Goal: Information Seeking & Learning: Compare options

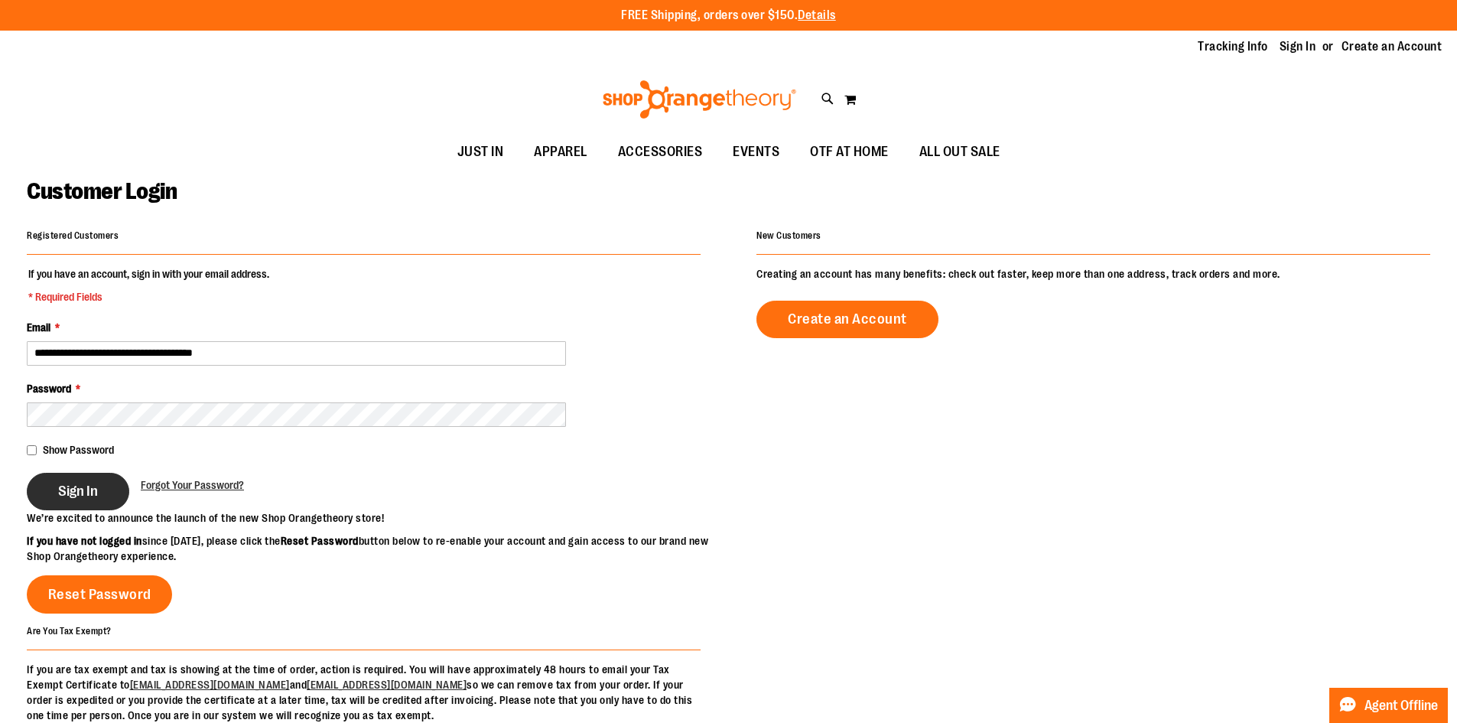
click at [85, 490] on span "Sign In" at bounding box center [78, 491] width 40 height 17
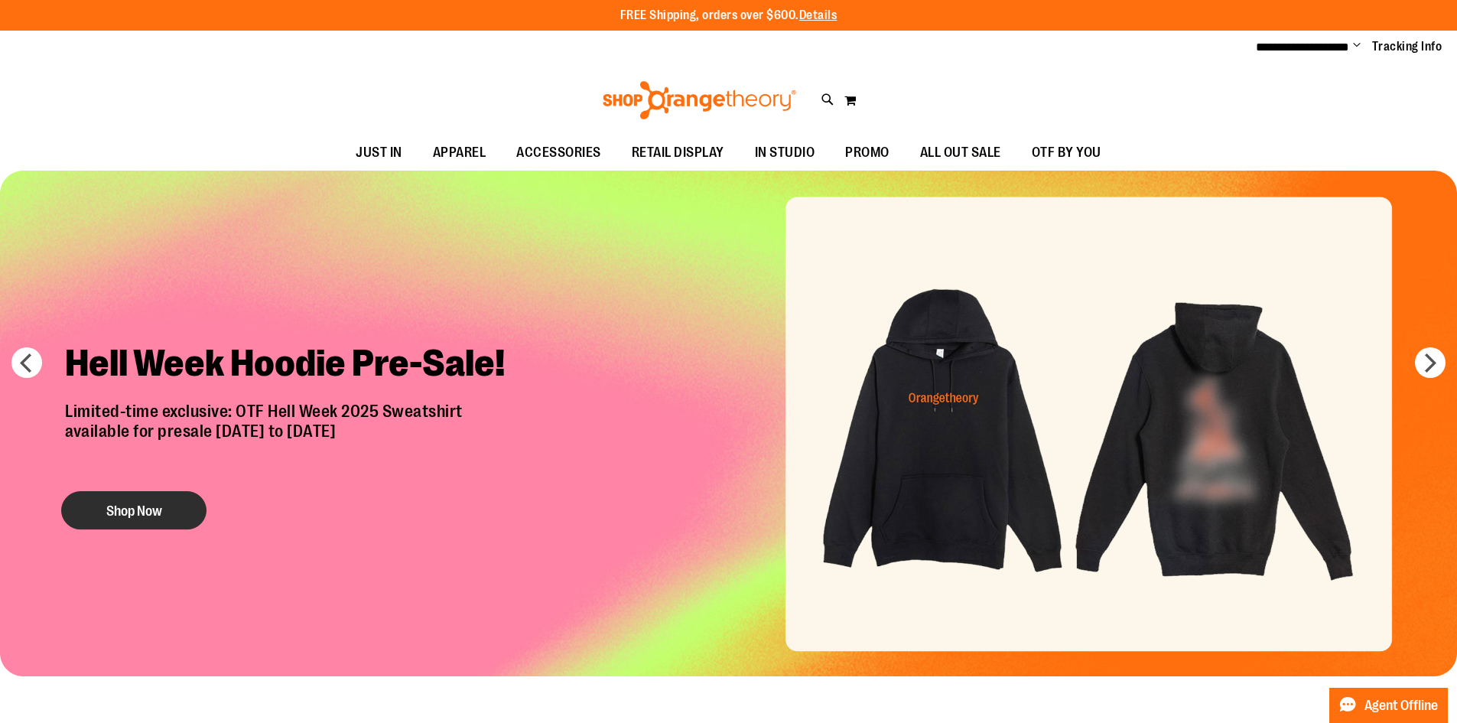
click at [122, 518] on button "Shop Now" at bounding box center [133, 510] width 145 height 38
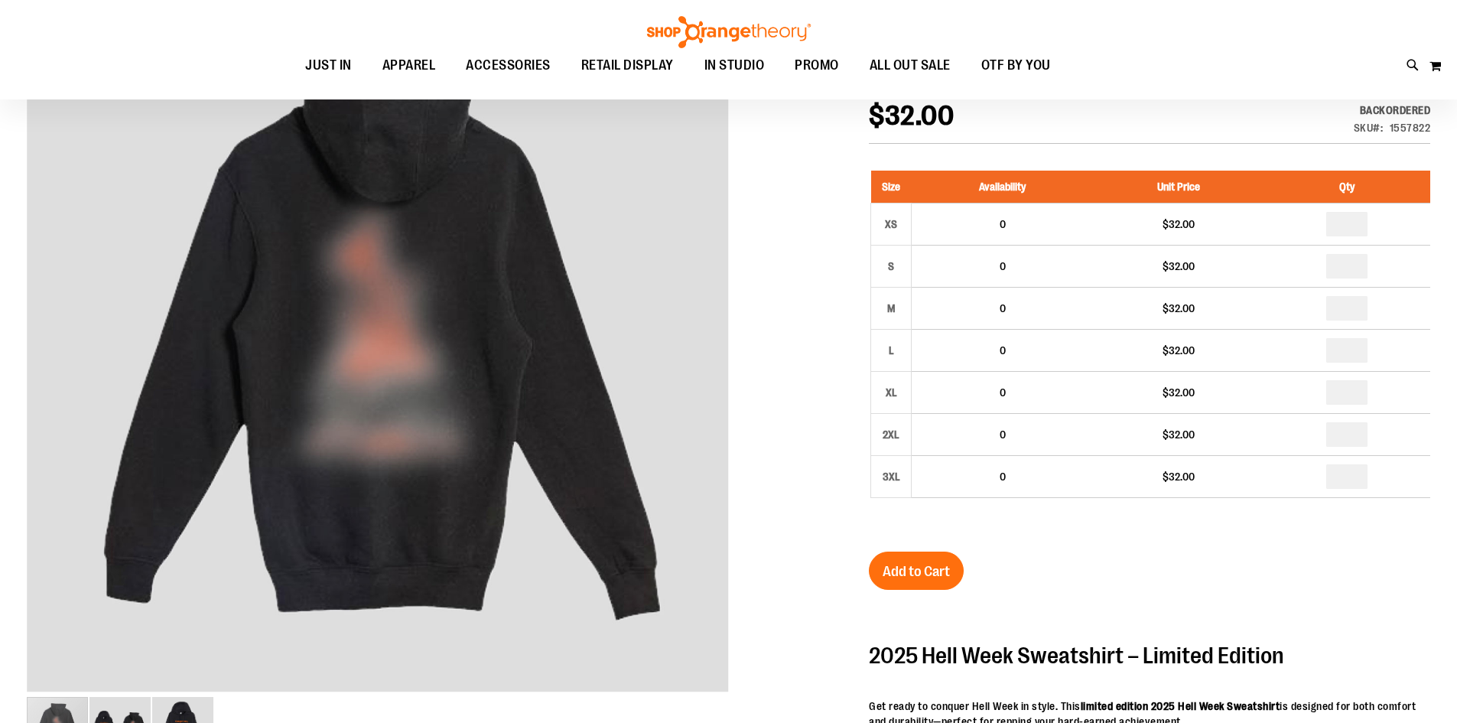
scroll to position [228, 0]
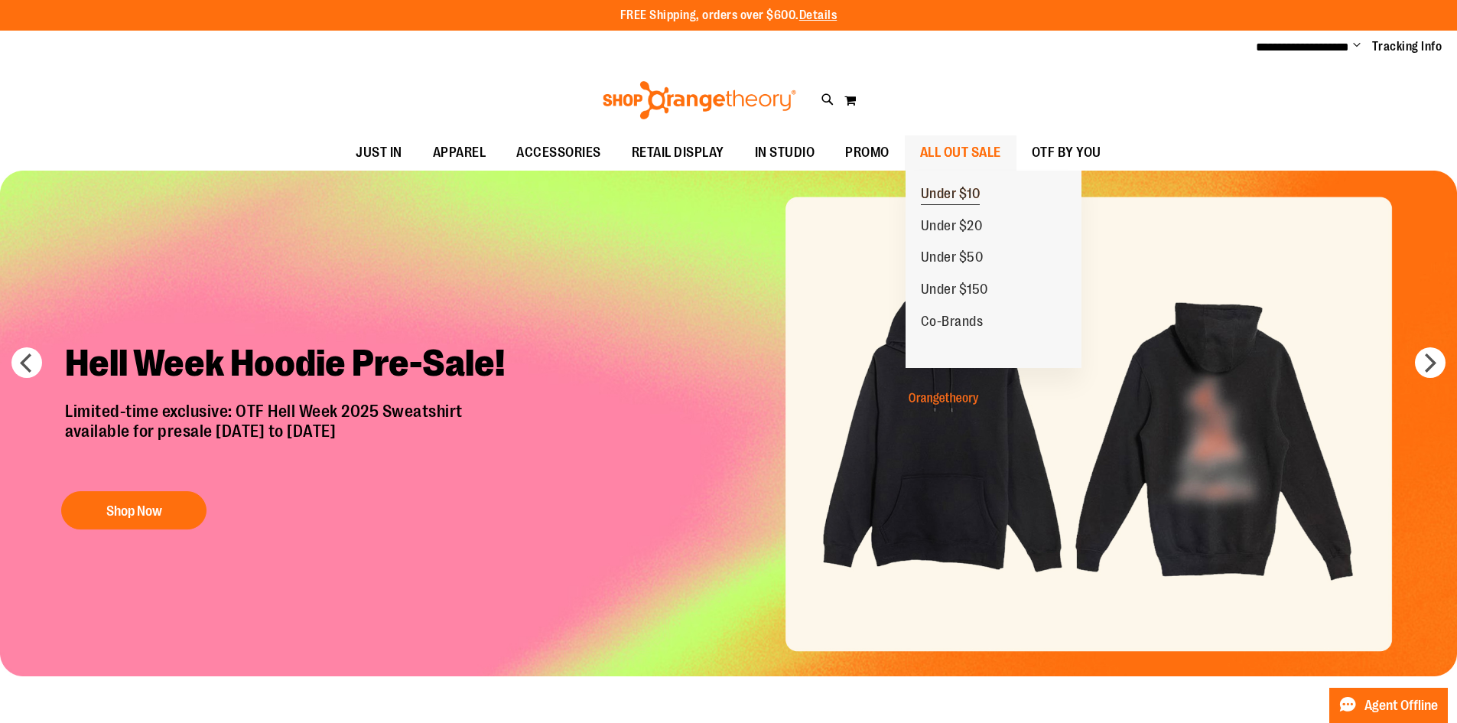
click at [975, 199] on span "Under $10" at bounding box center [951, 195] width 60 height 19
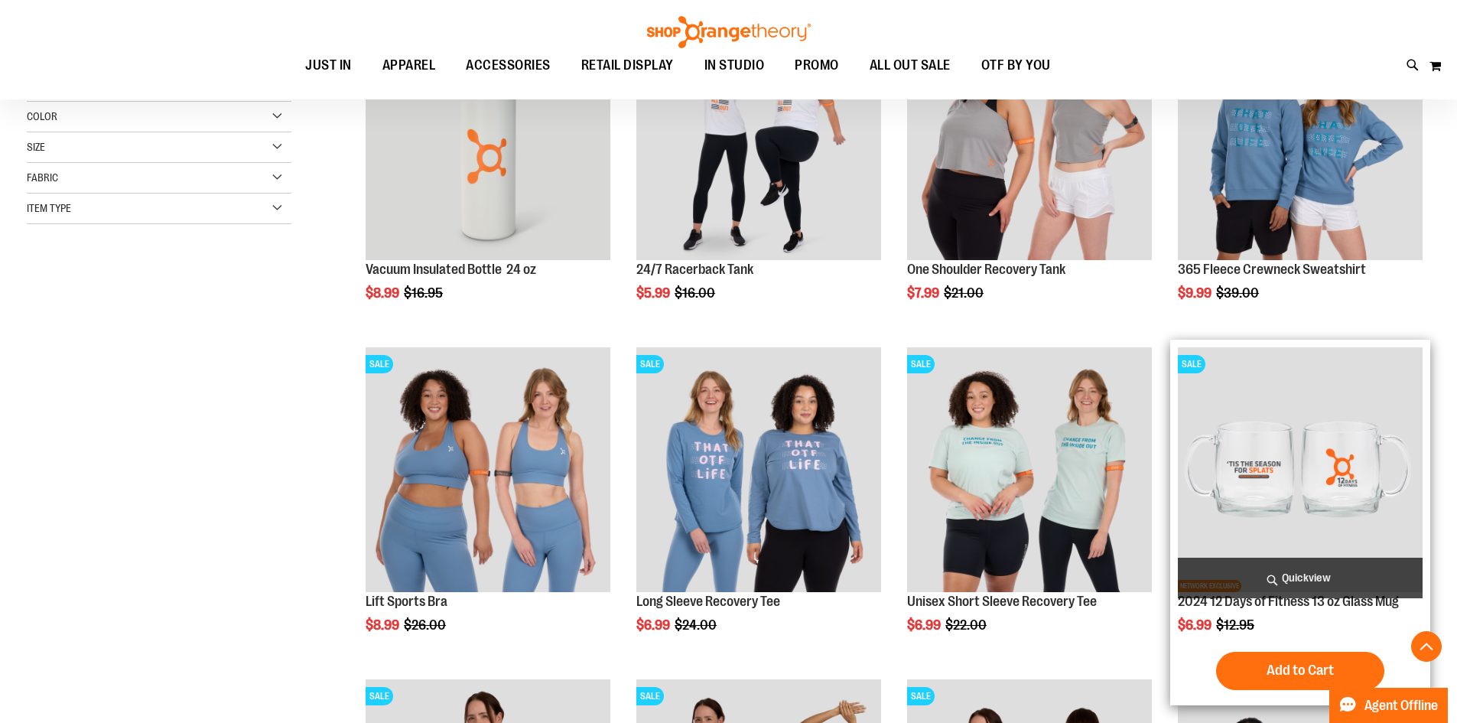
scroll to position [152, 0]
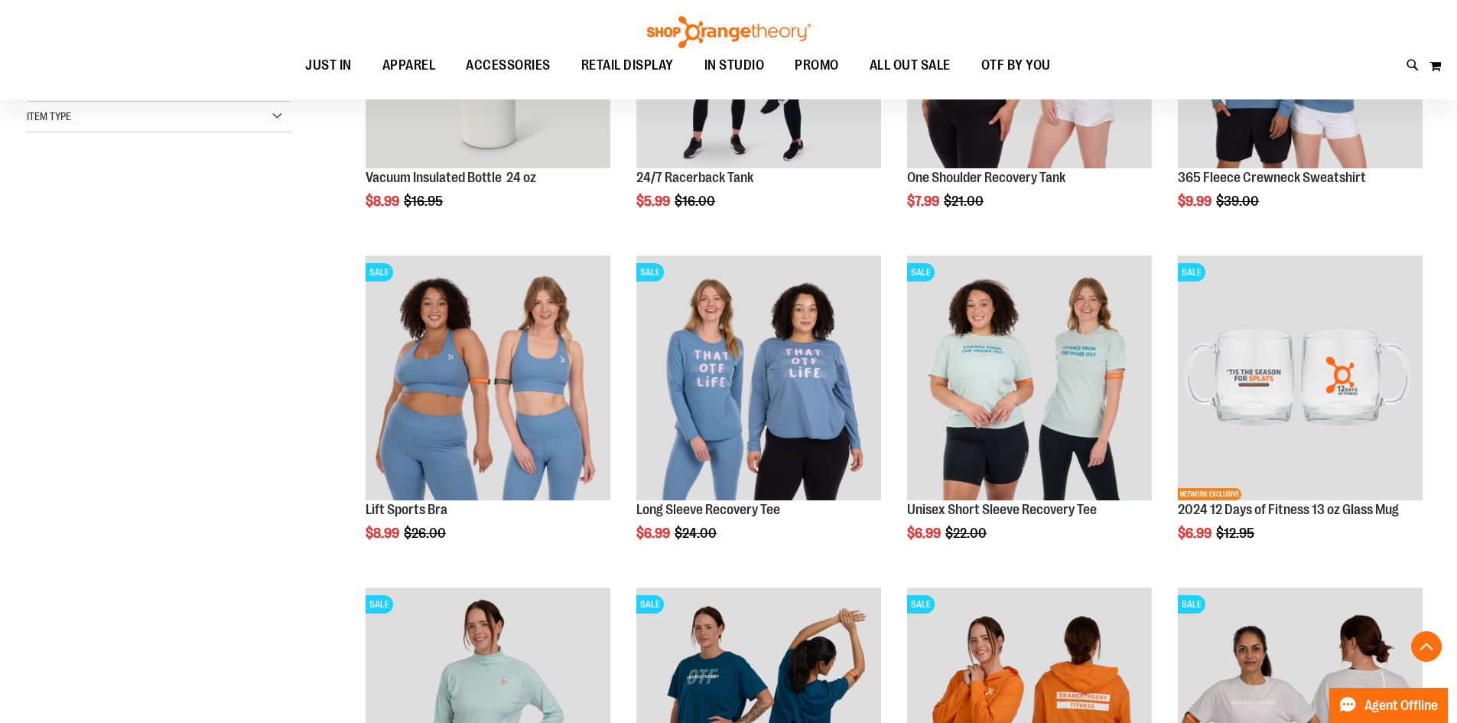
scroll to position [688, 0]
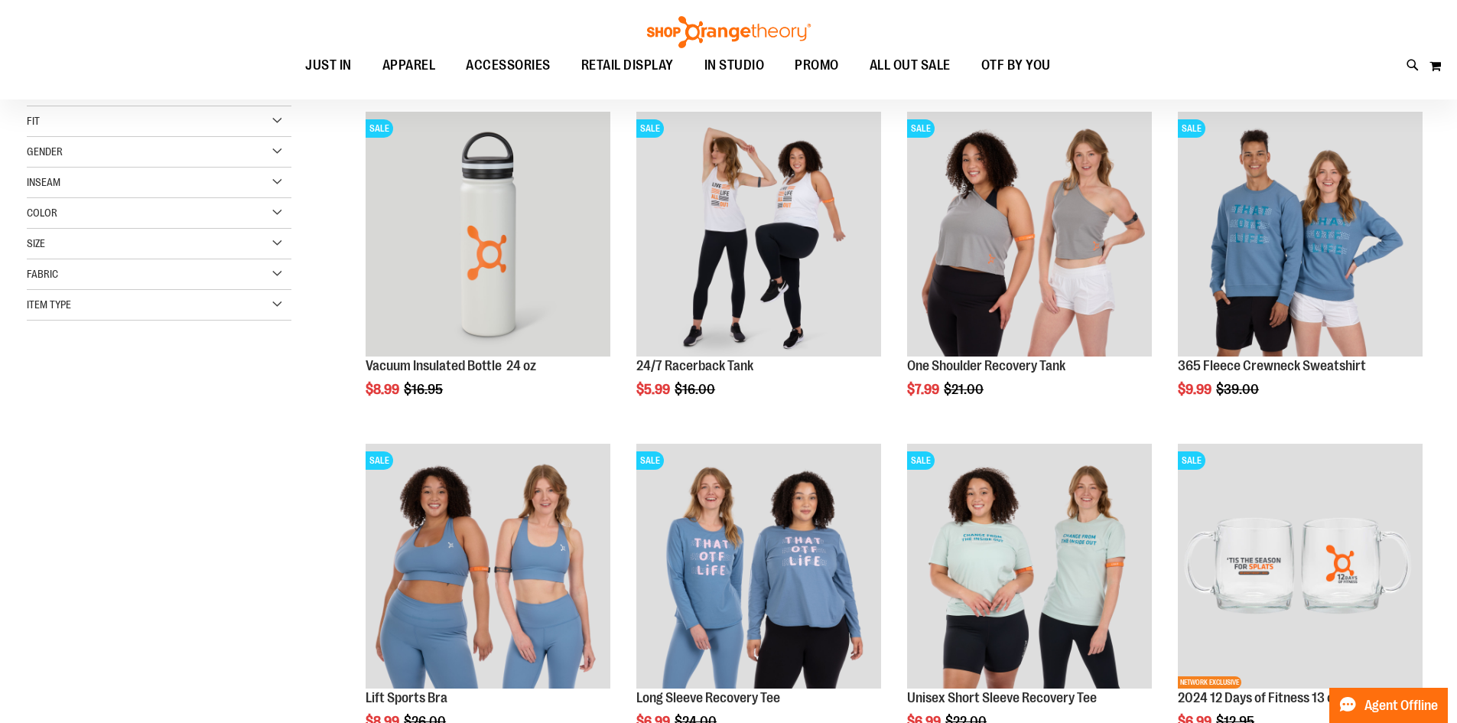
scroll to position [76, 0]
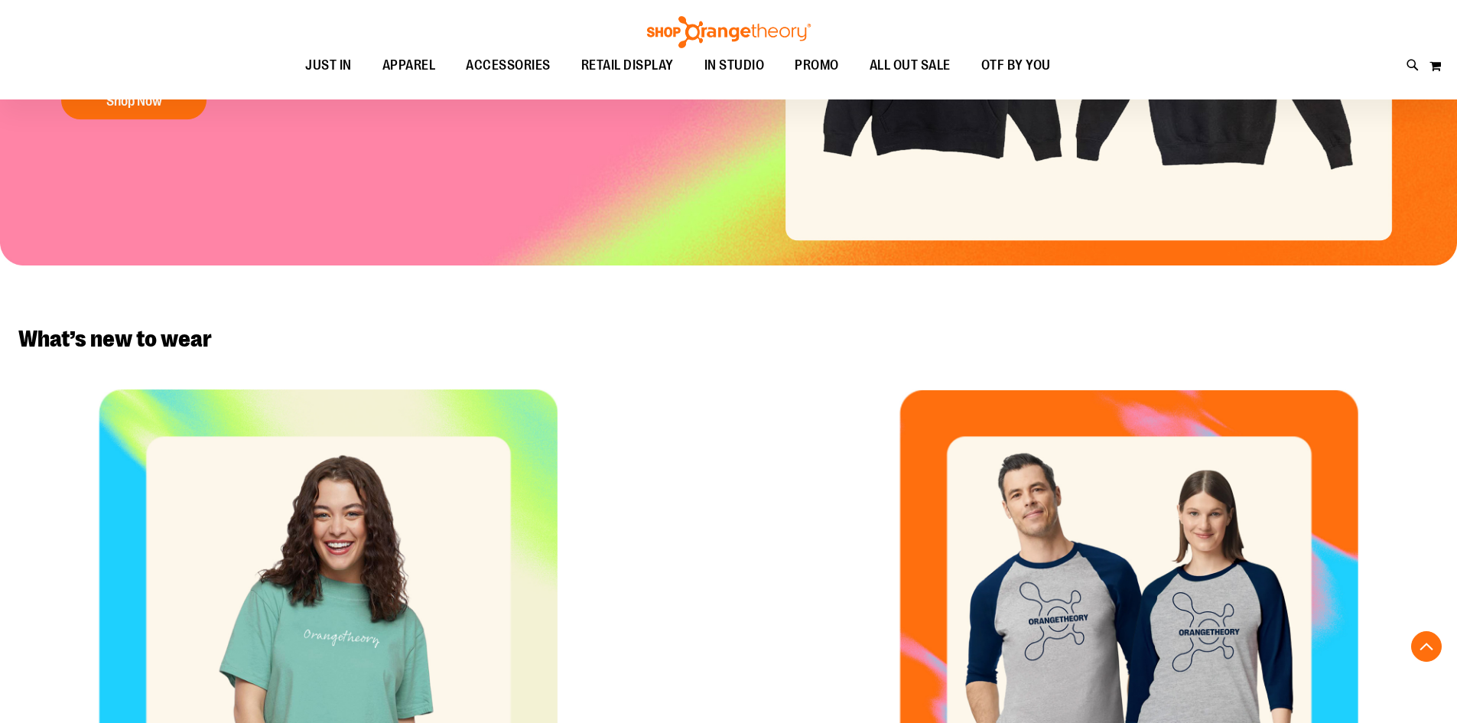
scroll to position [840, 0]
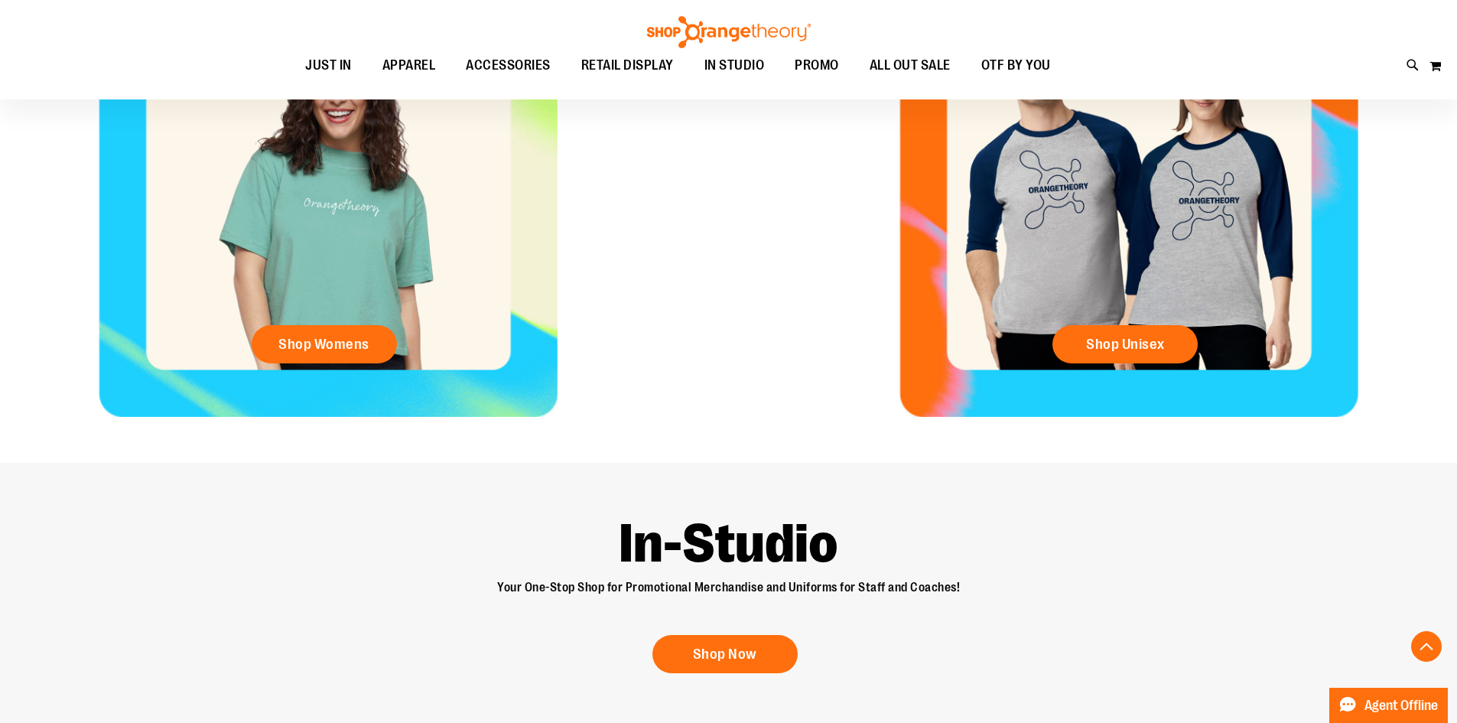
click at [1101, 184] on div "Shop Unisex" at bounding box center [1128, 187] width 655 height 459
click at [1129, 353] on link "Shop Unisex" at bounding box center [1124, 344] width 145 height 38
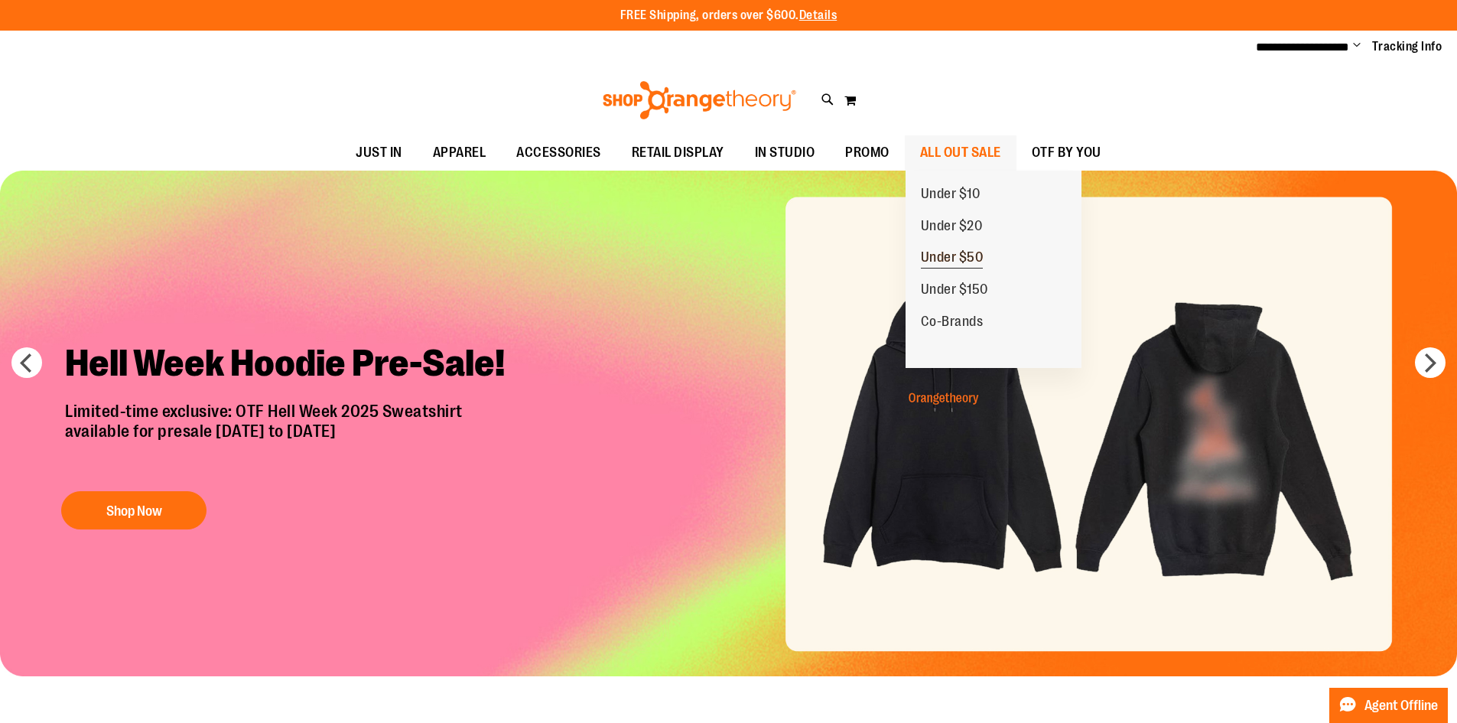
click at [988, 259] on link "Under $50" at bounding box center [951, 258] width 93 height 32
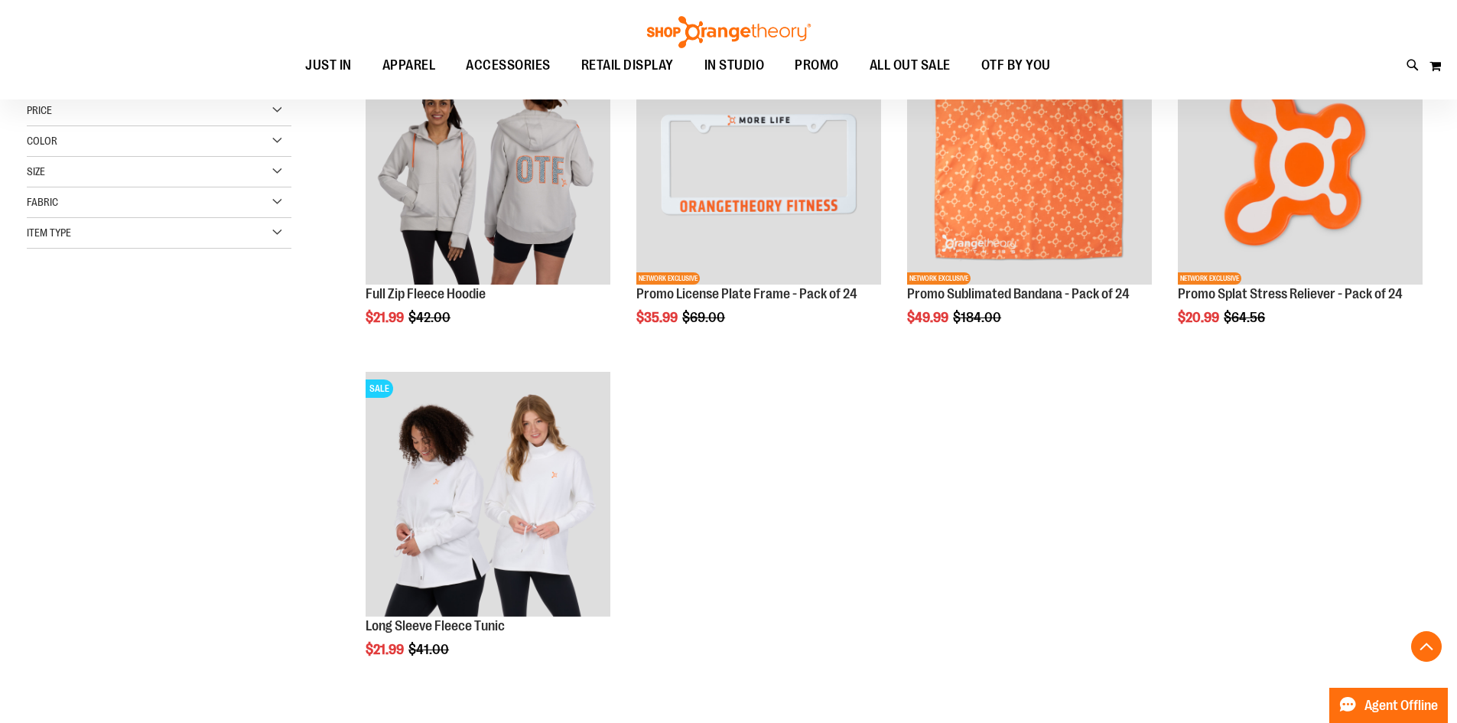
scroll to position [229, 0]
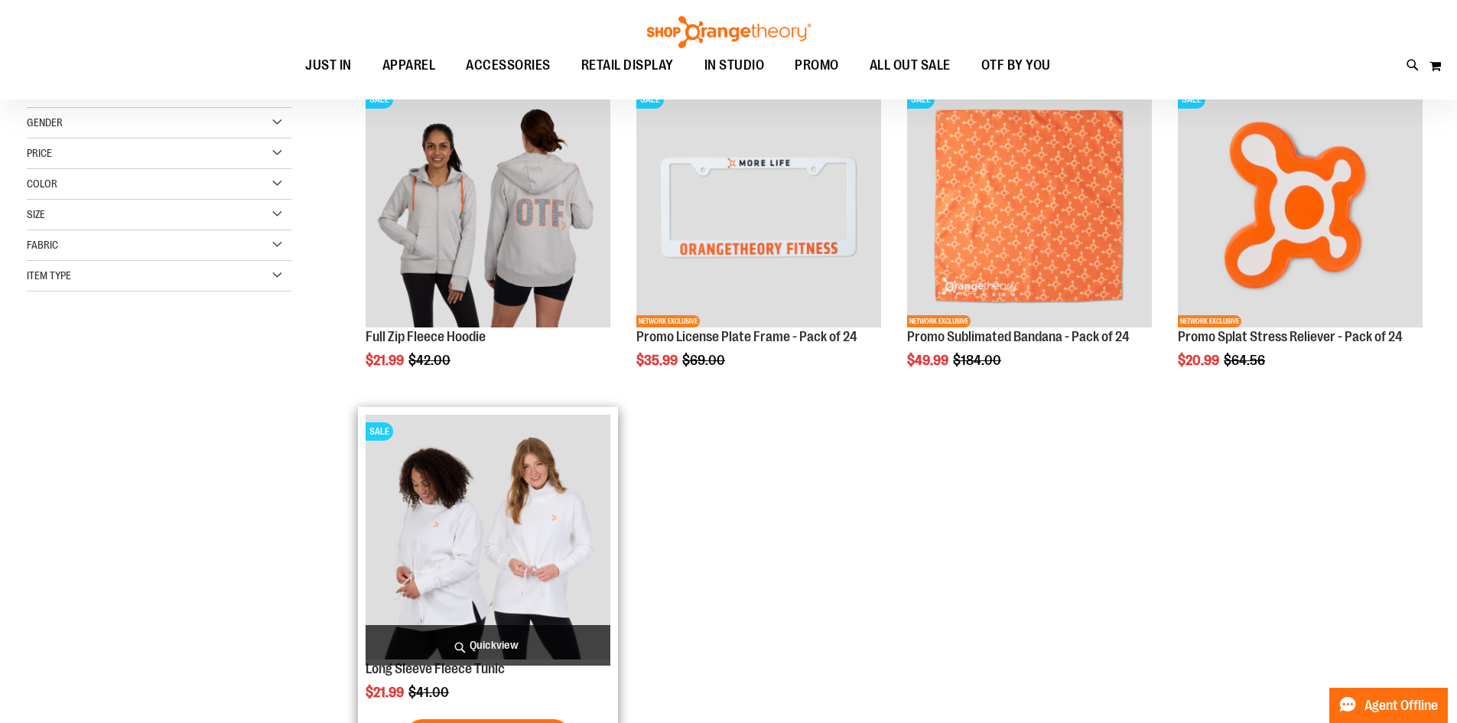
click at [487, 515] on img "product" at bounding box center [488, 536] width 245 height 245
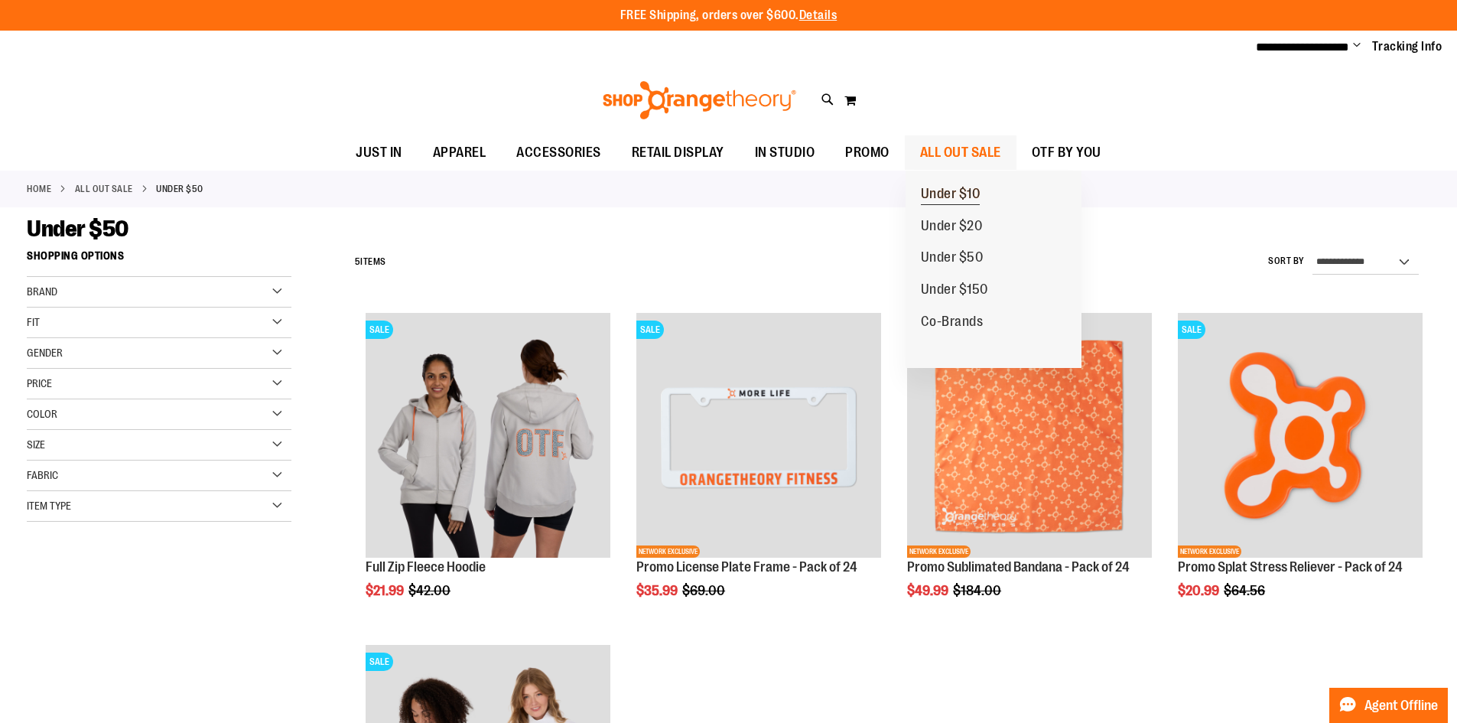
click at [994, 197] on link "Under $10" at bounding box center [950, 194] width 90 height 32
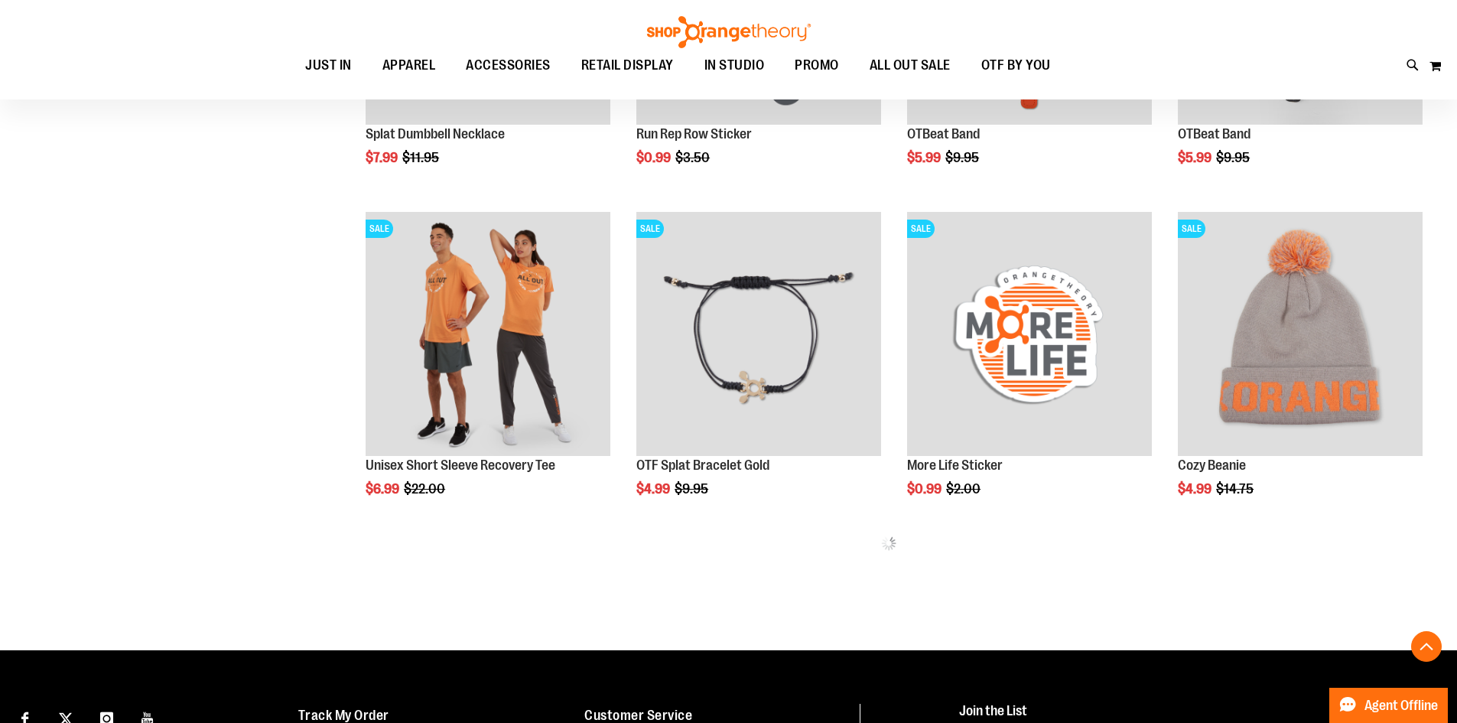
scroll to position [1817, 0]
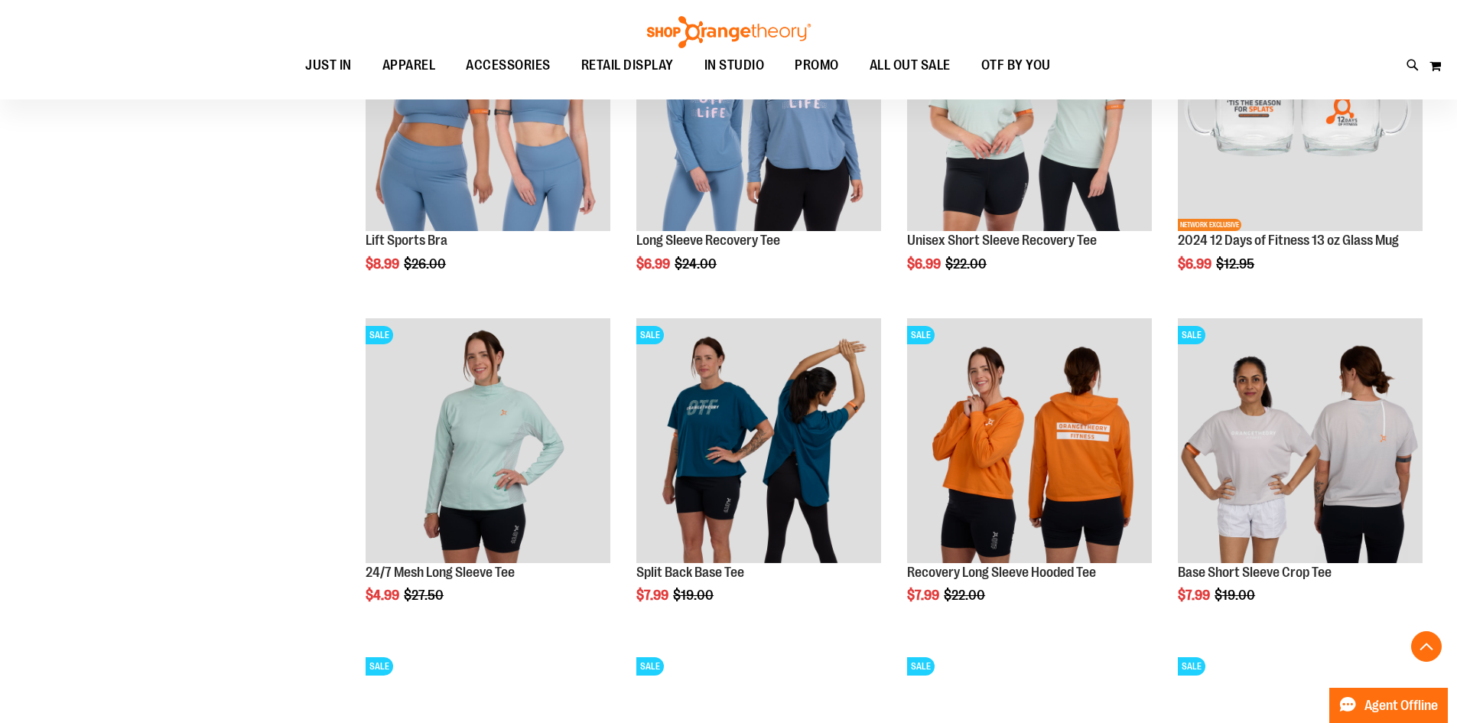
scroll to position [376, 0]
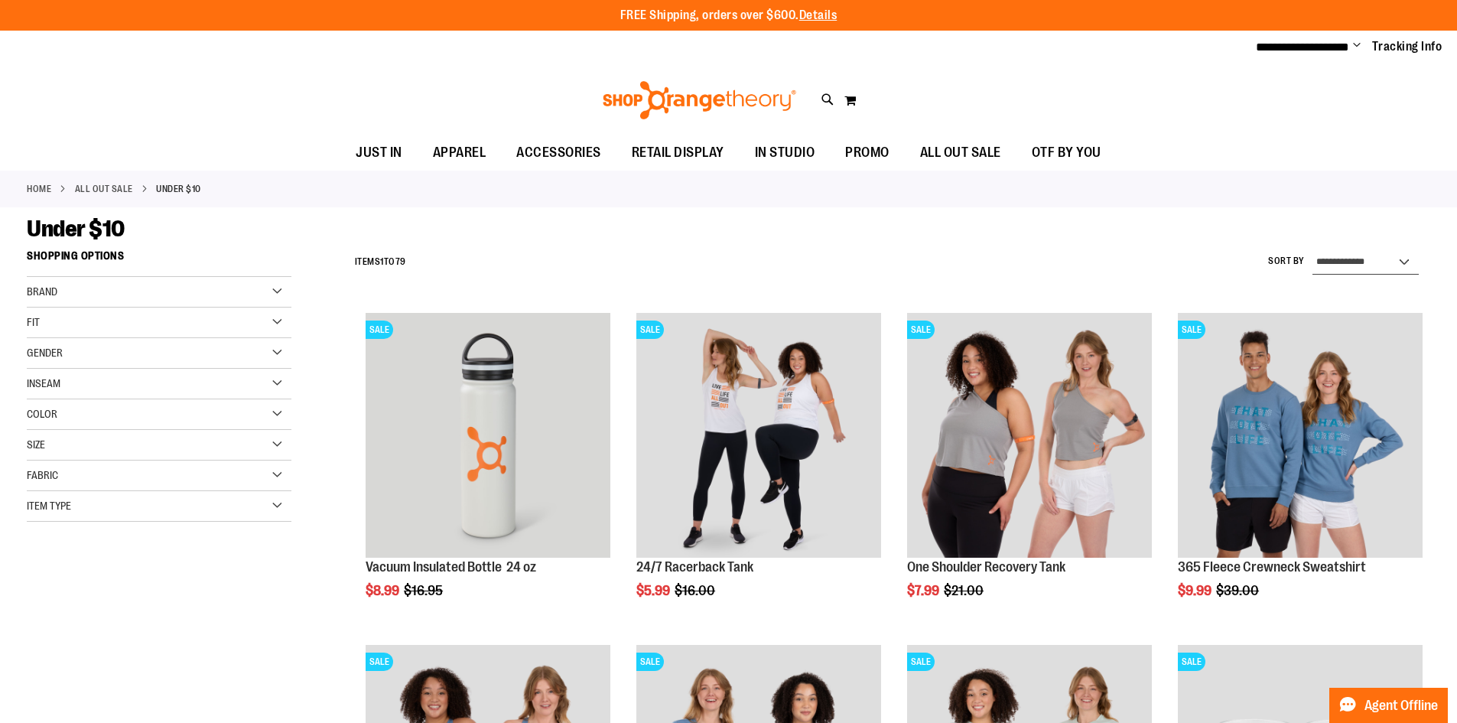
click at [1367, 261] on select "**********" at bounding box center [1365, 262] width 106 height 24
select select "**********"
click at [1312, 250] on select "**********" at bounding box center [1365, 262] width 106 height 24
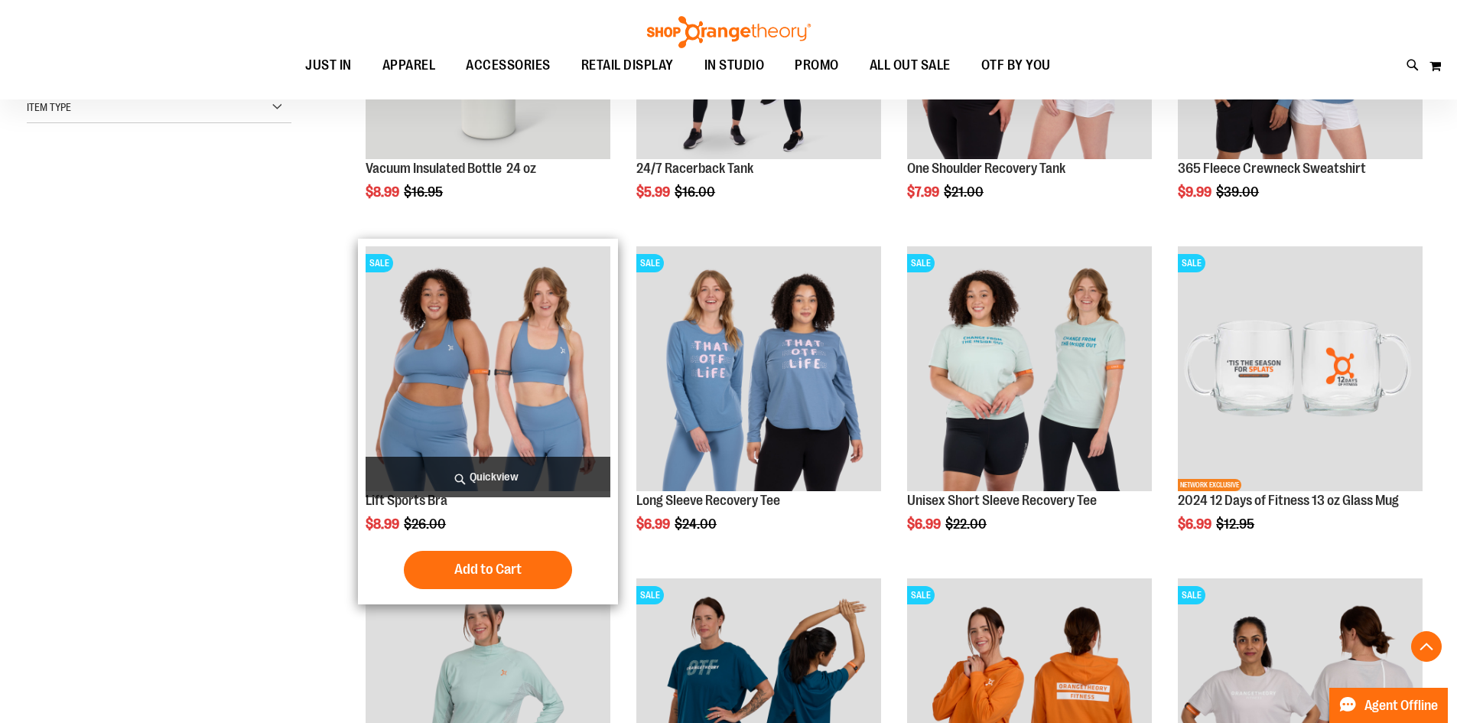
scroll to position [242, 0]
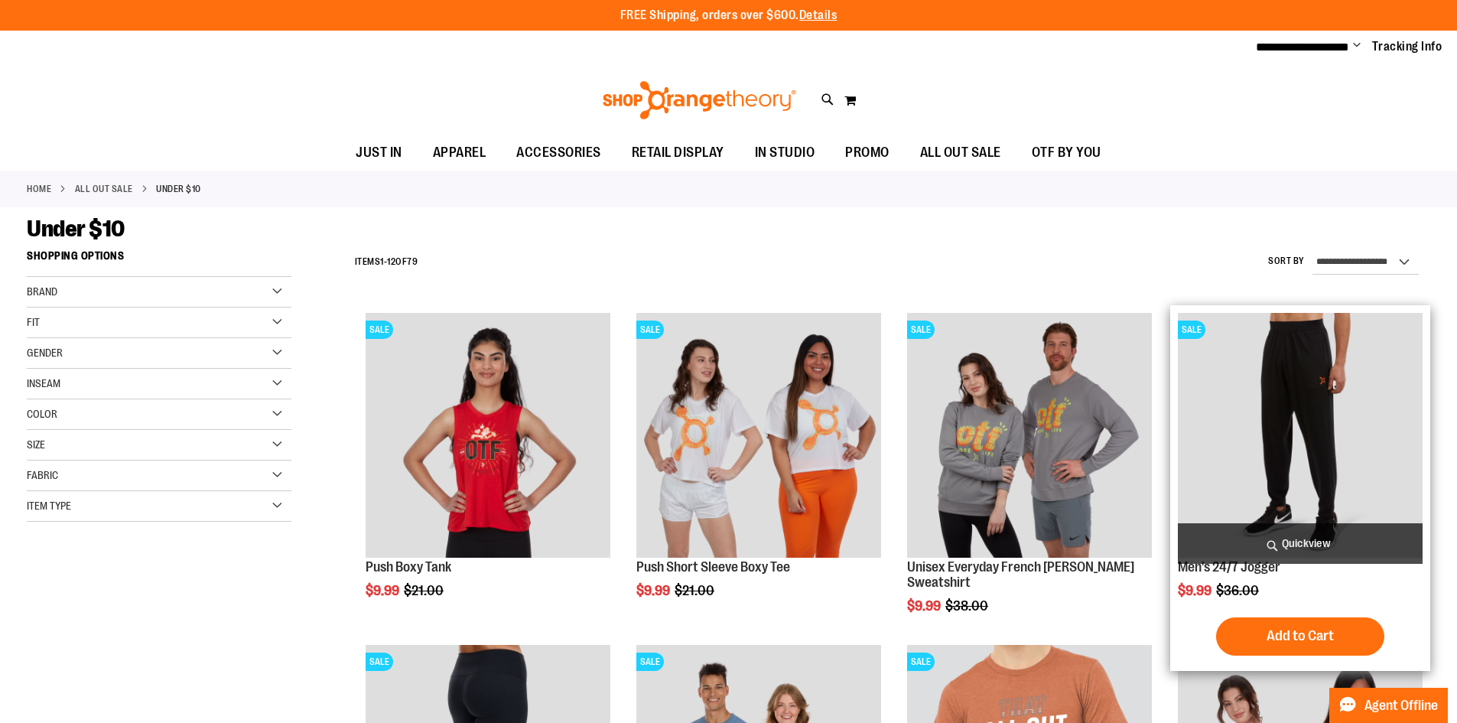
click at [1357, 443] on img "product" at bounding box center [1300, 435] width 245 height 245
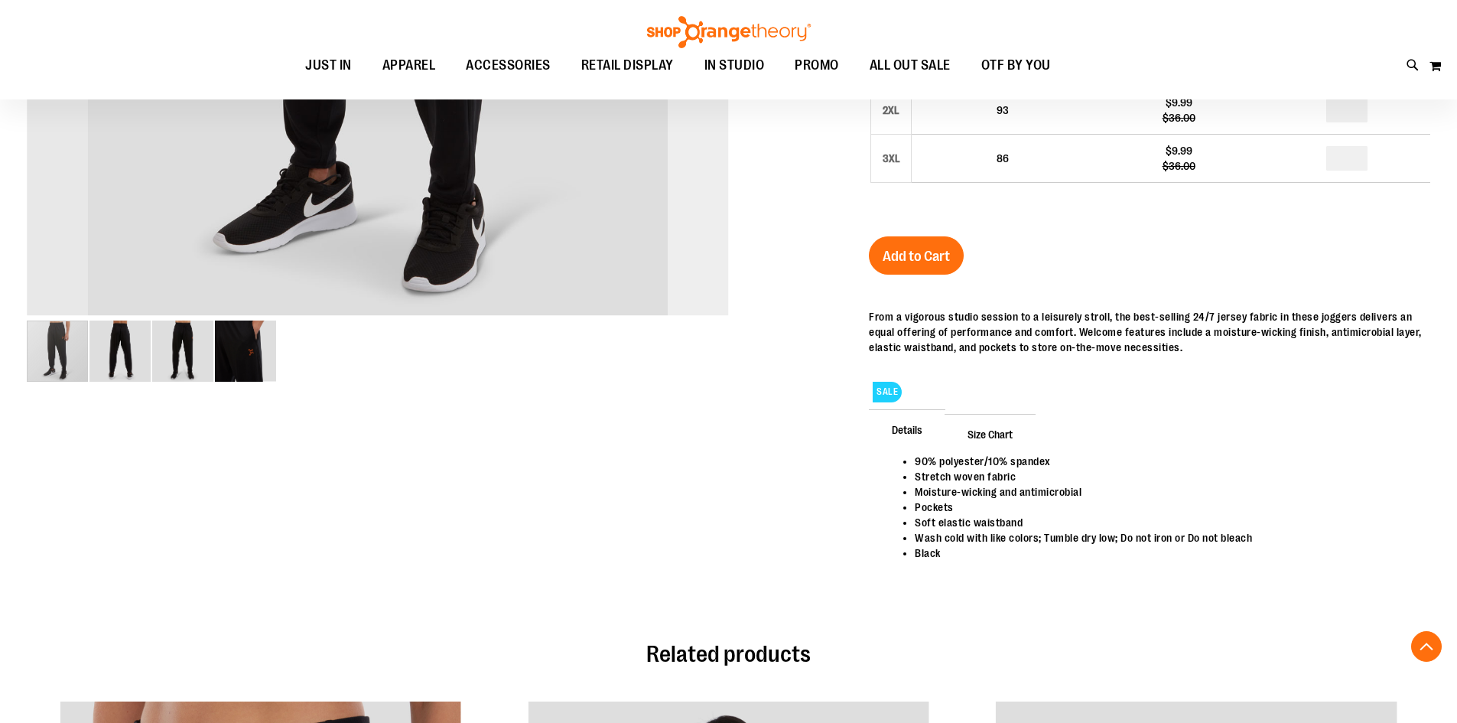
scroll to position [611, 0]
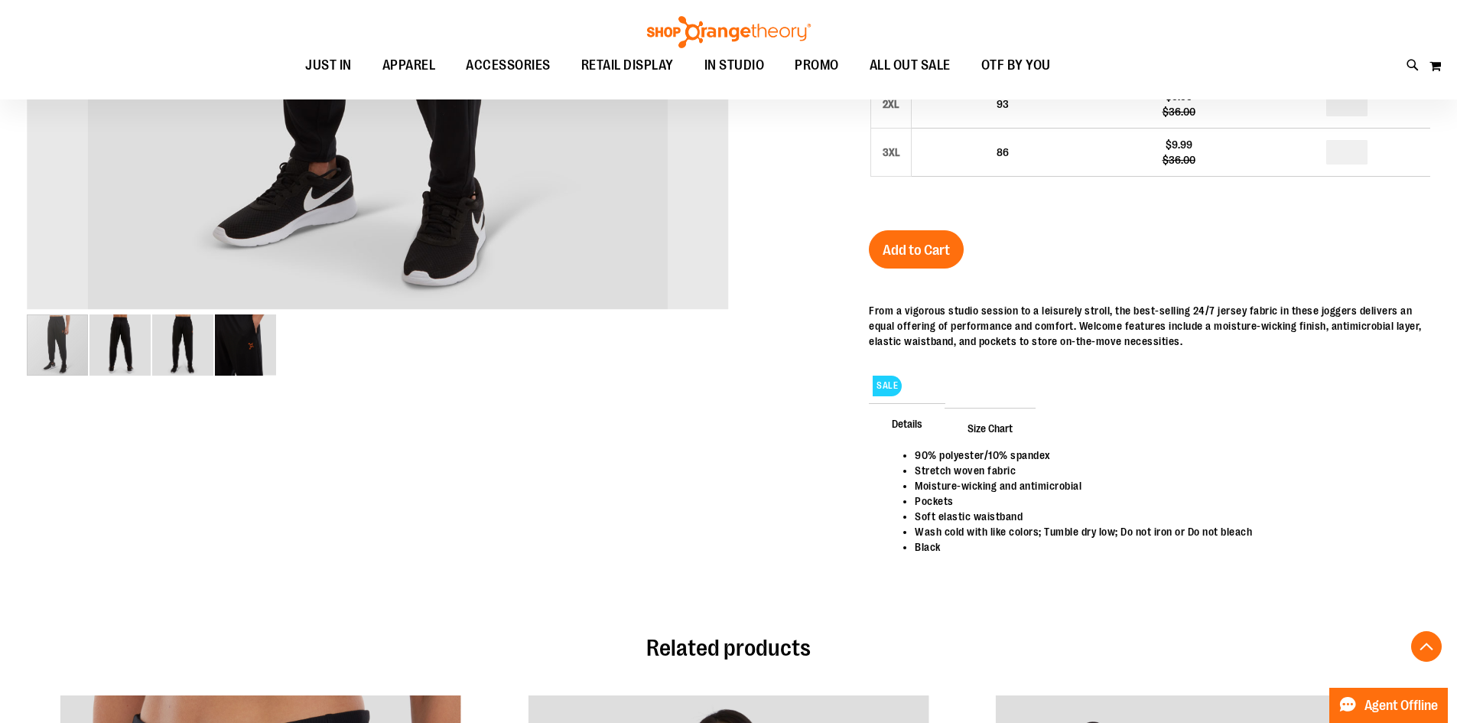
click at [109, 338] on img "image 2 of 4" at bounding box center [119, 344] width 61 height 61
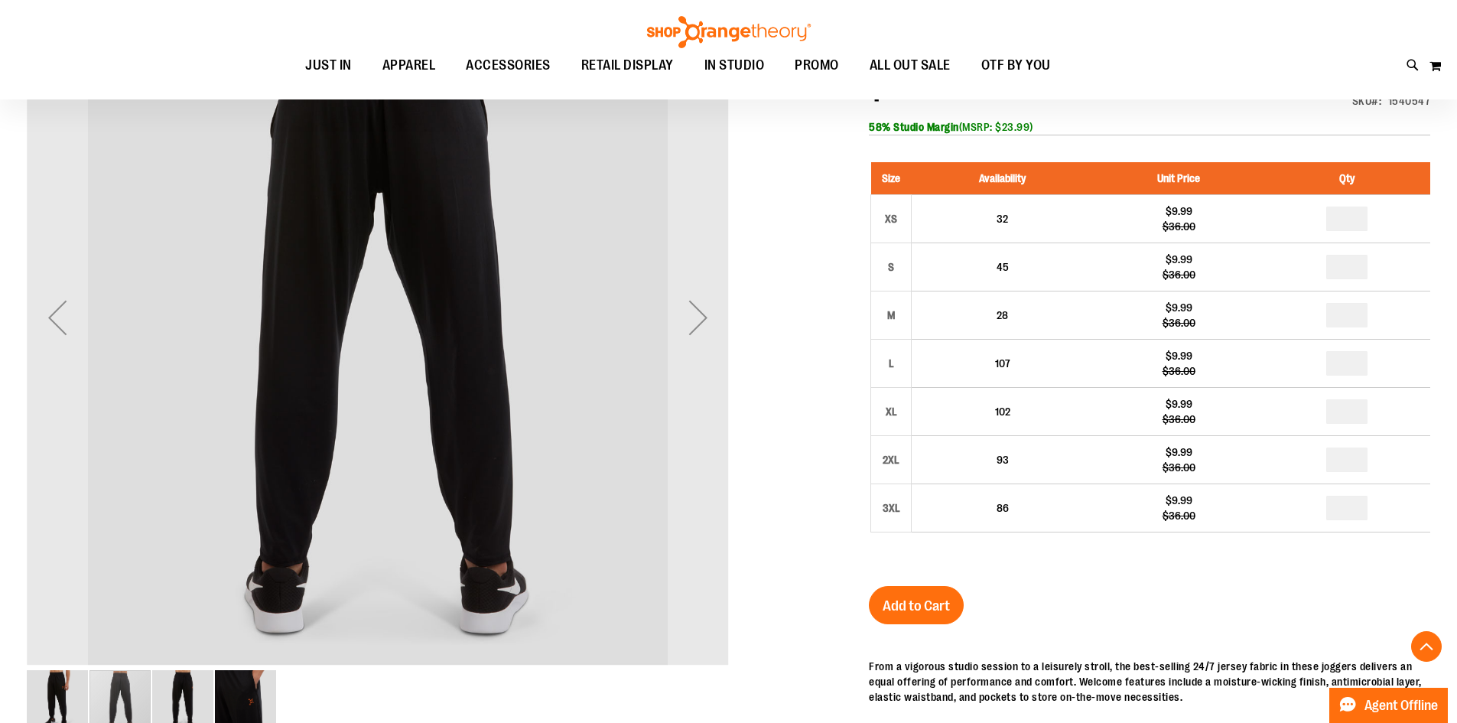
scroll to position [535, 0]
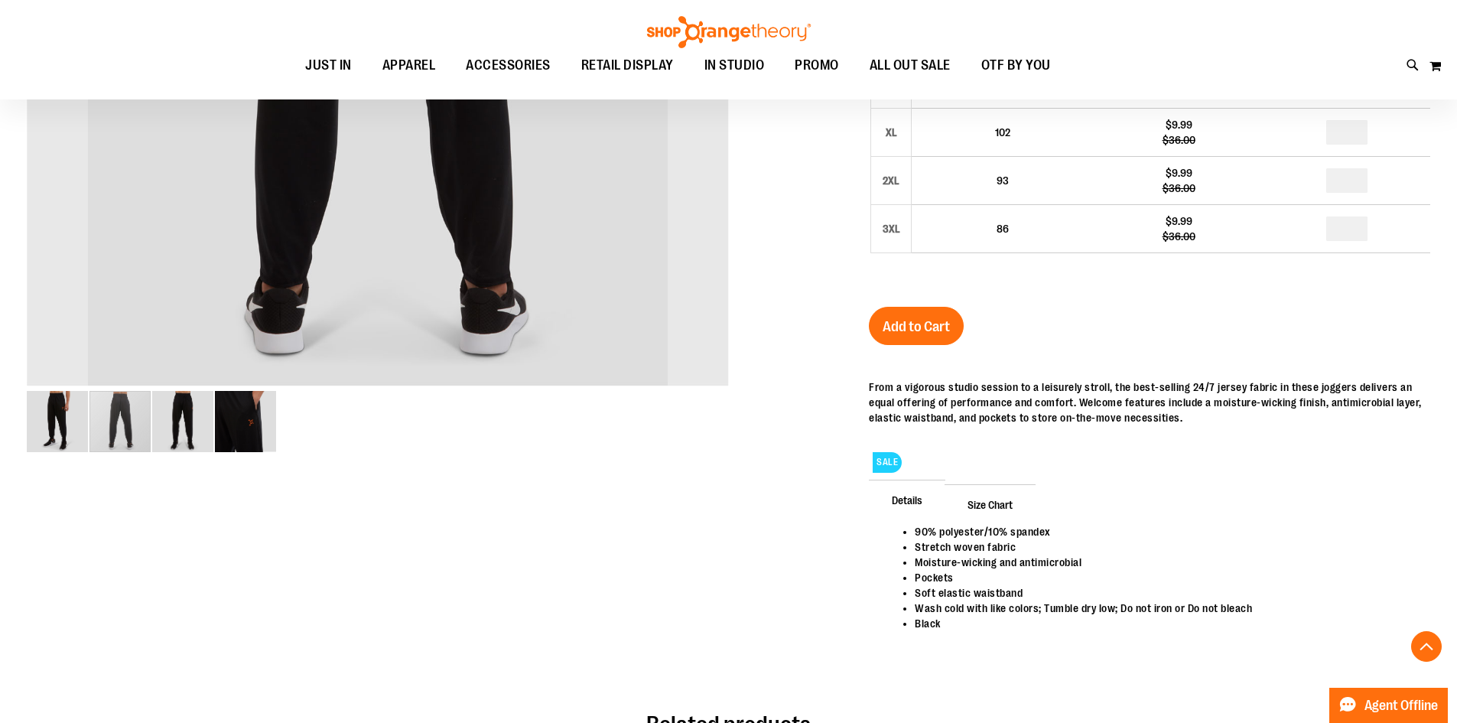
click at [180, 418] on img "image 3 of 4" at bounding box center [182, 421] width 61 height 61
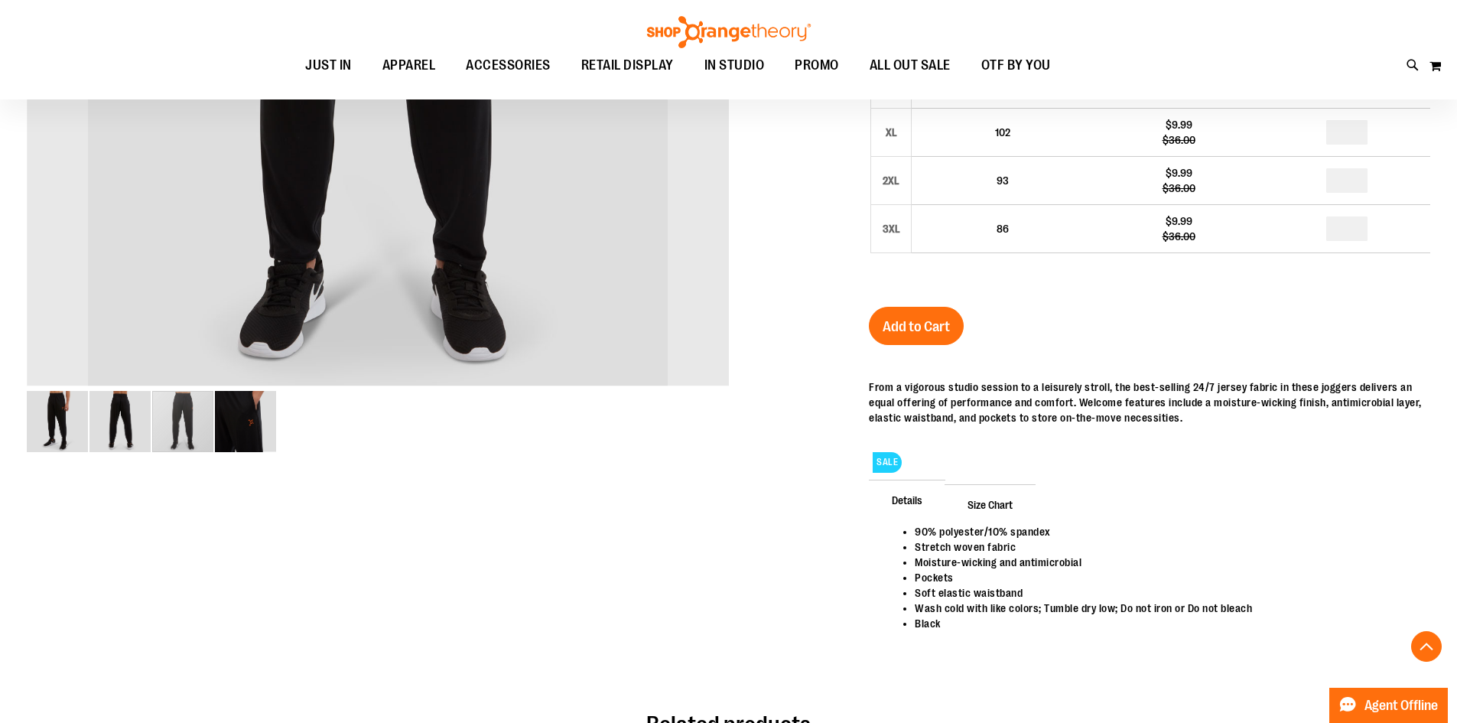
click at [268, 437] on img "image 4 of 4" at bounding box center [245, 421] width 61 height 61
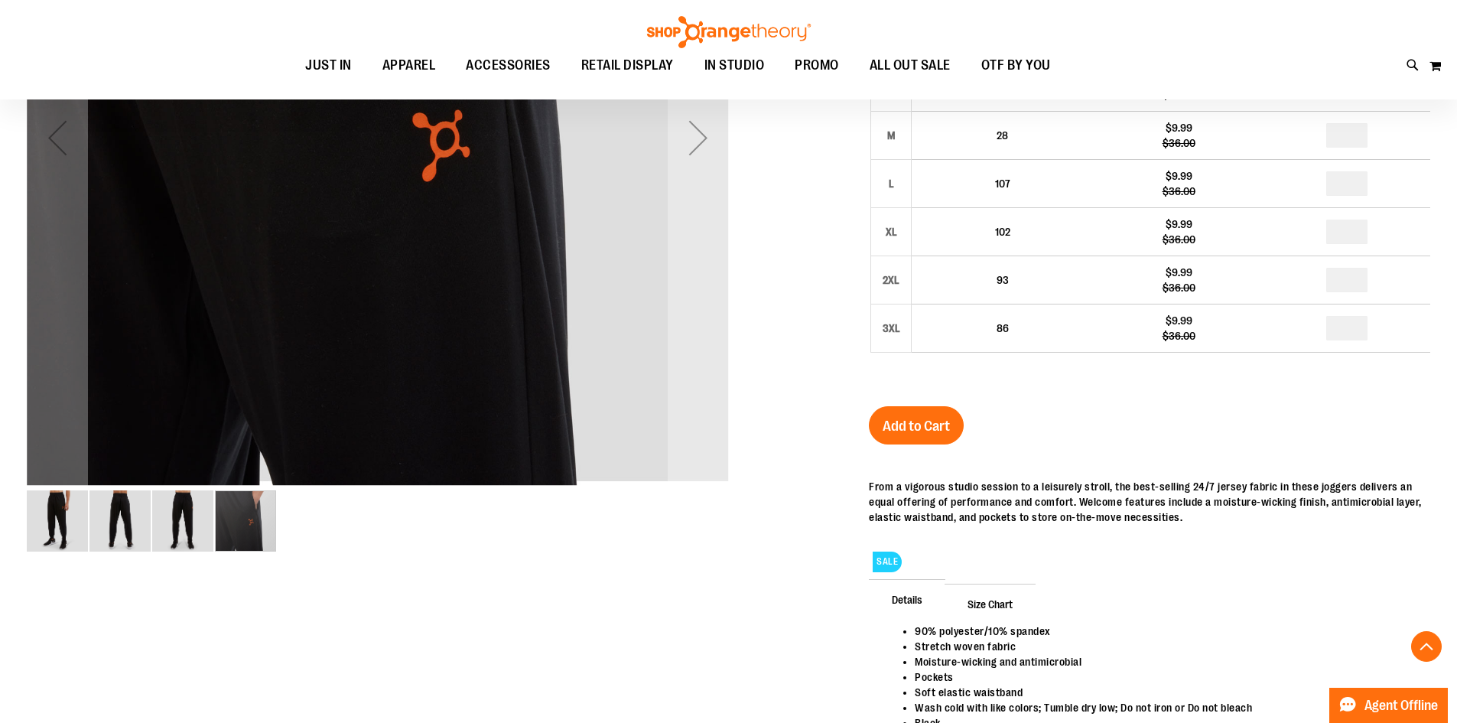
scroll to position [305, 0]
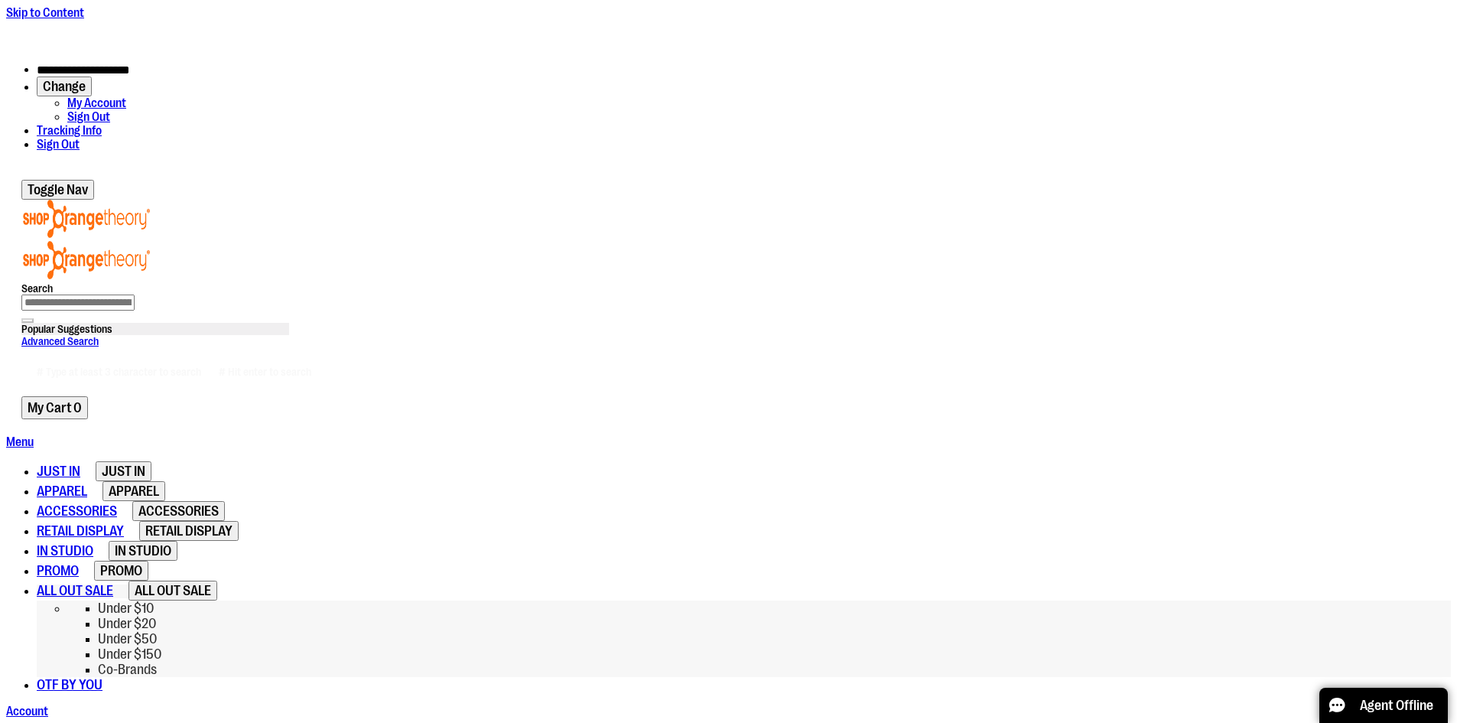
click at [113, 583] on span "ALL OUT SALE" at bounding box center [75, 590] width 76 height 15
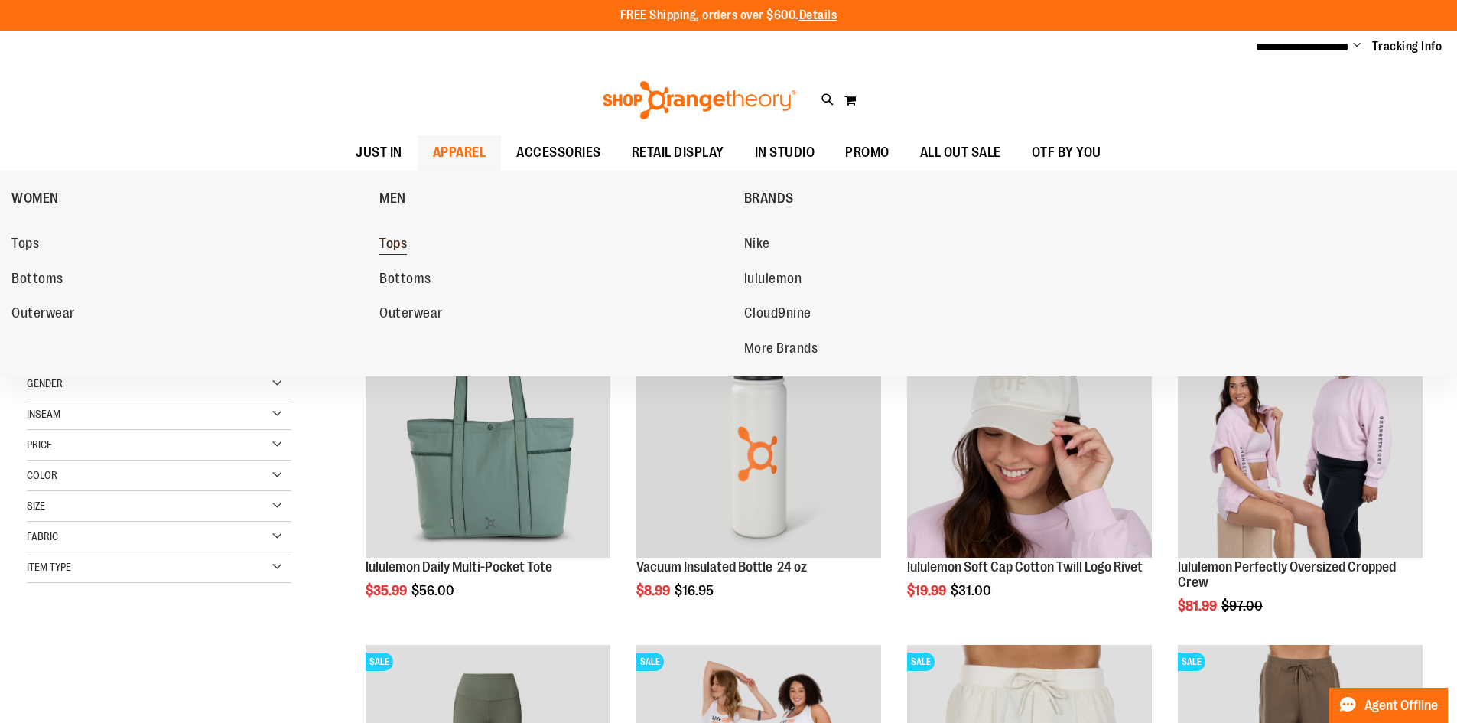
click at [398, 245] on span "Tops" at bounding box center [393, 245] width 28 height 19
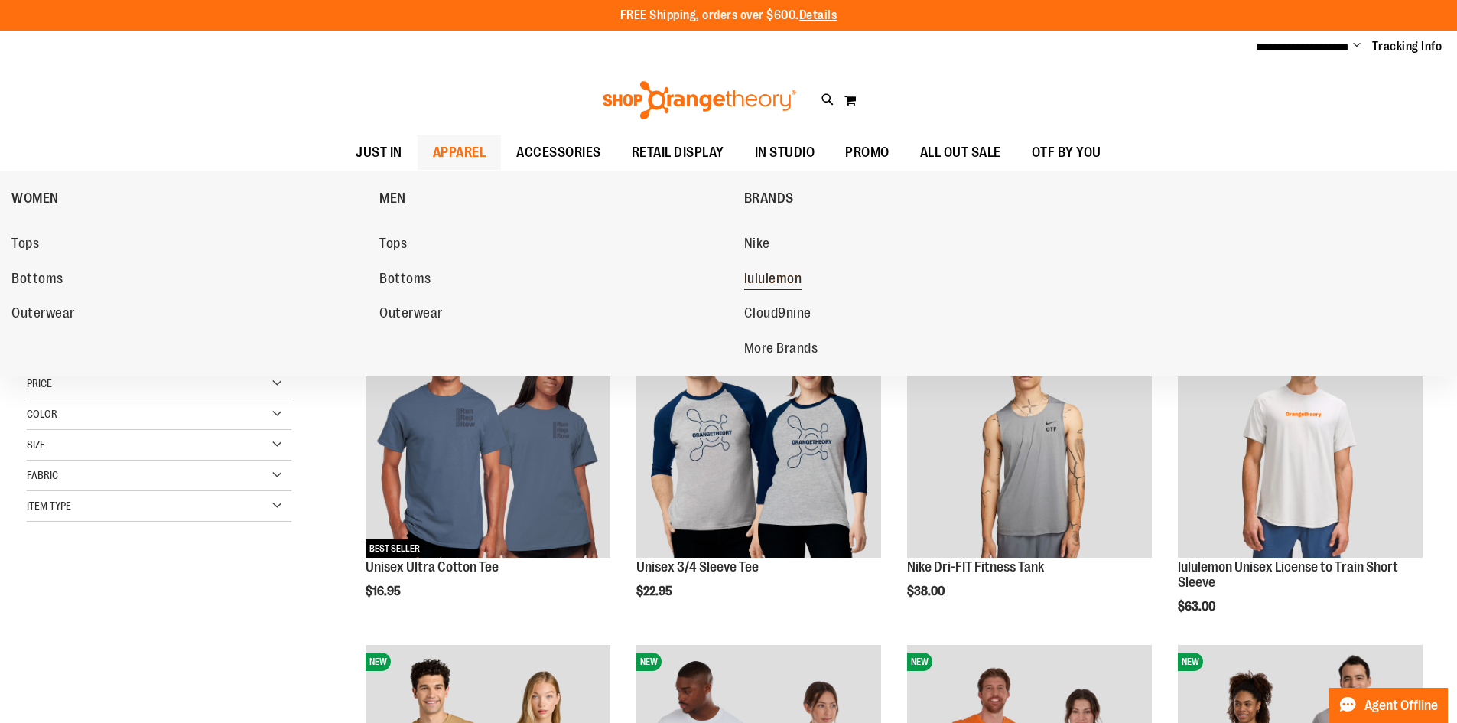
click at [775, 278] on span "lululemon" at bounding box center [773, 280] width 58 height 19
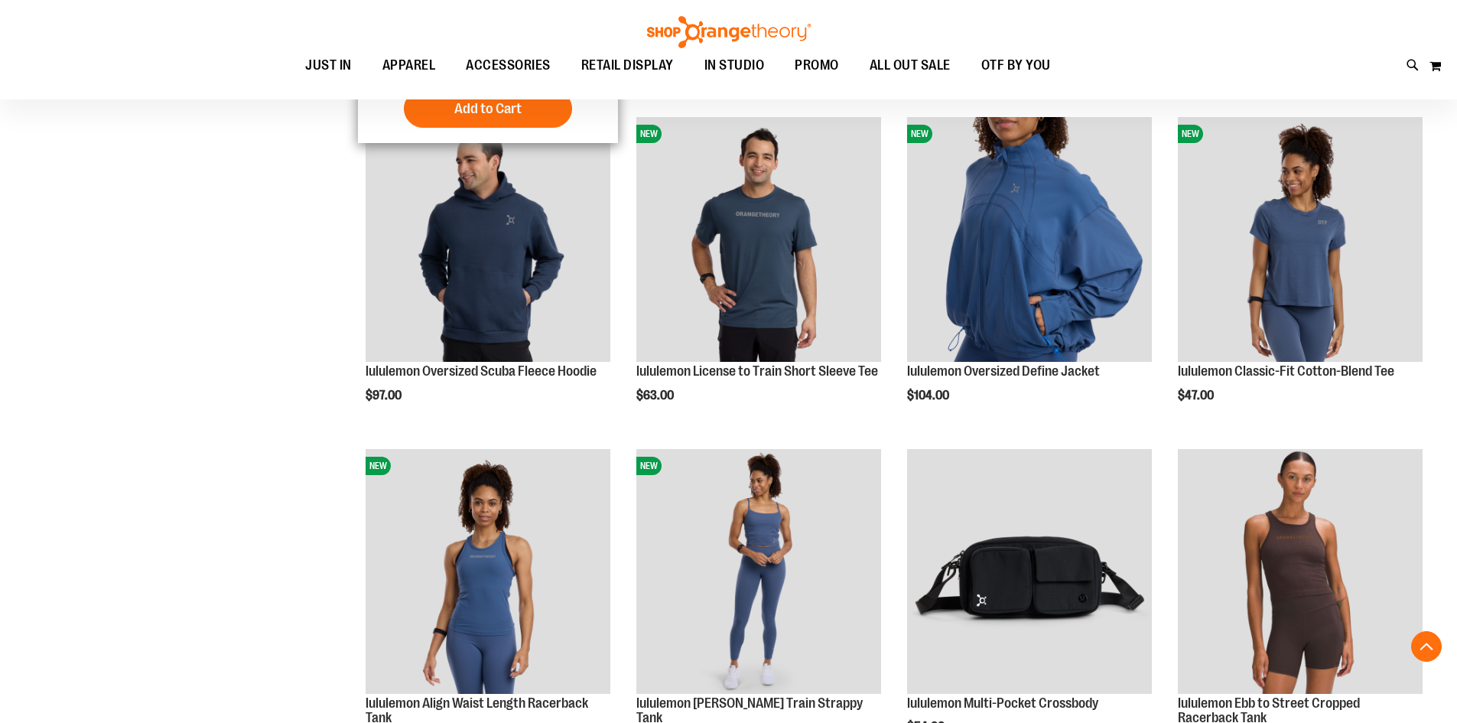
scroll to position [535, 0]
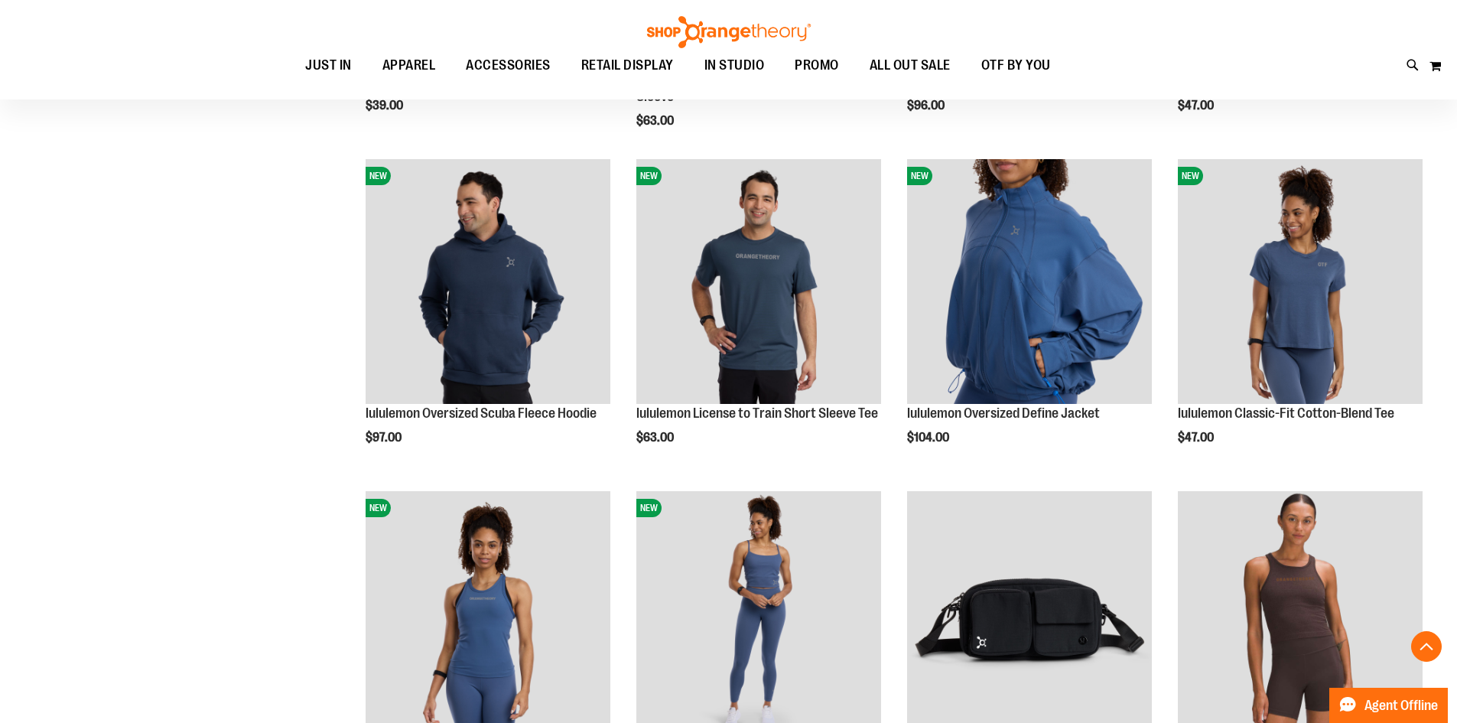
scroll to position [457, 0]
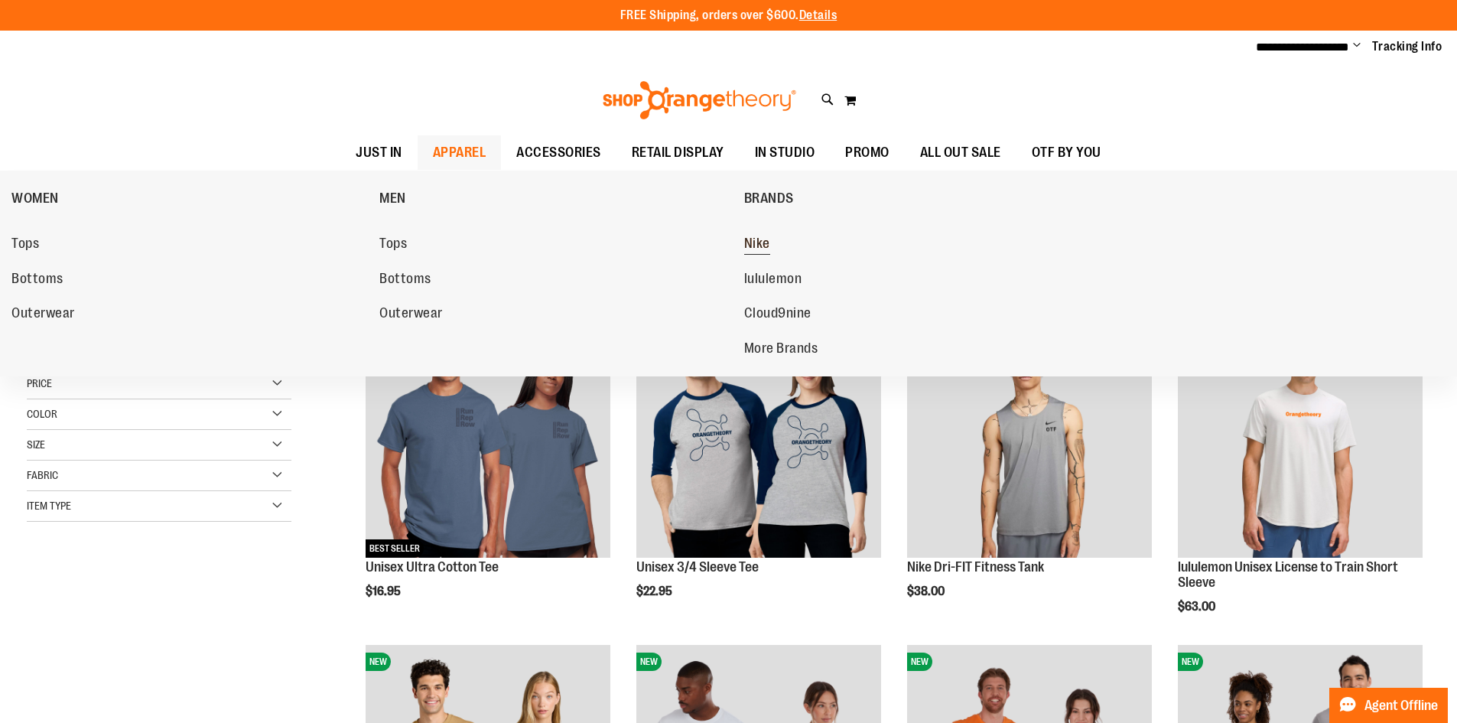
click at [766, 236] on span "Nike" at bounding box center [757, 245] width 26 height 19
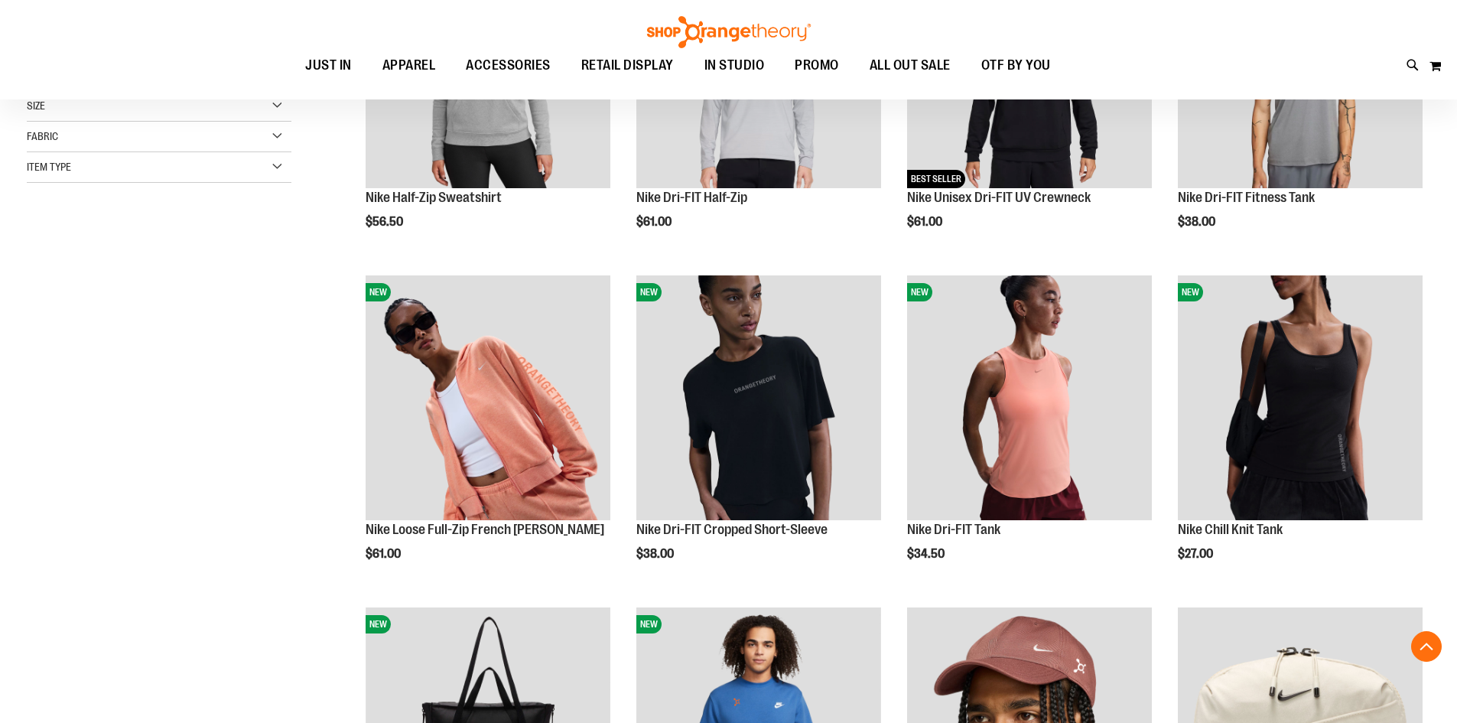
scroll to position [382, 0]
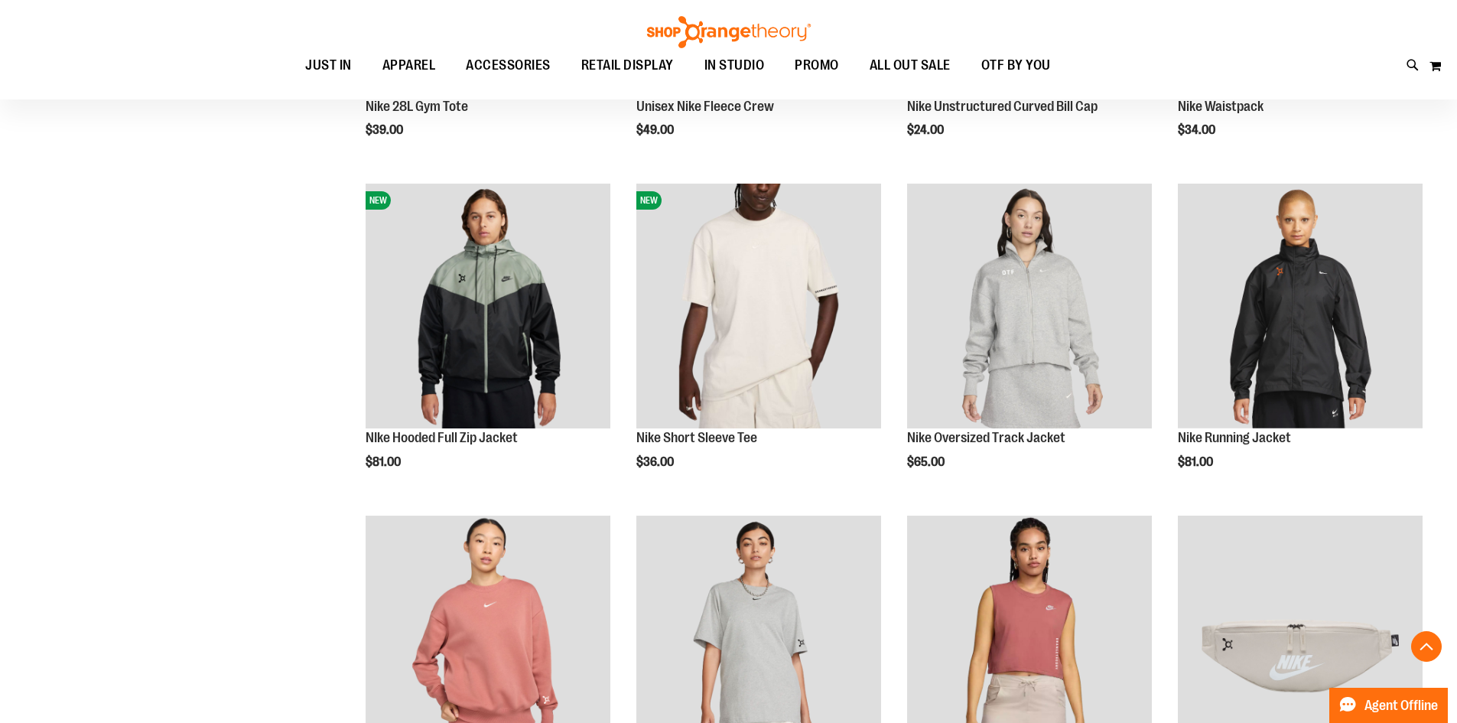
scroll to position [1146, 0]
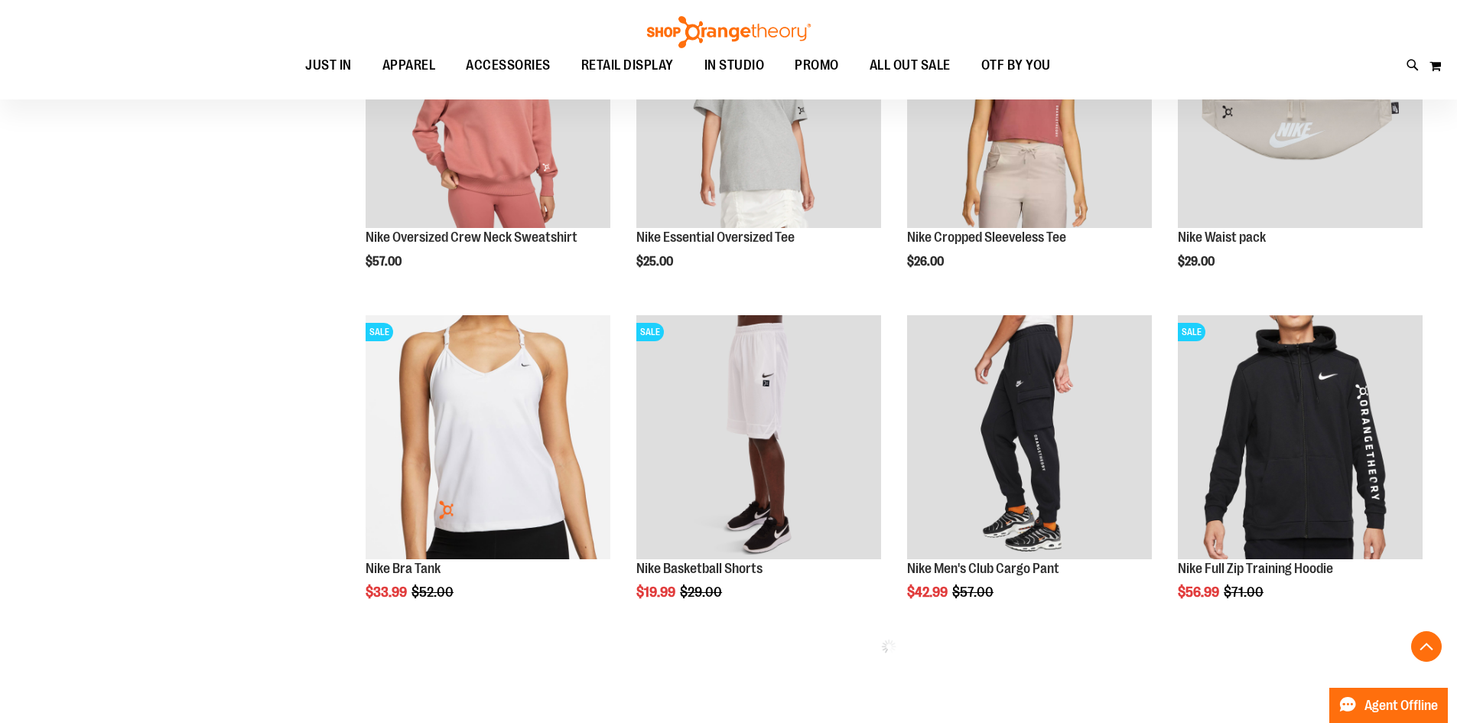
scroll to position [1682, 0]
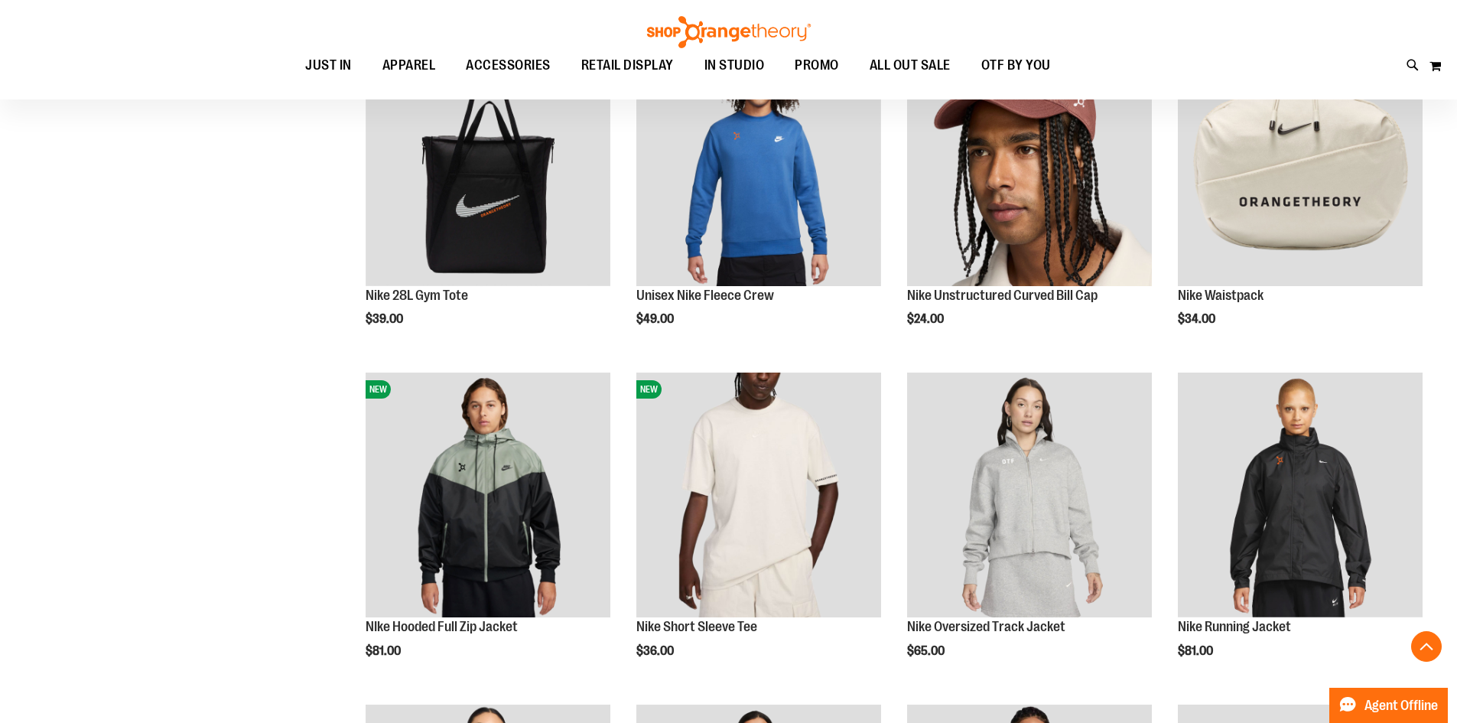
scroll to position [850, 0]
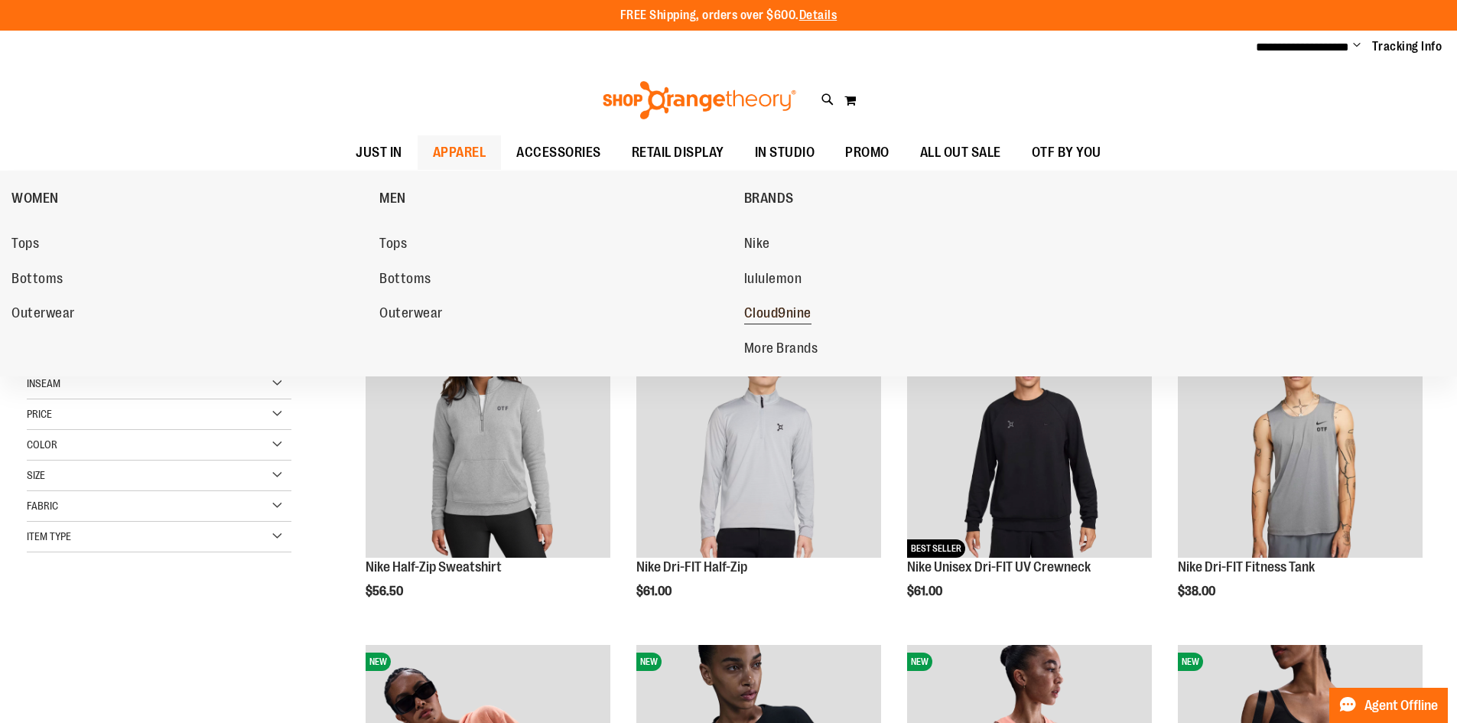
click at [772, 316] on span "Cloud9nine" at bounding box center [777, 314] width 67 height 19
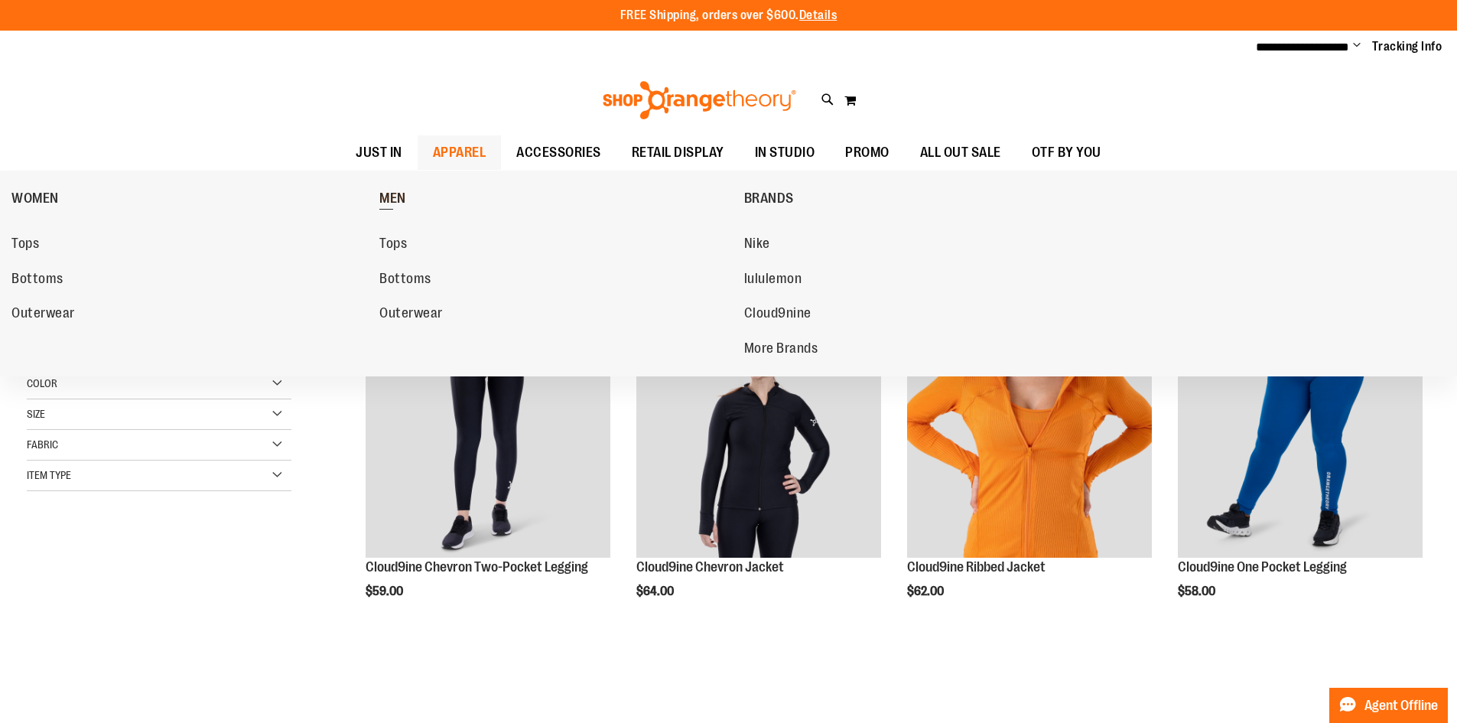
click at [398, 201] on span "MEN" at bounding box center [392, 199] width 27 height 19
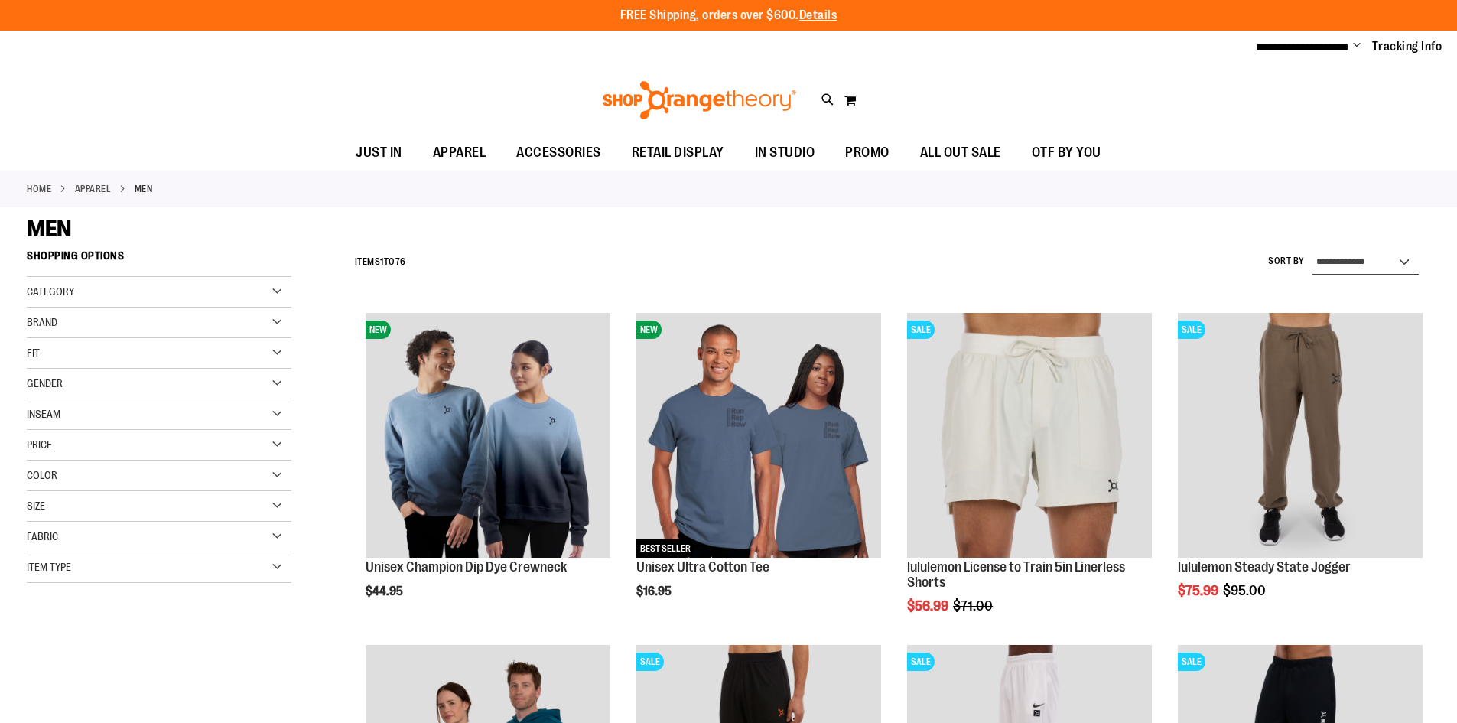
click at [1363, 262] on select "**********" at bounding box center [1365, 262] width 106 height 24
select select "**********"
click at [1312, 250] on select "**********" at bounding box center [1365, 262] width 106 height 24
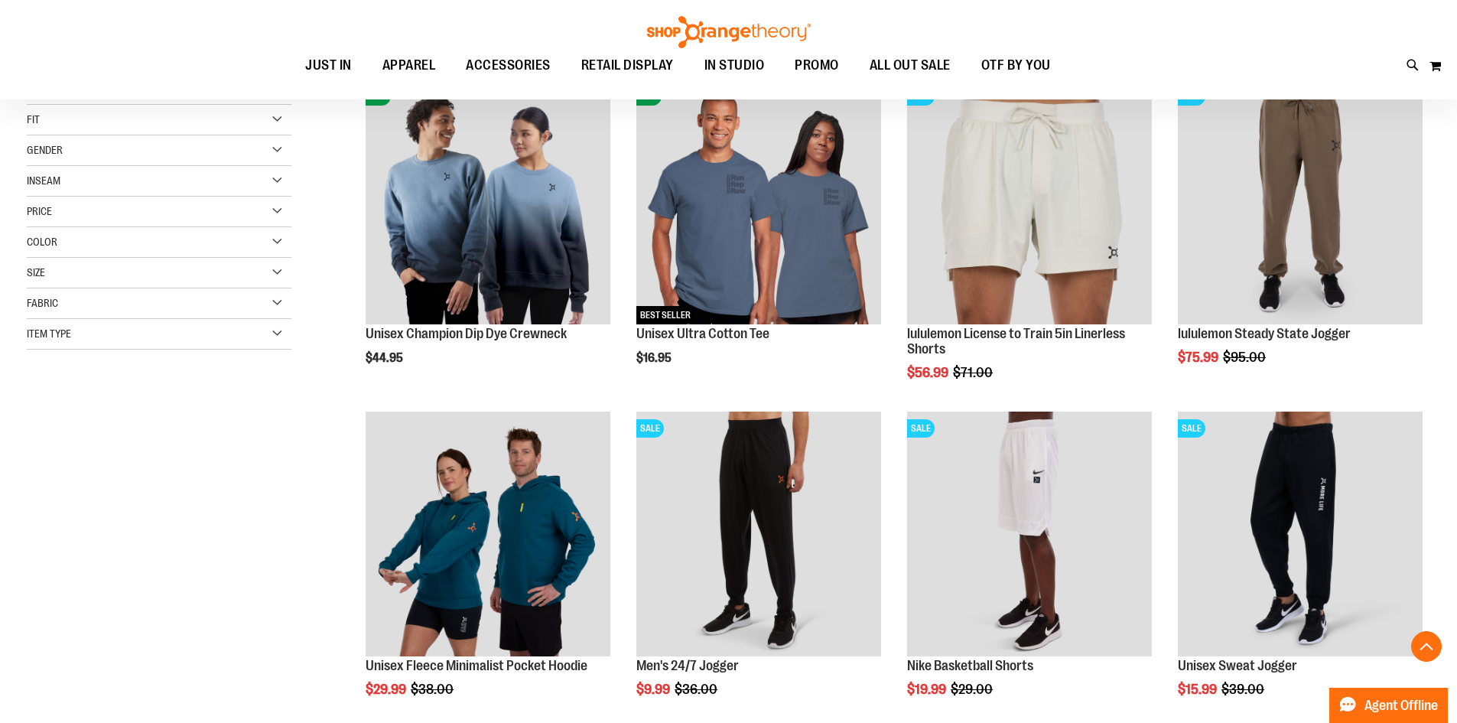
scroll to position [242, 0]
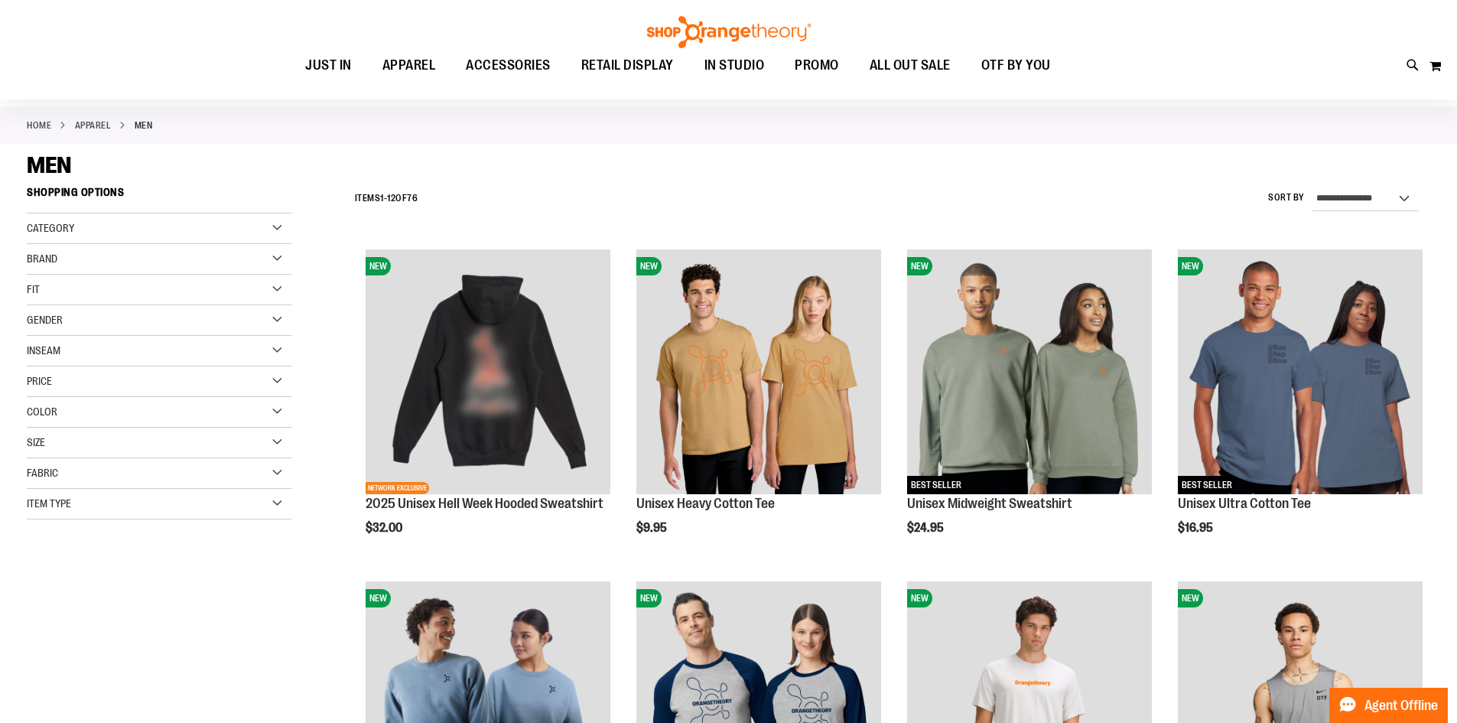
scroll to position [89, 0]
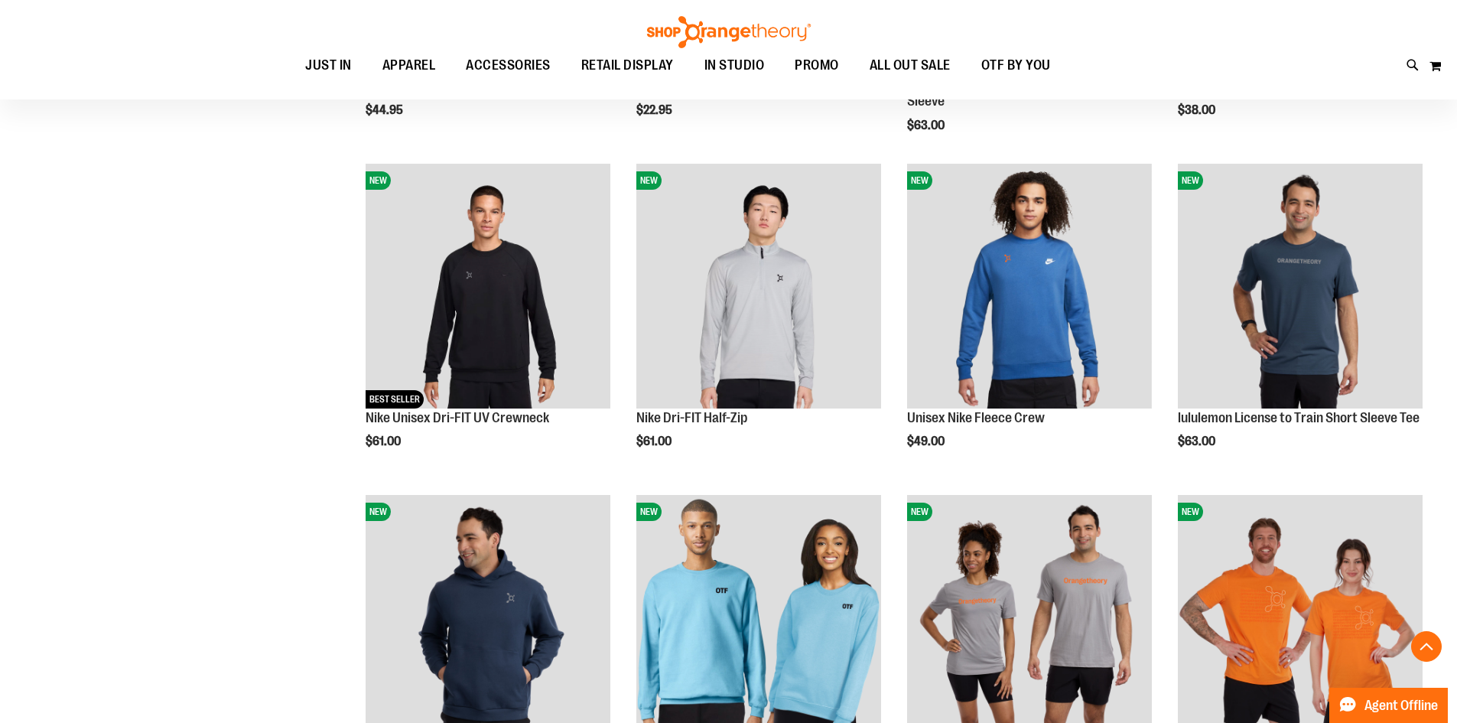
scroll to position [777, 0]
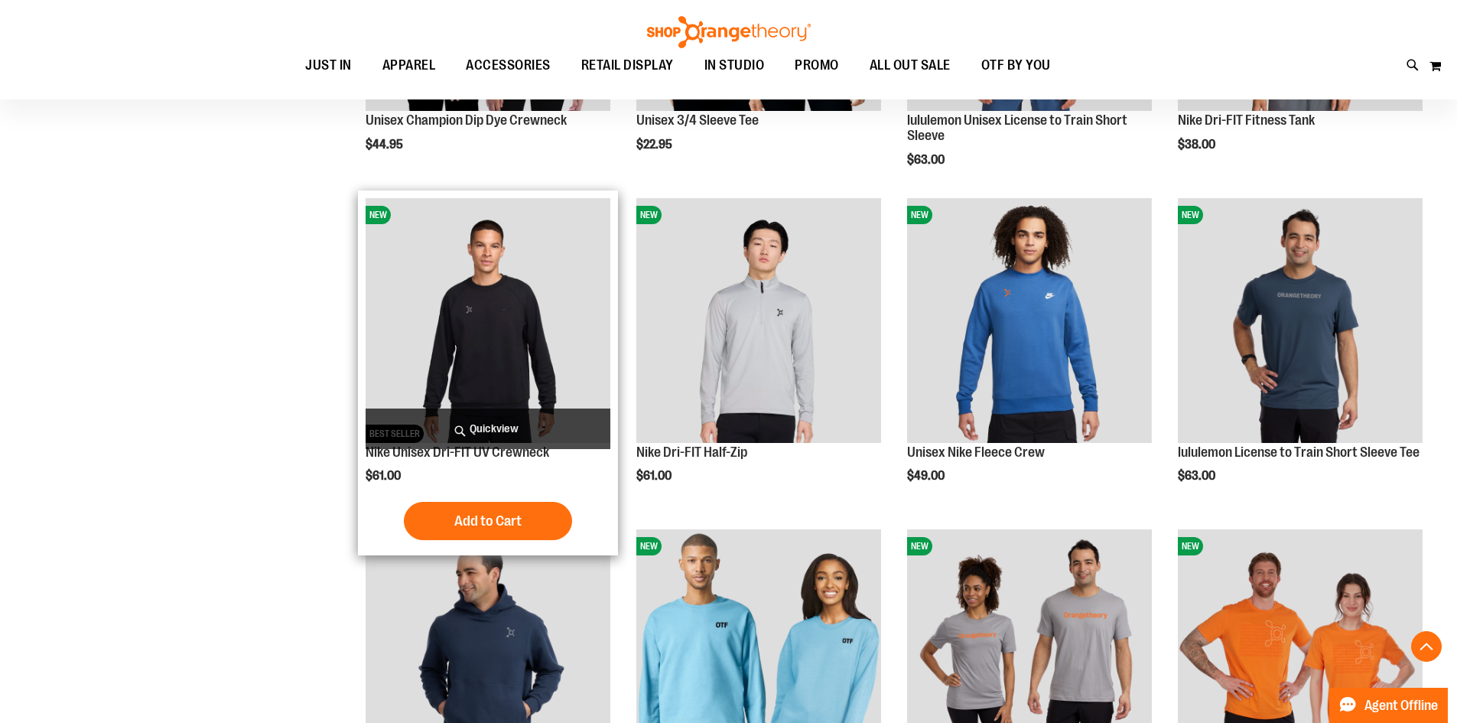
click at [540, 280] on img "product" at bounding box center [488, 320] width 245 height 245
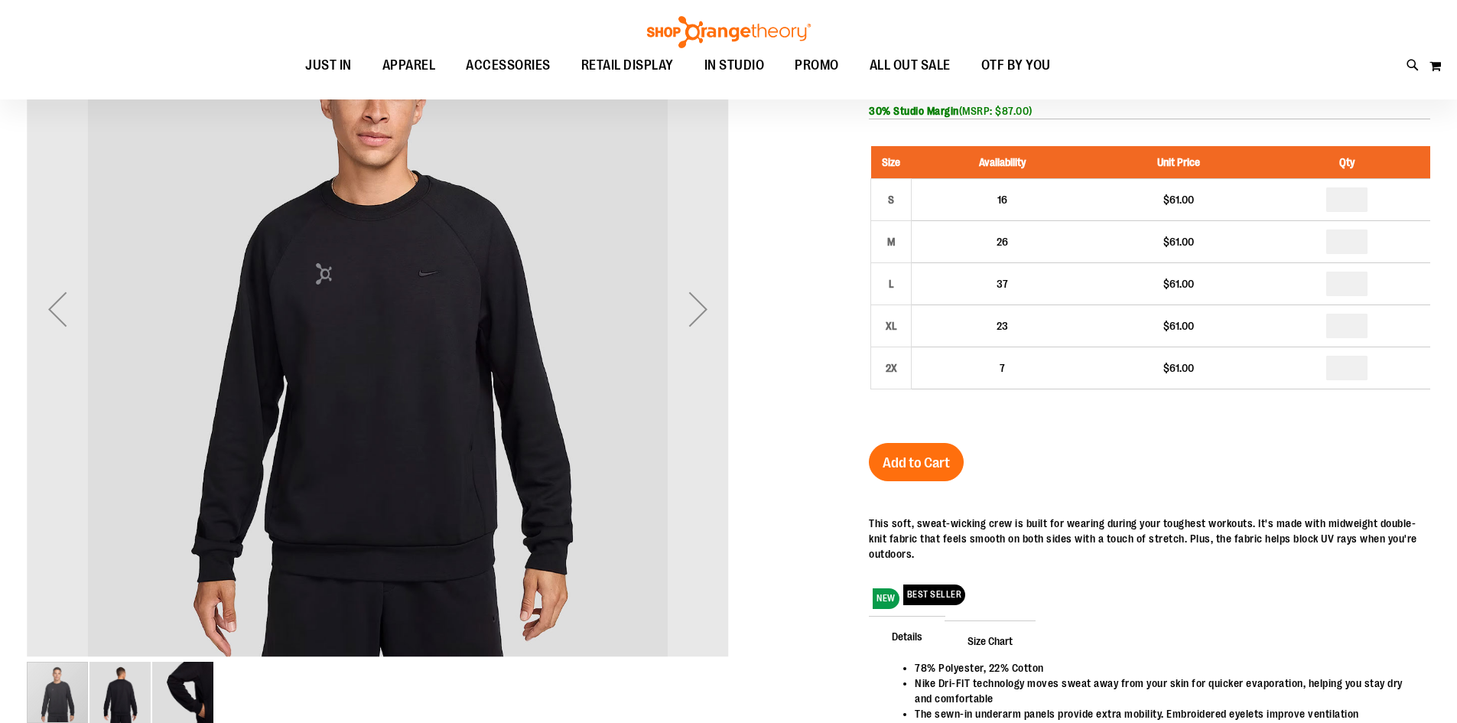
scroll to position [305, 0]
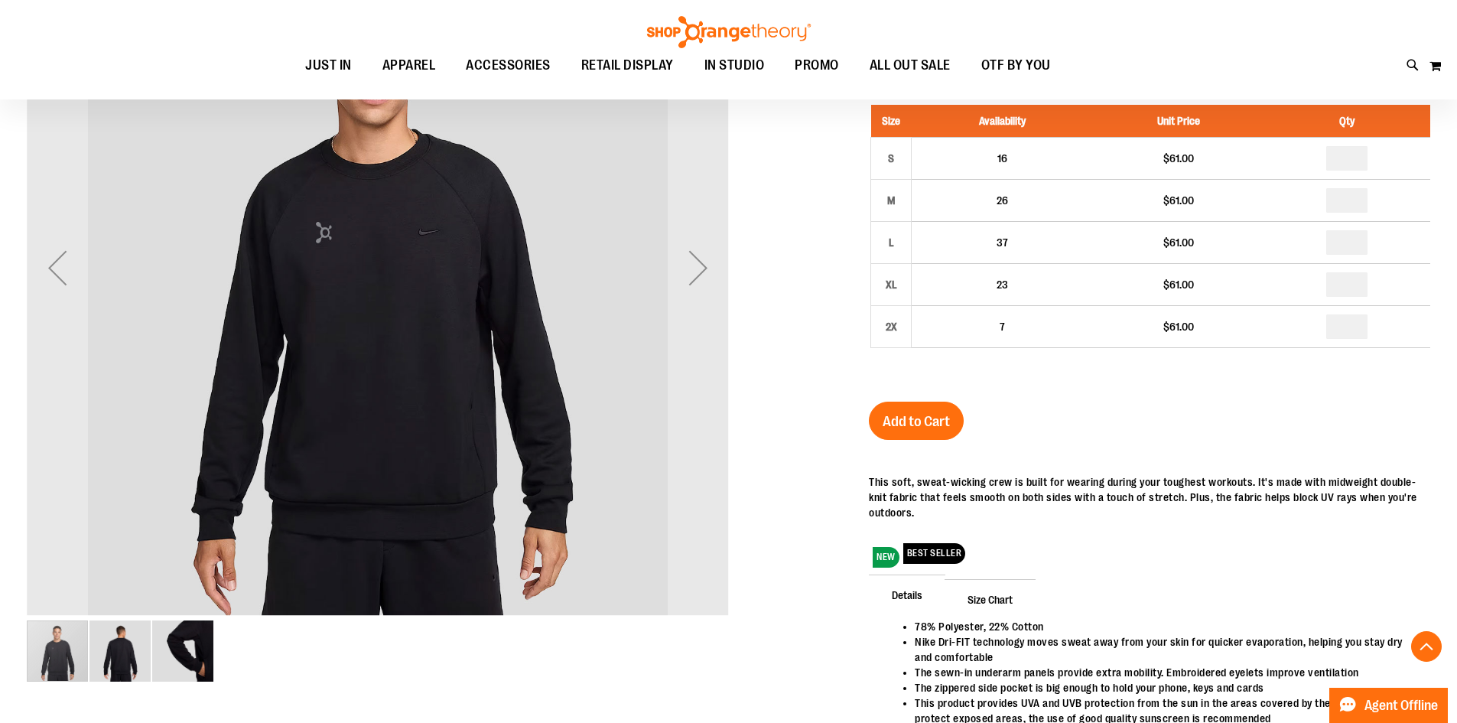
click at [129, 659] on img "image 2 of 3" at bounding box center [119, 650] width 61 height 61
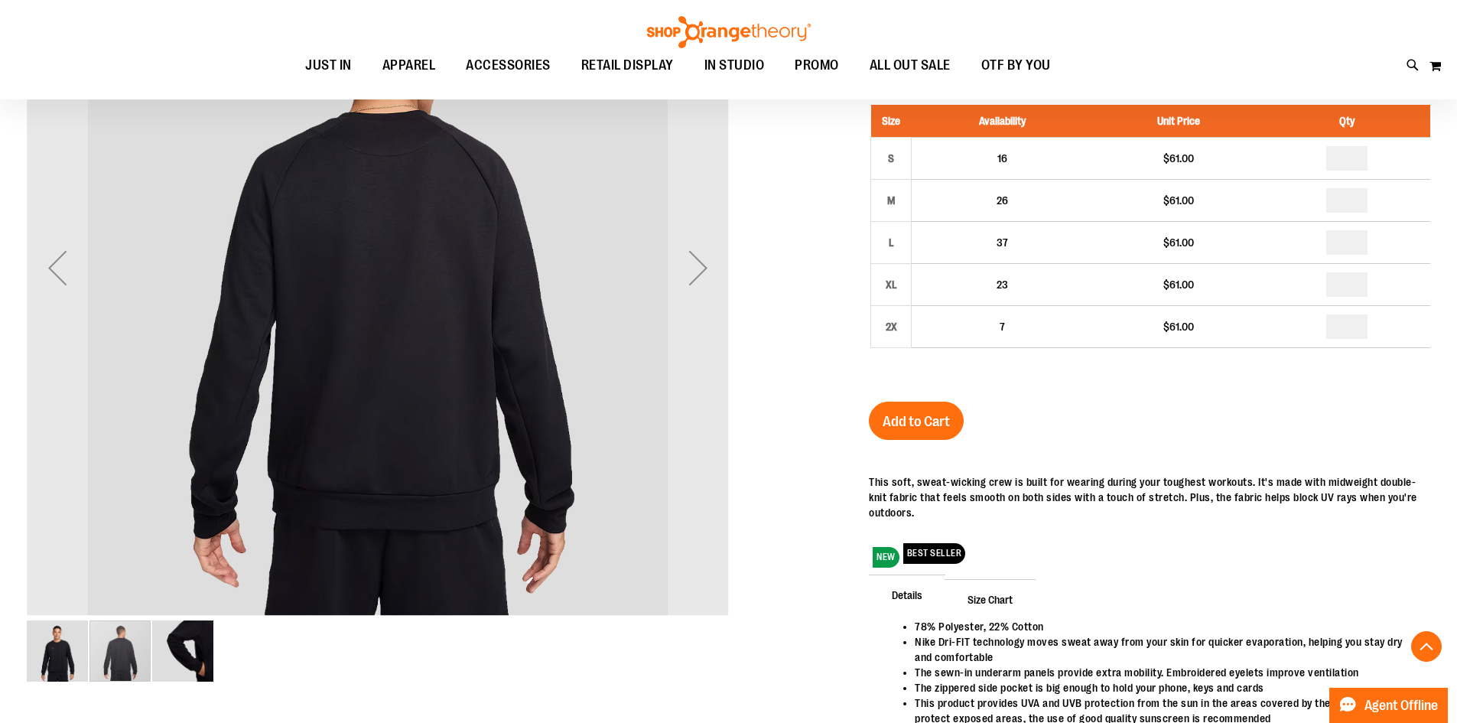
click at [177, 658] on img "image 3 of 3" at bounding box center [182, 650] width 61 height 61
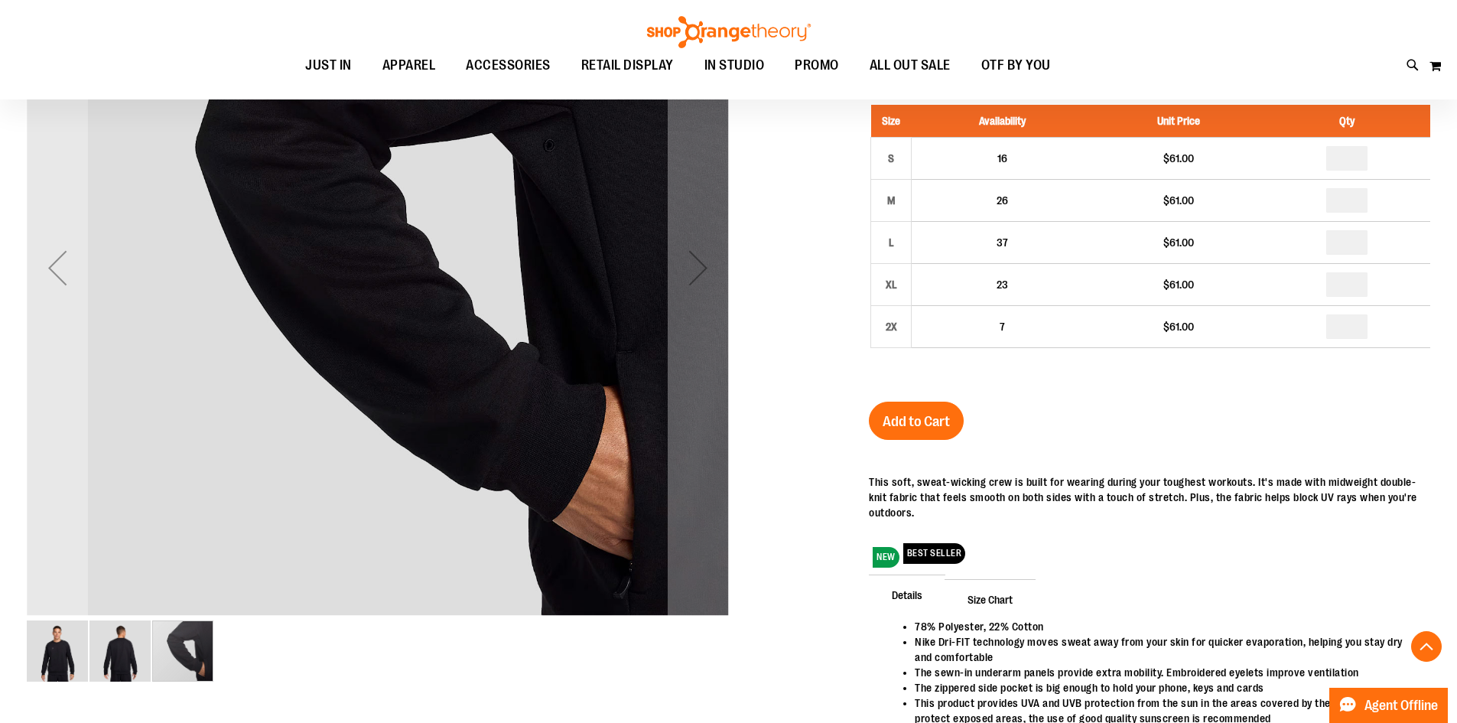
click at [67, 661] on img "image 1 of 3" at bounding box center [57, 650] width 61 height 61
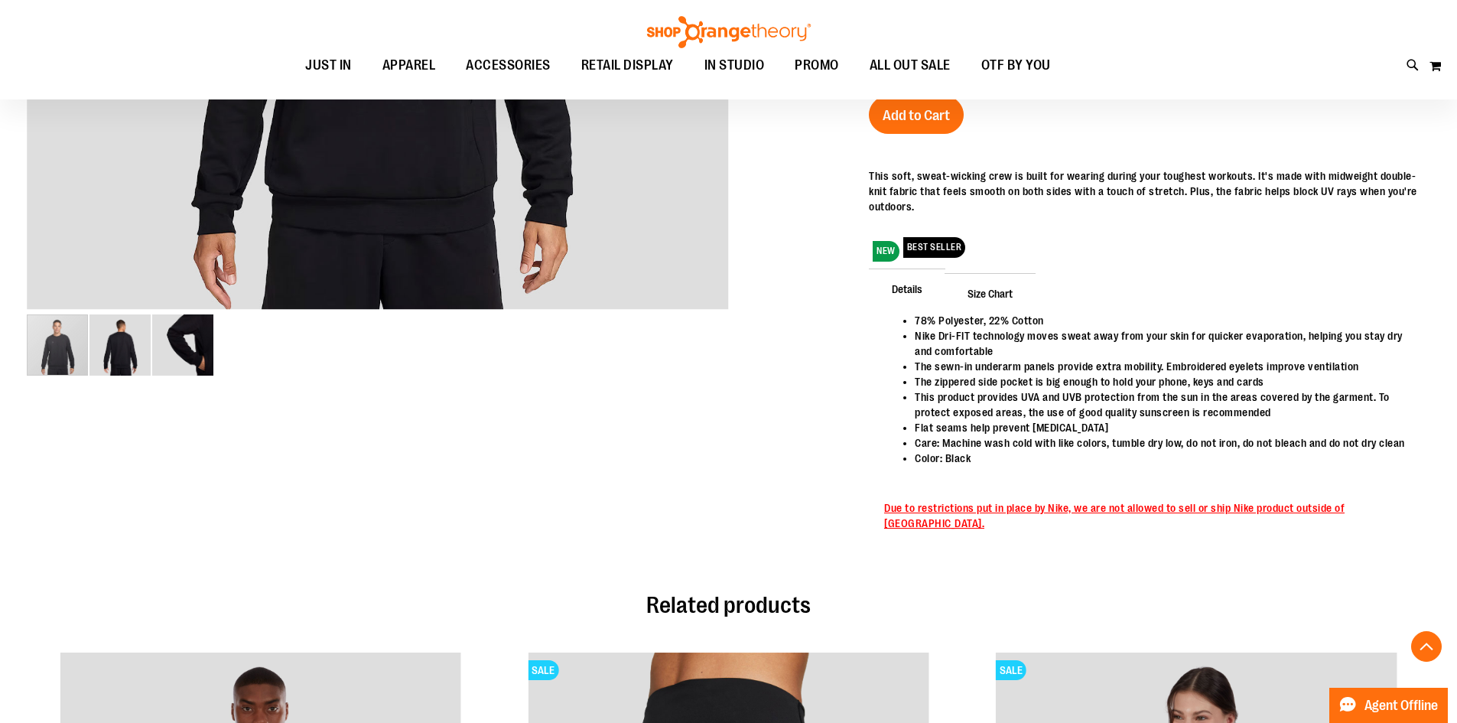
scroll to position [152, 0]
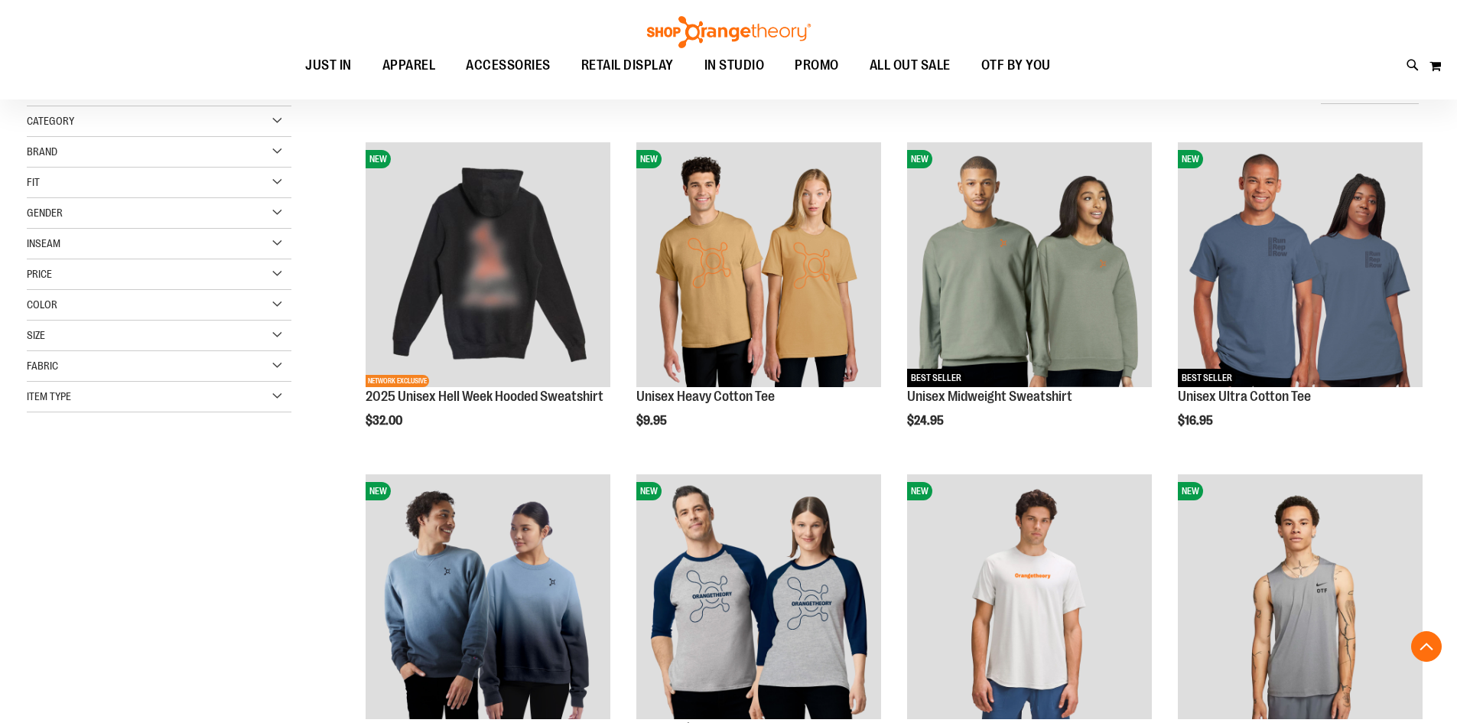
scroll to position [561, 0]
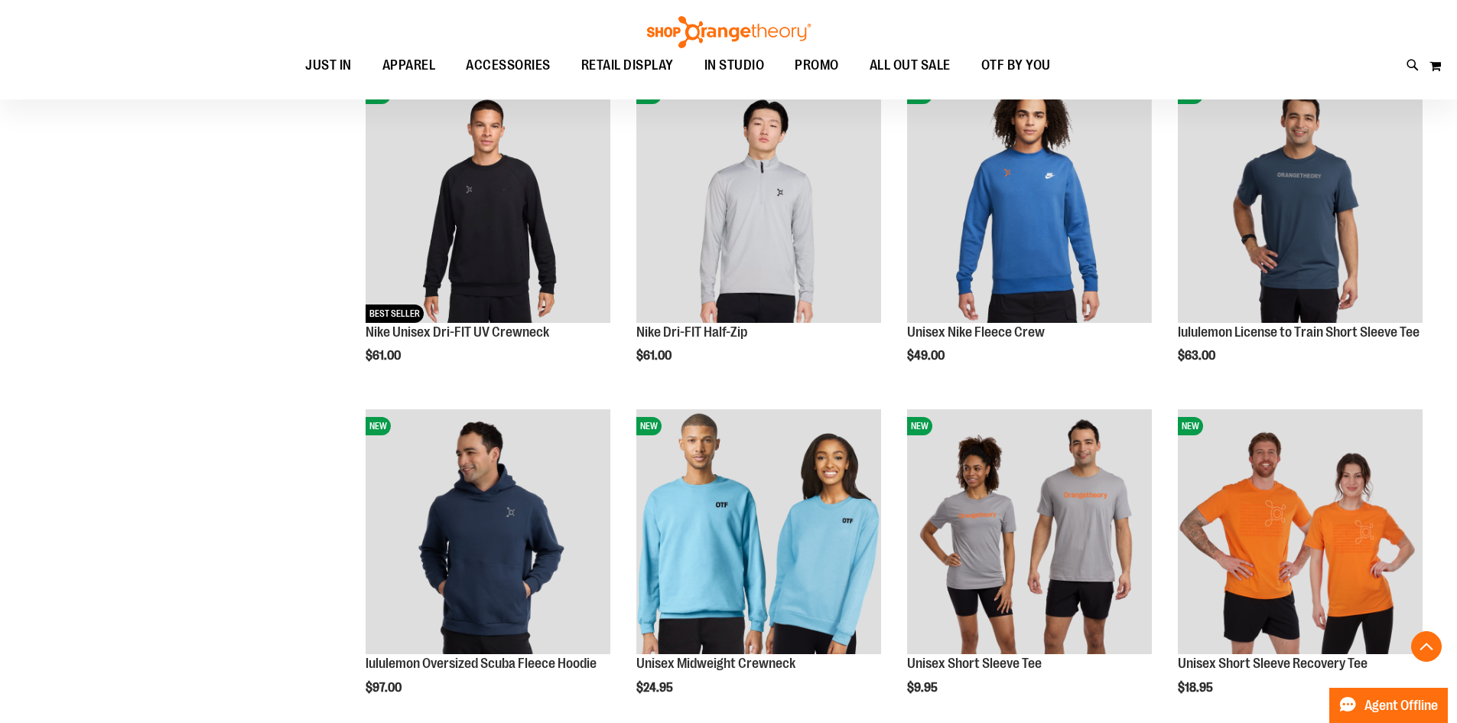
scroll to position [866, 0]
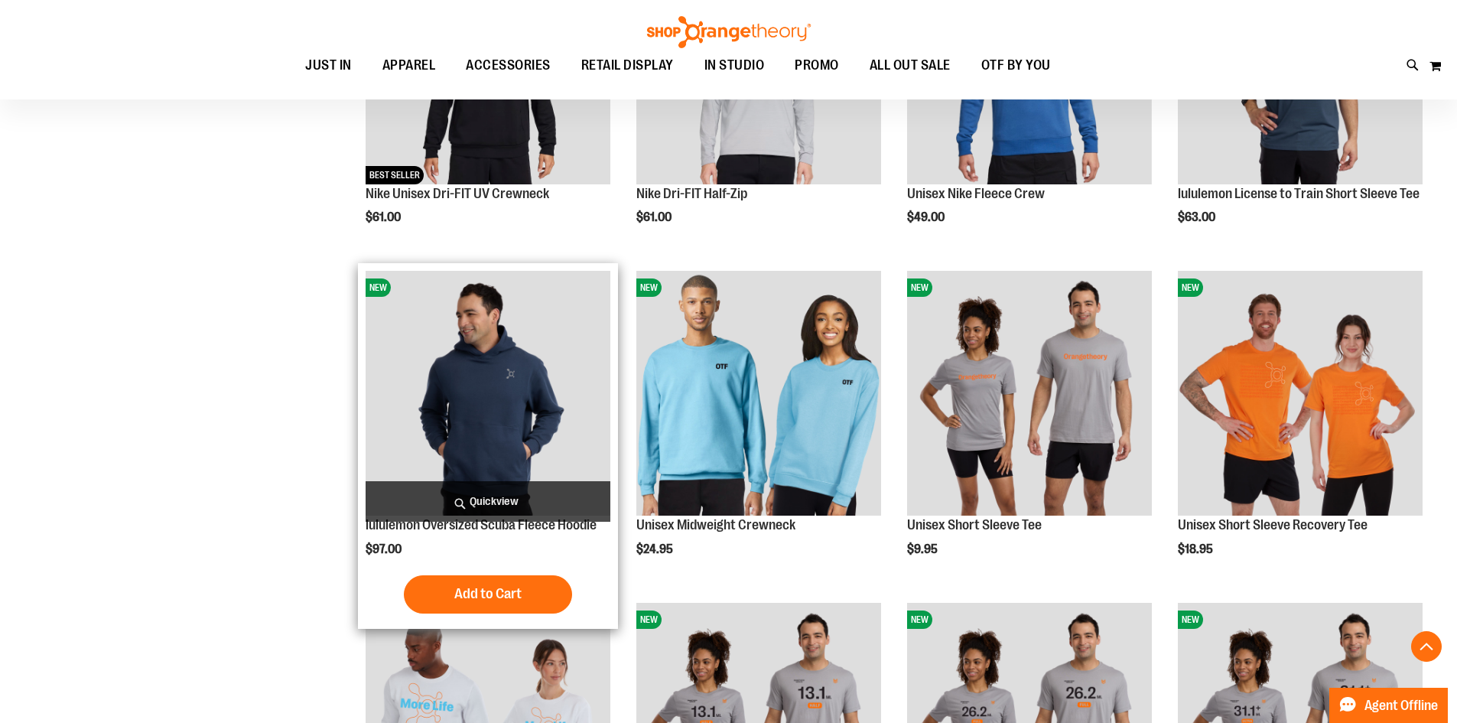
click at [467, 385] on img "product" at bounding box center [488, 393] width 245 height 245
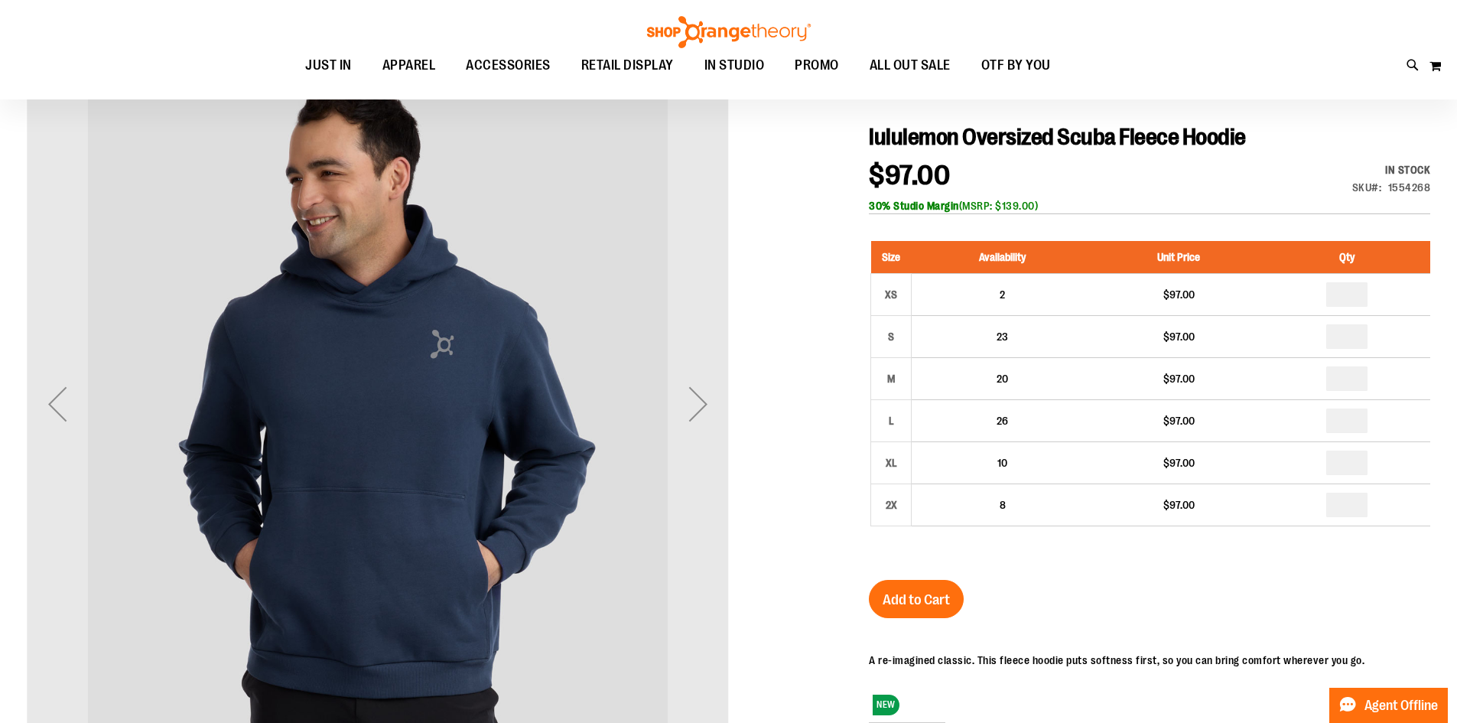
scroll to position [229, 0]
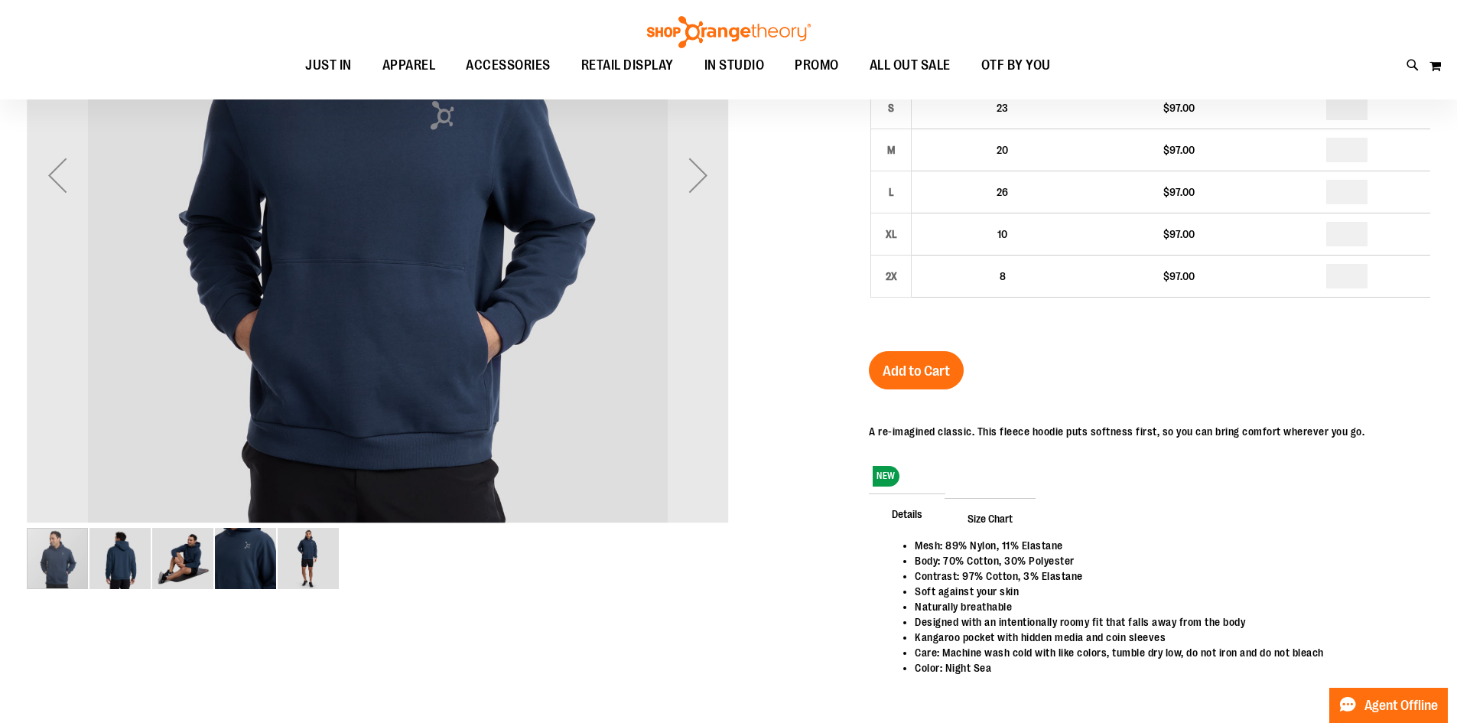
click at [132, 555] on img "image 2 of 5" at bounding box center [119, 558] width 61 height 61
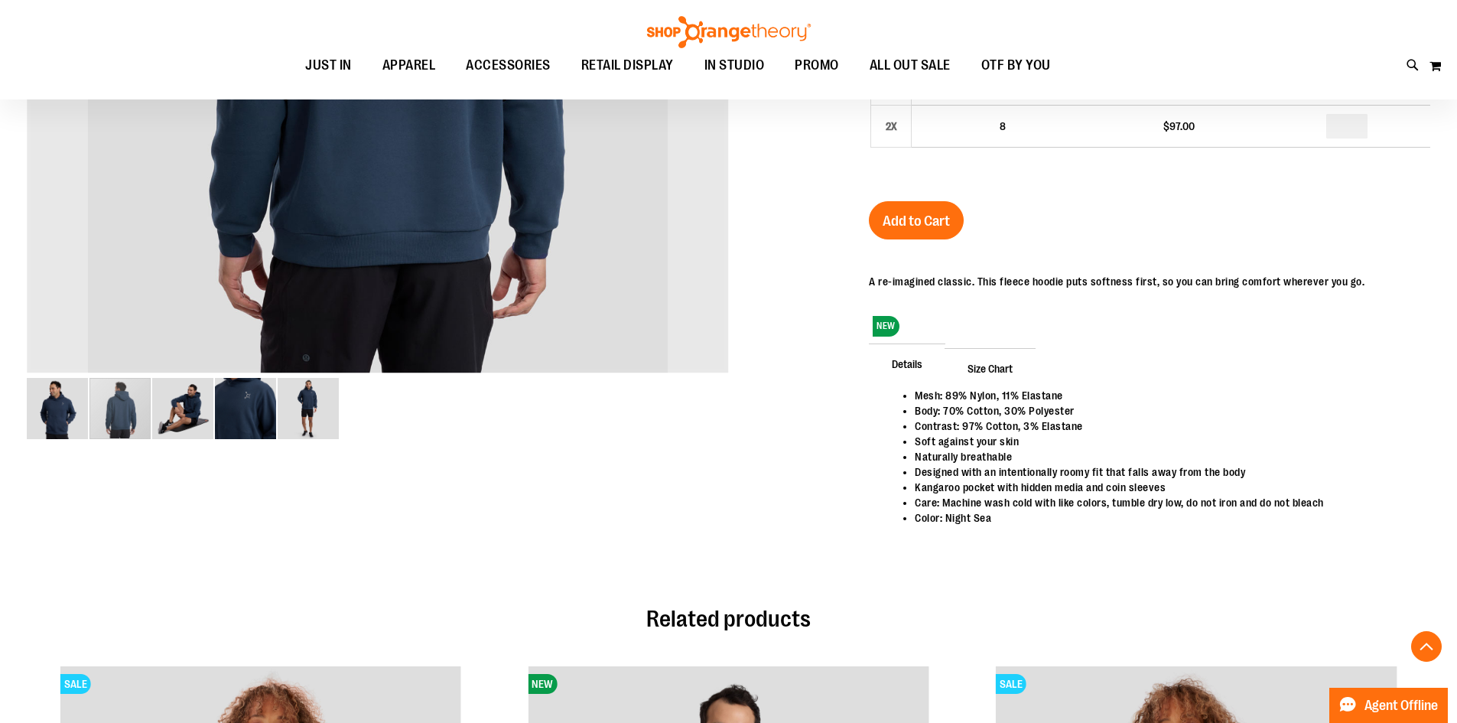
scroll to position [382, 0]
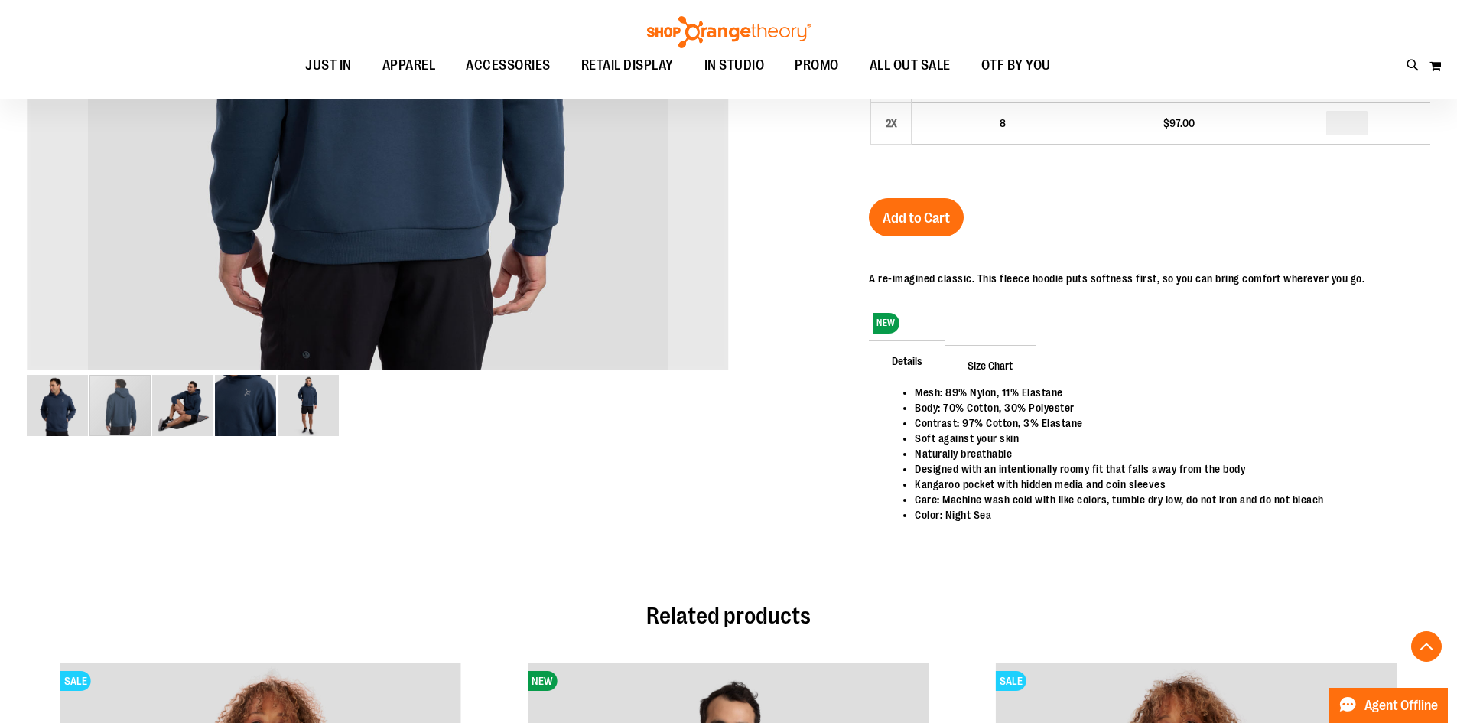
click at [177, 398] on img "image 3 of 5" at bounding box center [182, 405] width 61 height 61
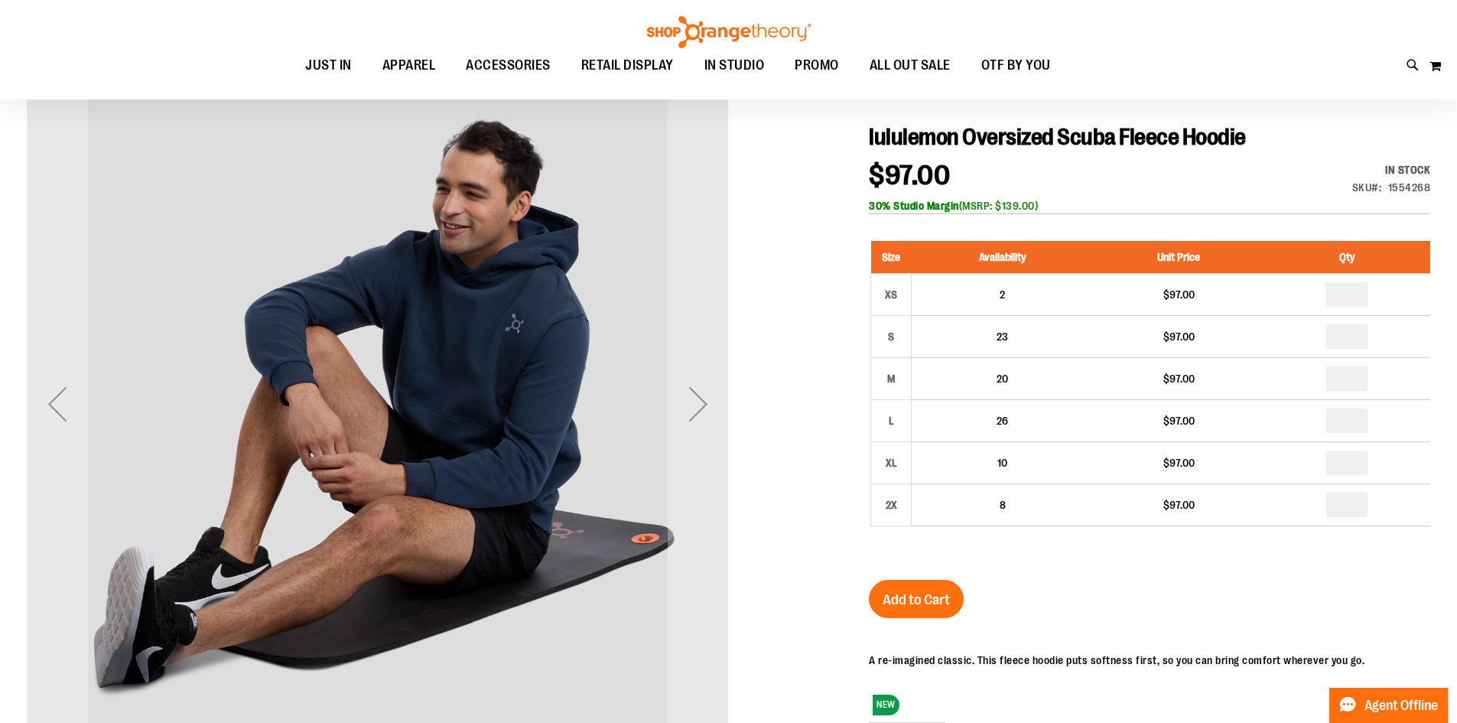
scroll to position [305, 0]
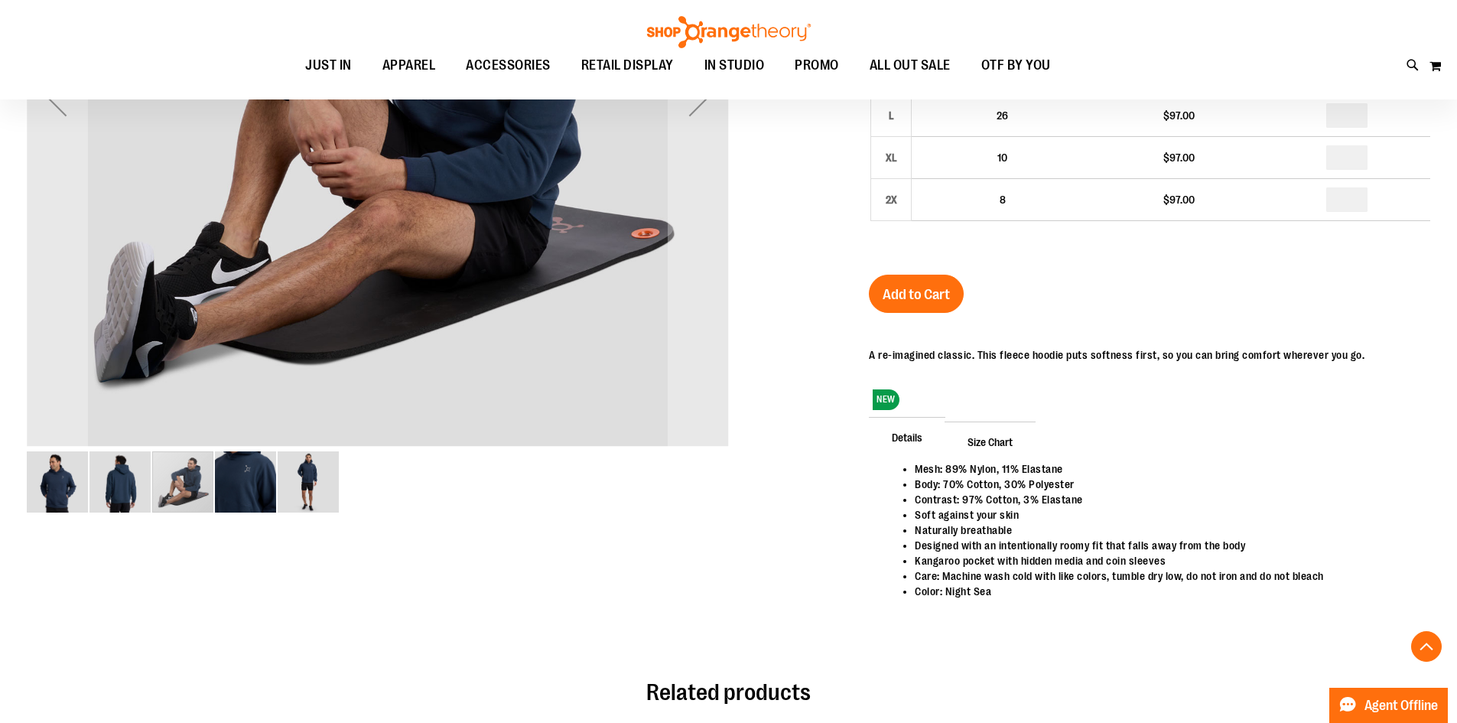
click at [258, 486] on img "image 4 of 5" at bounding box center [245, 481] width 61 height 61
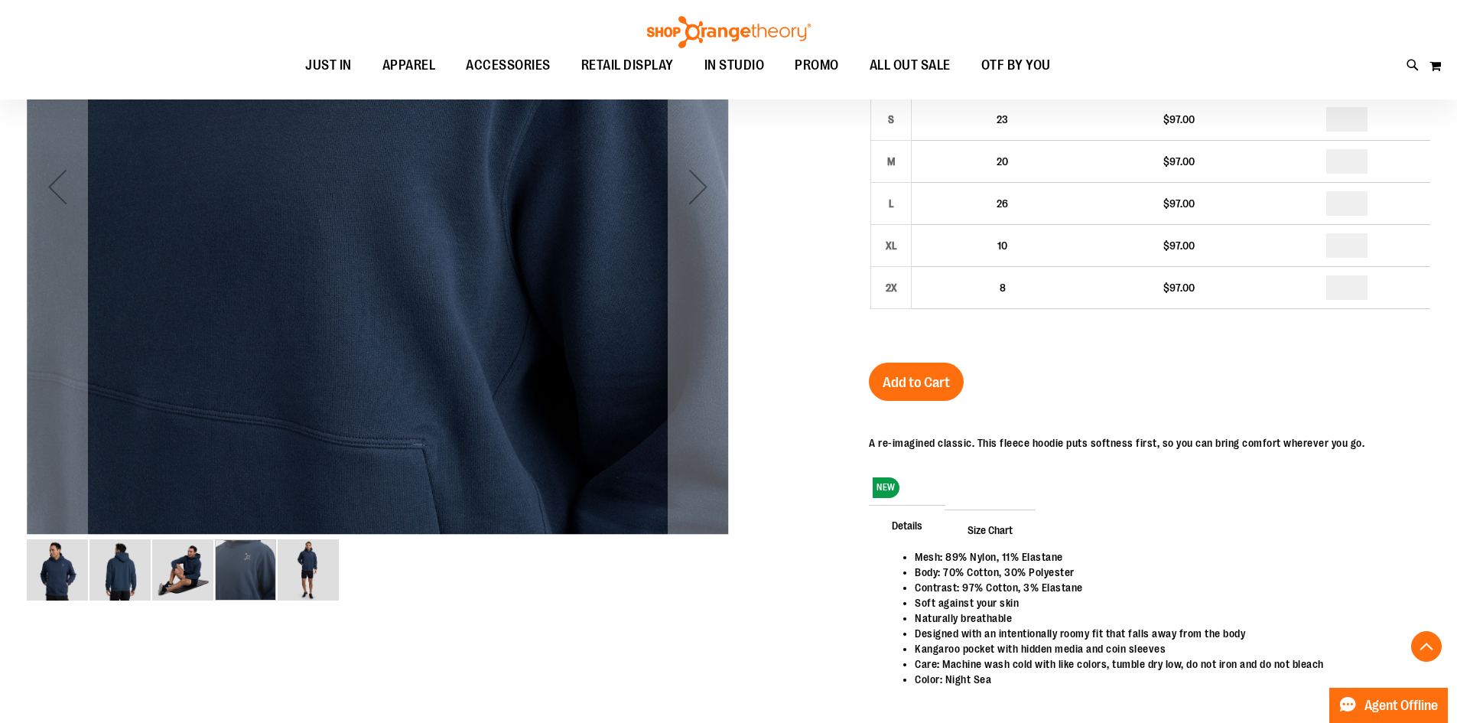
scroll to position [611, 0]
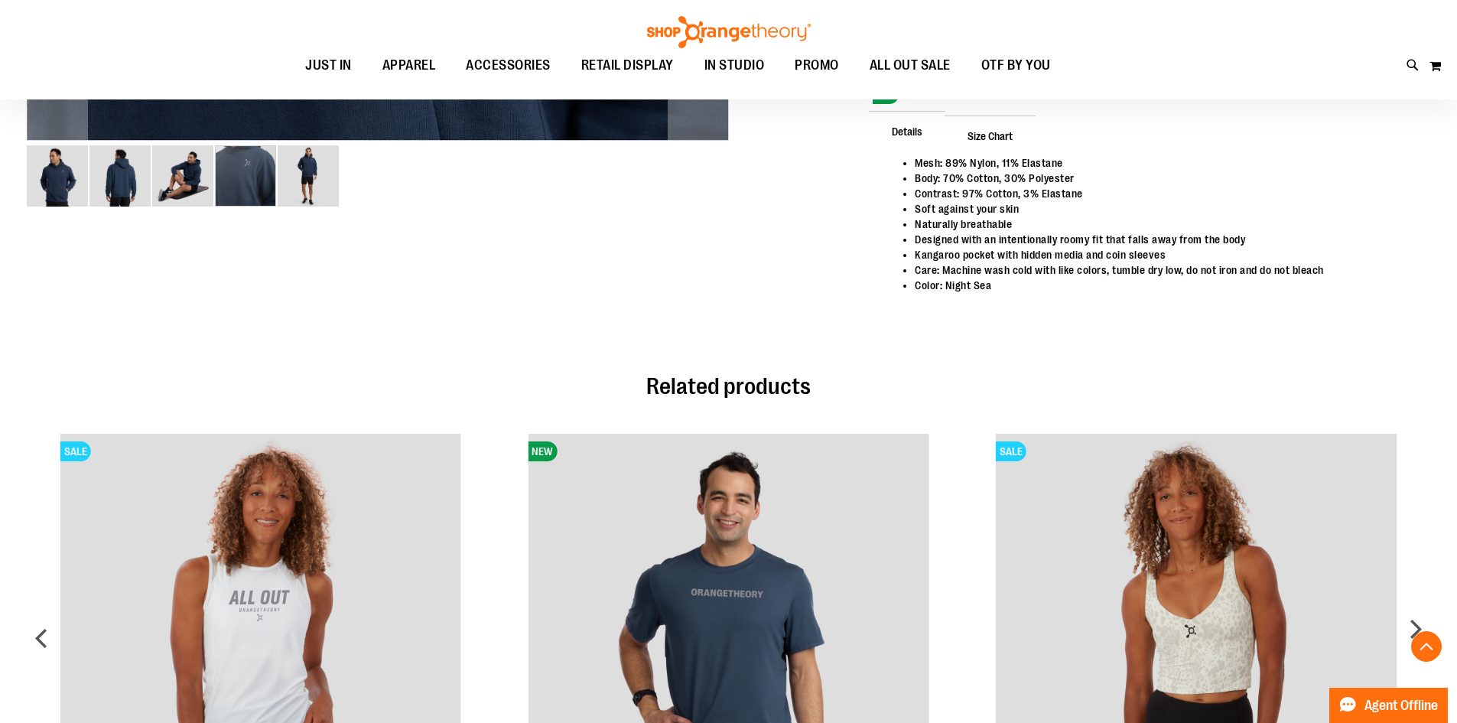
click at [318, 177] on img "image 5 of 5" at bounding box center [308, 175] width 61 height 61
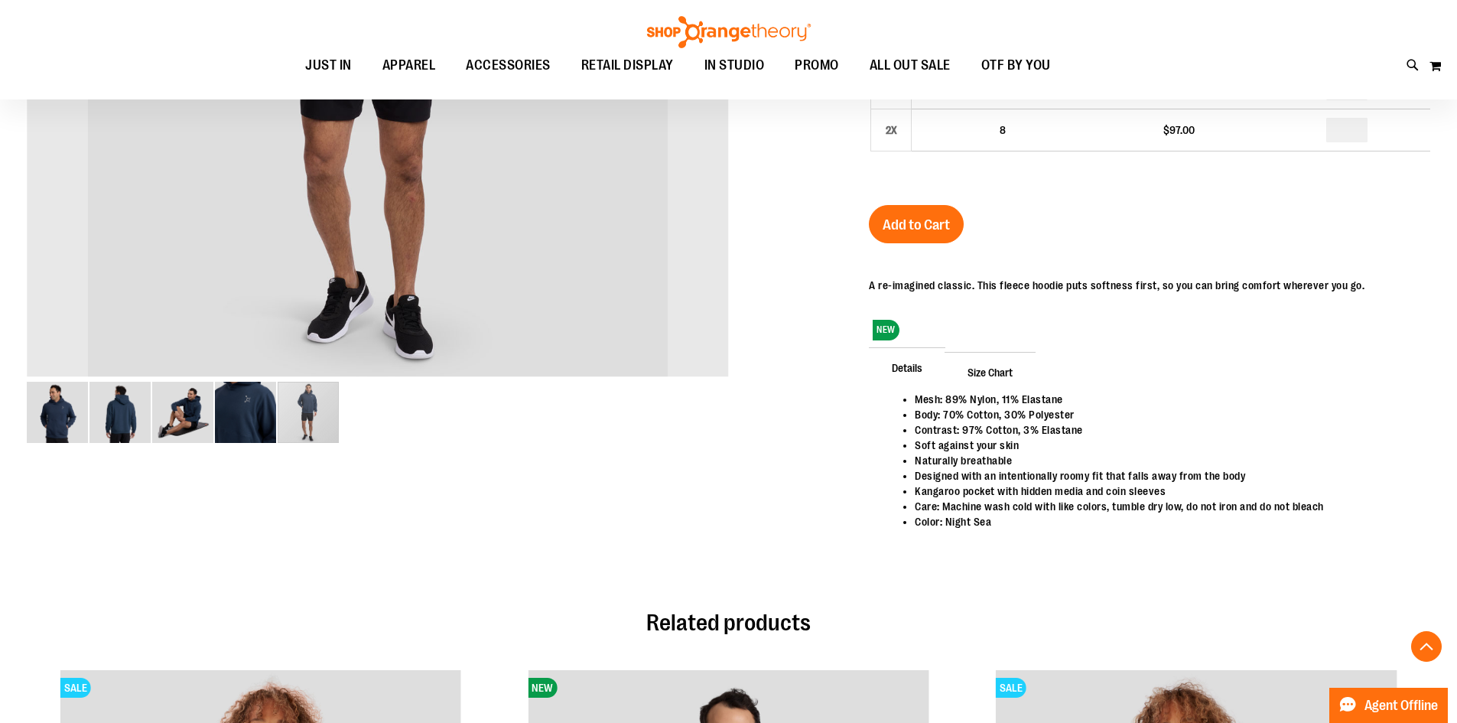
scroll to position [764, 0]
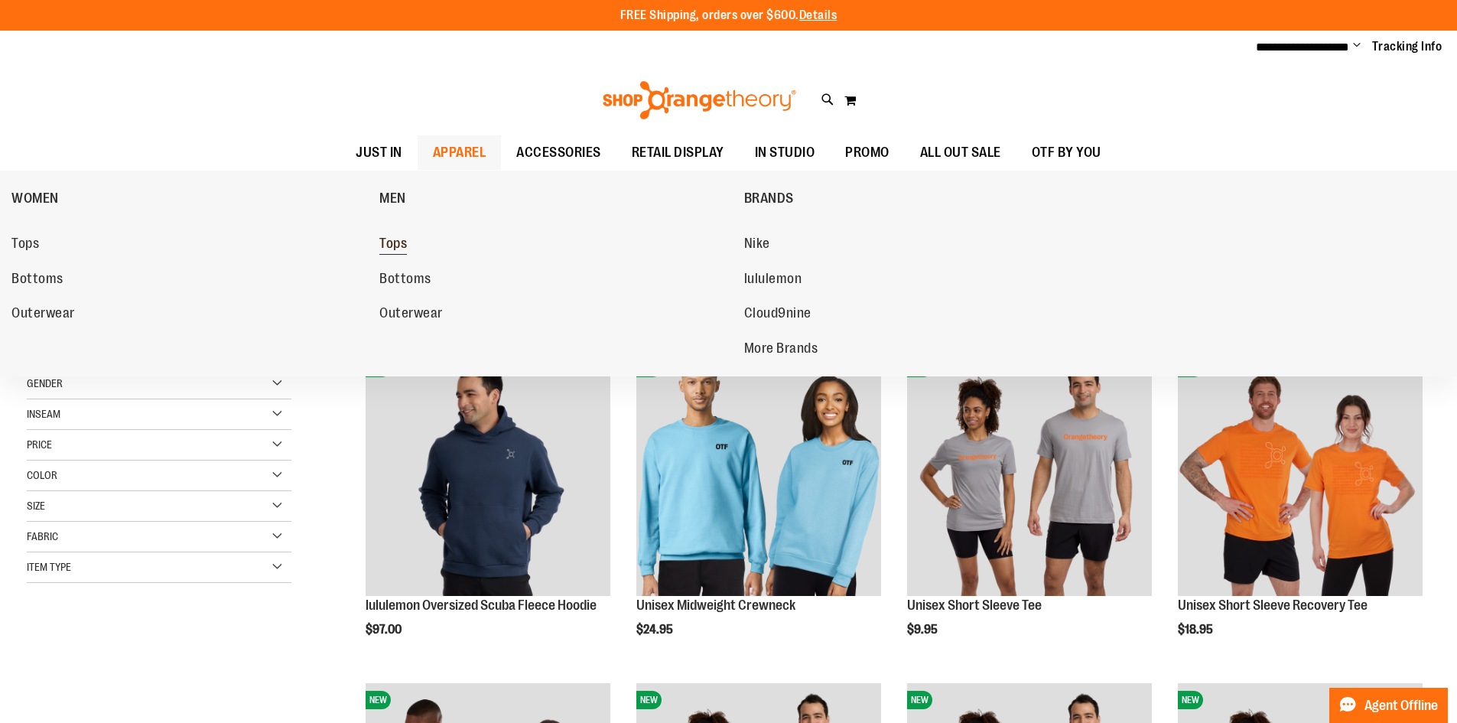
click at [399, 242] on span "Tops" at bounding box center [393, 245] width 28 height 19
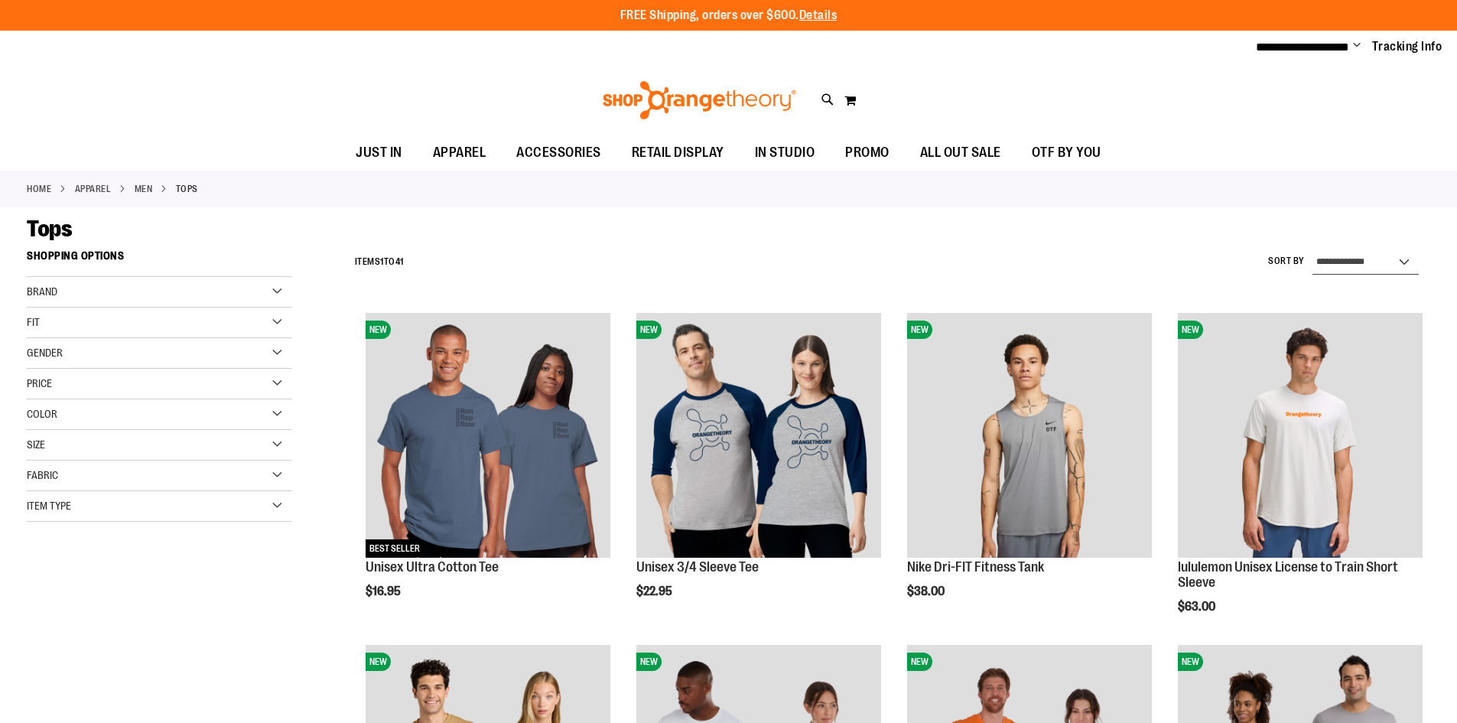
click at [1317, 265] on select "**********" at bounding box center [1365, 262] width 106 height 24
select select "**********"
click at [1312, 250] on select "**********" at bounding box center [1365, 262] width 106 height 24
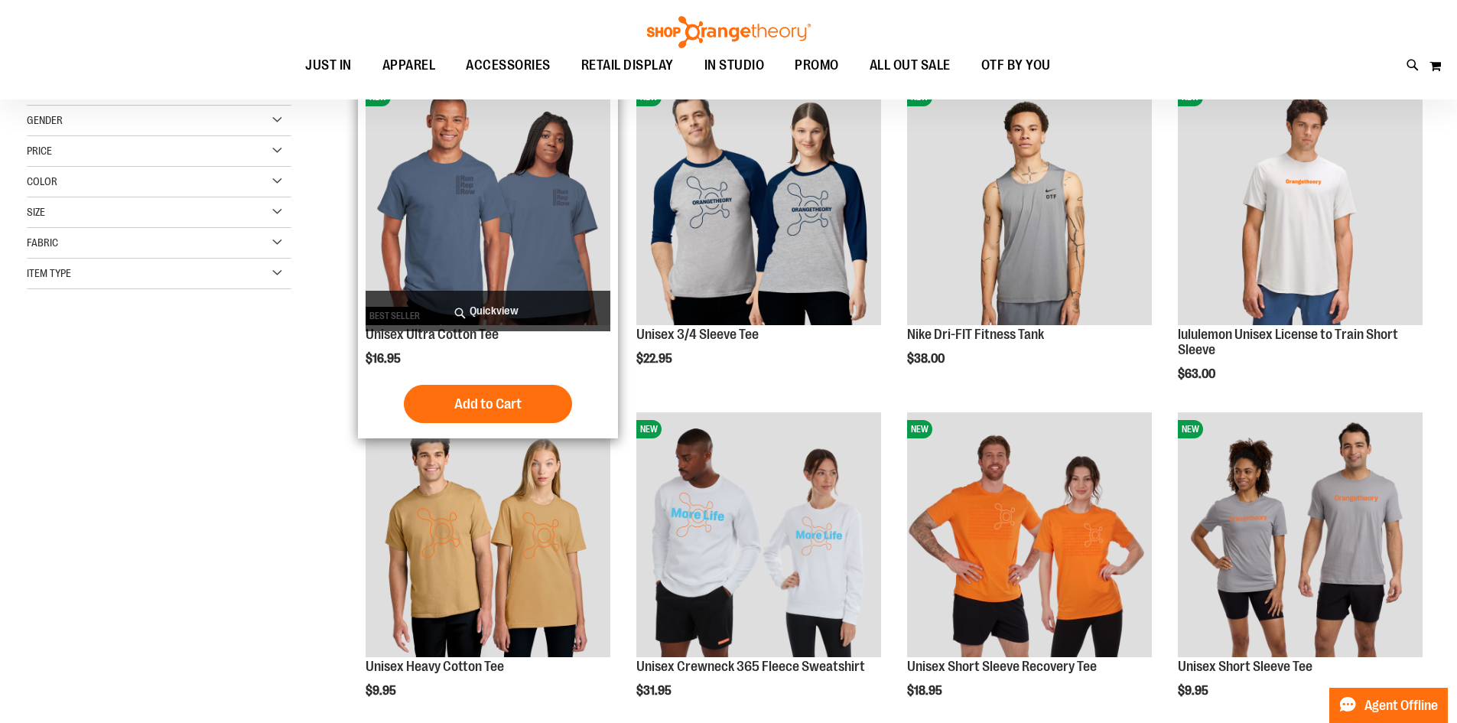
scroll to position [242, 0]
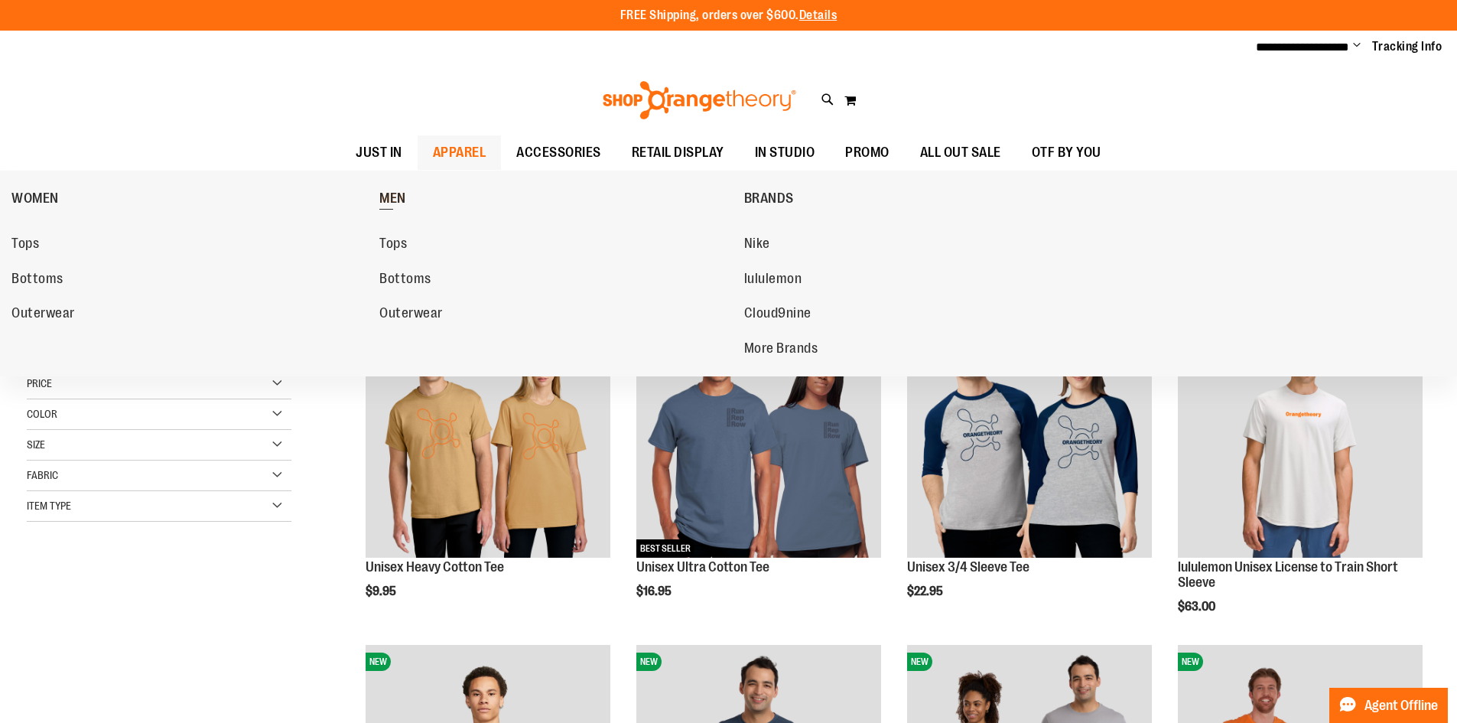
click at [388, 200] on span "MEN" at bounding box center [392, 199] width 27 height 19
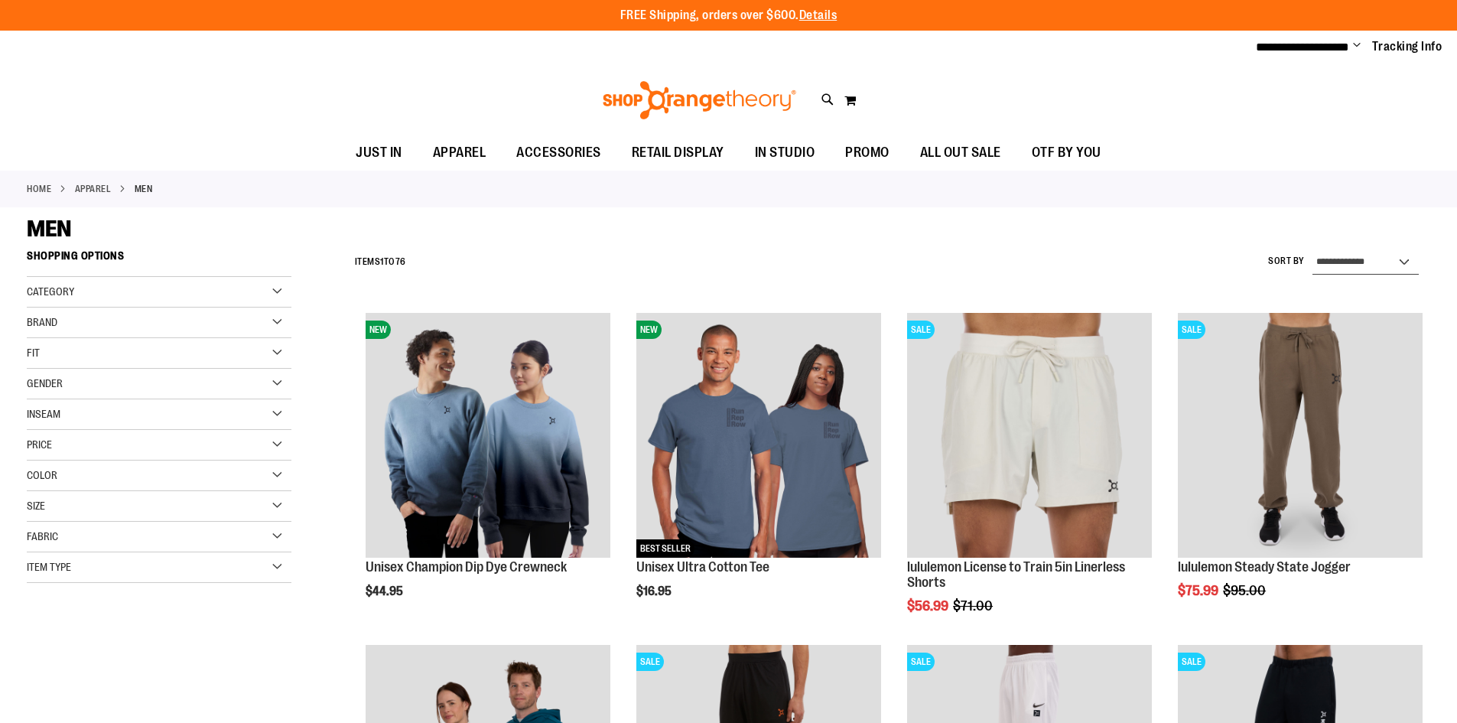
click at [1338, 257] on select "**********" at bounding box center [1365, 262] width 106 height 24
select select "**********"
click at [1312, 250] on select "**********" at bounding box center [1365, 262] width 106 height 24
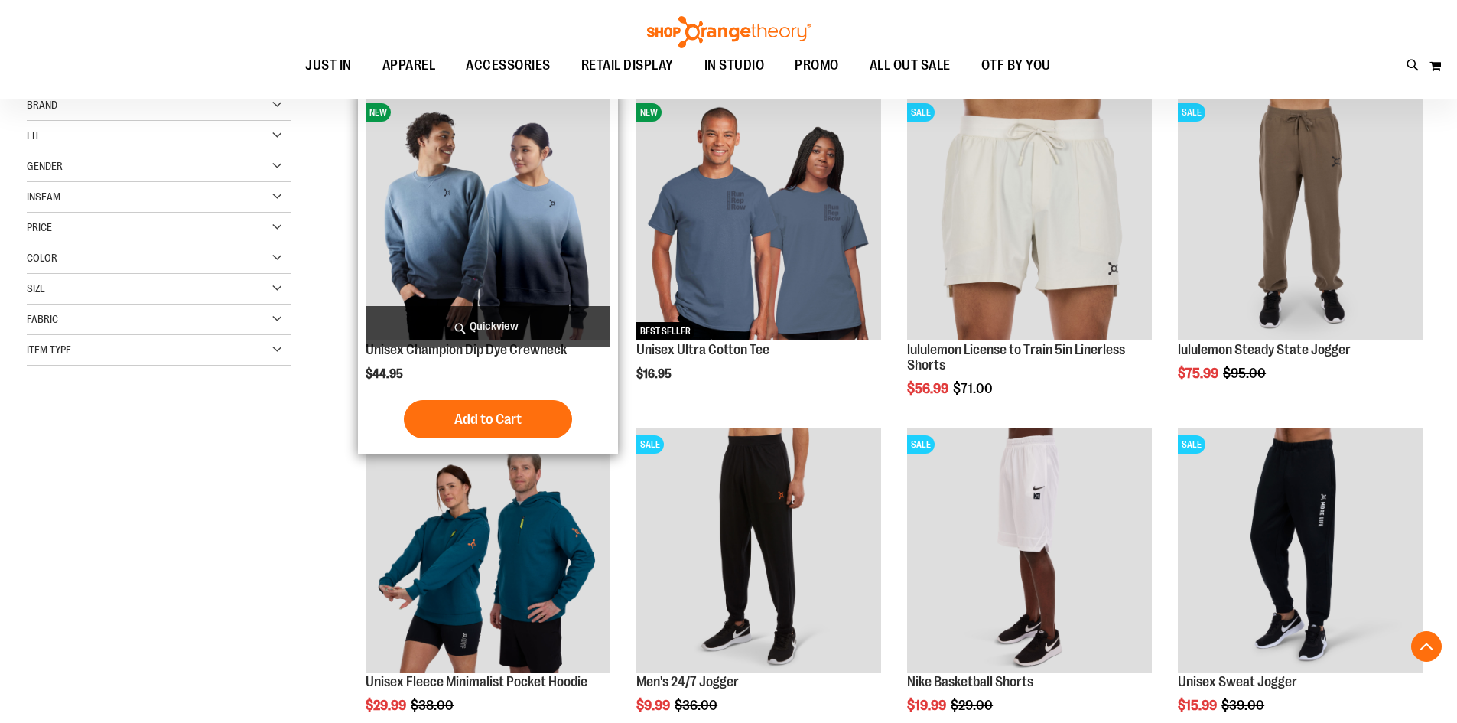
scroll to position [242, 0]
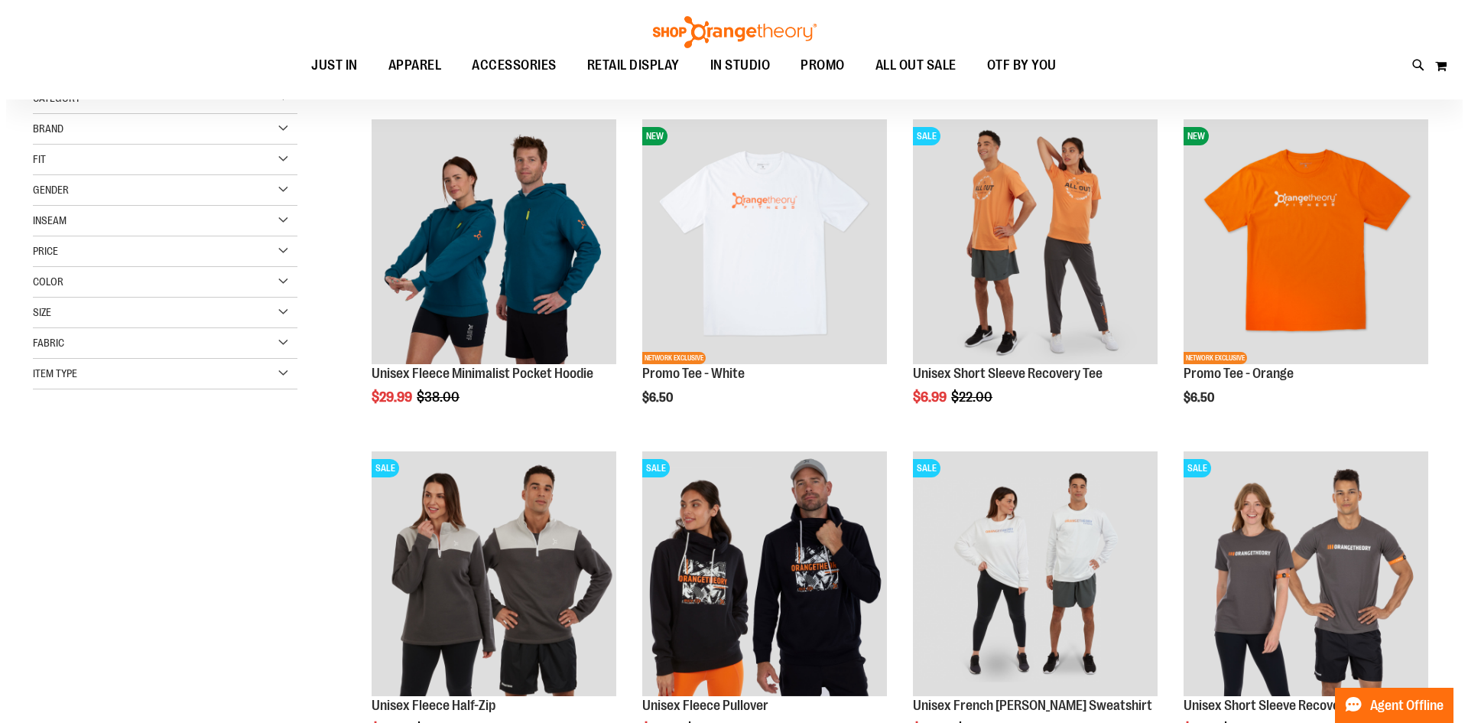
scroll to position [165, 0]
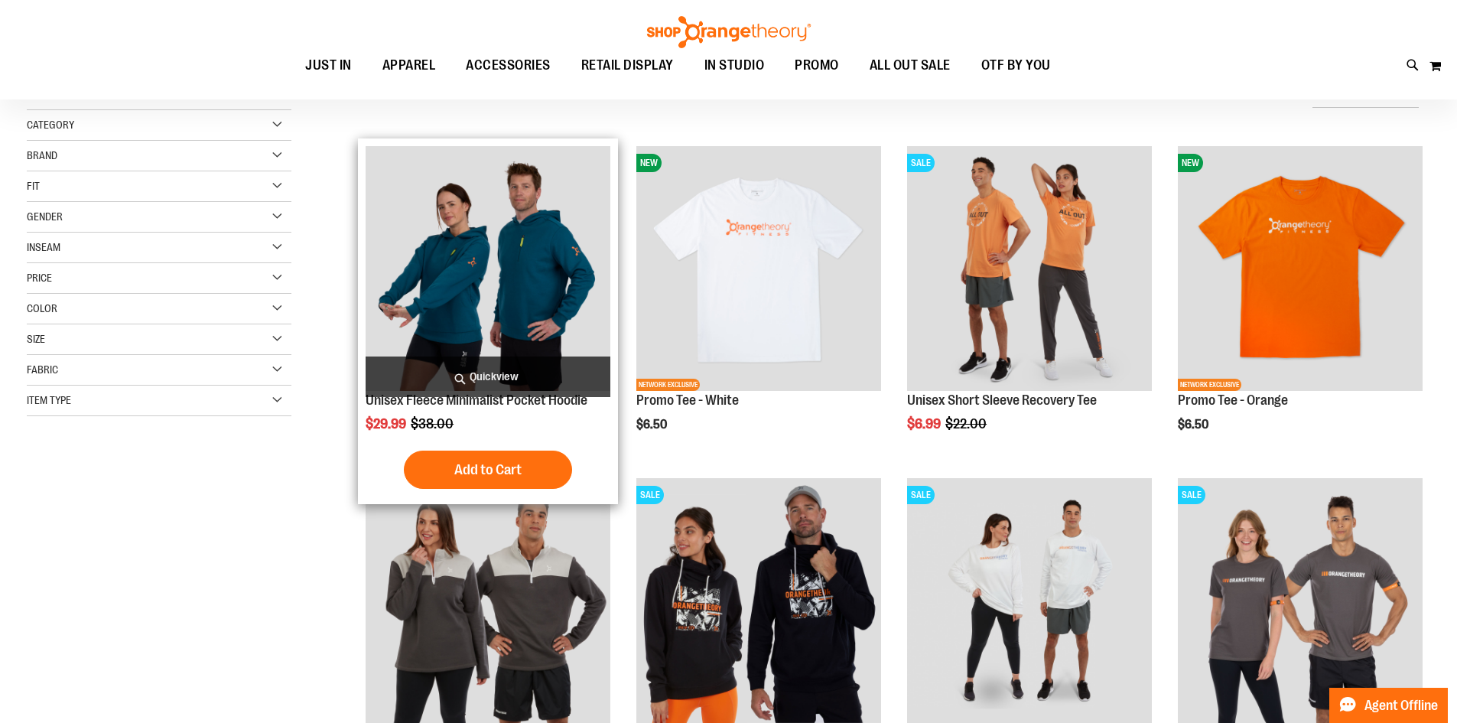
click at [486, 366] on span "Quickview" at bounding box center [488, 376] width 245 height 41
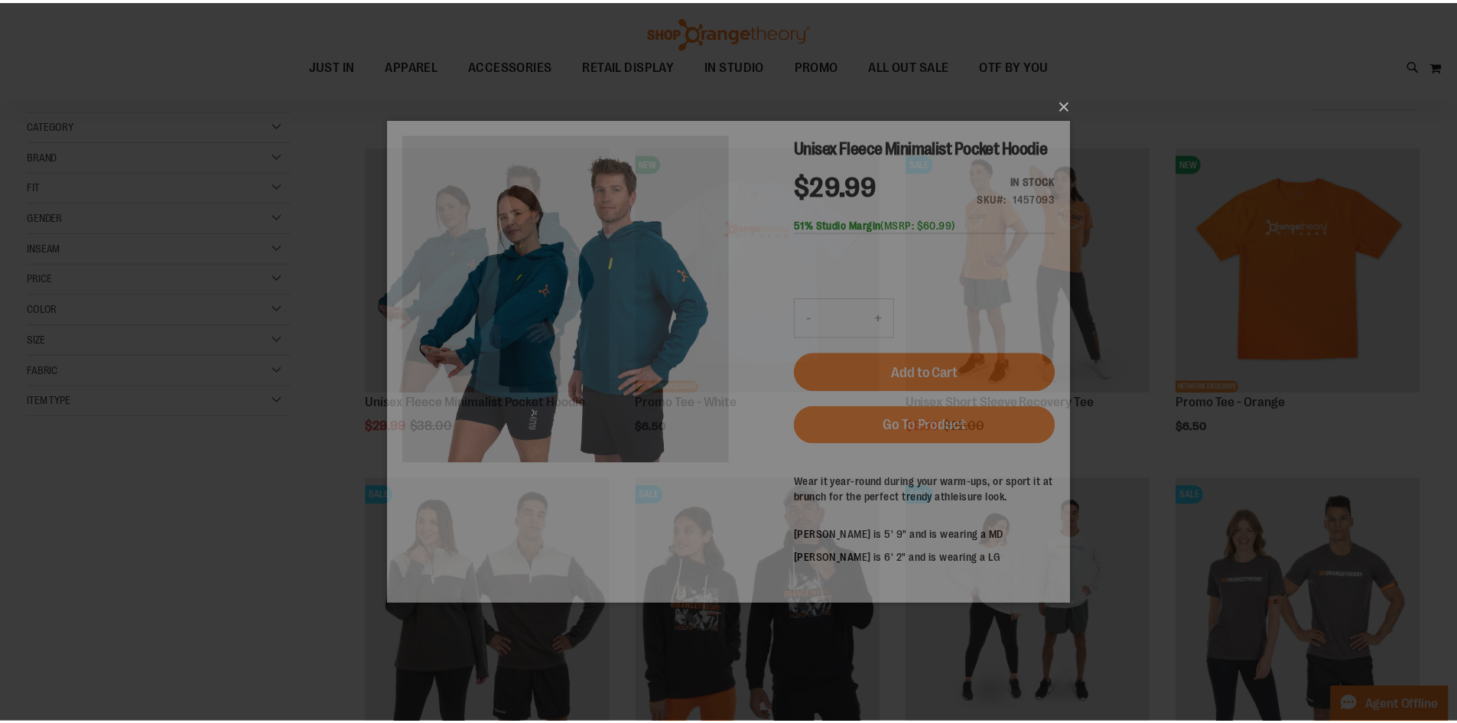
scroll to position [0, 0]
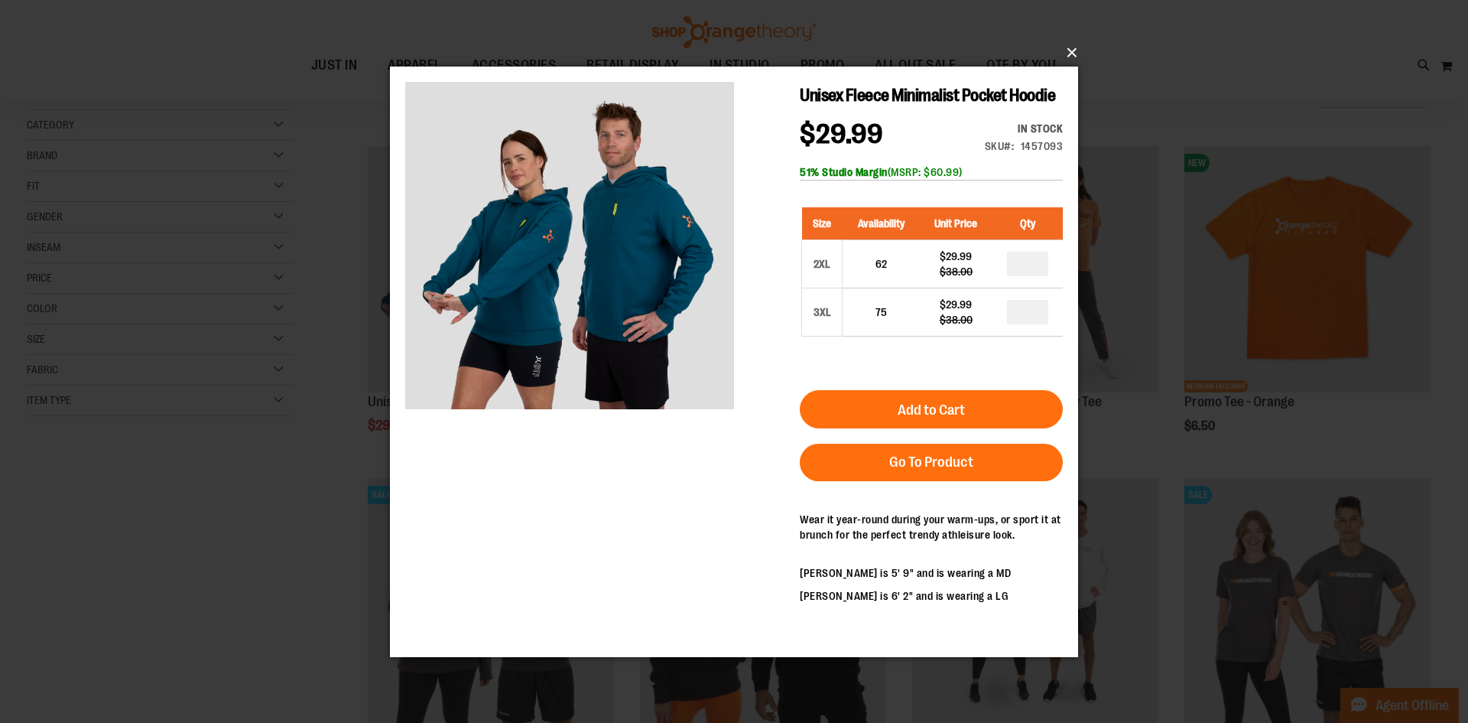
click at [1070, 49] on button "×" at bounding box center [739, 53] width 688 height 34
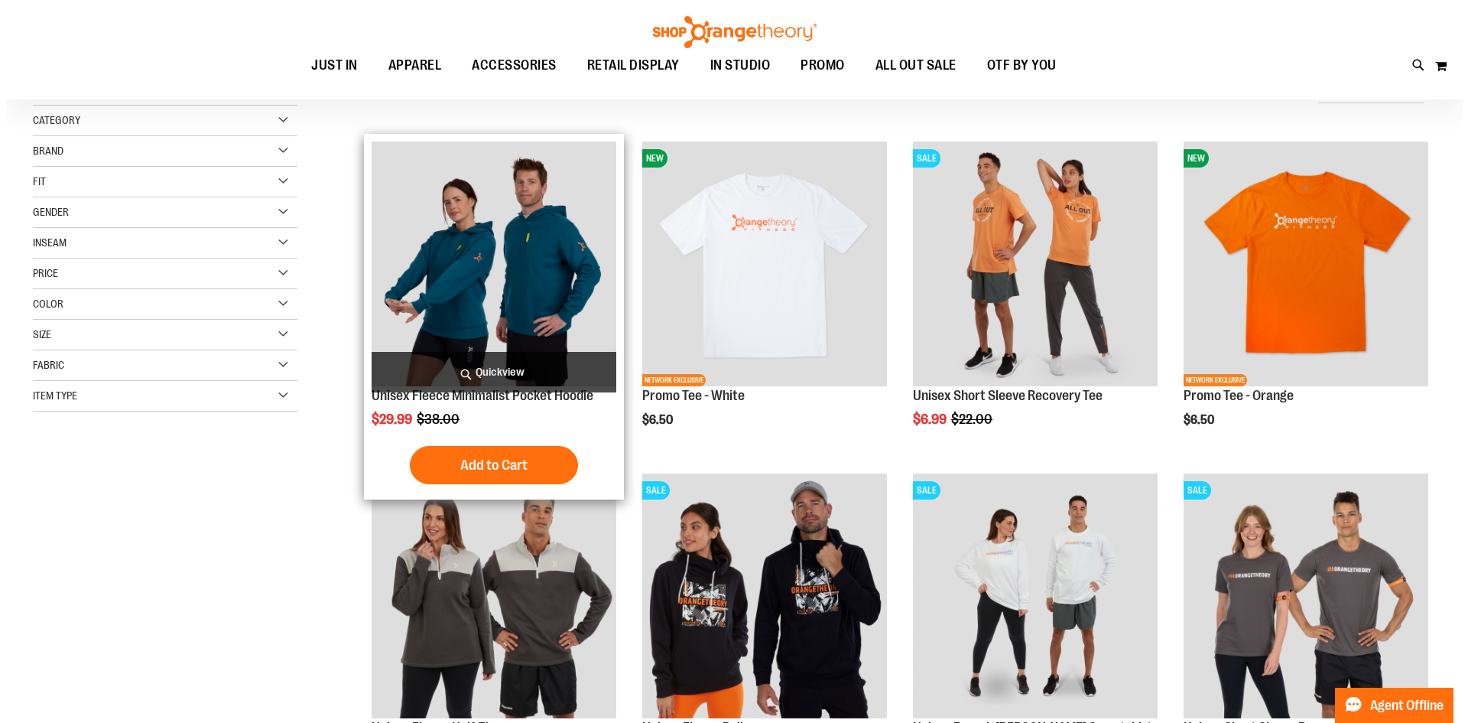
scroll to position [318, 0]
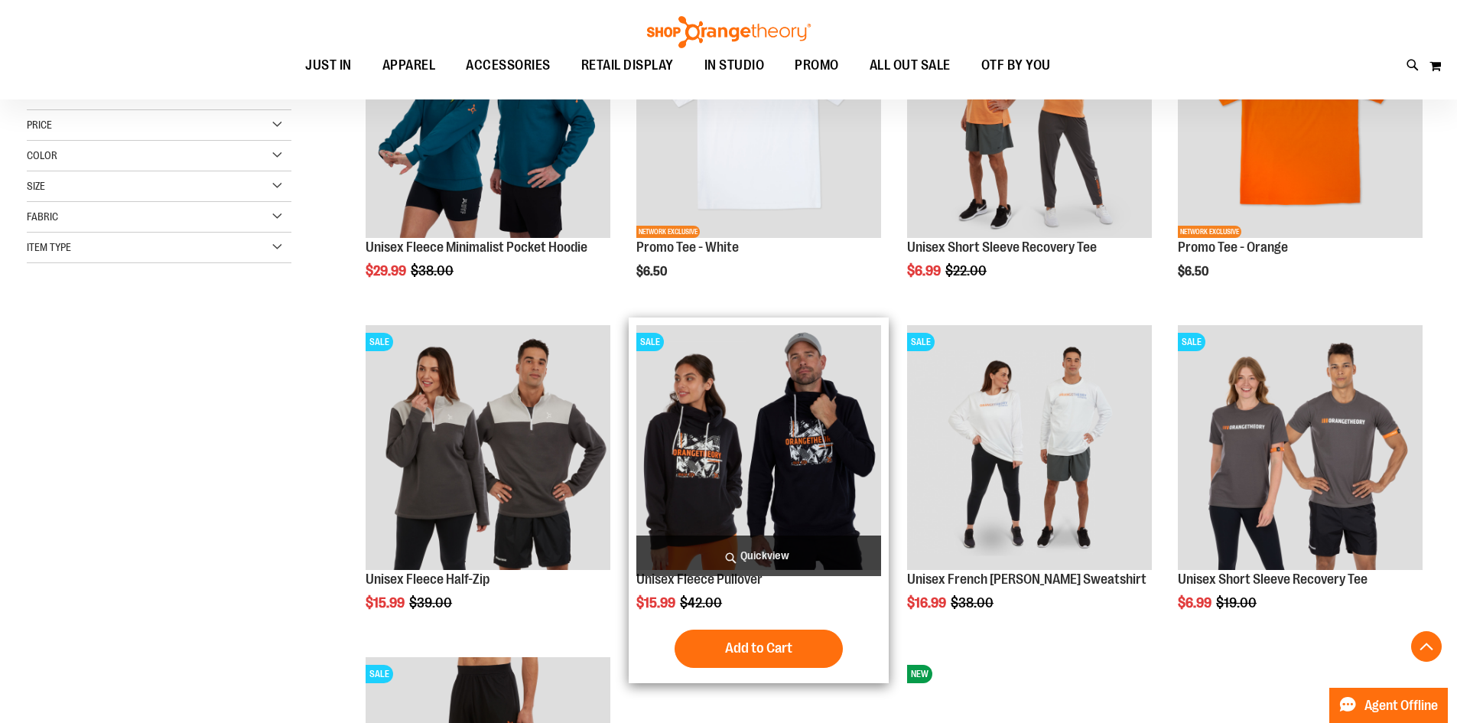
click at [769, 549] on span "Quickview" at bounding box center [758, 555] width 245 height 41
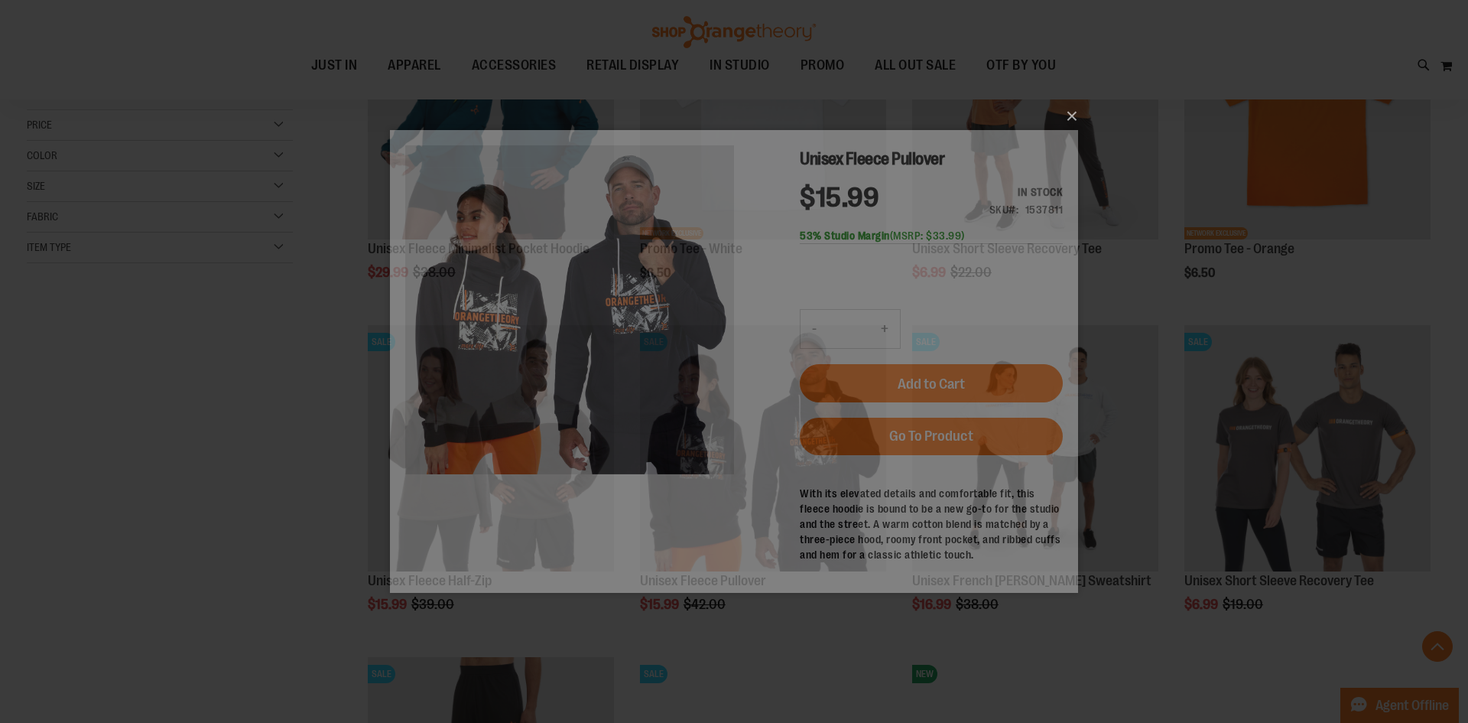
scroll to position [0, 0]
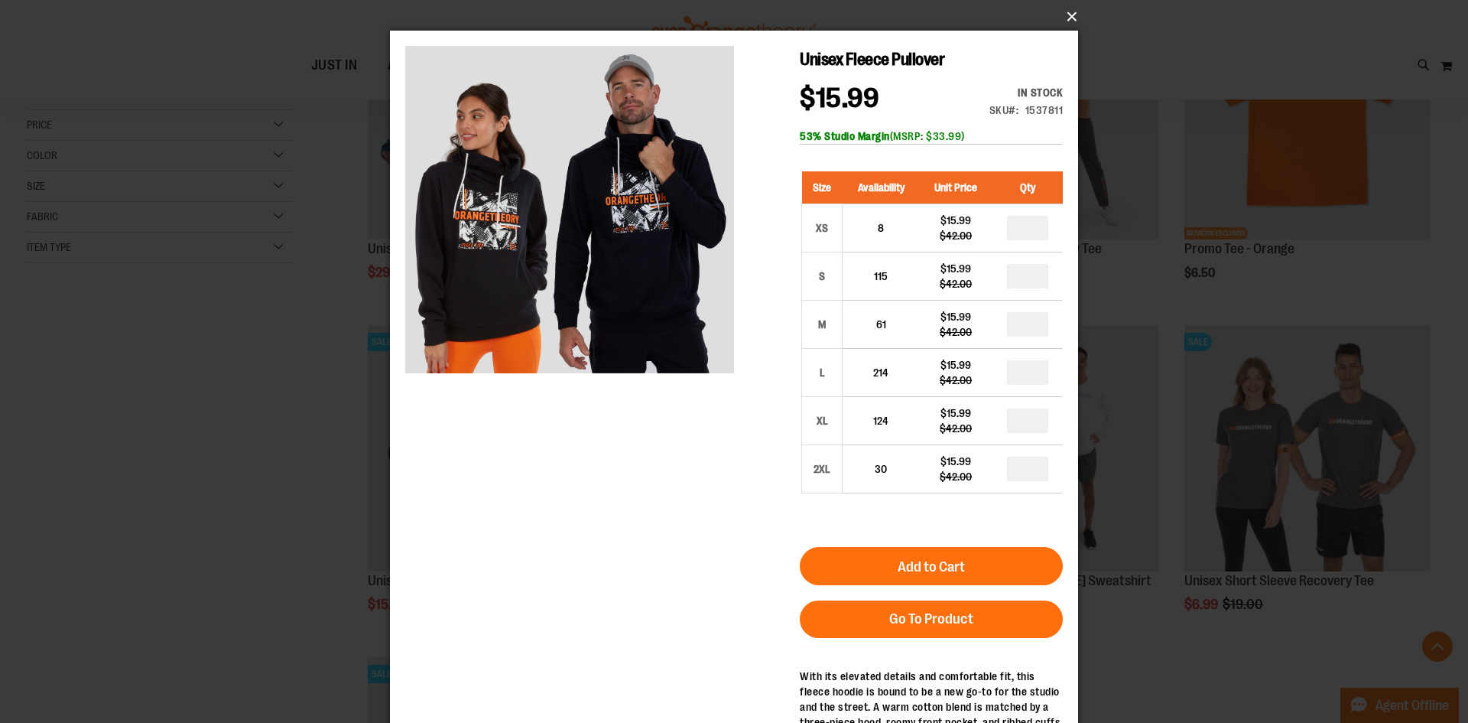
click at [1074, 15] on button "×" at bounding box center [739, 17] width 688 height 34
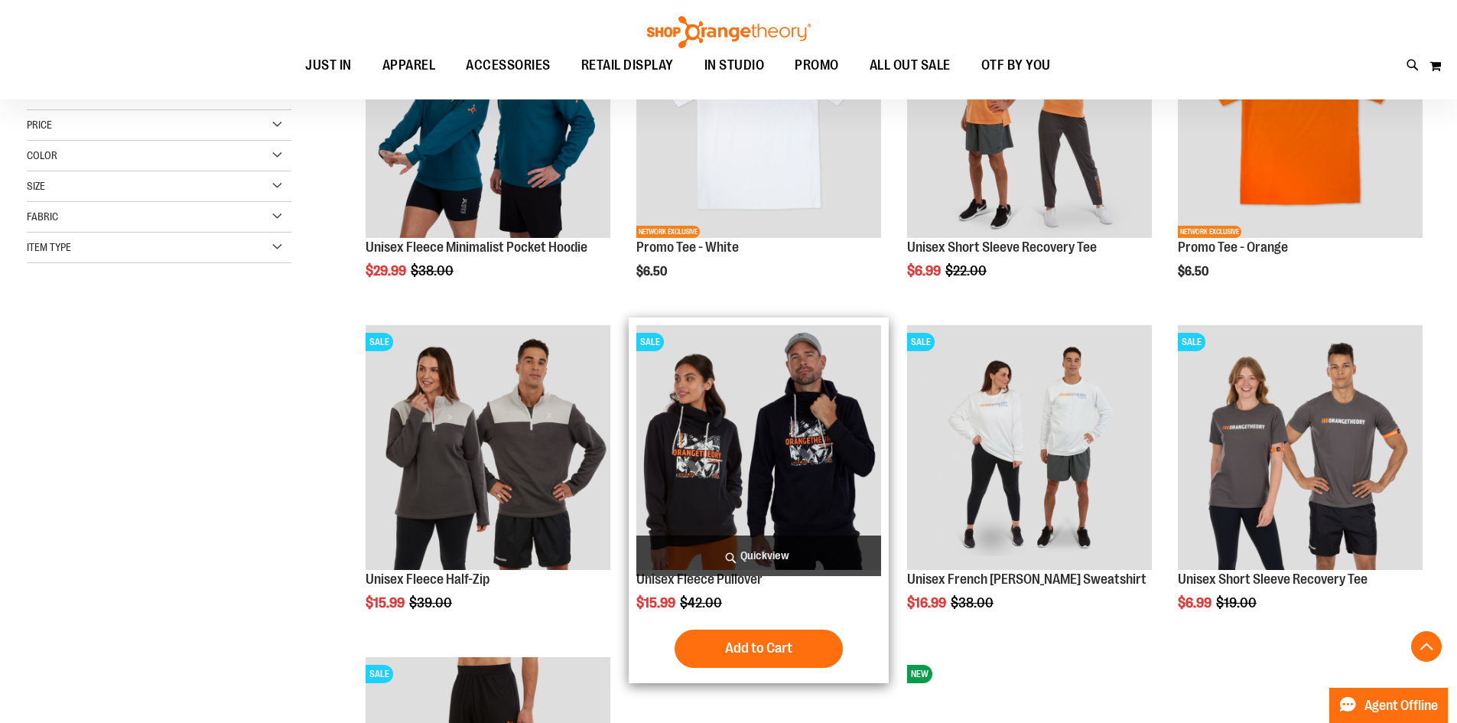
click at [749, 554] on span "Quickview" at bounding box center [758, 555] width 245 height 41
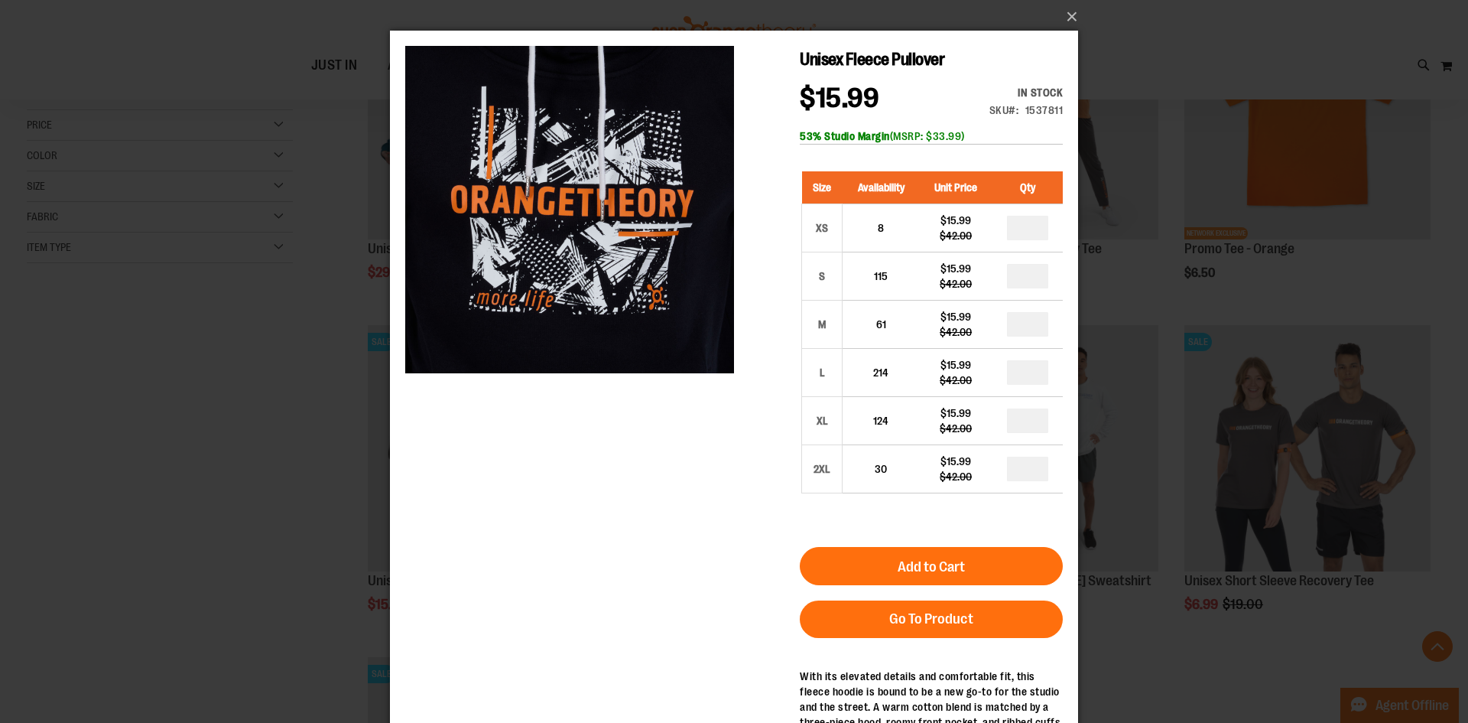
drag, startPoint x: 639, startPoint y: 242, endPoint x: 87, endPoint y: 197, distance: 553.3
click at [390, 197] on html "Skip to Content The store will not work correctly when cookies are disabled. Un…" at bounding box center [734, 425] width 688 height 788
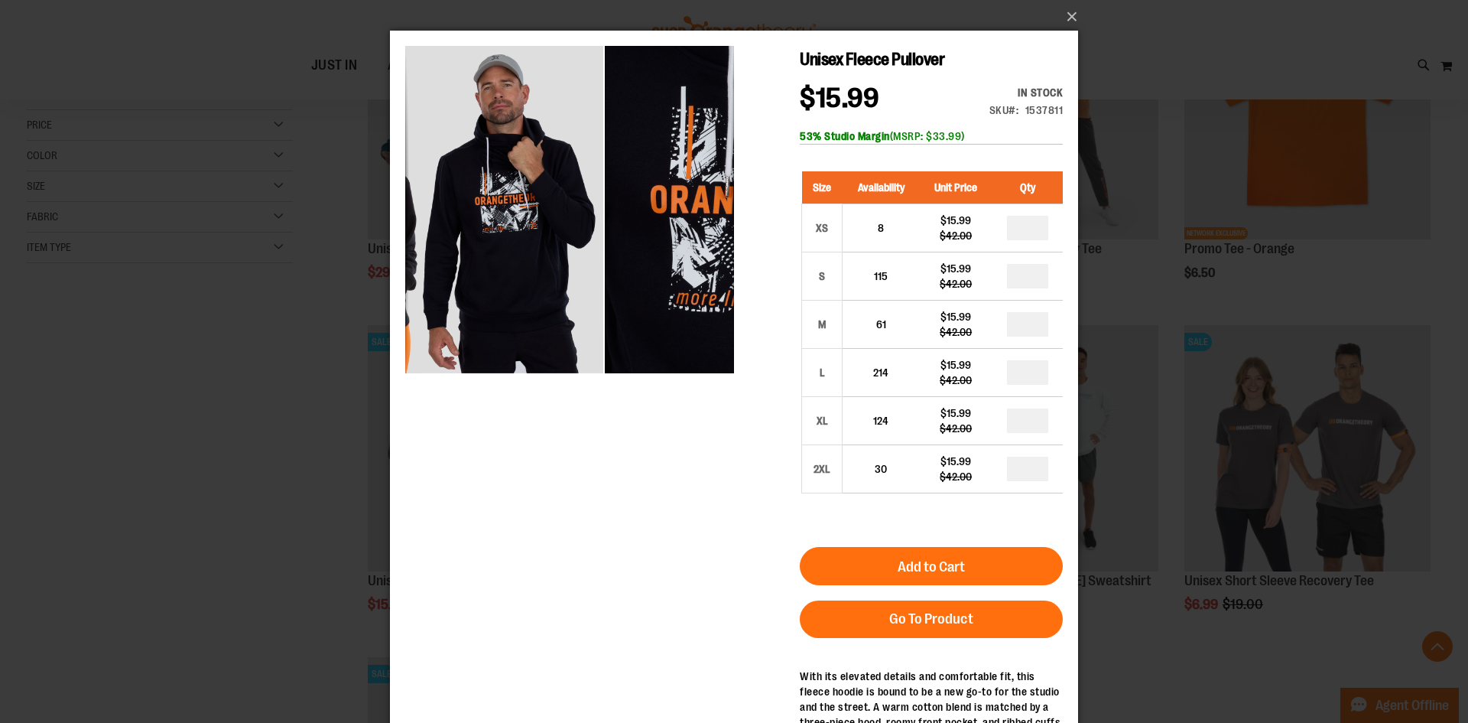
drag, startPoint x: 556, startPoint y: 214, endPoint x: 756, endPoint y: 239, distance: 201.2
click at [756, 239] on div "Unisex Fleece Pullover $15.99 Regular Price $42.00 In stock Only %1 left SKU 15…" at bounding box center [734, 160] width 658 height 229
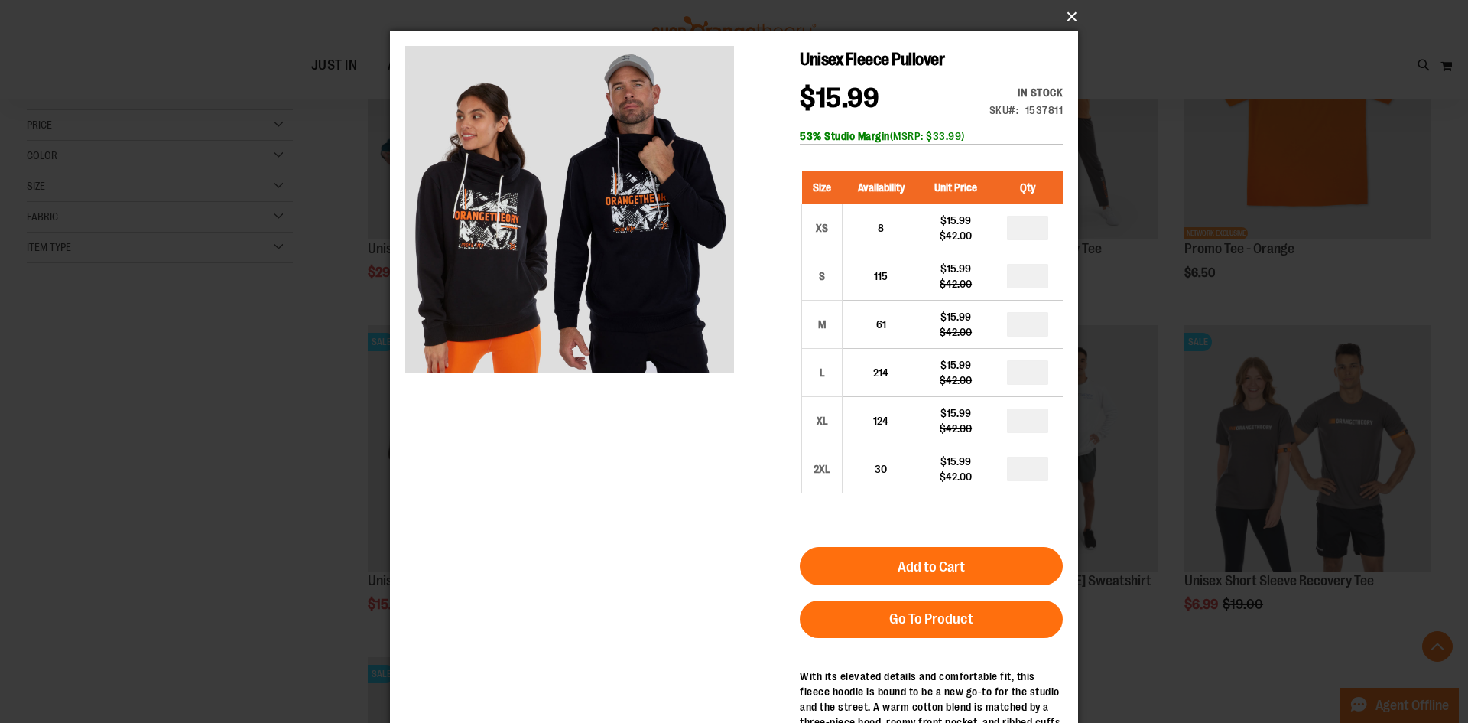
click at [1070, 15] on button "×" at bounding box center [739, 17] width 688 height 34
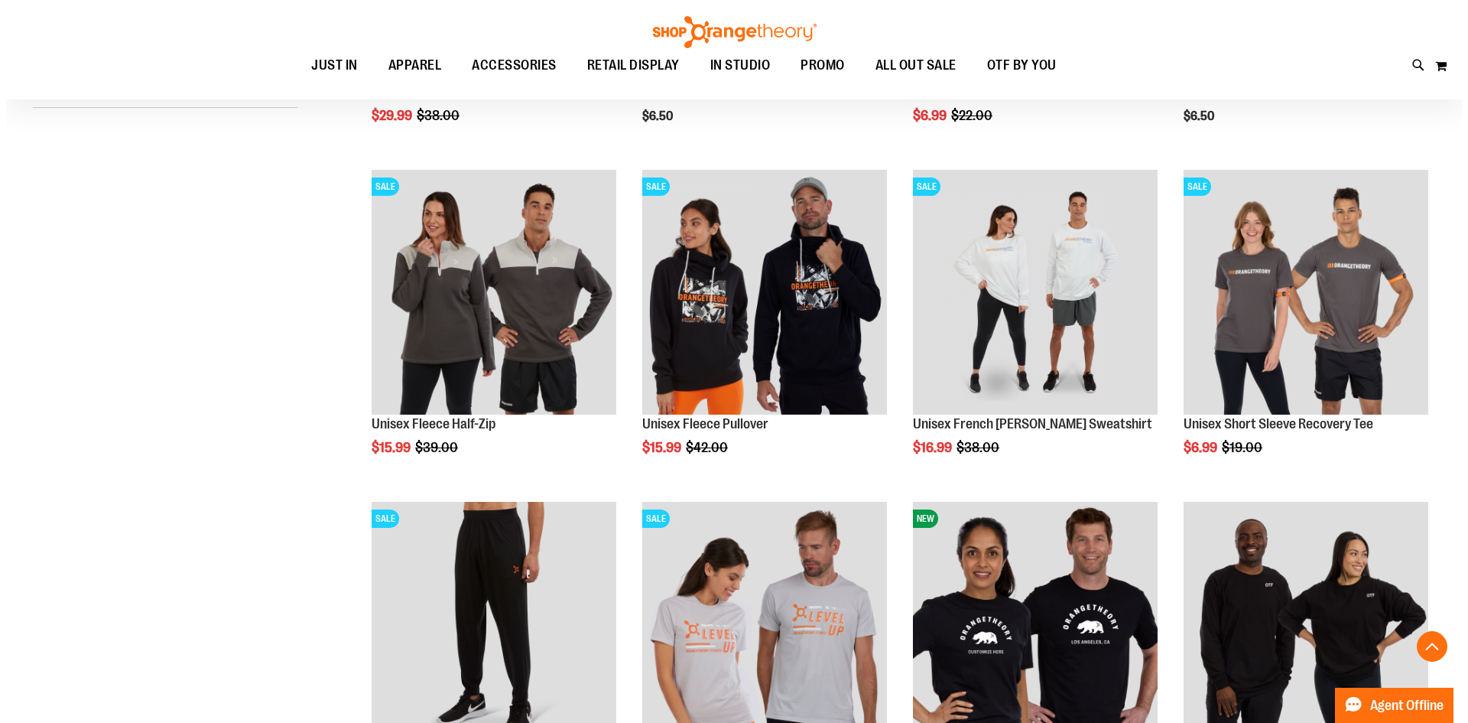
scroll to position [471, 0]
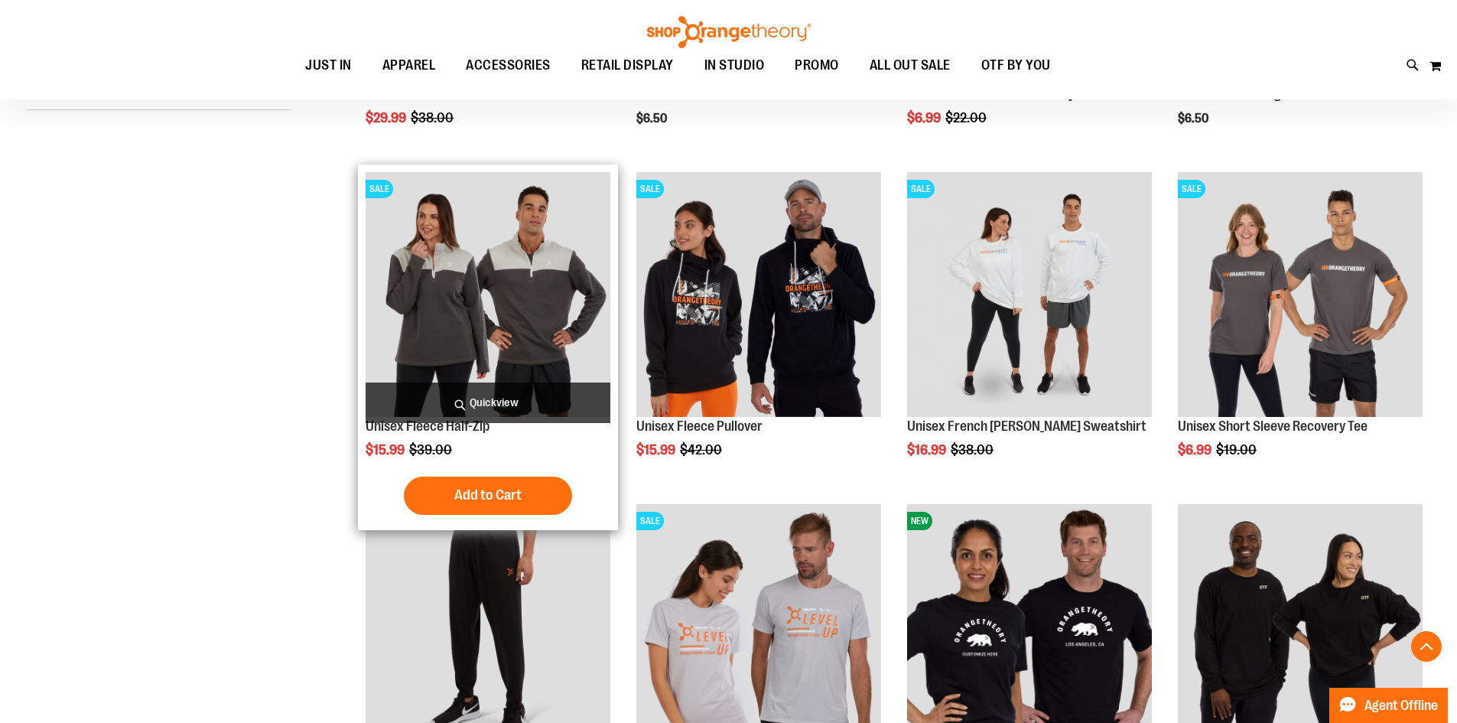
click at [480, 388] on span "Quickview" at bounding box center [488, 402] width 245 height 41
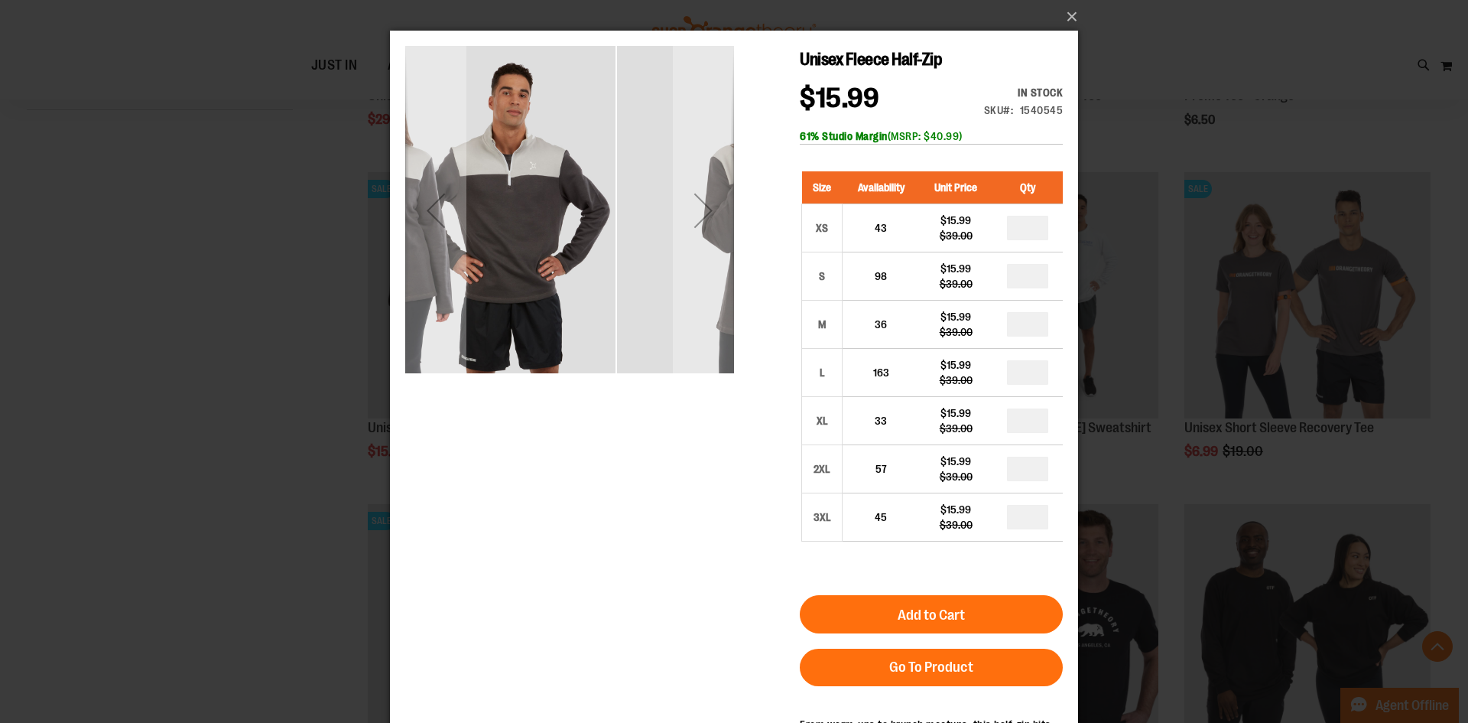
drag, startPoint x: 644, startPoint y: 233, endPoint x: 397, endPoint y: 222, distance: 247.3
click at [398, 222] on main "Unisex Fleece Half-Zip $15.99 Regular Price $39.00 In stock Only %1 left SKU 15…" at bounding box center [734, 449] width 688 height 837
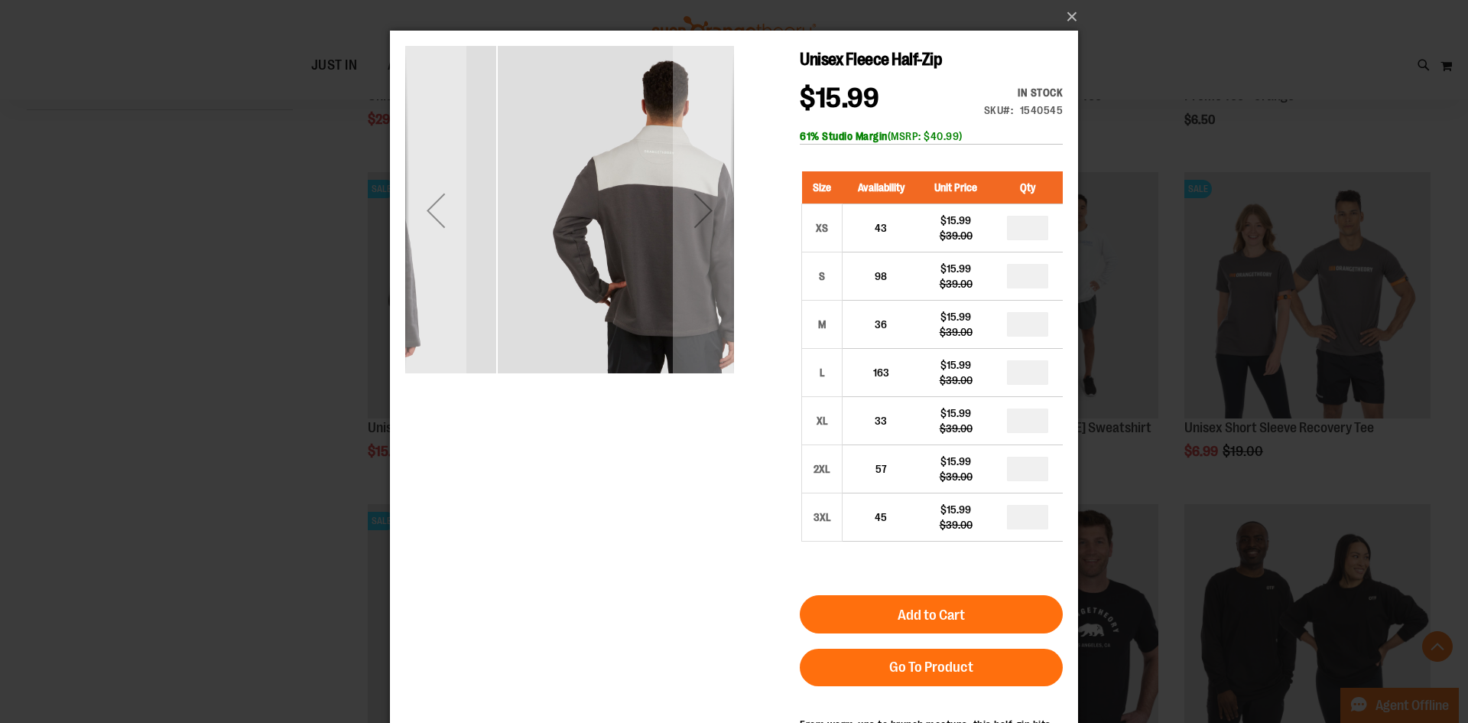
drag, startPoint x: 654, startPoint y: 232, endPoint x: 401, endPoint y: 240, distance: 252.5
click at [407, 240] on div "carousel" at bounding box center [569, 210] width 329 height 329
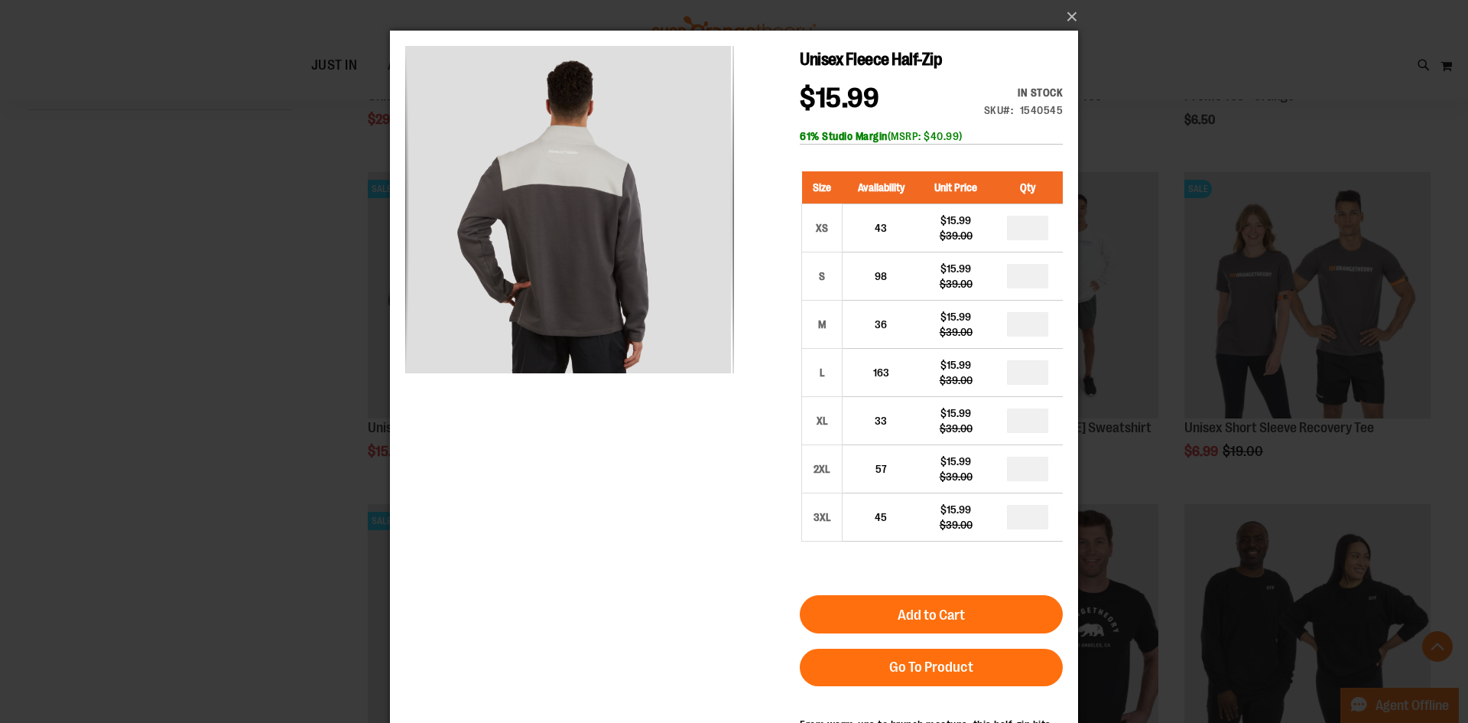
drag, startPoint x: 634, startPoint y: 247, endPoint x: 343, endPoint y: 253, distance: 290.7
click at [390, 253] on html "Skip to Content The store will not work correctly when cookies are disabled. Un…" at bounding box center [734, 449] width 688 height 837
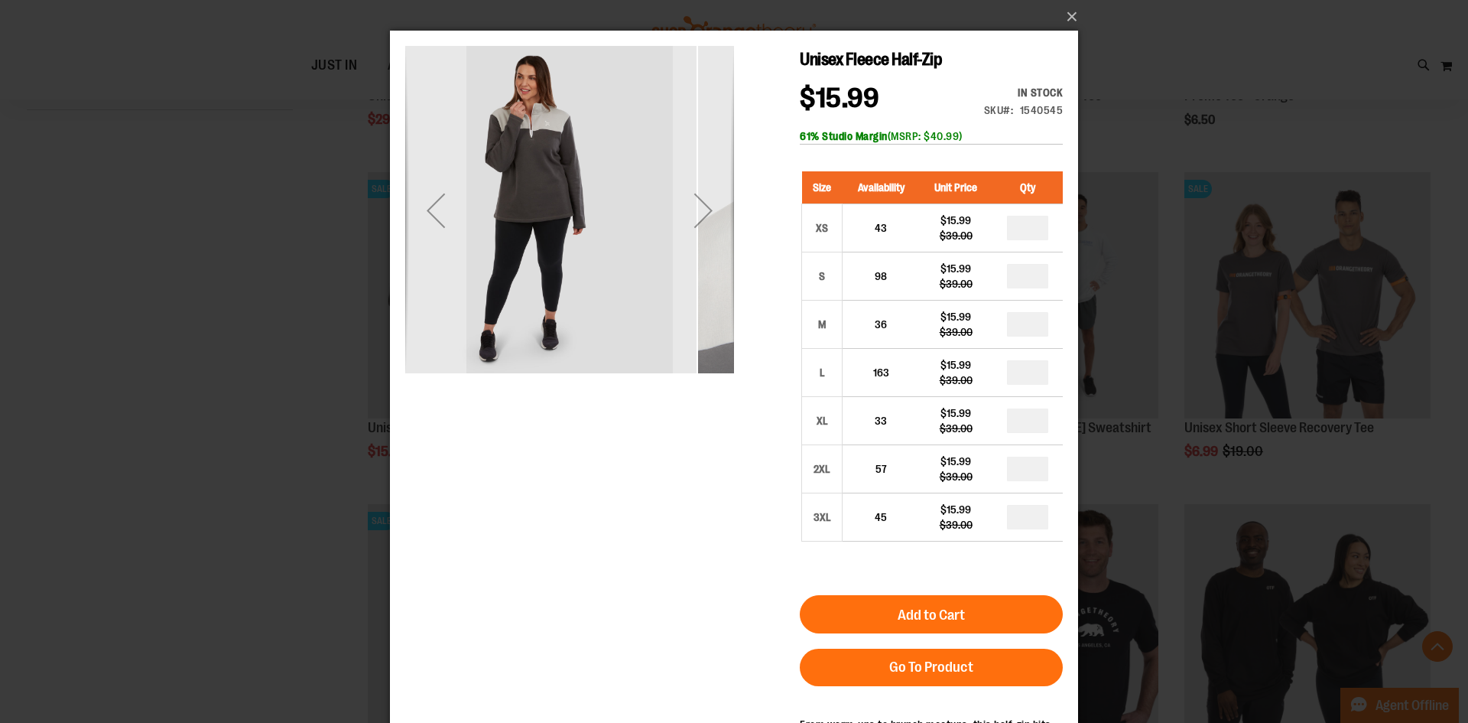
drag, startPoint x: 648, startPoint y: 255, endPoint x: 387, endPoint y: 250, distance: 260.8
click at [390, 250] on html "Skip to Content The store will not work correctly when cookies are disabled. Un…" at bounding box center [734, 449] width 688 height 837
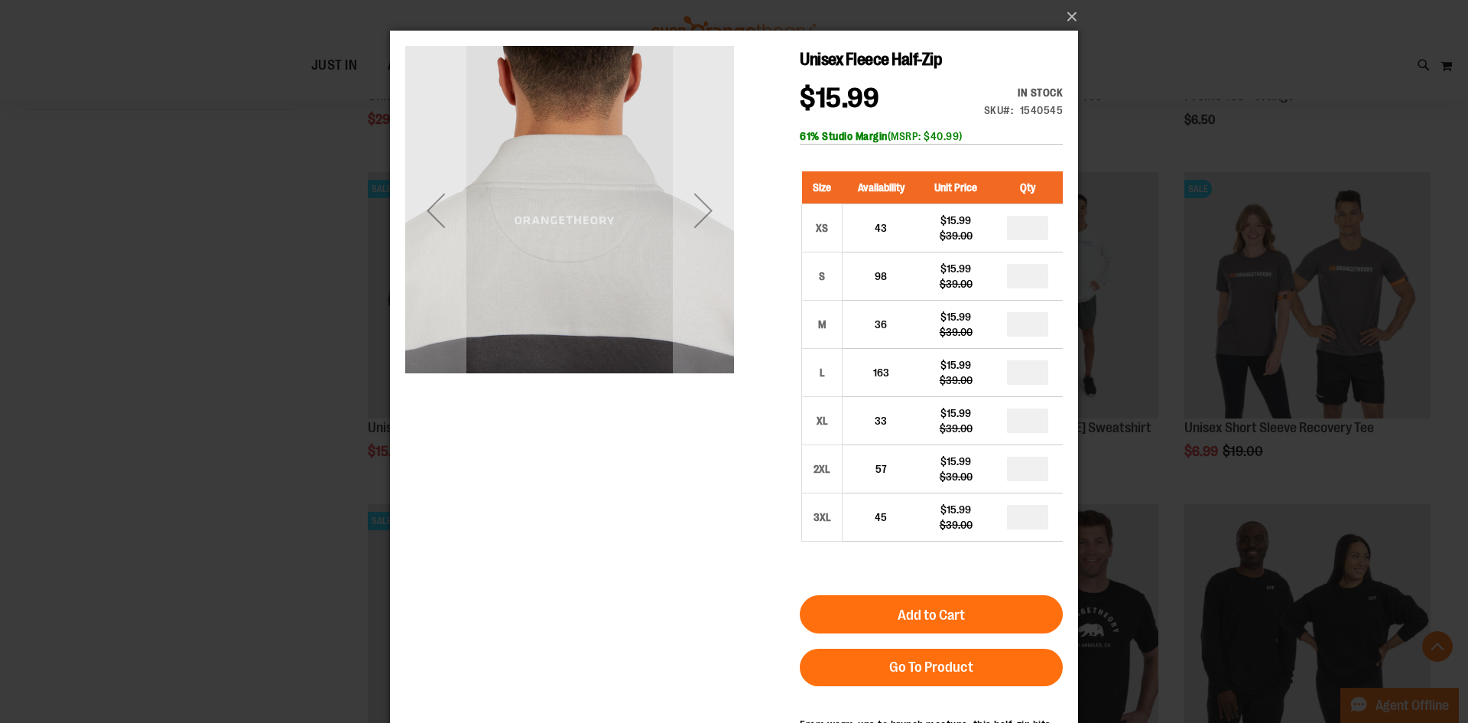
drag, startPoint x: 596, startPoint y: 251, endPoint x: 309, endPoint y: 253, distance: 286.8
click at [390, 253] on html "Skip to Content The store will not work correctly when cookies are disabled. Un…" at bounding box center [734, 449] width 688 height 837
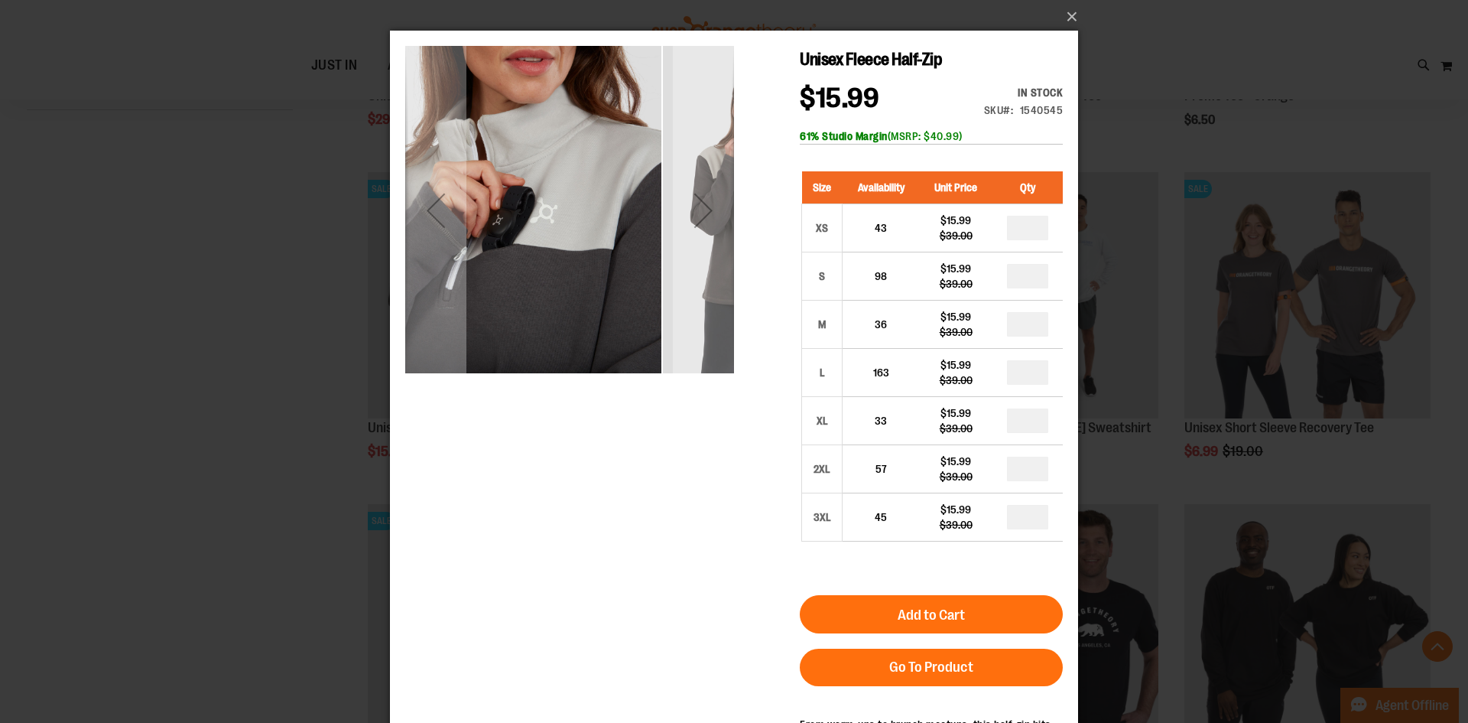
drag, startPoint x: 648, startPoint y: 256, endPoint x: 351, endPoint y: 259, distance: 296.7
click at [390, 259] on html "Skip to Content The store will not work correctly when cookies are disabled. Un…" at bounding box center [734, 449] width 688 height 837
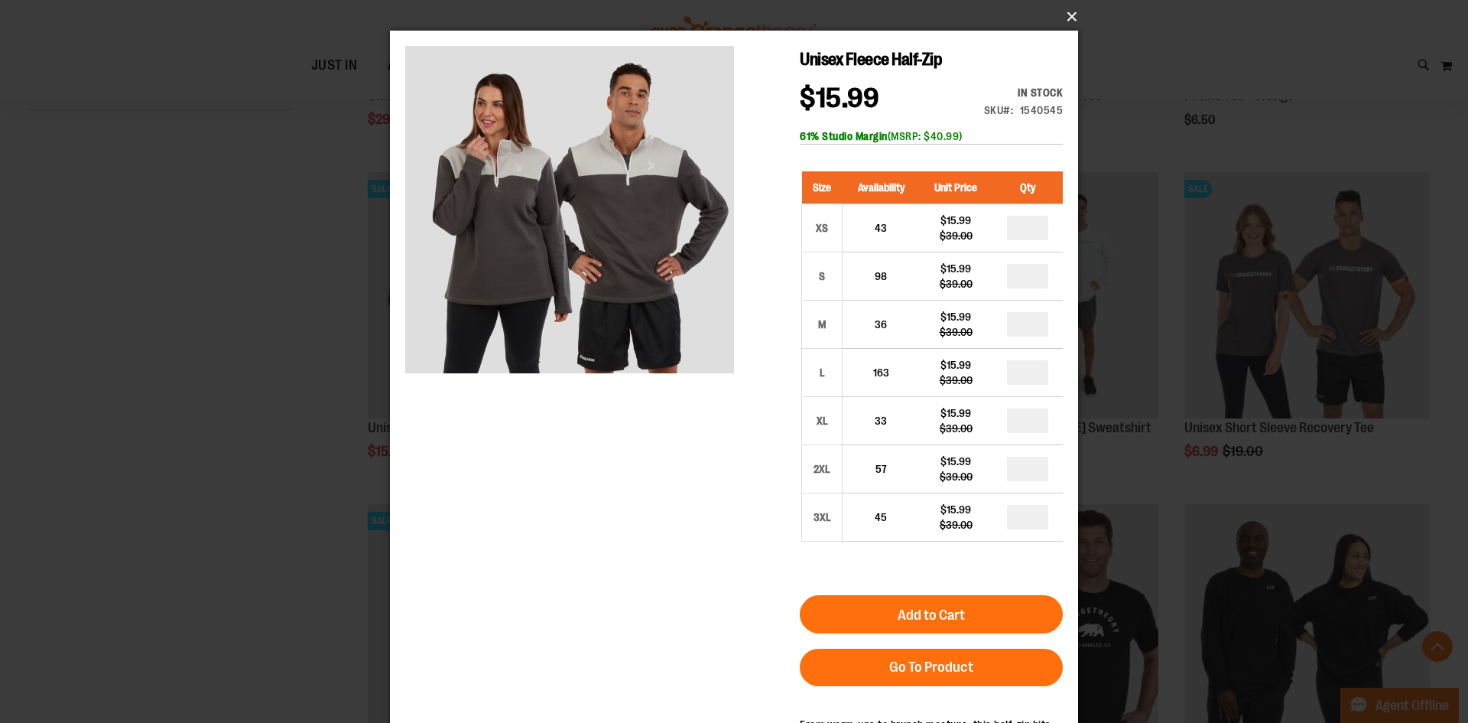
click at [1068, 12] on button "×" at bounding box center [739, 17] width 688 height 34
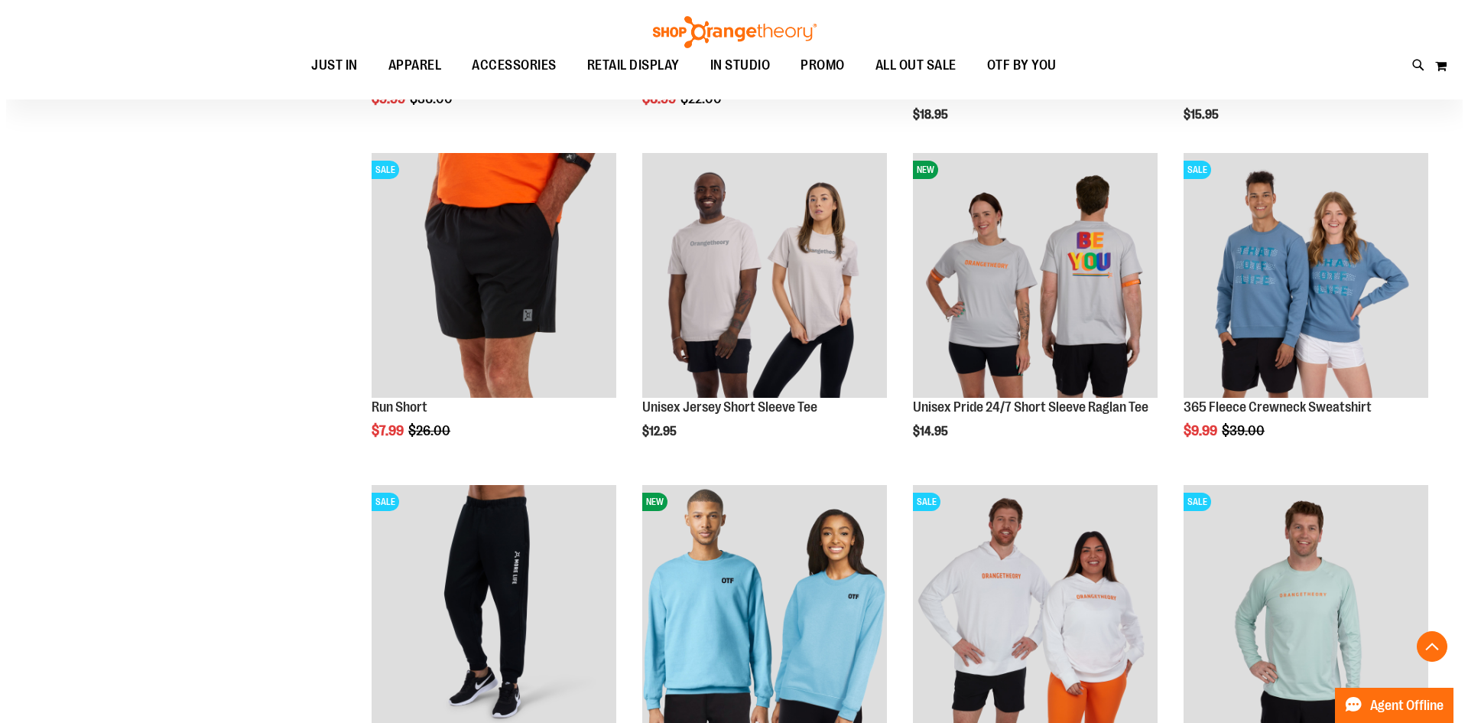
scroll to position [1389, 0]
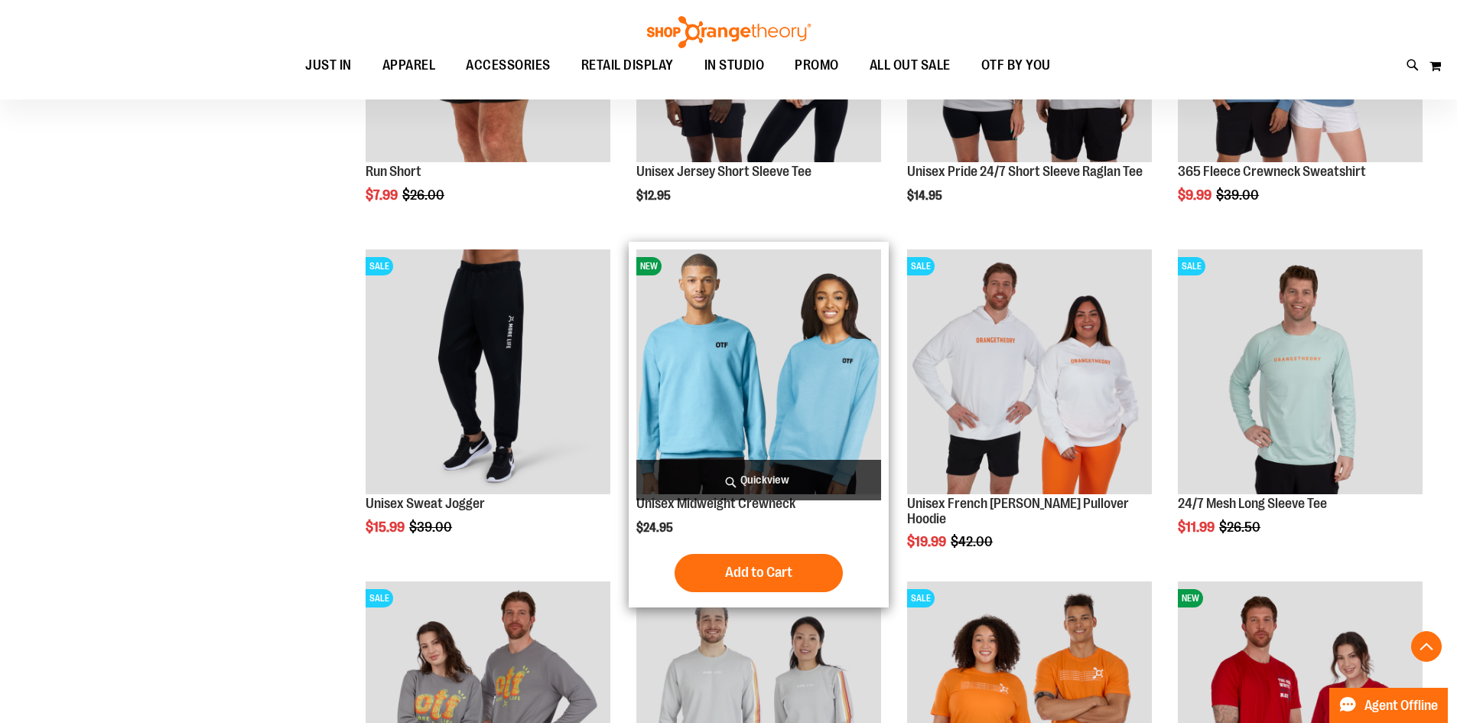
click at [759, 470] on span "Quickview" at bounding box center [758, 480] width 245 height 41
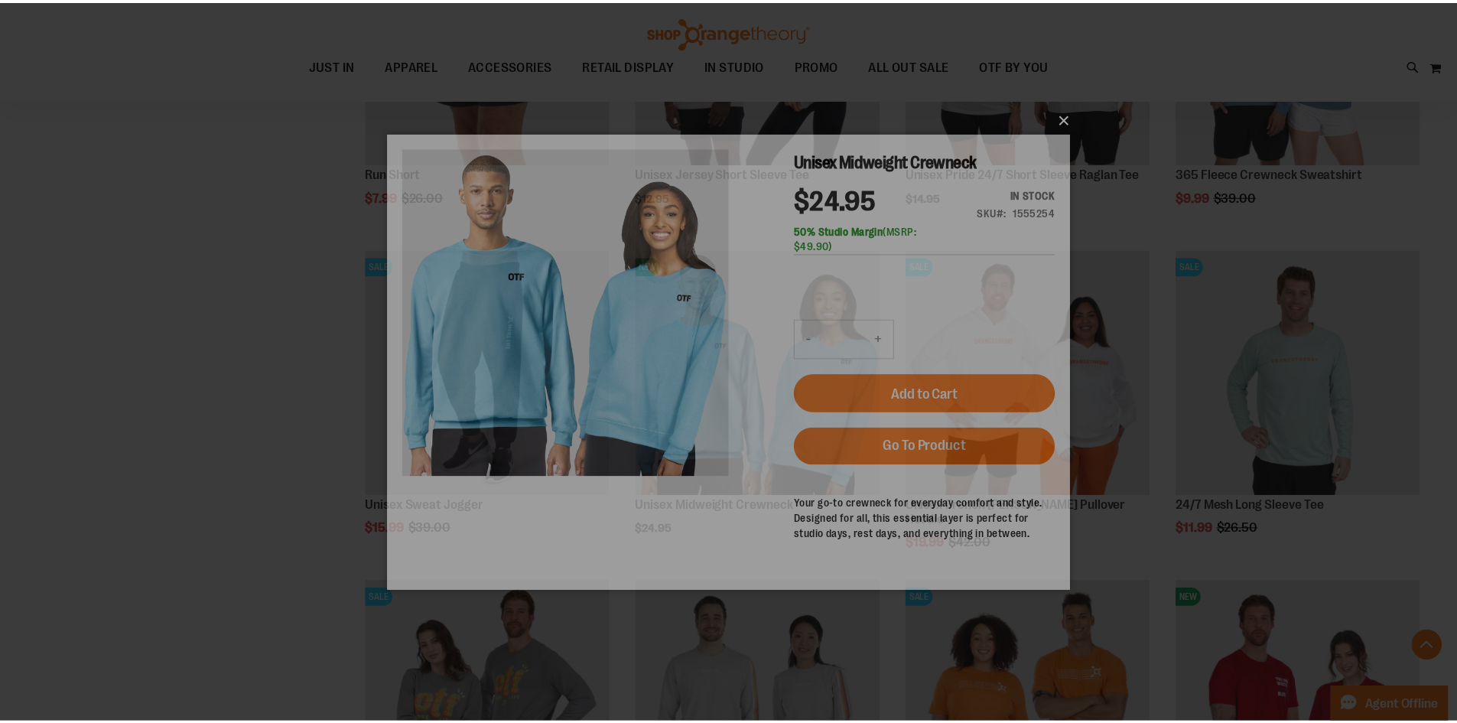
scroll to position [0, 0]
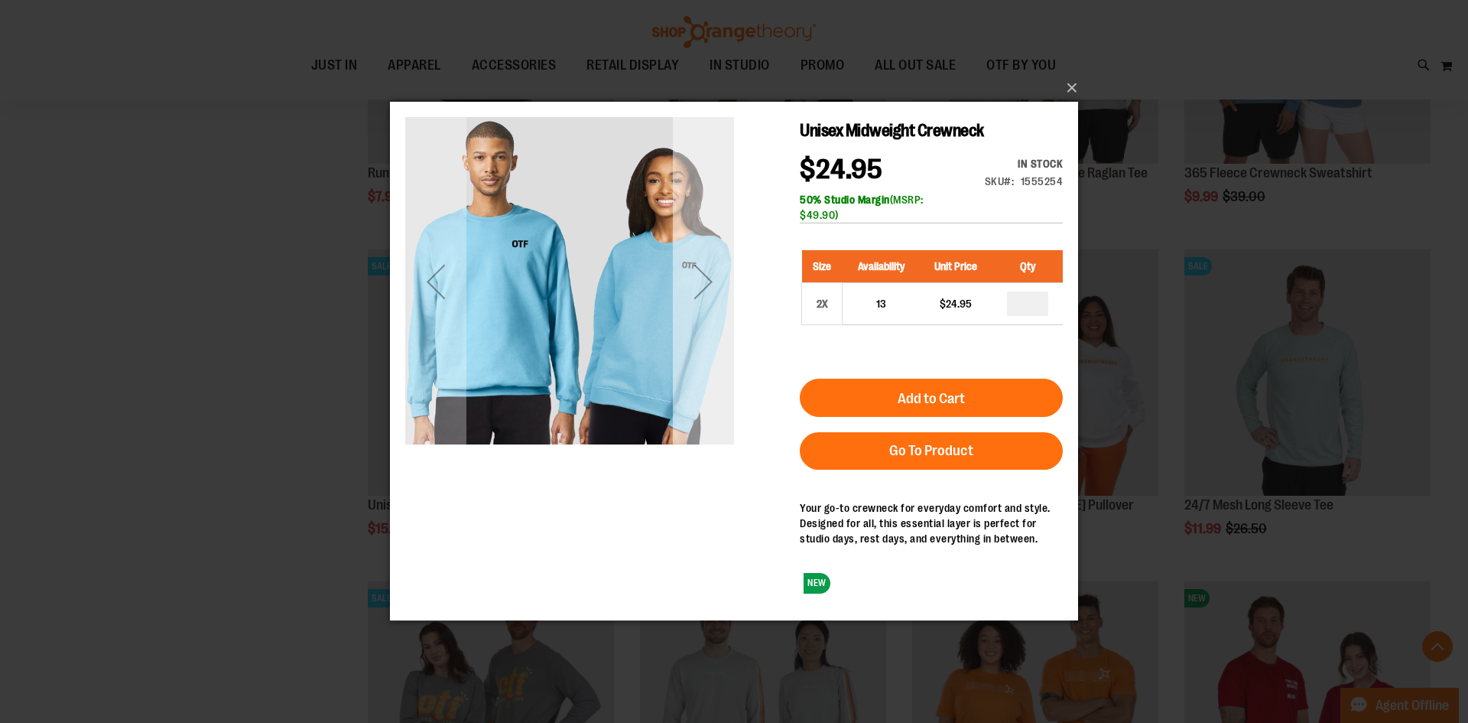
click at [710, 267] on div "Next" at bounding box center [703, 281] width 61 height 61
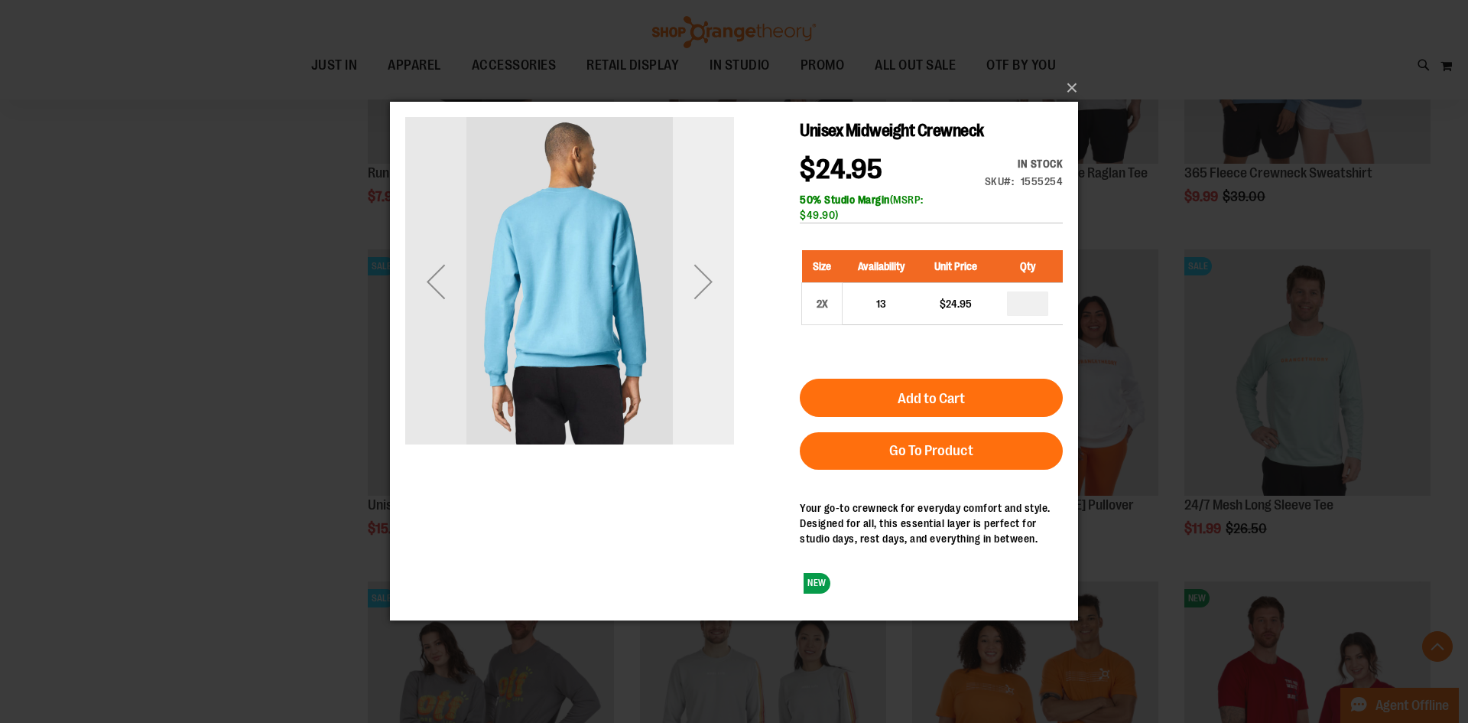
click at [710, 267] on div "Next" at bounding box center [703, 281] width 61 height 61
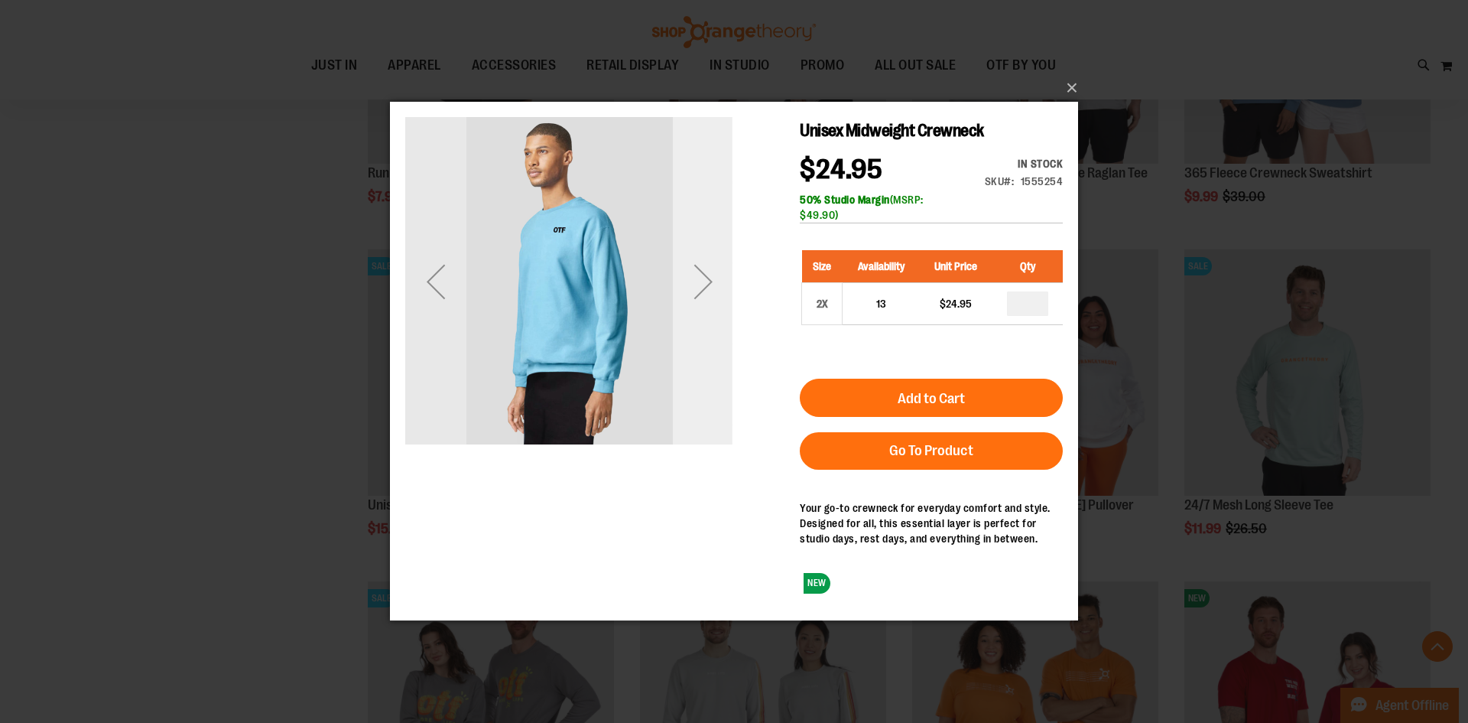
click at [710, 267] on div "Next" at bounding box center [703, 281] width 61 height 61
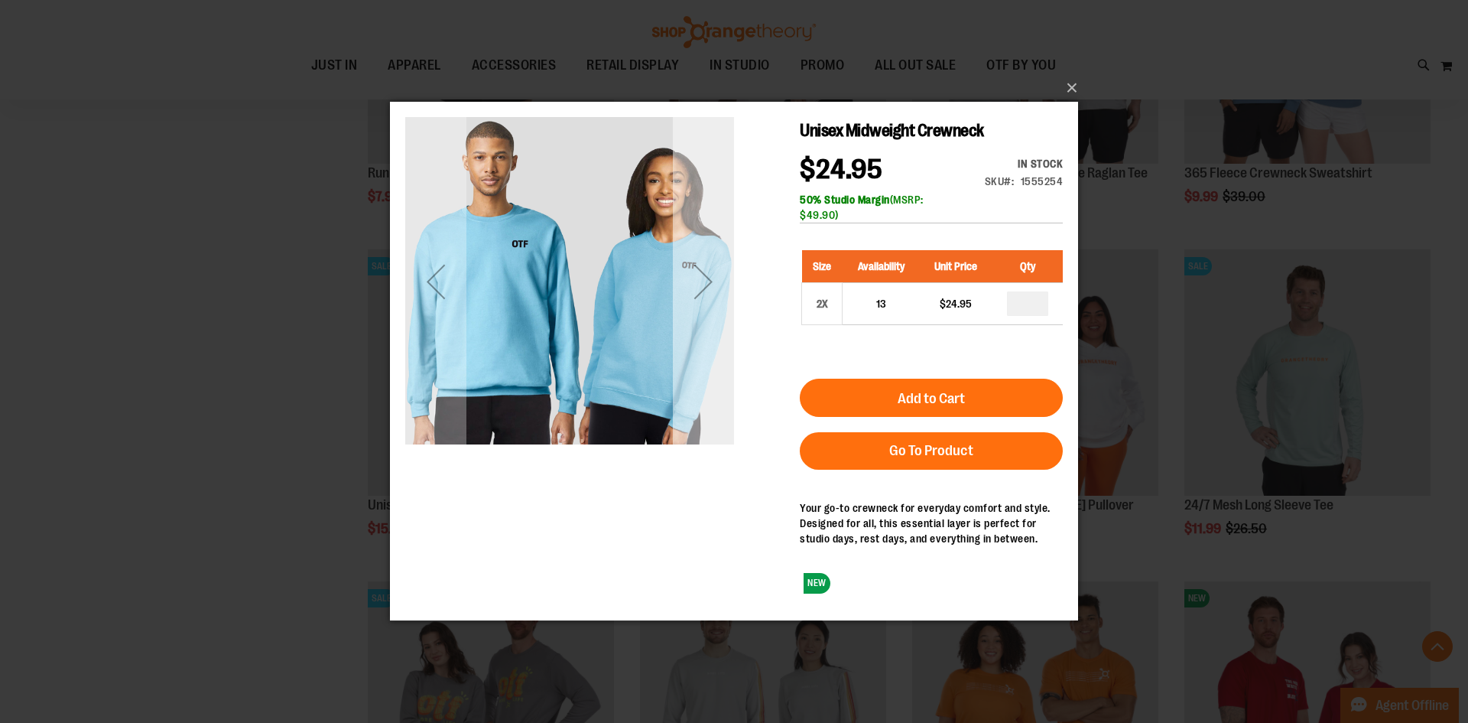
click at [710, 267] on div "Next" at bounding box center [703, 281] width 61 height 61
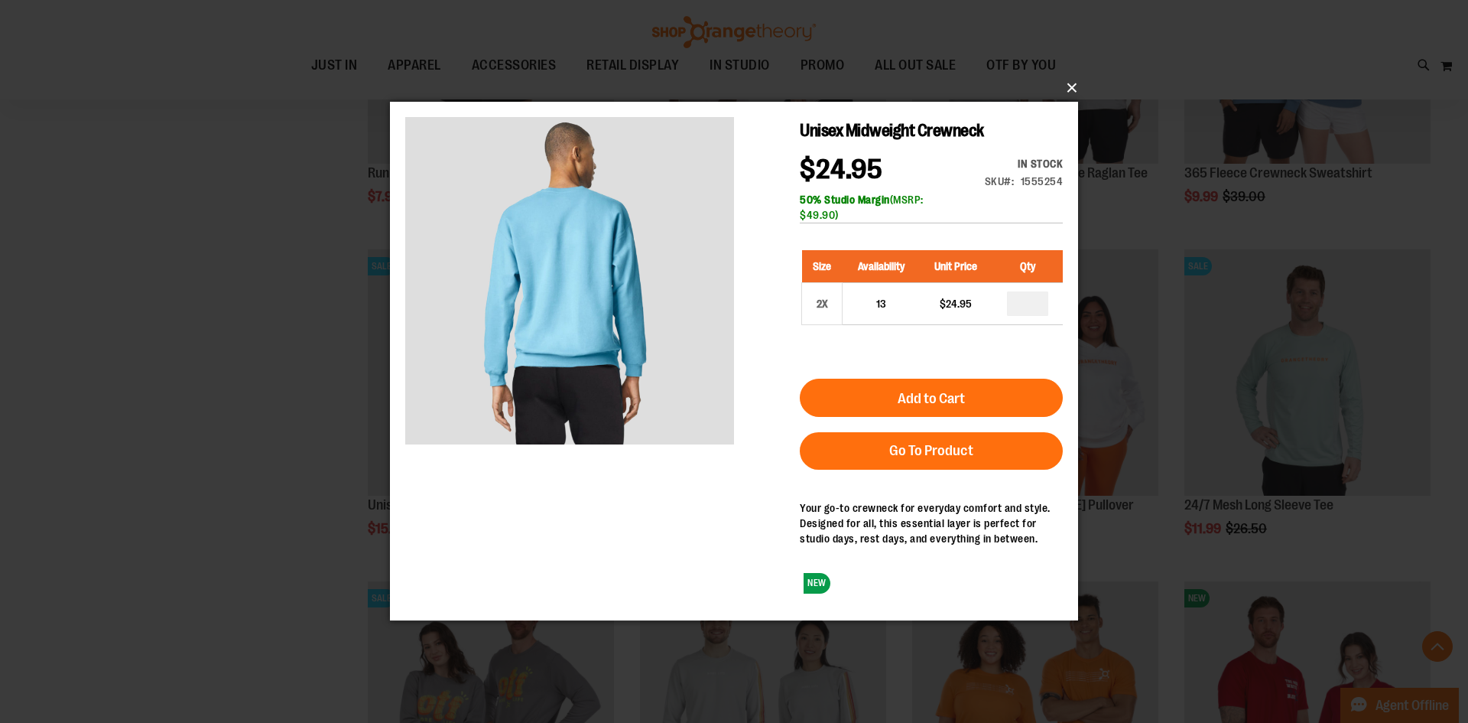
click at [1074, 76] on button "×" at bounding box center [739, 88] width 688 height 34
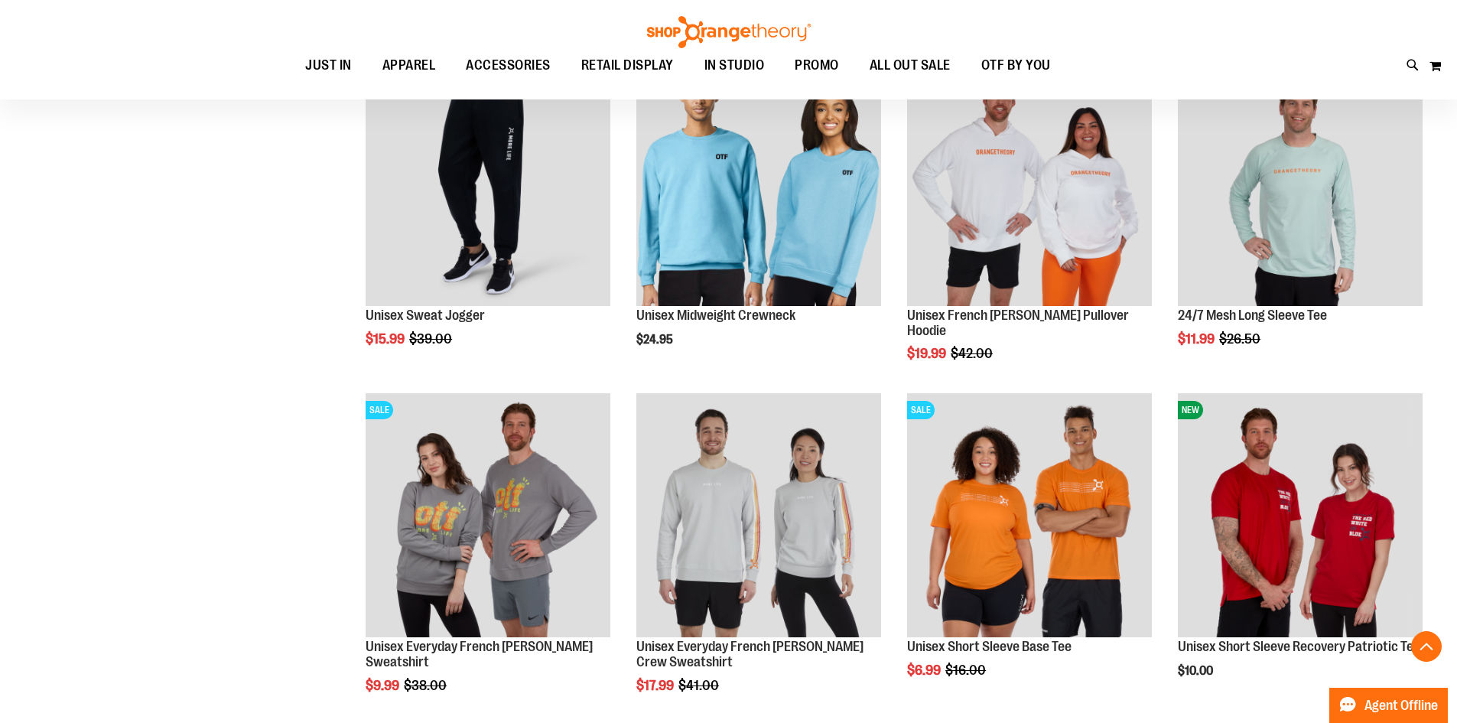
scroll to position [1465, 0]
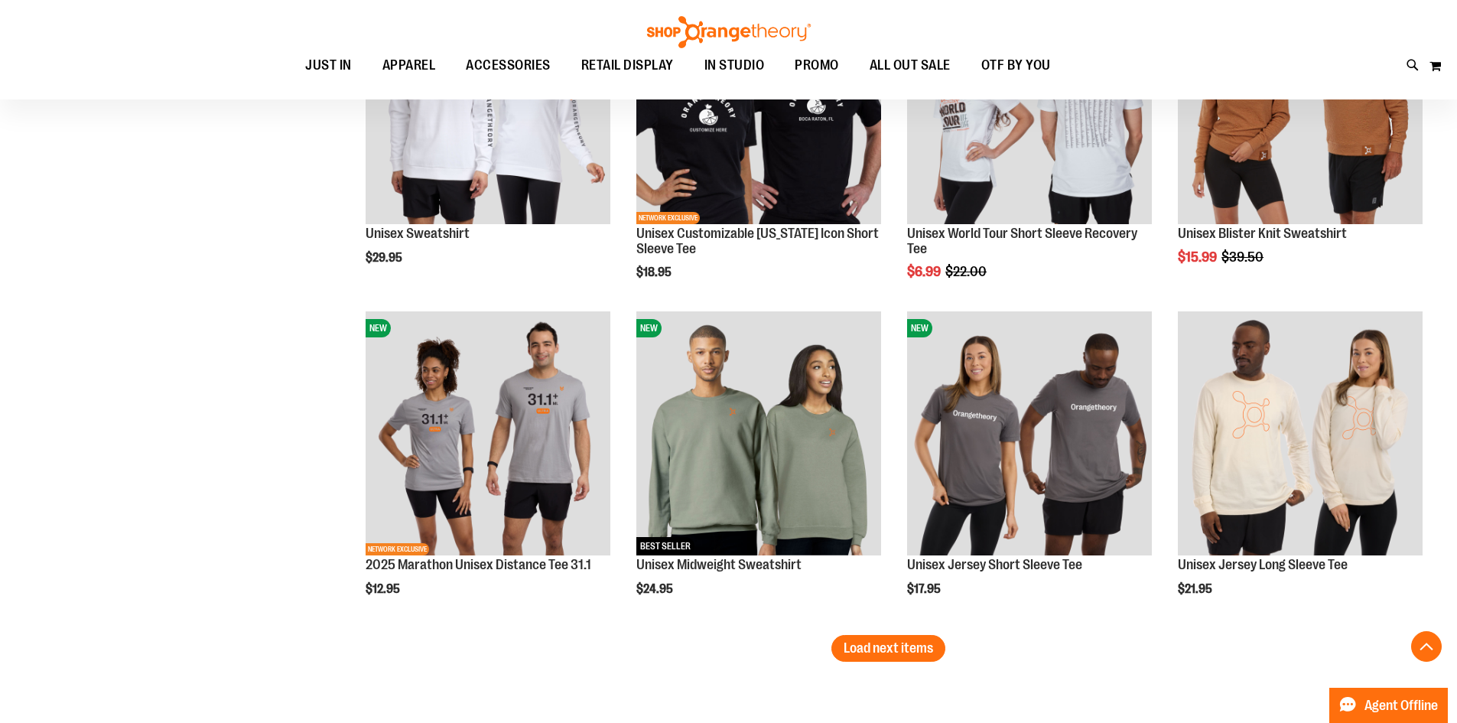
scroll to position [2689, 0]
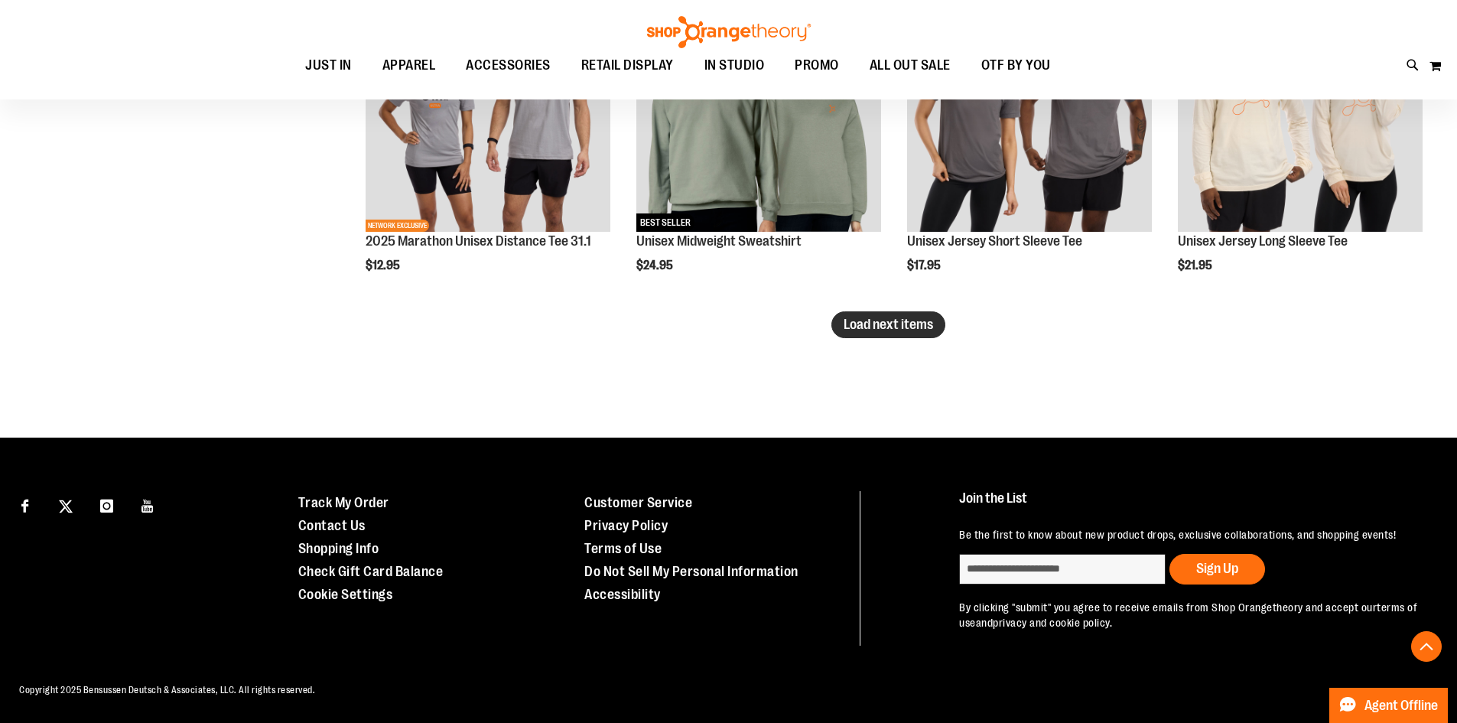
click at [911, 317] on span "Load next items" at bounding box center [888, 324] width 89 height 15
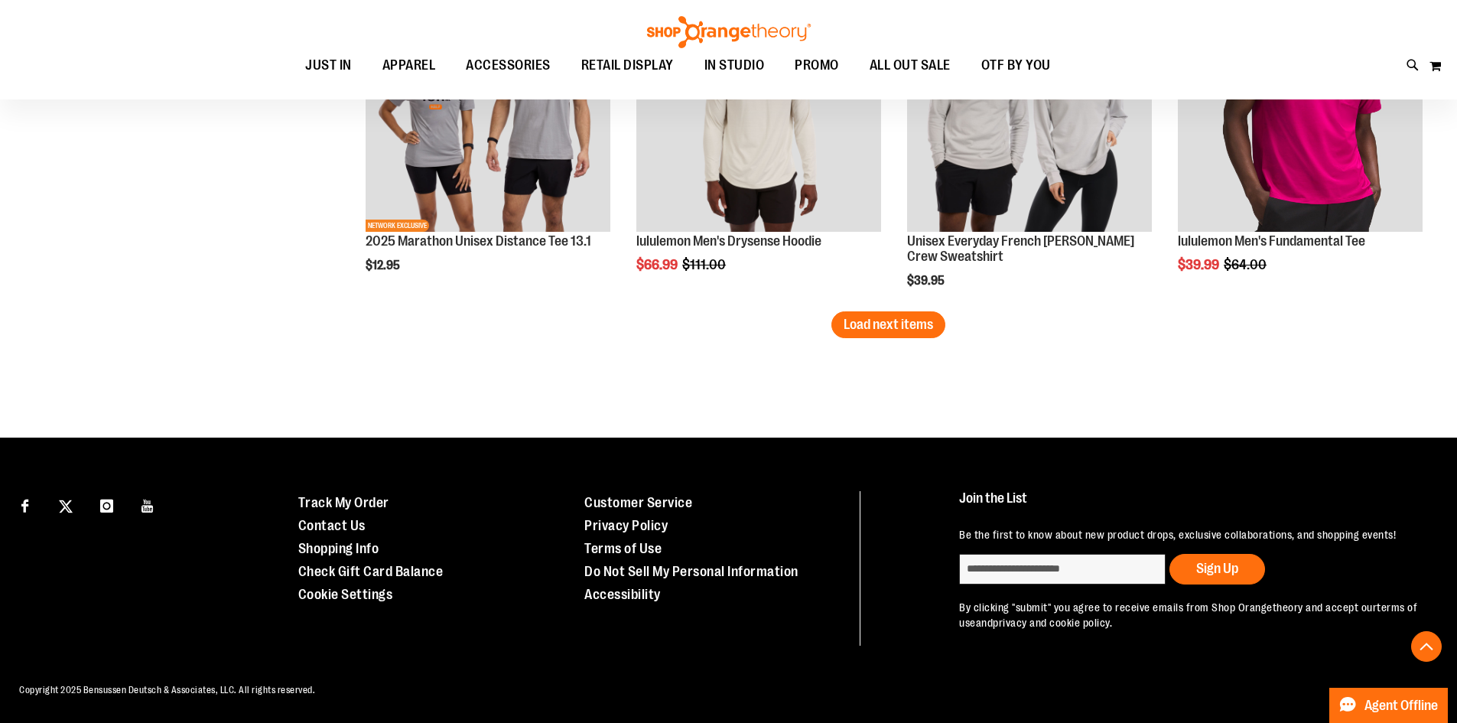
scroll to position [3911, 0]
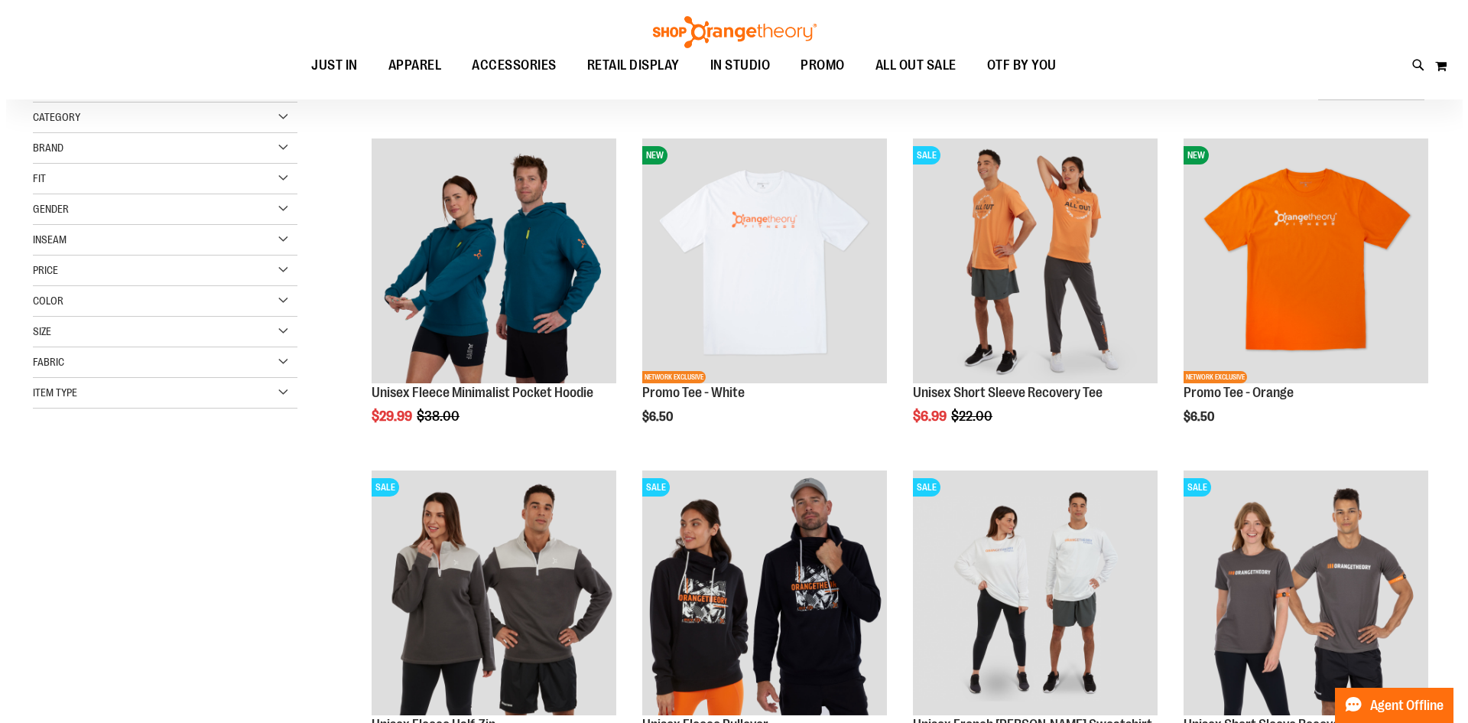
scroll to position [152, 0]
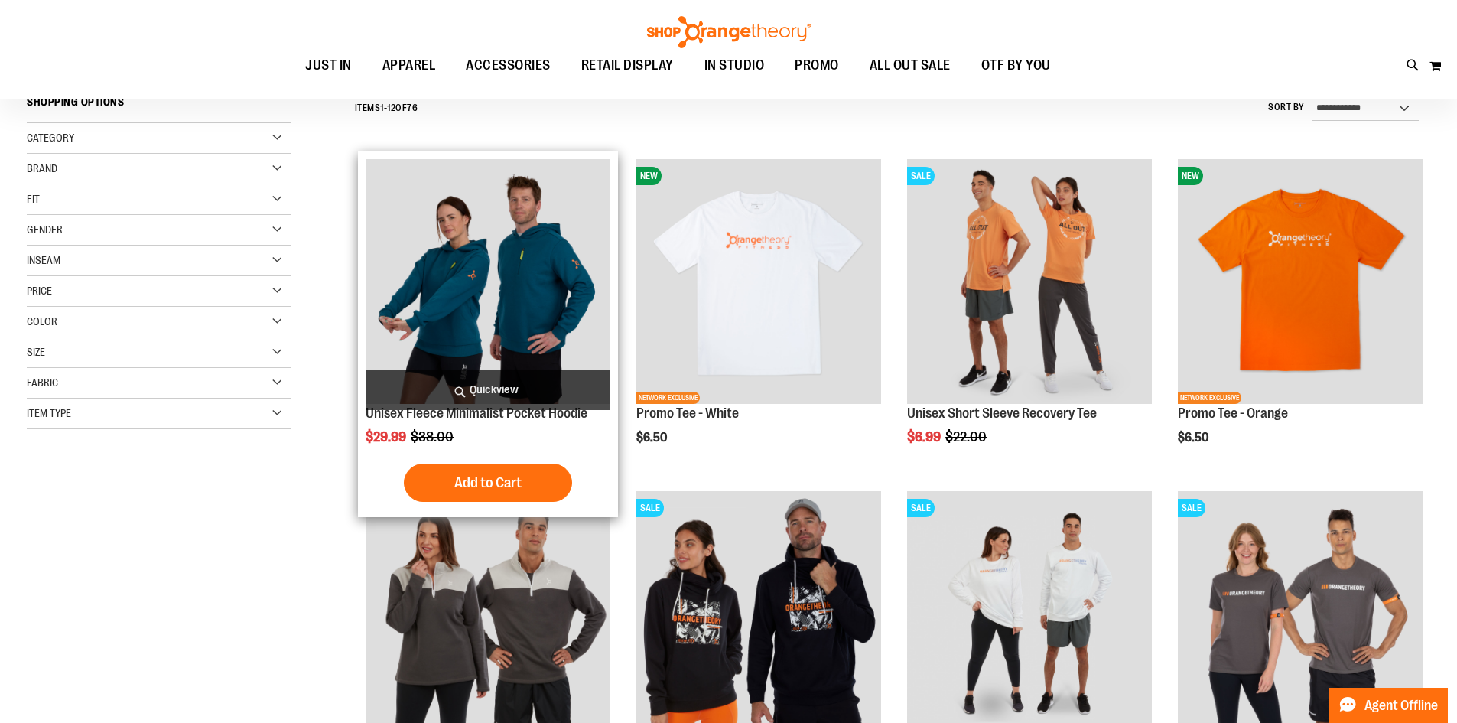
click at [453, 388] on span "Quickview" at bounding box center [488, 389] width 245 height 41
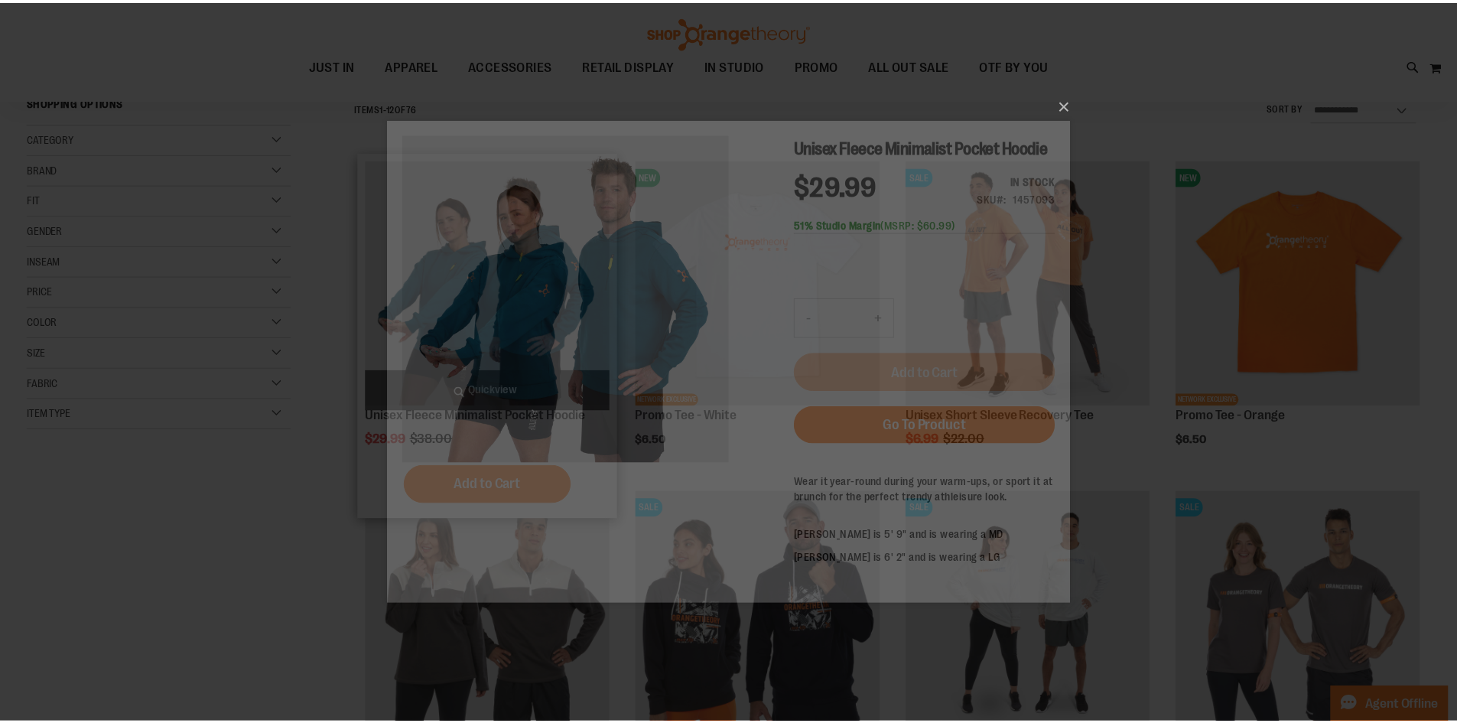
scroll to position [0, 0]
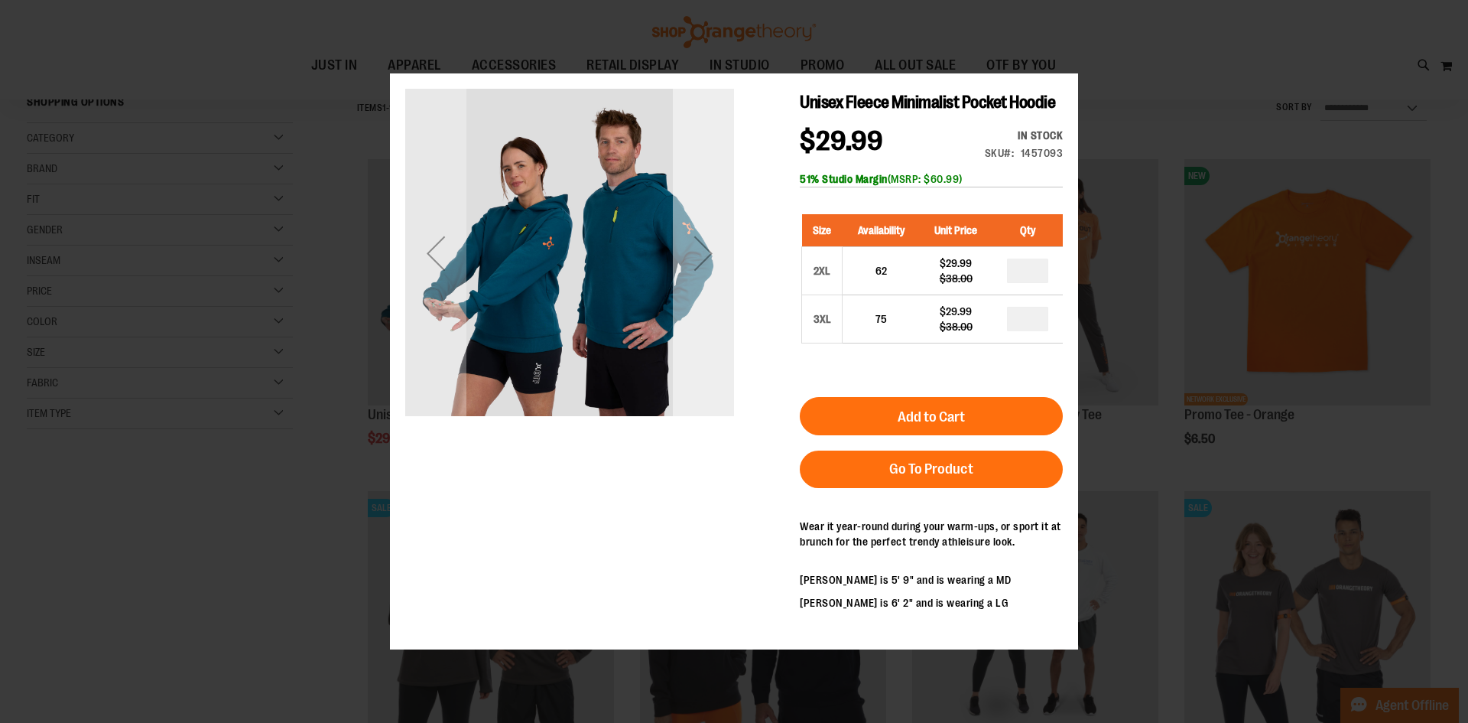
click at [711, 284] on div "Next" at bounding box center [703, 252] width 61 height 329
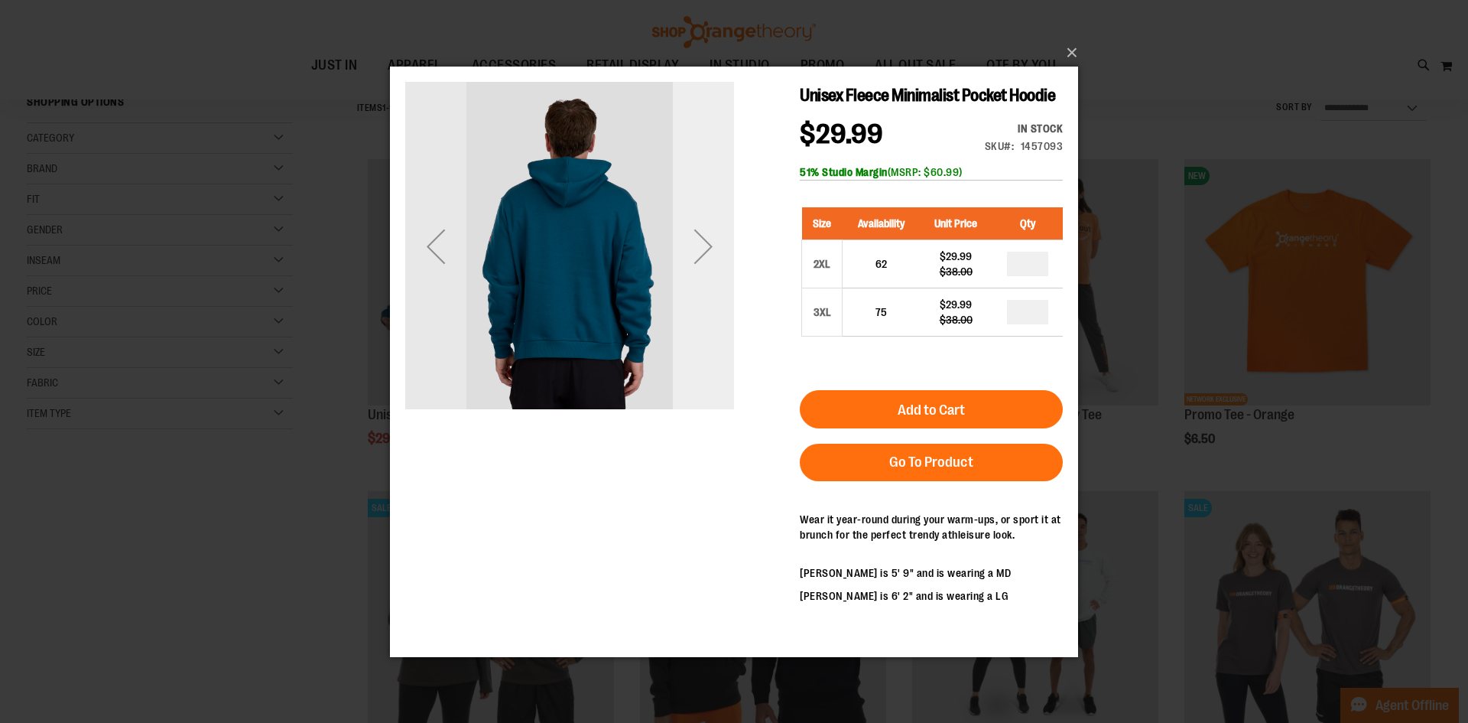
click at [711, 278] on div "Next" at bounding box center [703, 245] width 61 height 329
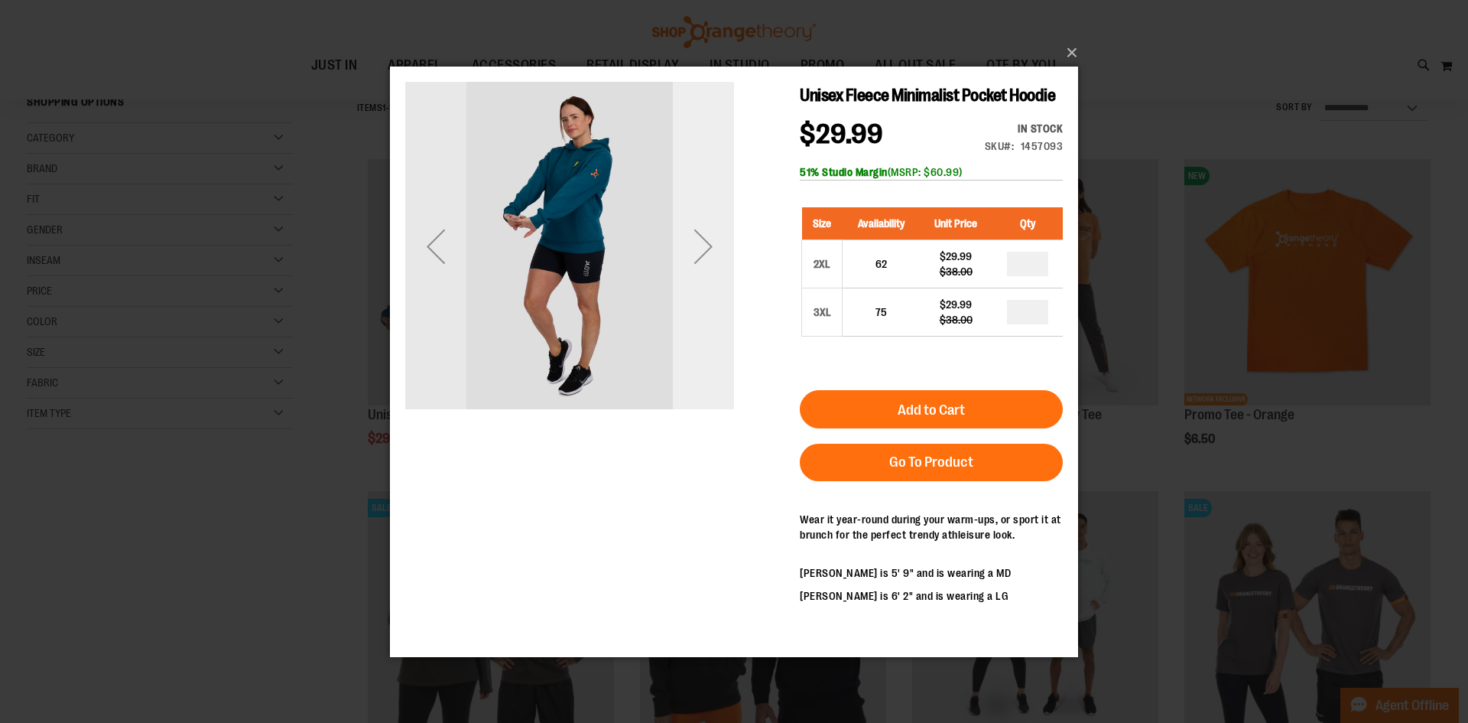
click at [711, 278] on div "Next" at bounding box center [703, 245] width 61 height 329
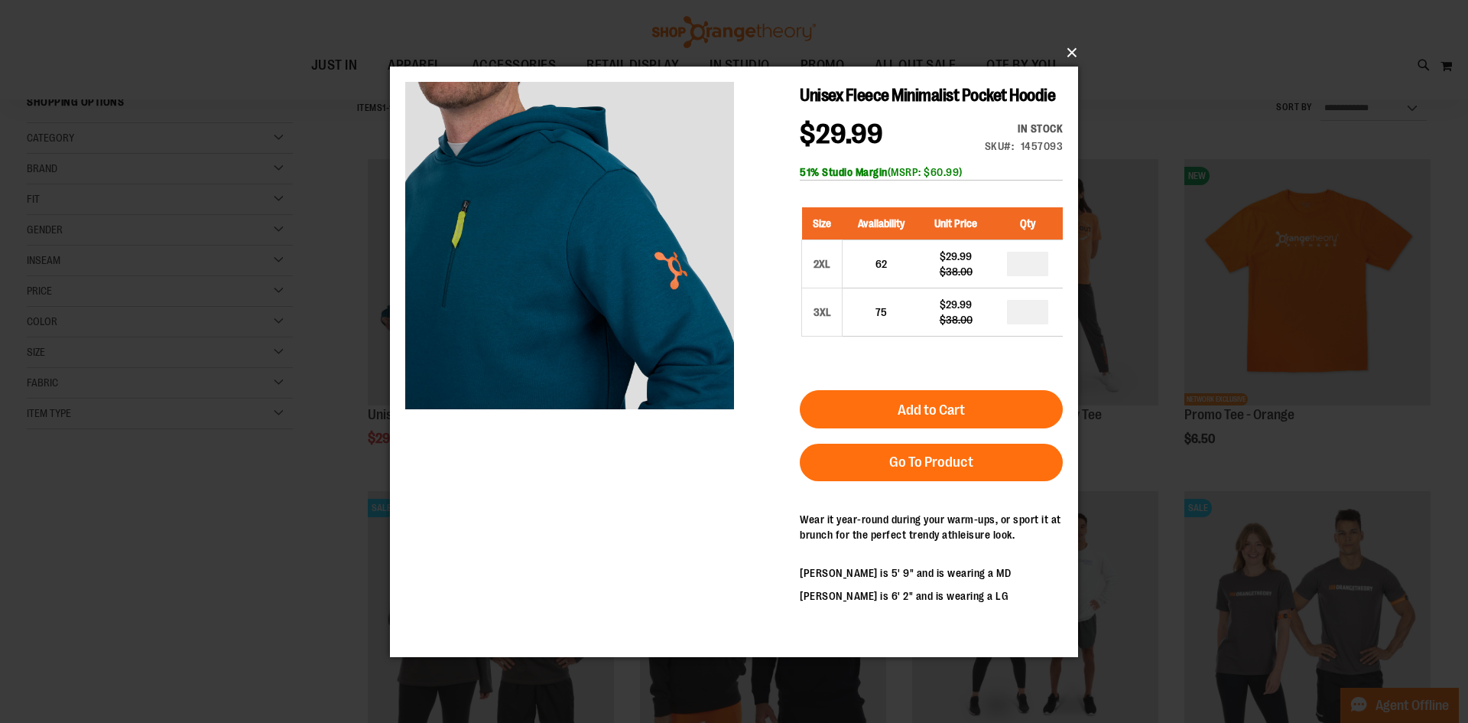
click at [1081, 52] on button "×" at bounding box center [739, 53] width 688 height 34
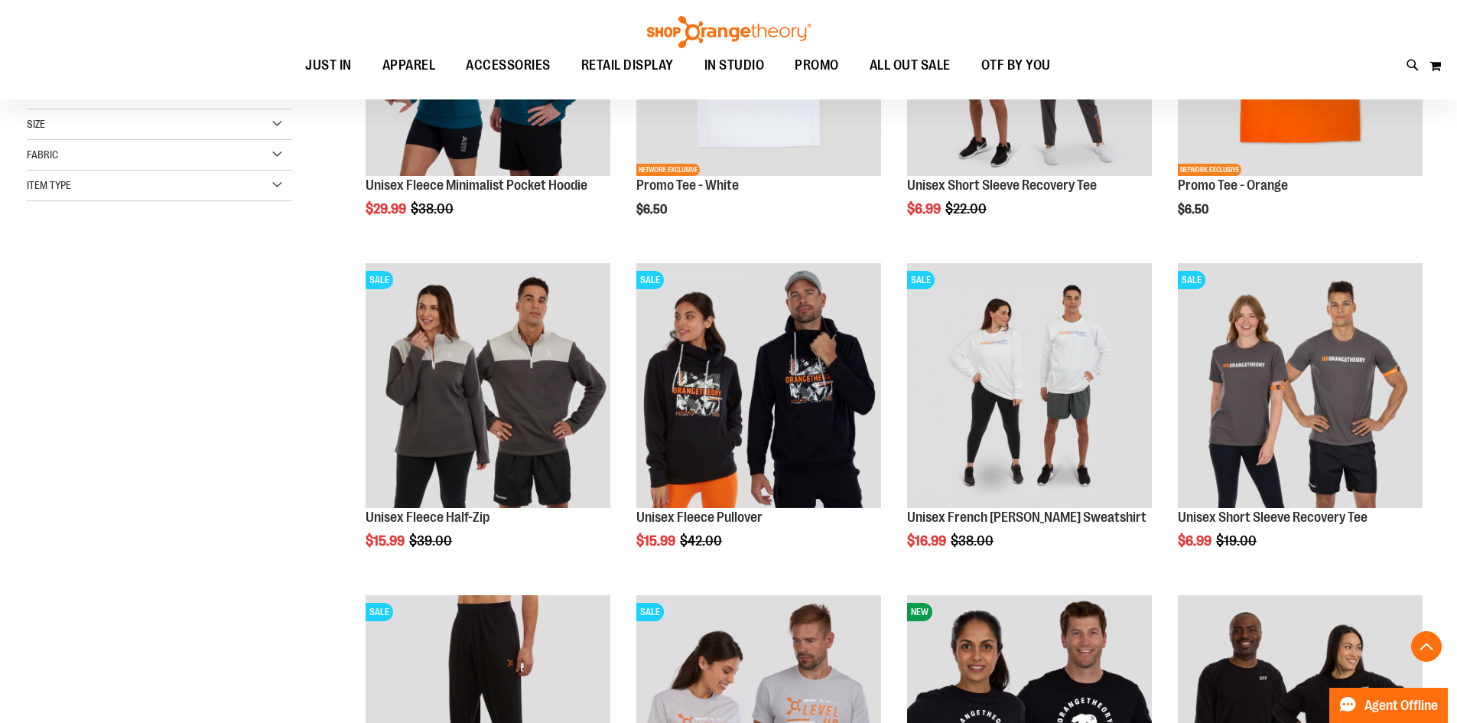
scroll to position [382, 0]
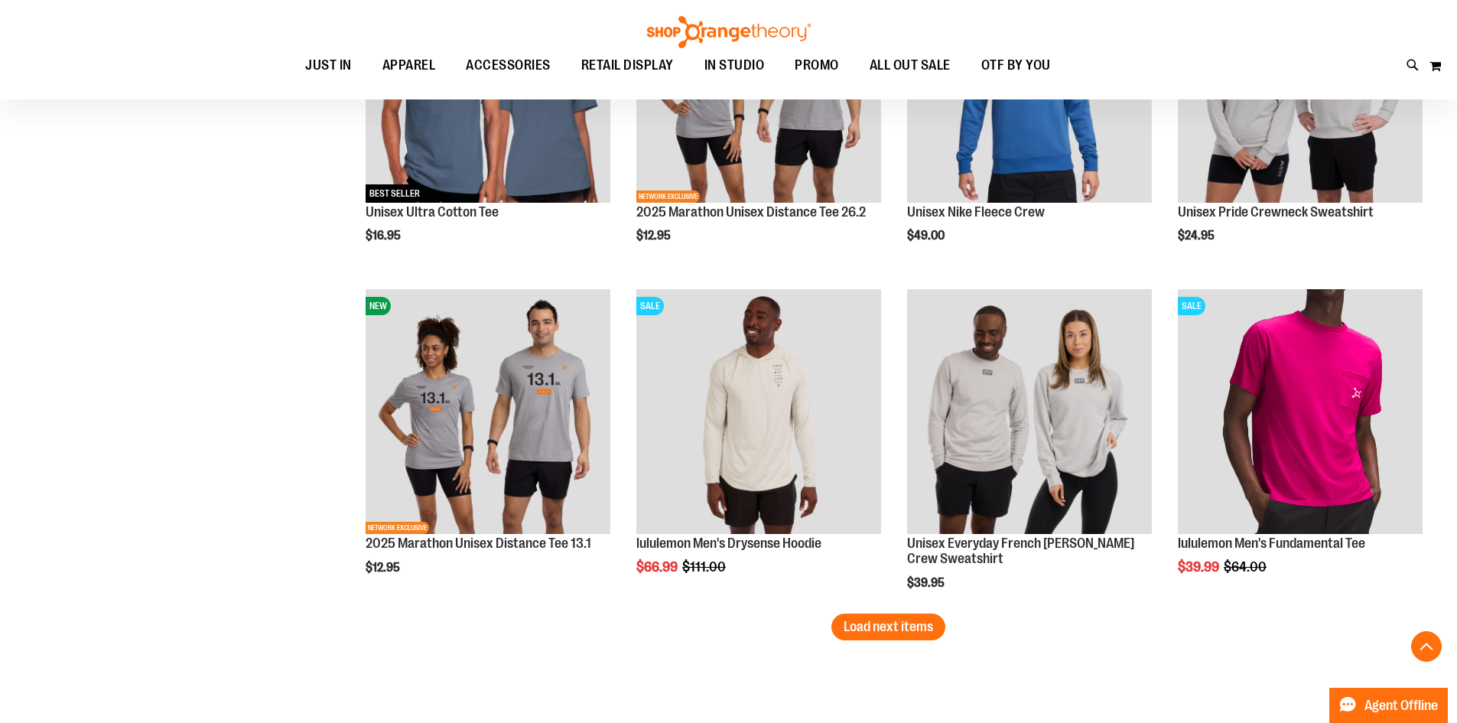
scroll to position [2829, 0]
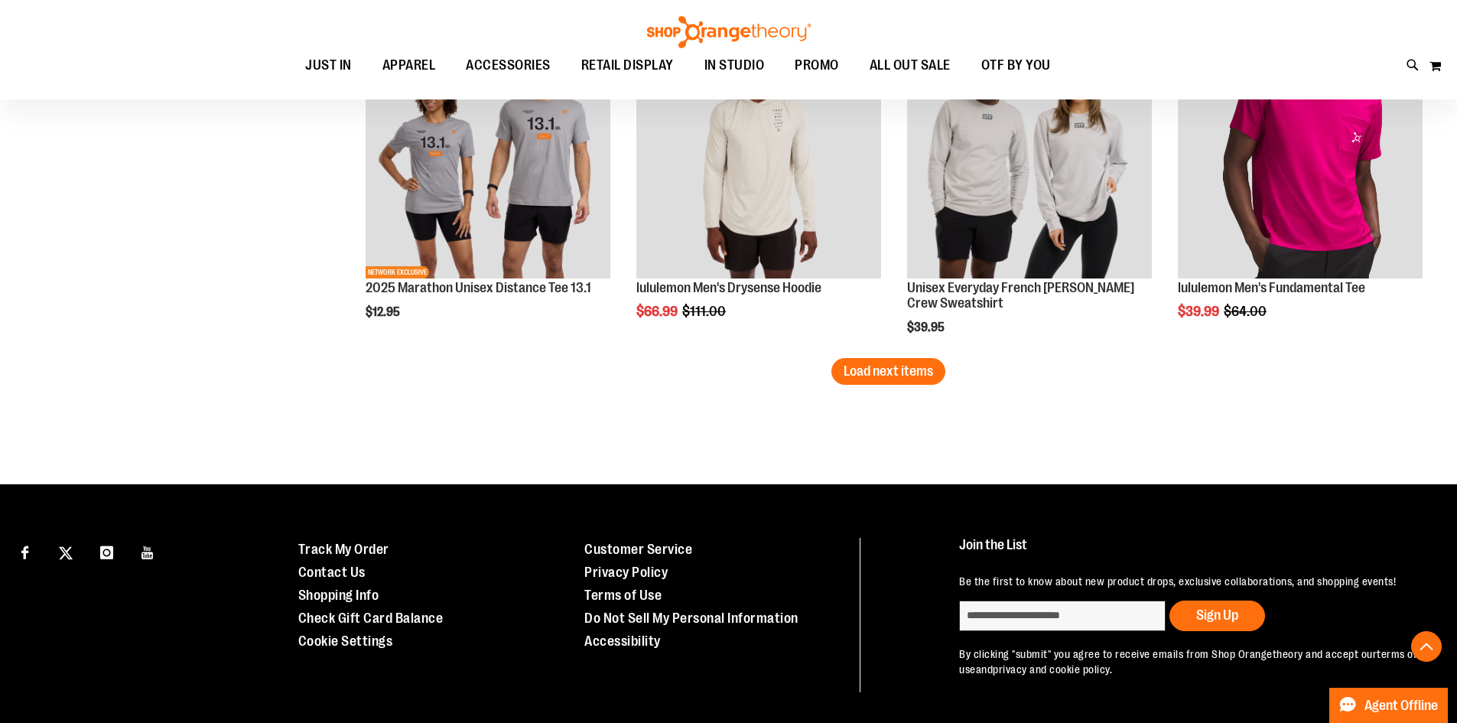
scroll to position [3976, 0]
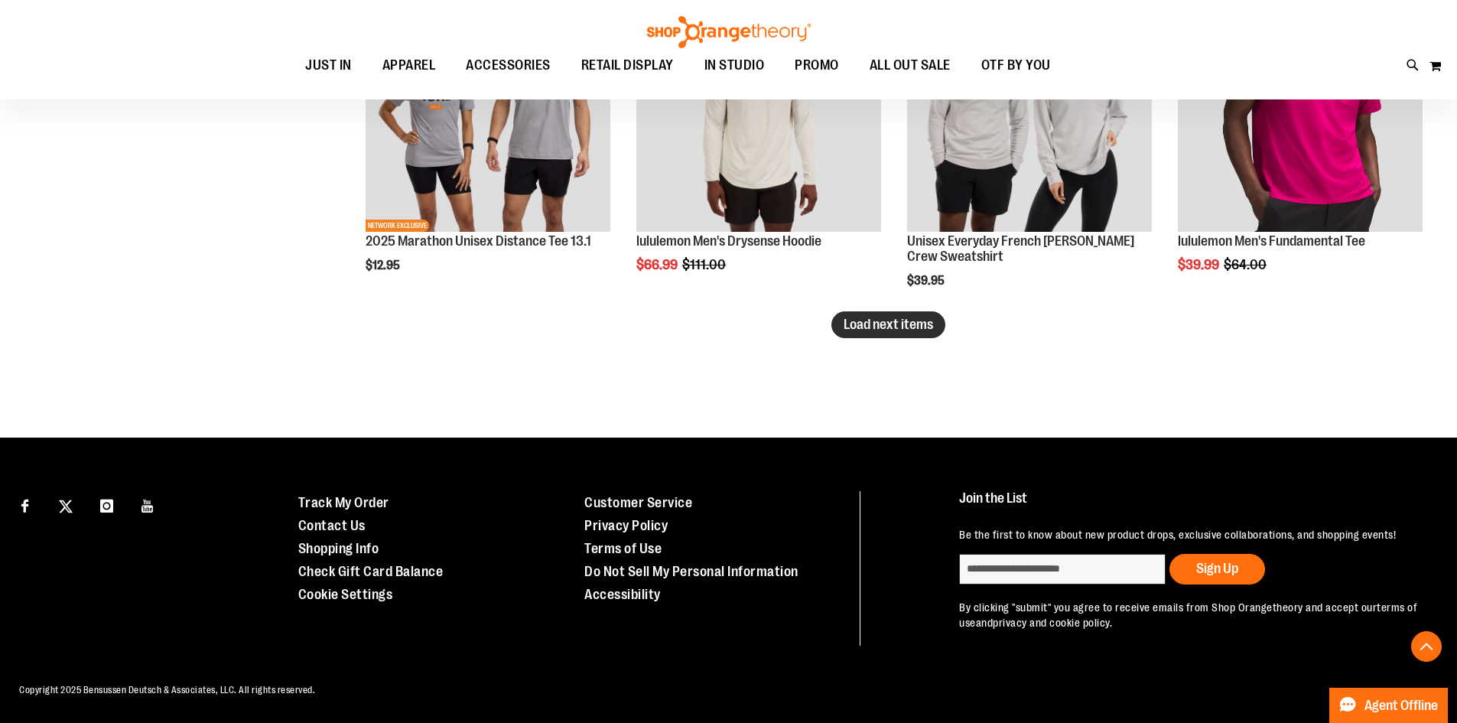
click at [879, 318] on span "Load next items" at bounding box center [888, 324] width 89 height 15
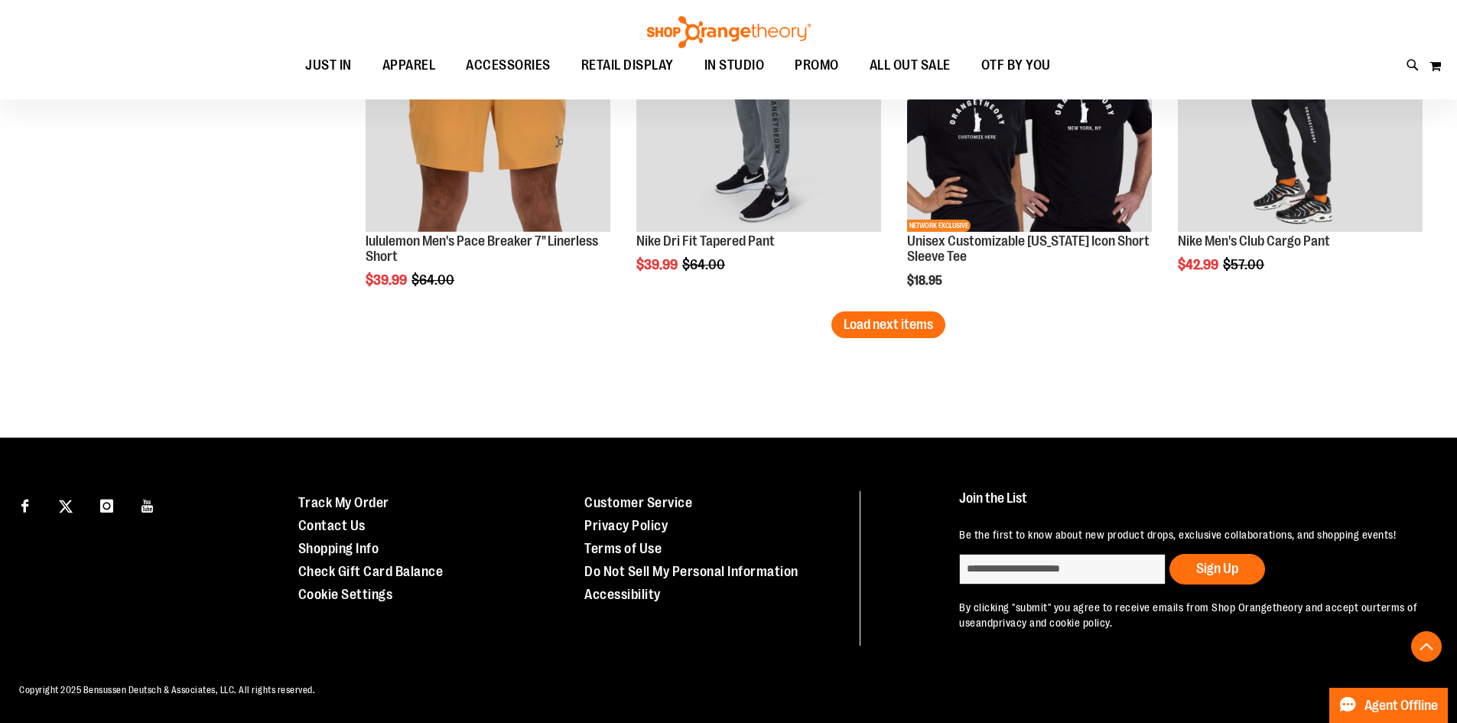
scroll to position [4982, 0]
click at [876, 321] on button "Load next items" at bounding box center [888, 324] width 114 height 27
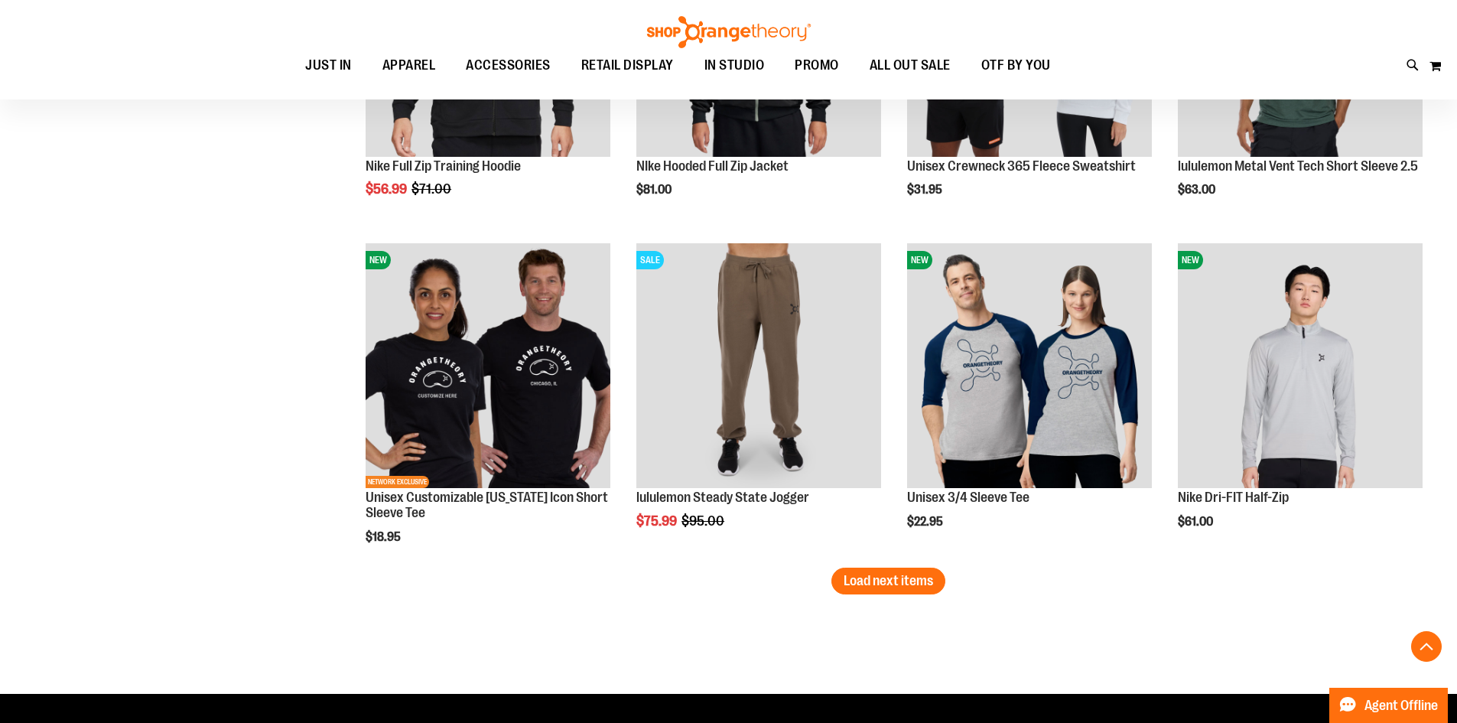
scroll to position [5595, 0]
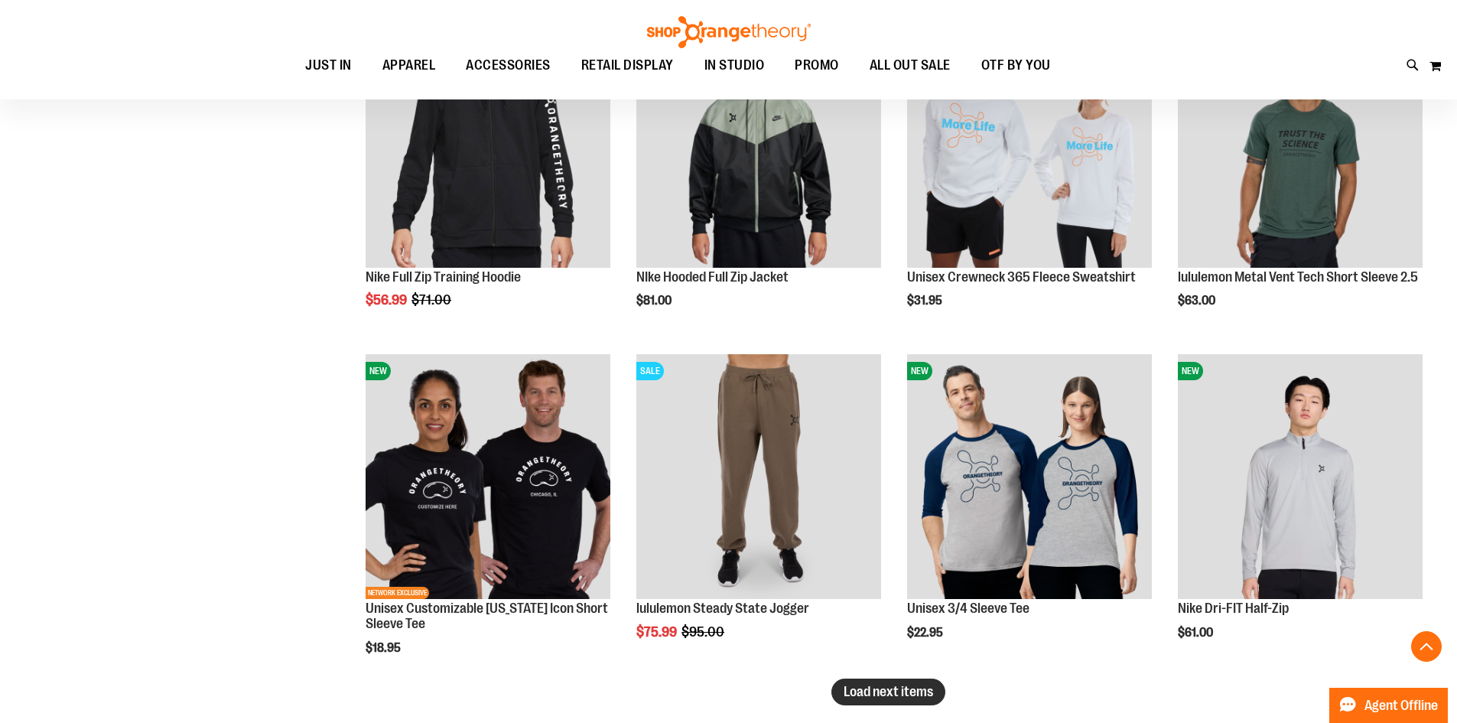
click at [906, 686] on span "Load next items" at bounding box center [888, 691] width 89 height 15
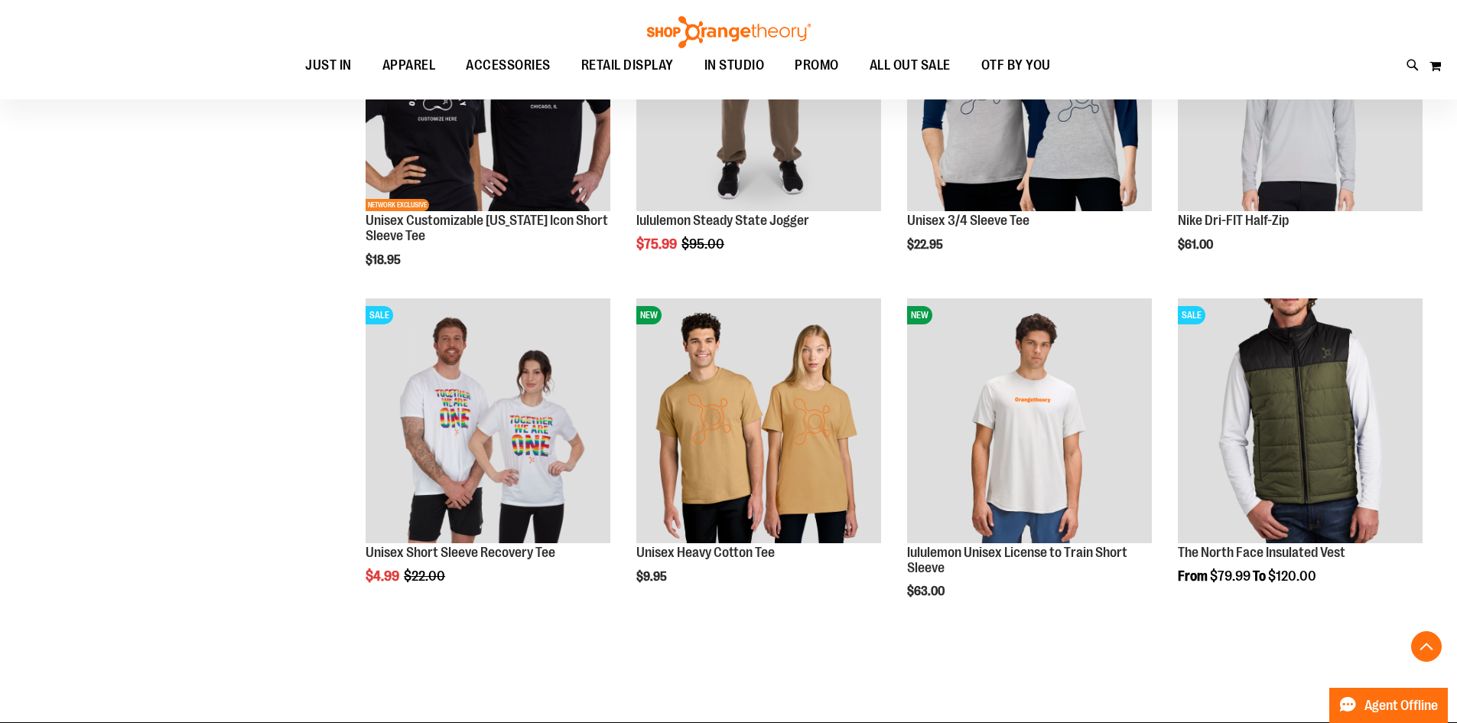
scroll to position [5977, 0]
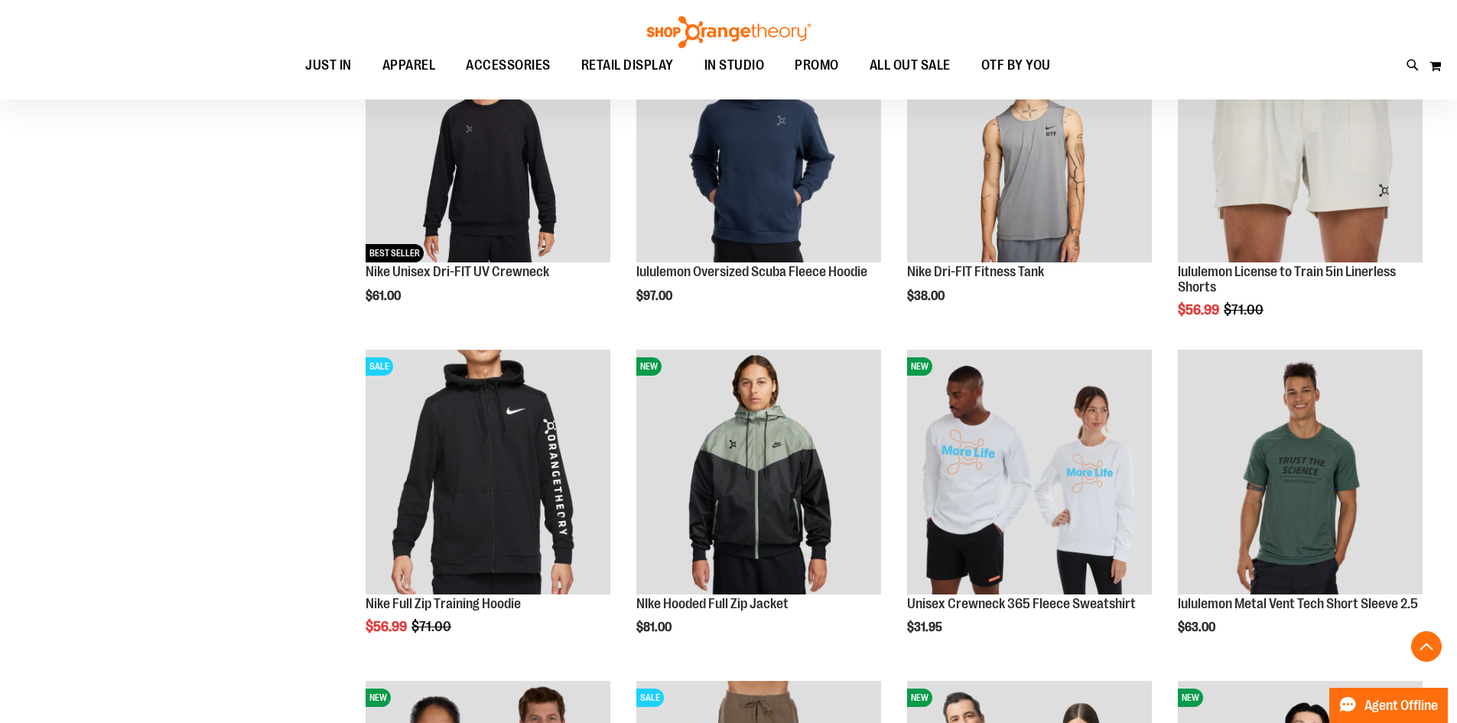
scroll to position [5059, 0]
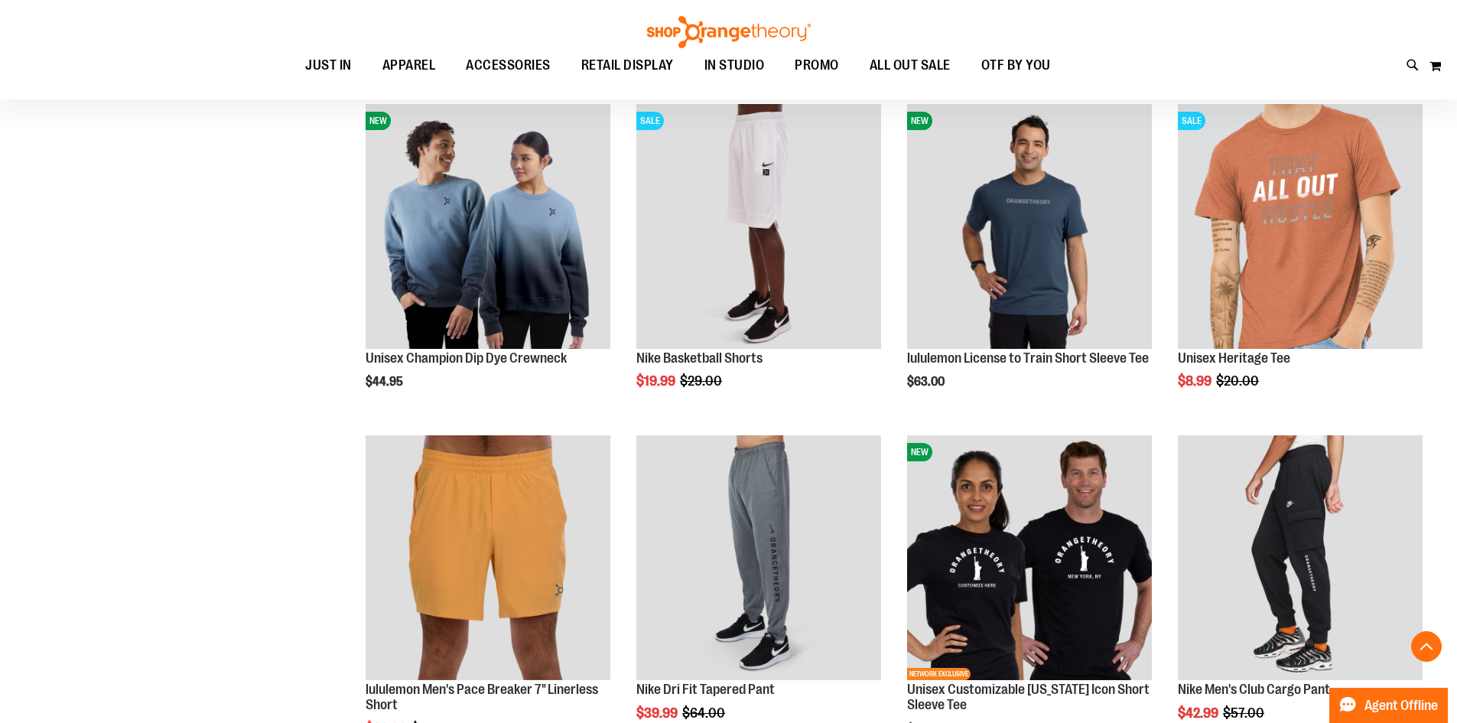
scroll to position [4524, 0]
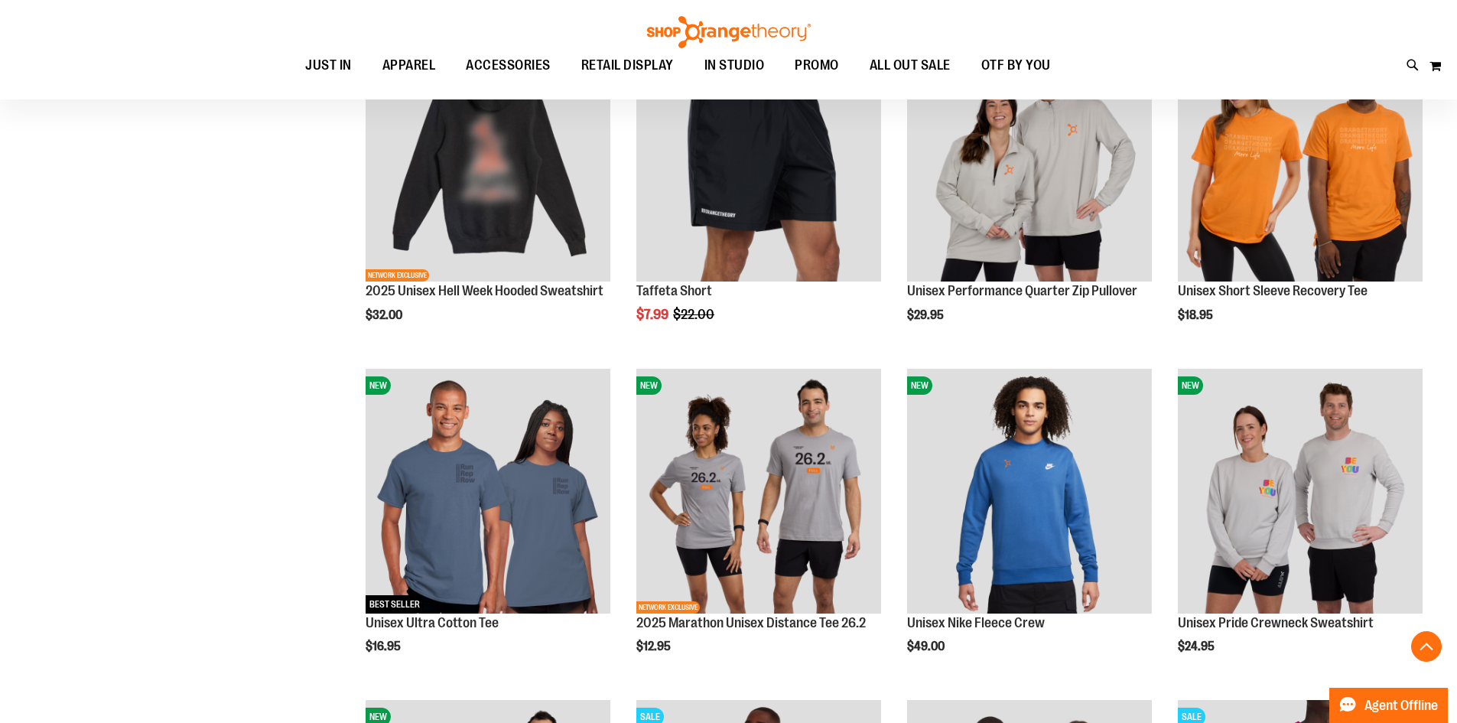
scroll to position [3223, 0]
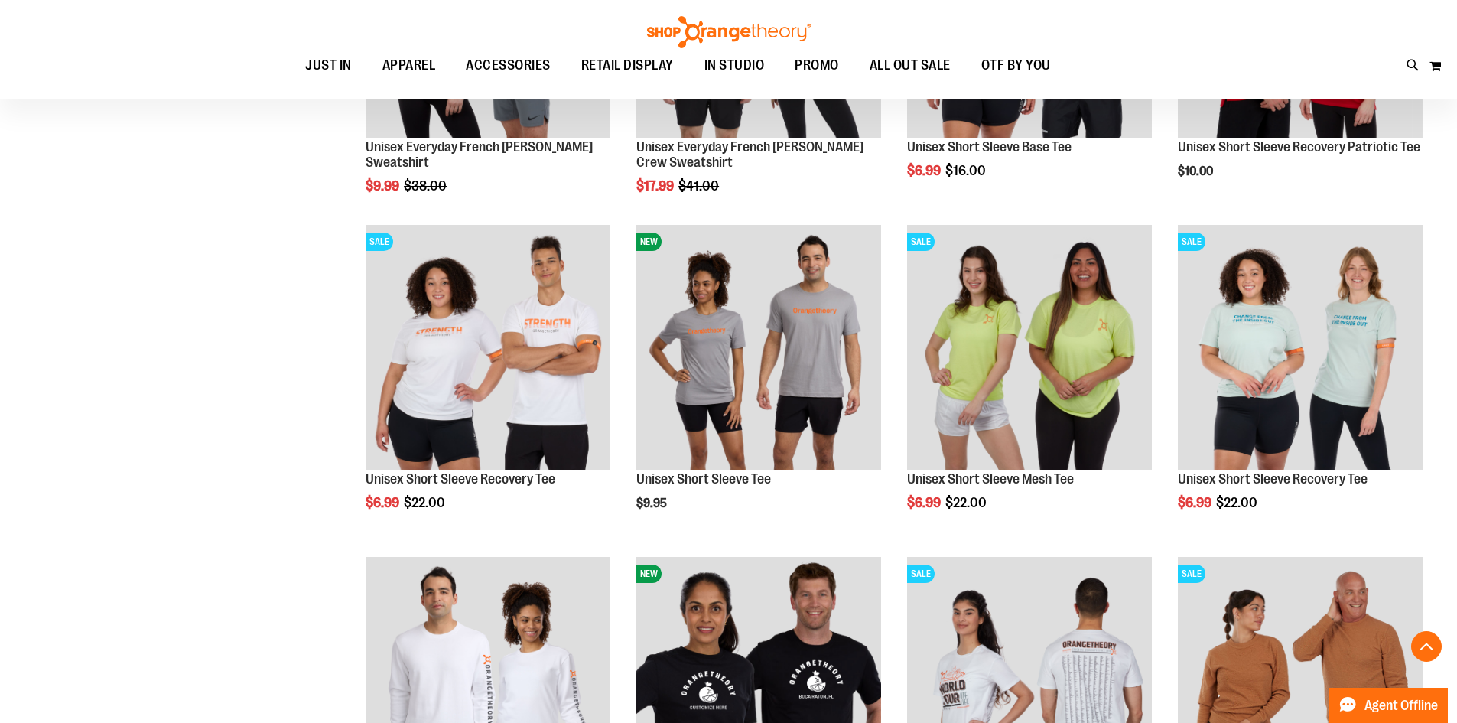
scroll to position [1541, 0]
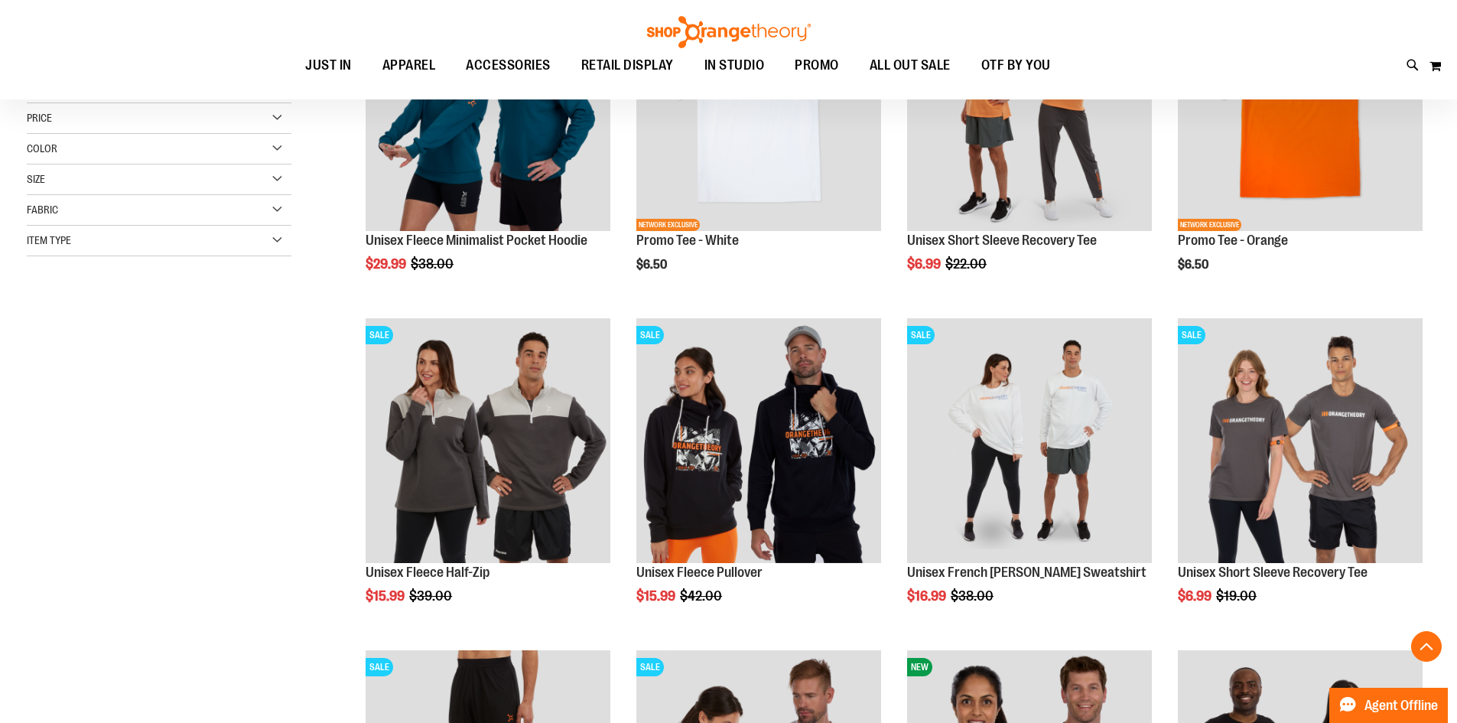
scroll to position [317, 0]
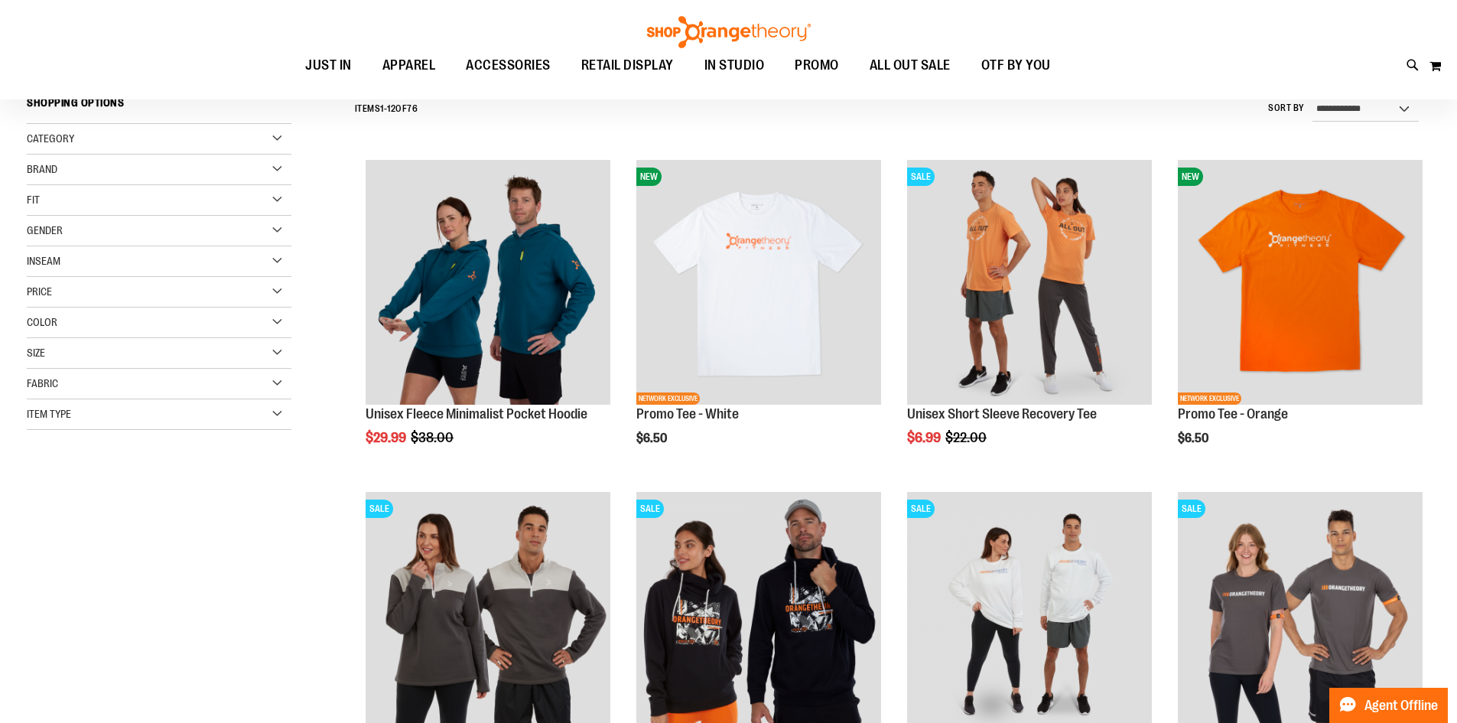
scroll to position [152, 0]
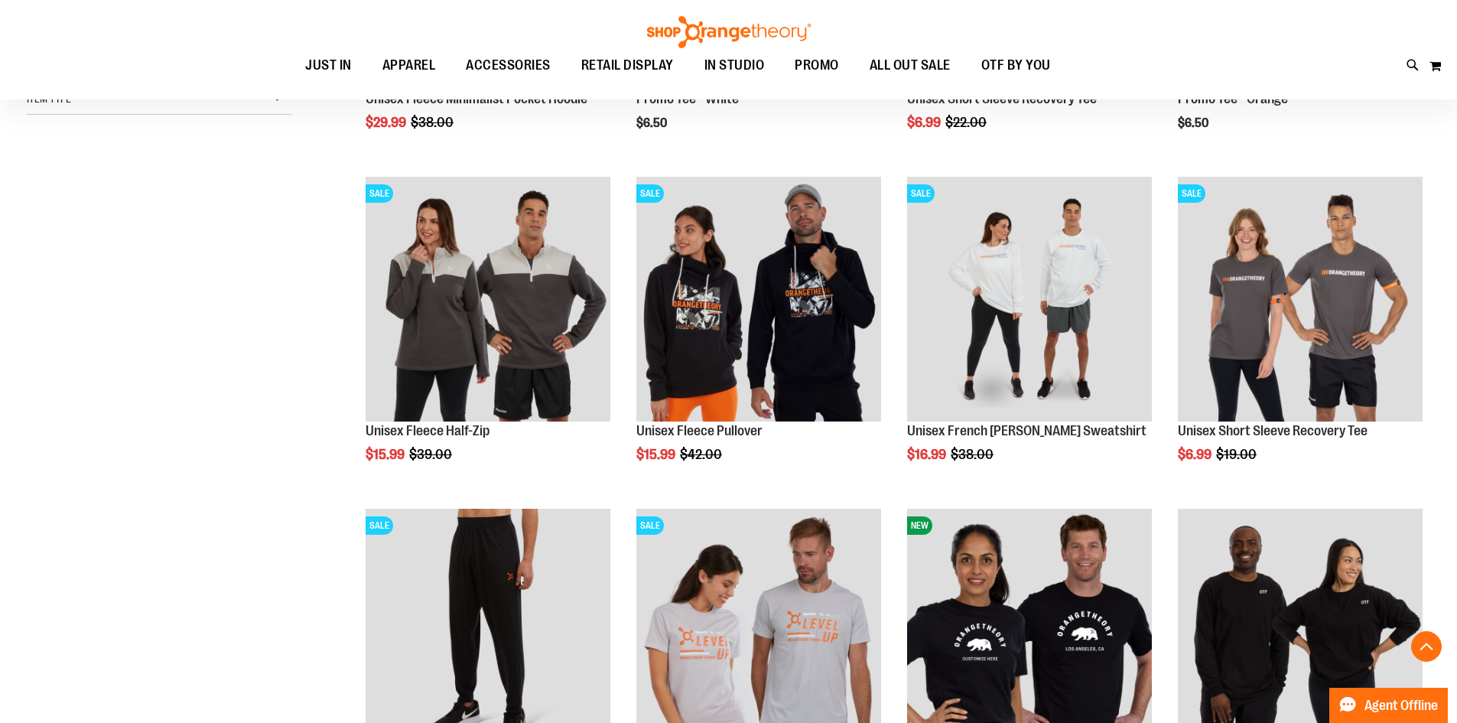
scroll to position [458, 0]
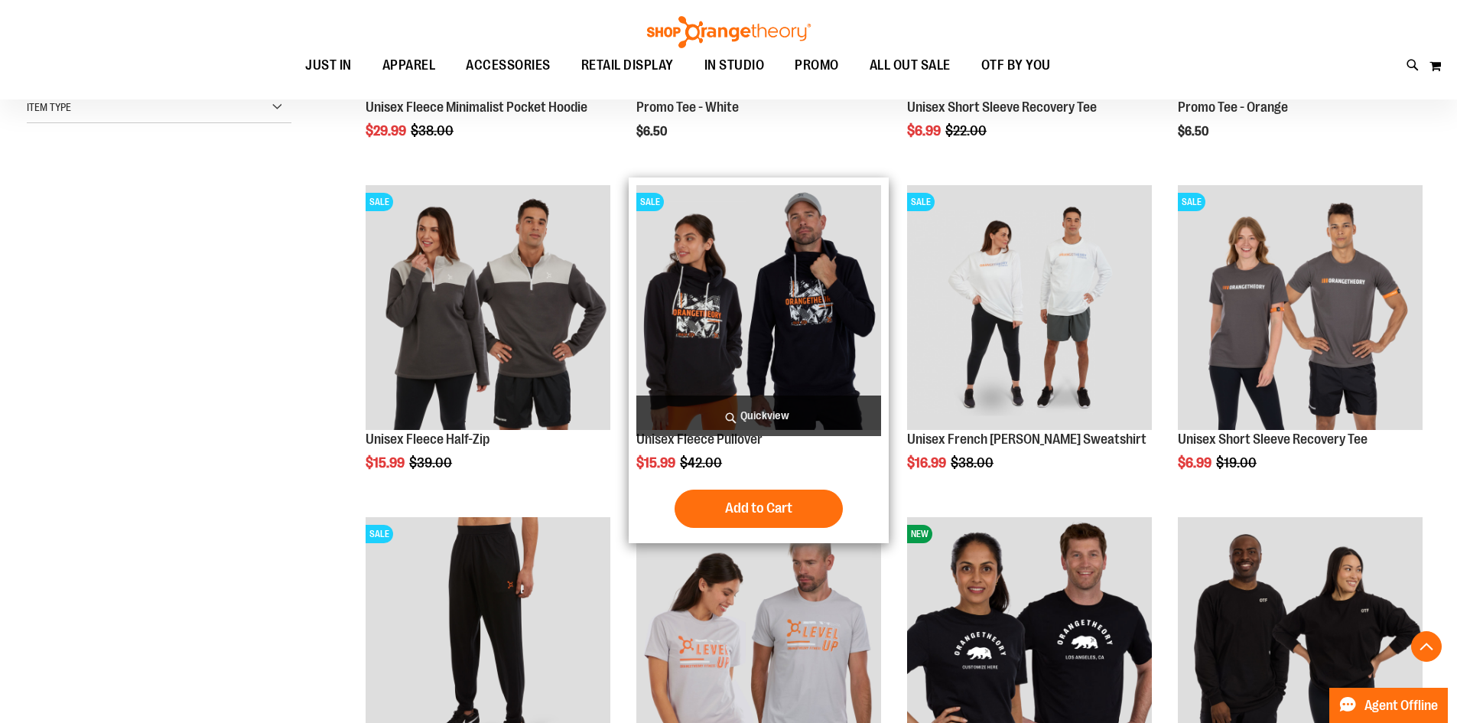
click at [838, 339] on img "product" at bounding box center [758, 307] width 245 height 245
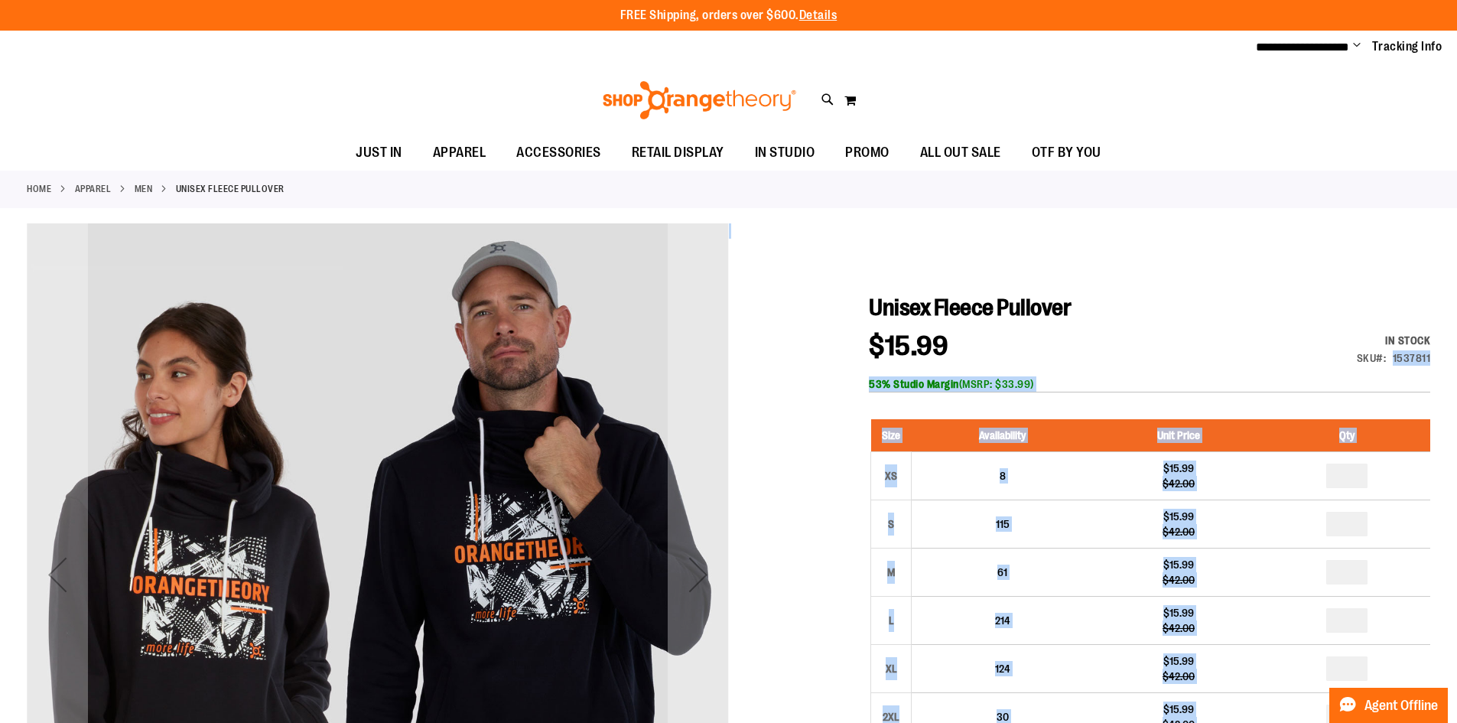
drag, startPoint x: 1393, startPoint y: 357, endPoint x: 1431, endPoint y: 353, distance: 37.8
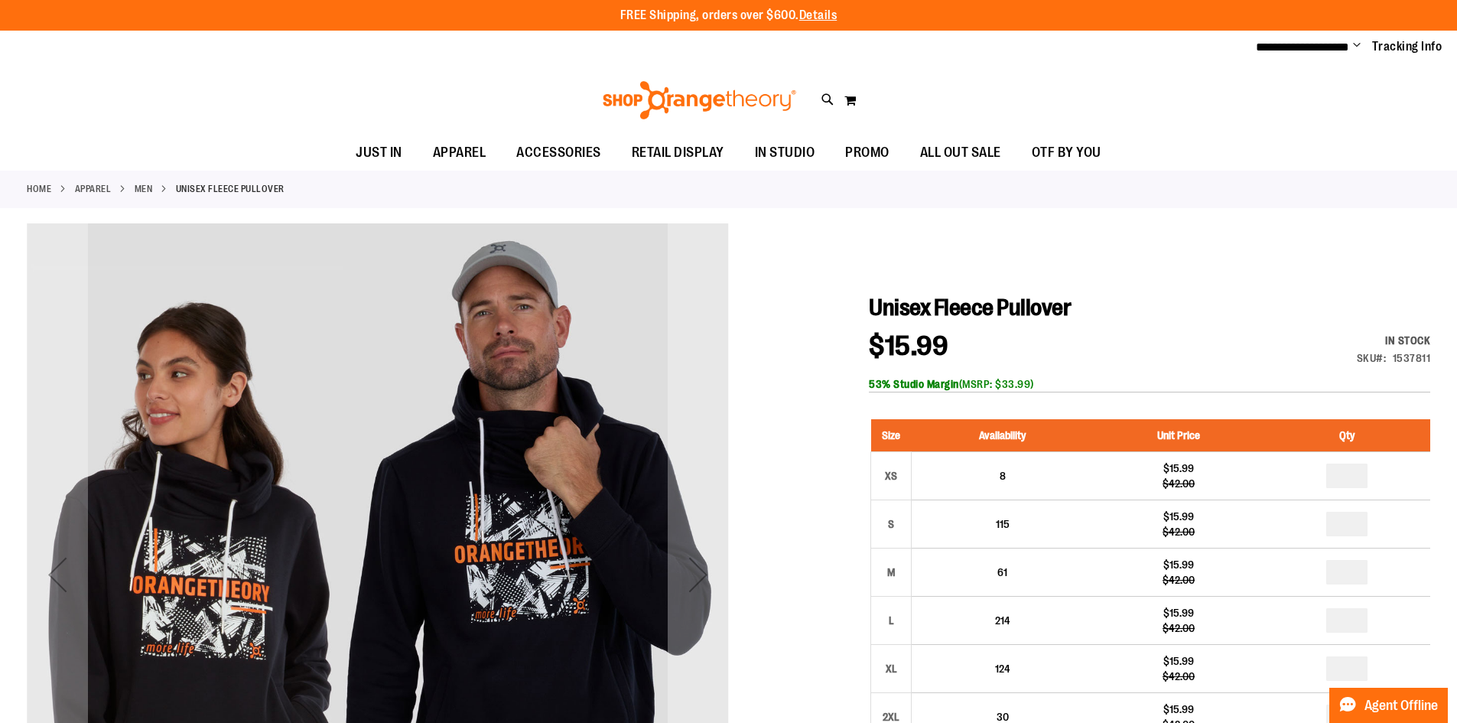
click at [1406, 362] on div "1537811" at bounding box center [1412, 357] width 38 height 15
copy div "1537811"
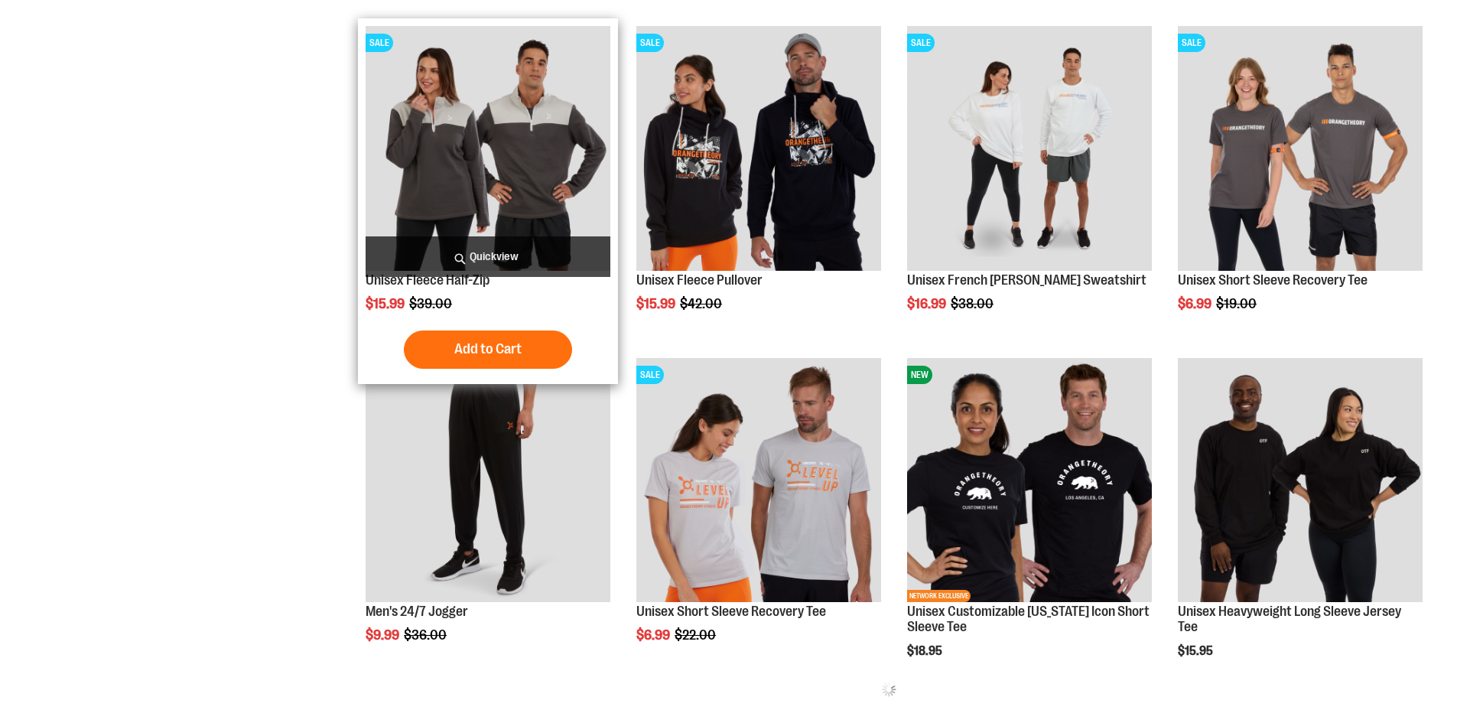
scroll to position [619, 0]
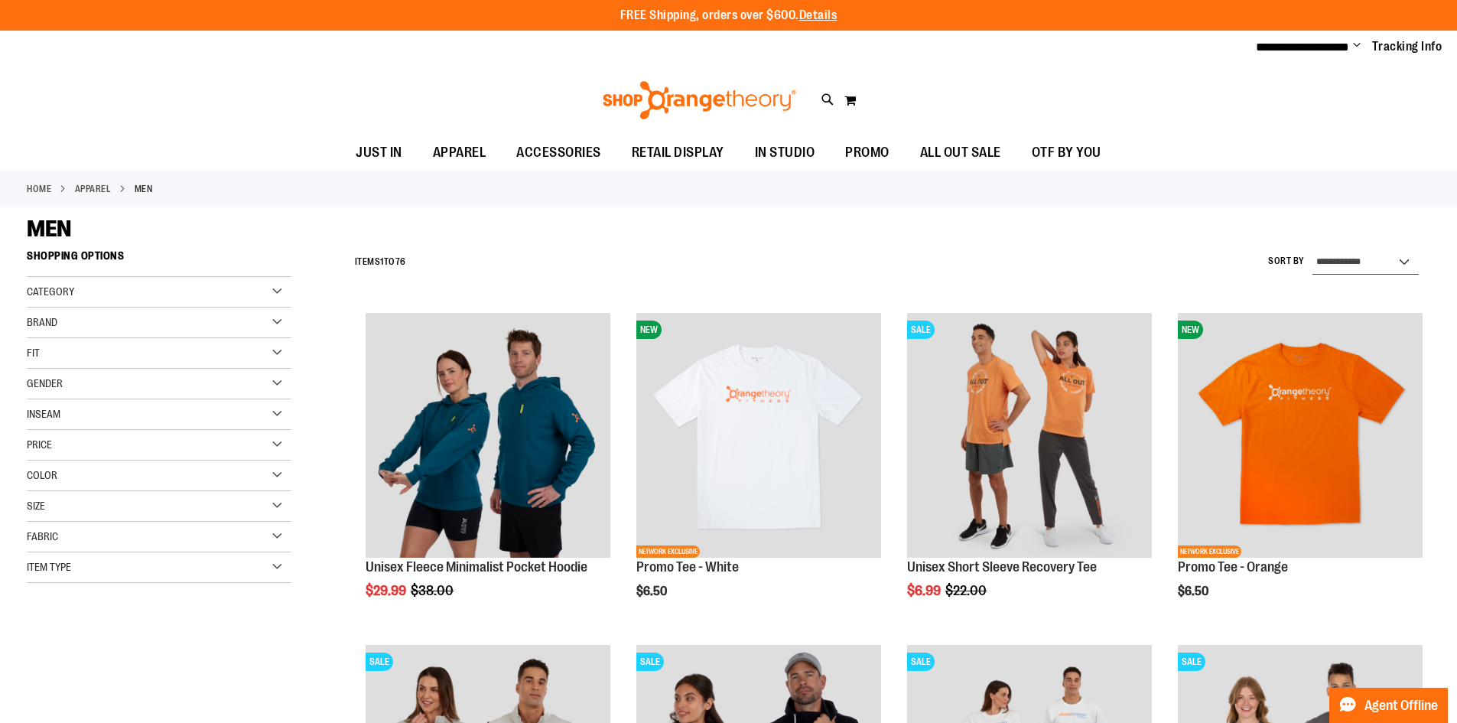
click at [1400, 268] on select "**********" at bounding box center [1365, 262] width 106 height 24
select select "*********"
click at [1312, 250] on select "**********" at bounding box center [1365, 262] width 106 height 24
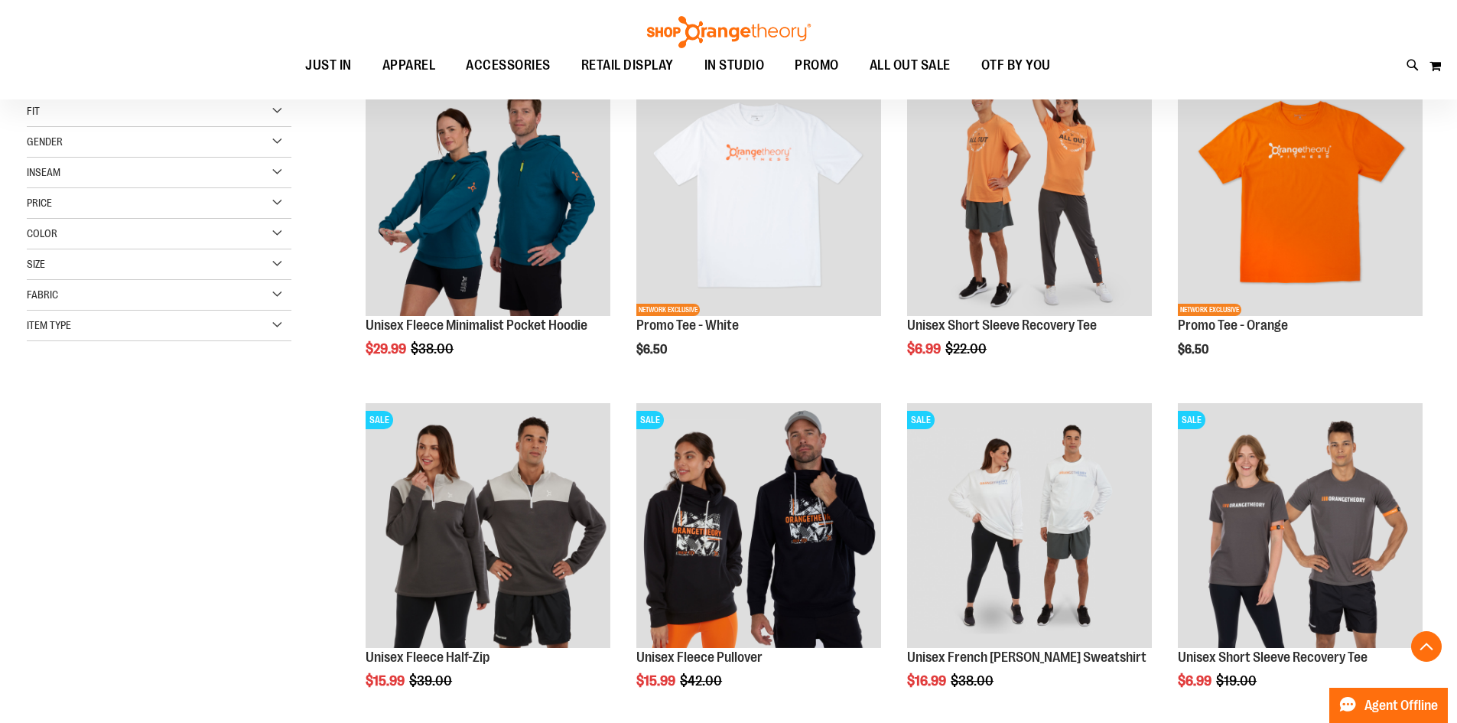
scroll to position [242, 0]
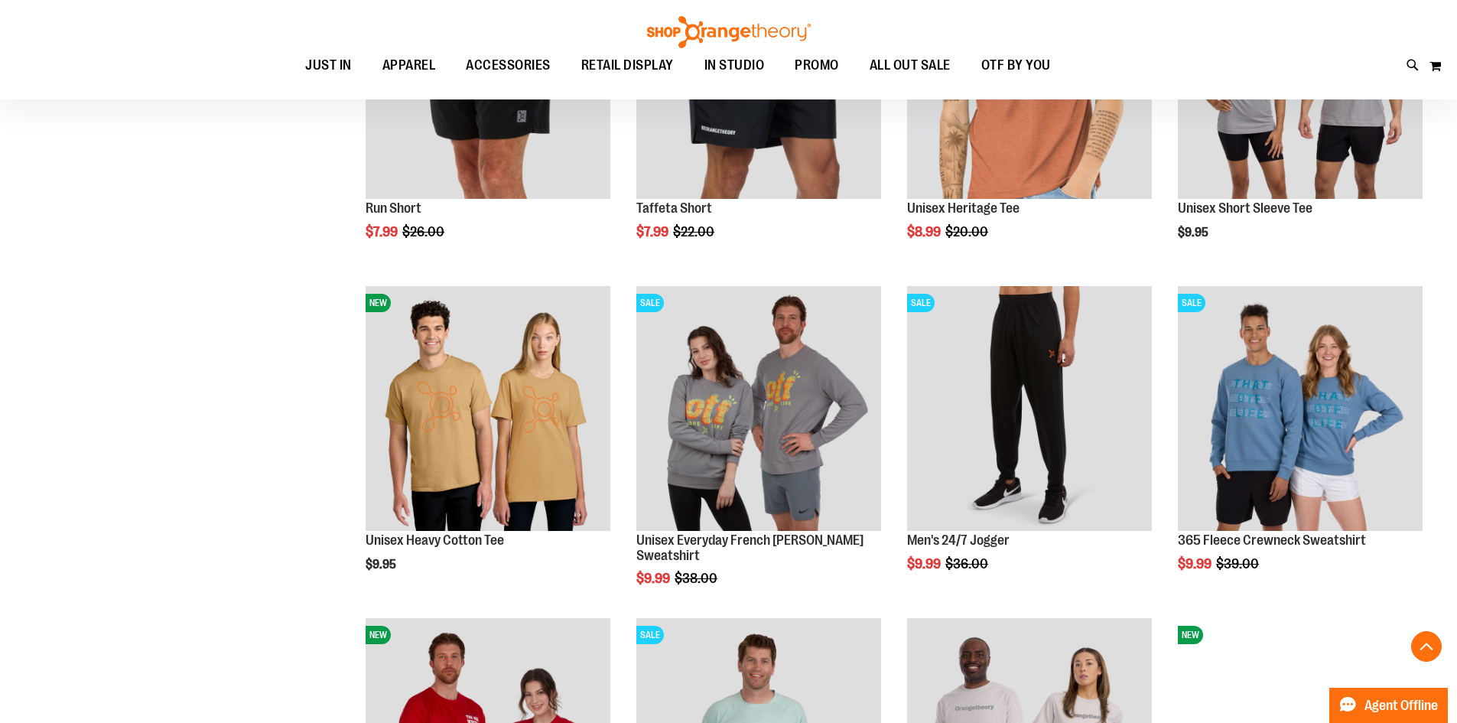
scroll to position [1374, 0]
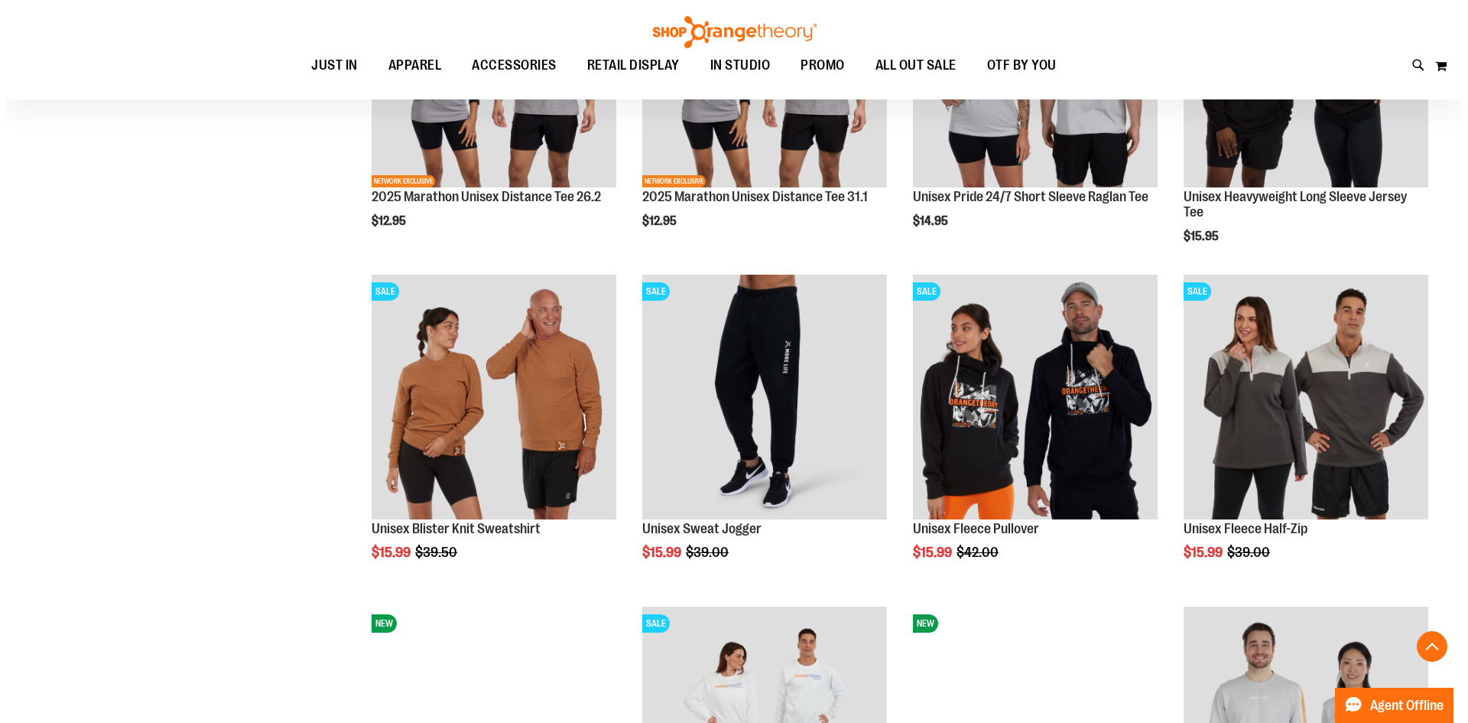
scroll to position [2368, 0]
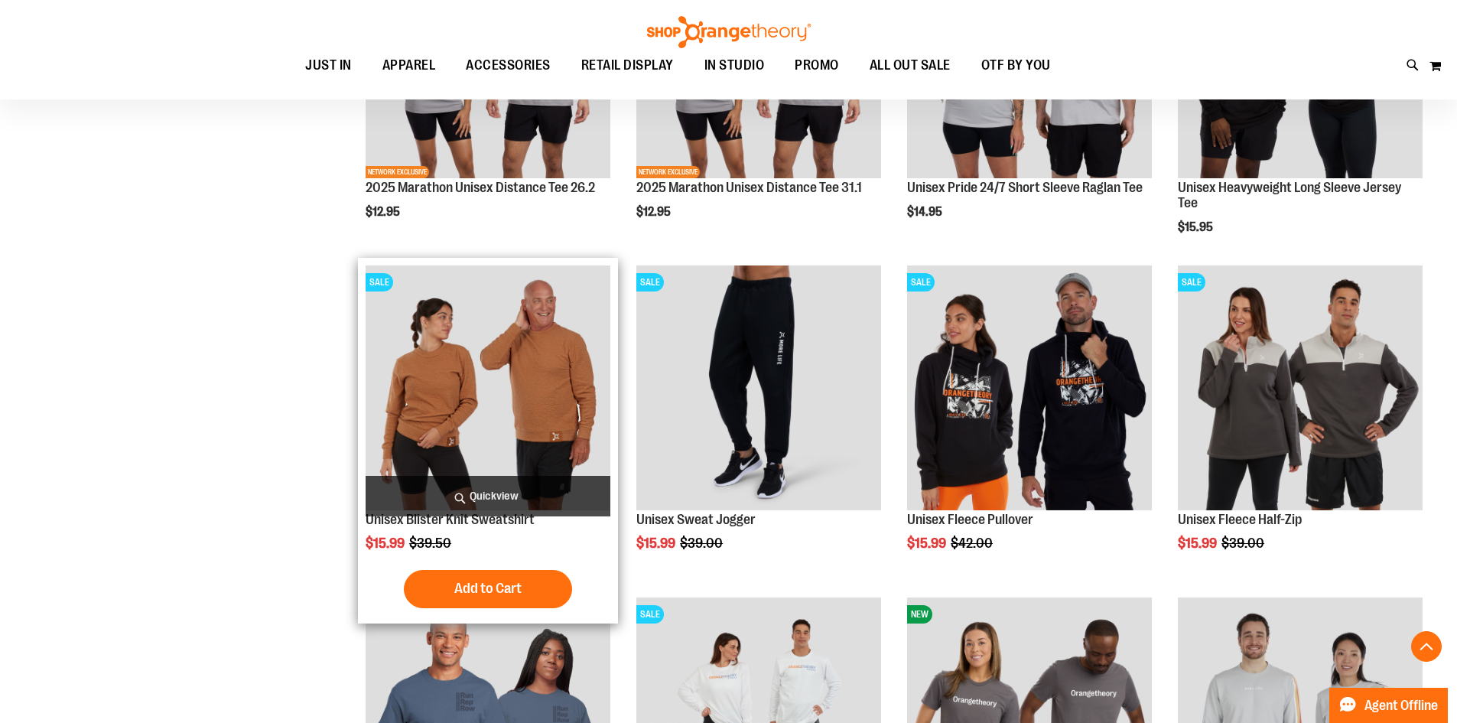
click at [495, 486] on span "Quickview" at bounding box center [488, 496] width 245 height 41
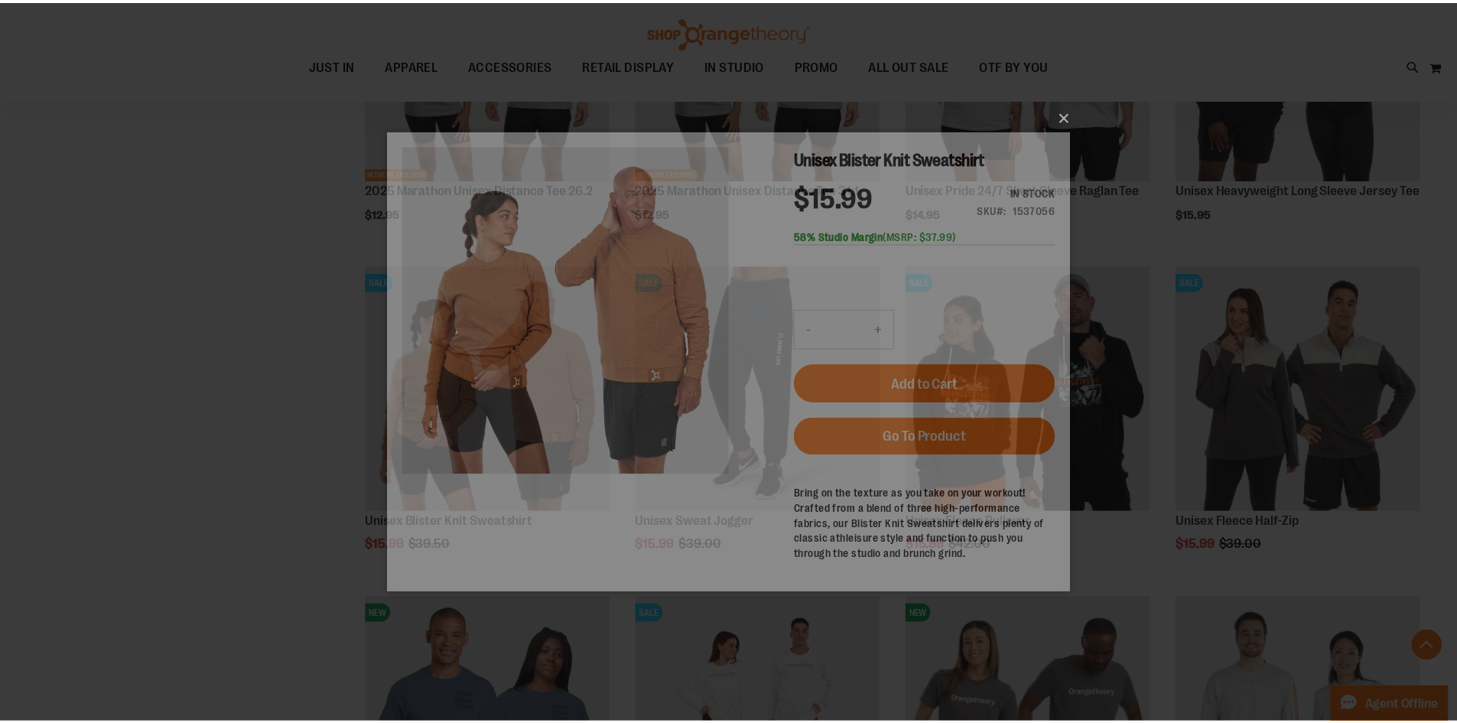
scroll to position [0, 0]
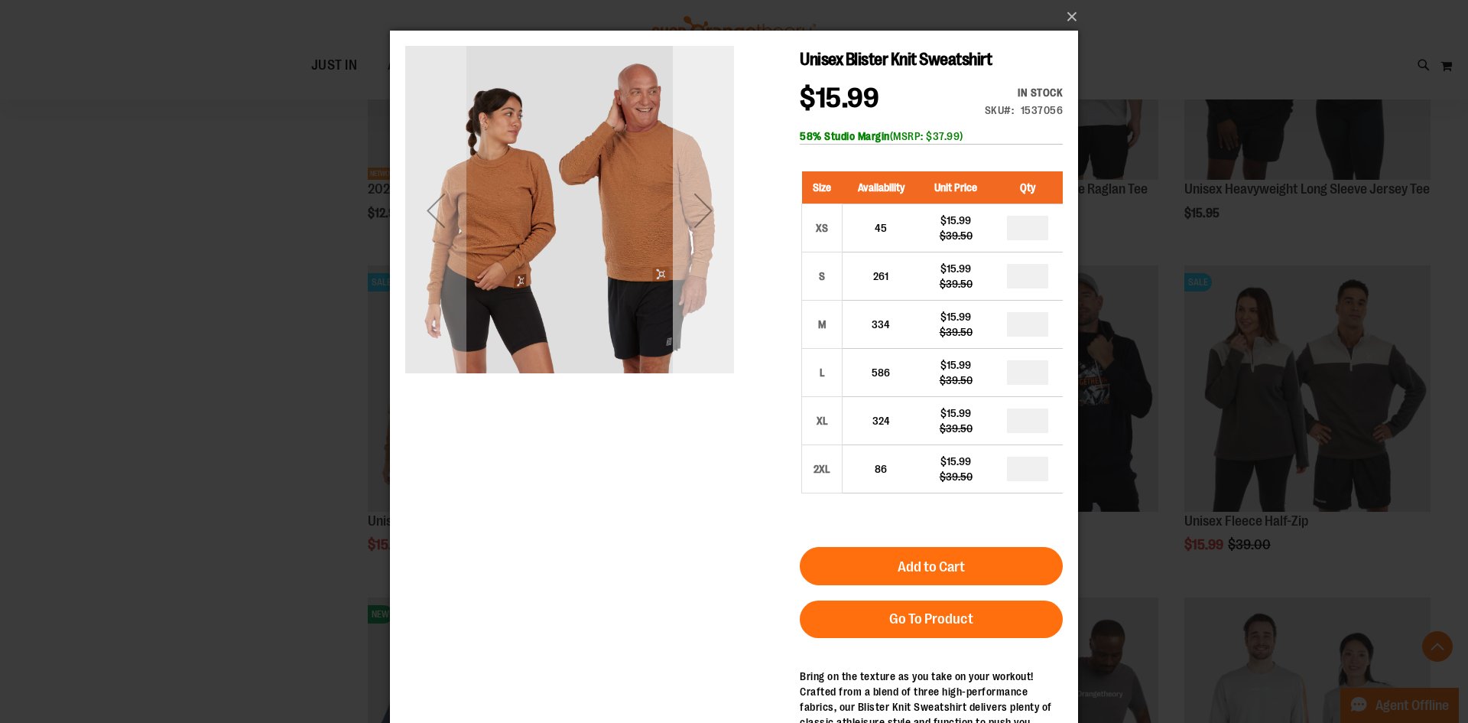
click at [709, 203] on div "Next" at bounding box center [703, 210] width 61 height 61
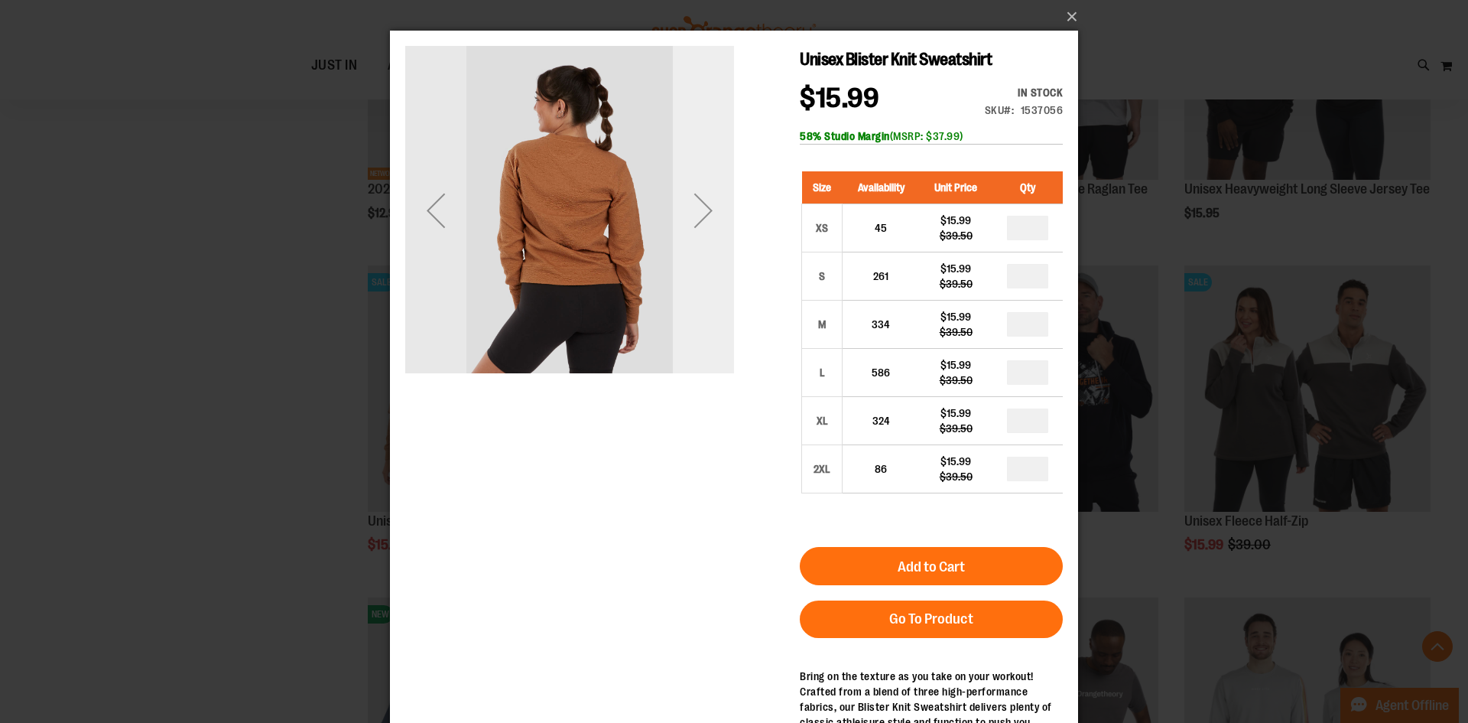
click at [709, 203] on div "Next" at bounding box center [703, 210] width 61 height 61
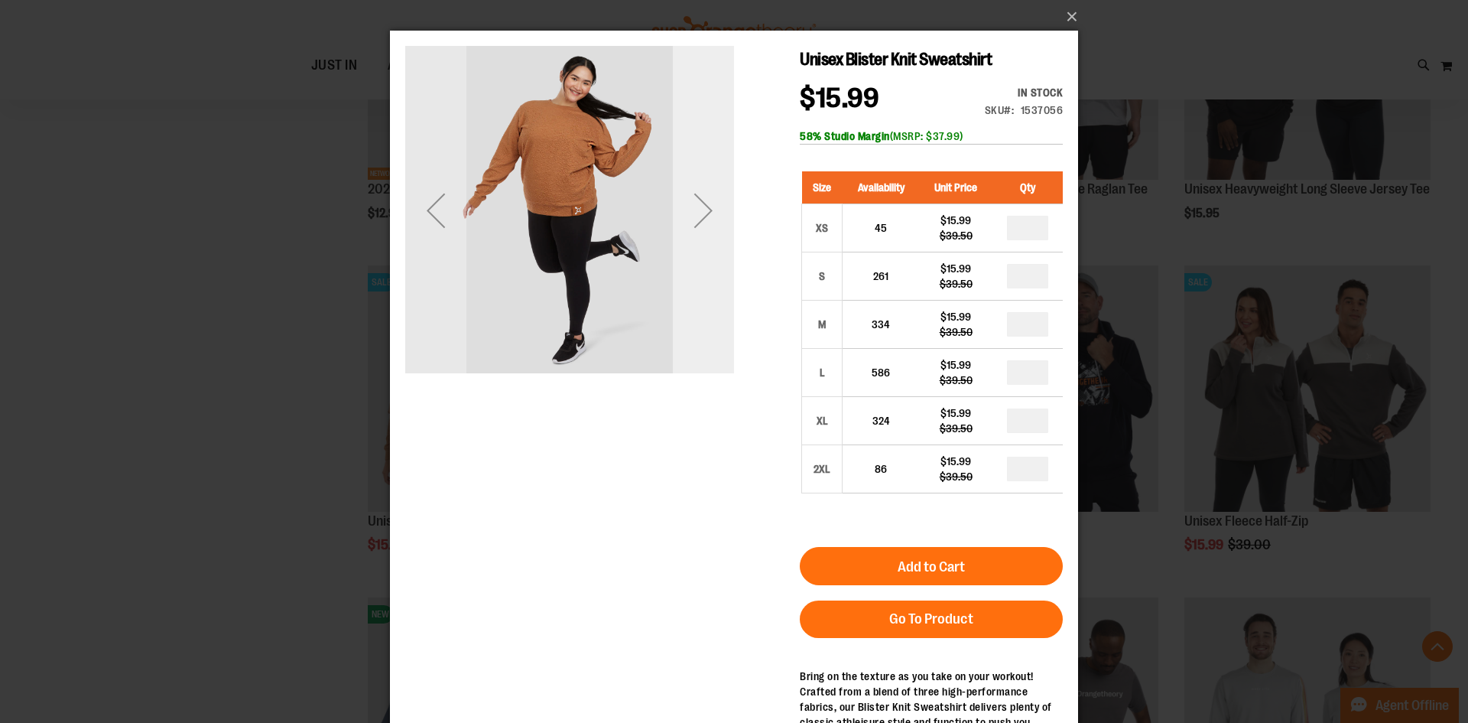
click at [709, 203] on div "Next" at bounding box center [703, 210] width 61 height 61
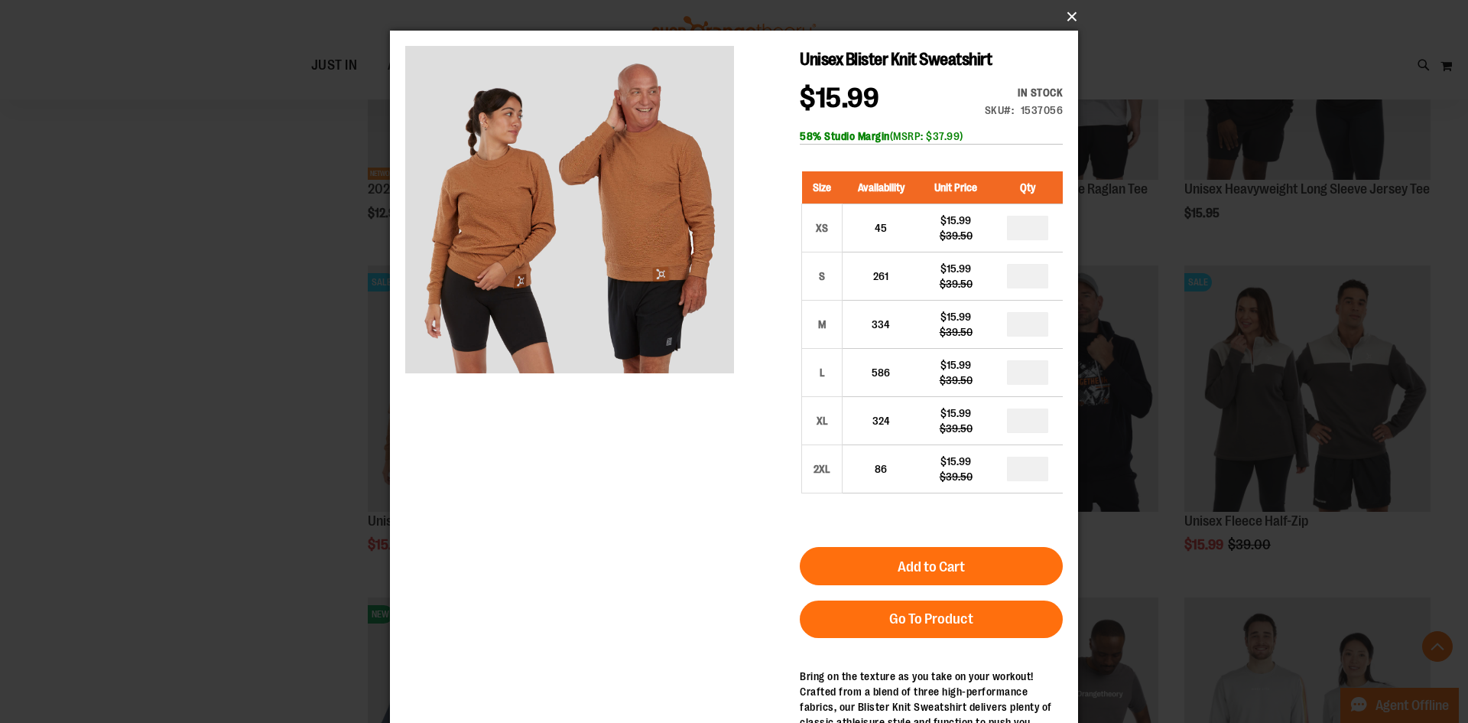
click at [1075, 21] on button "×" at bounding box center [739, 17] width 688 height 34
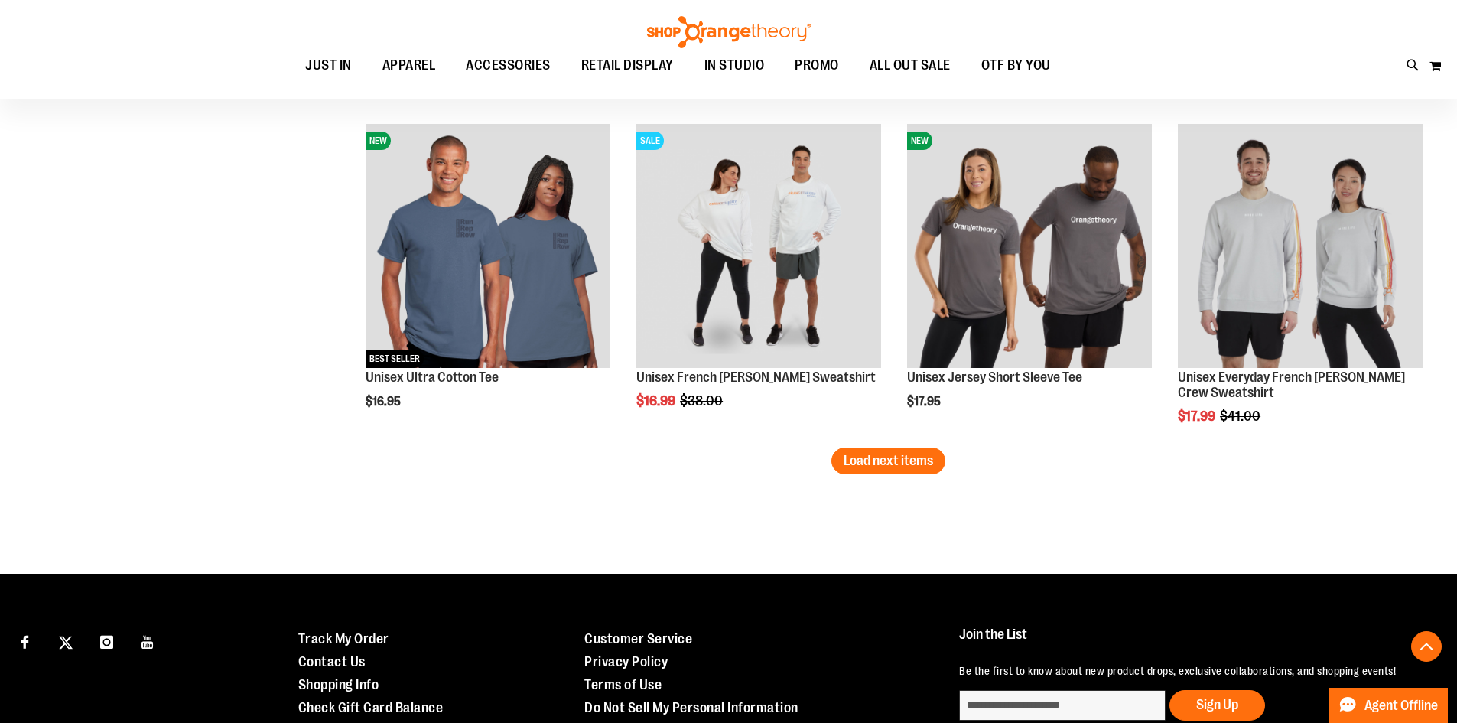
scroll to position [2979, 0]
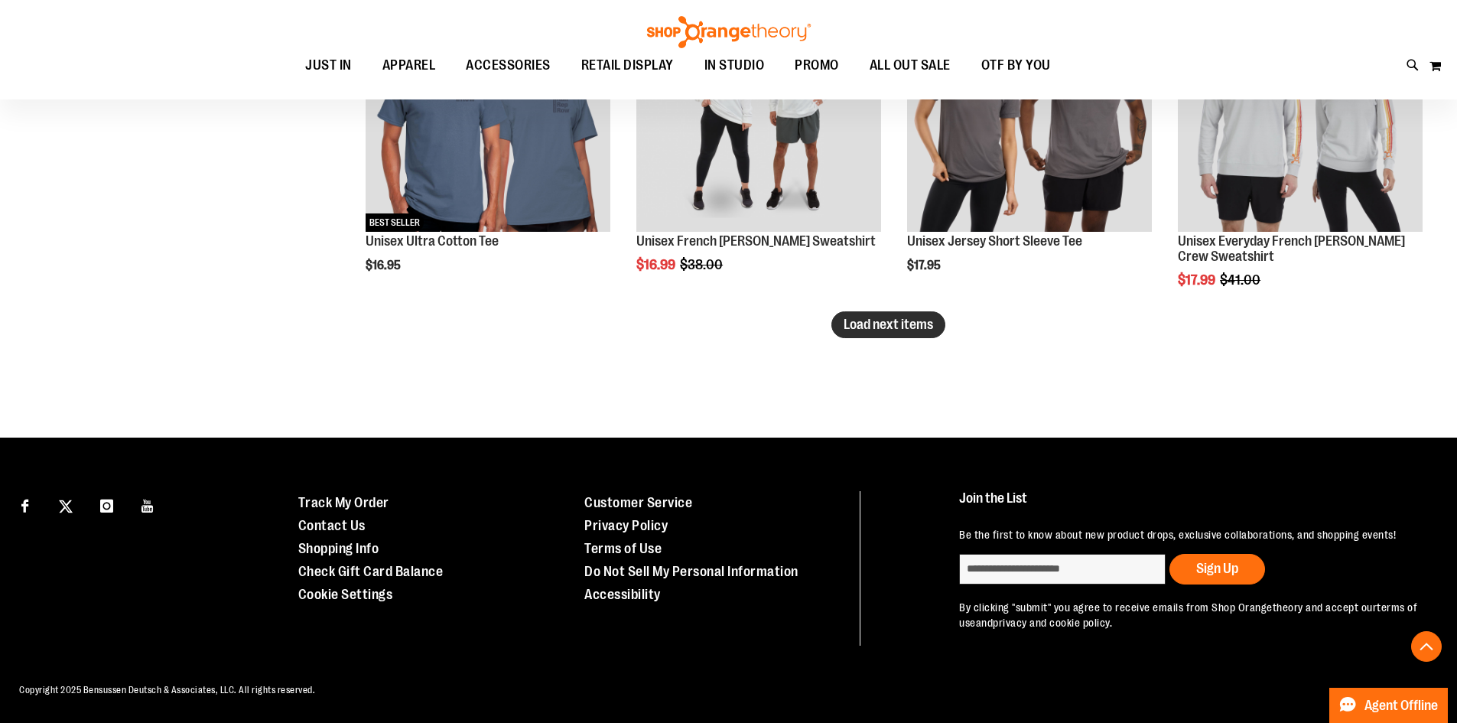
click at [889, 330] on button "Load next items" at bounding box center [888, 324] width 114 height 27
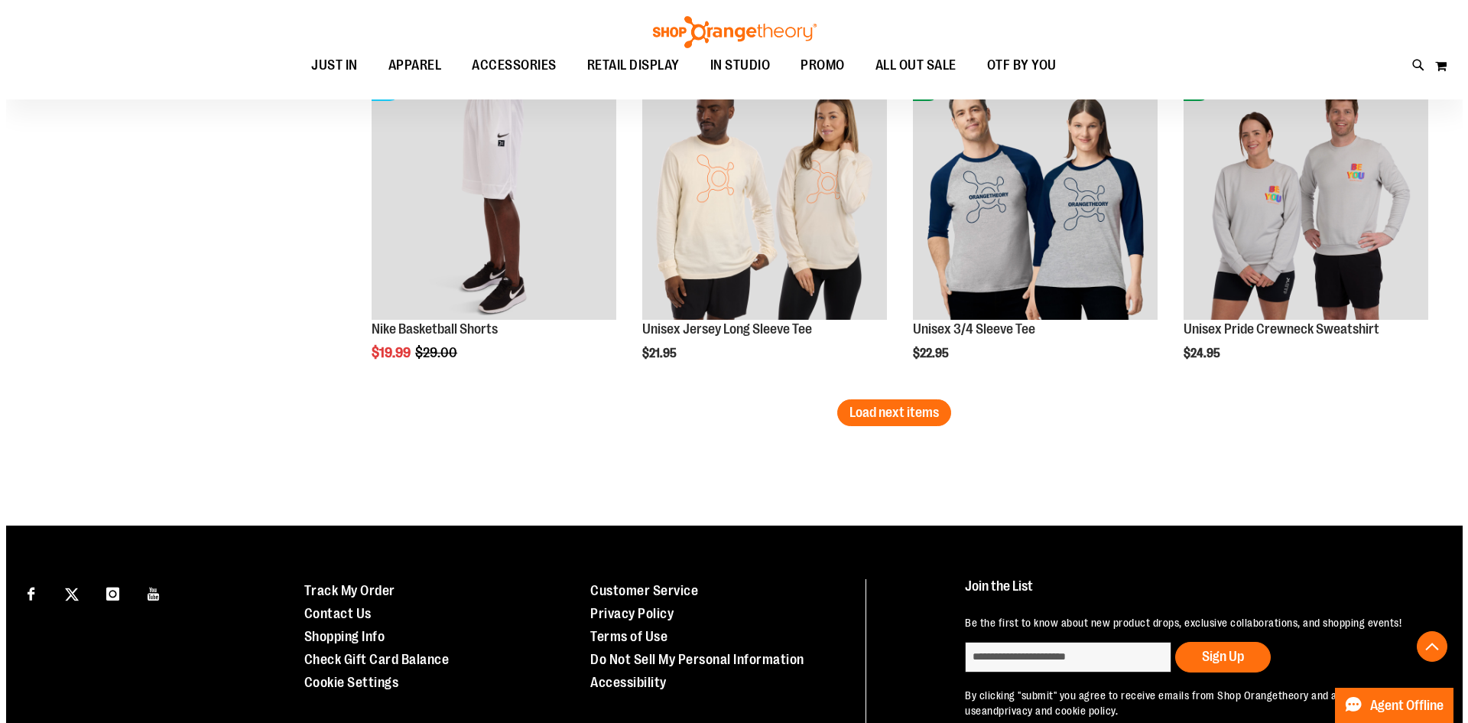
scroll to position [3731, 0]
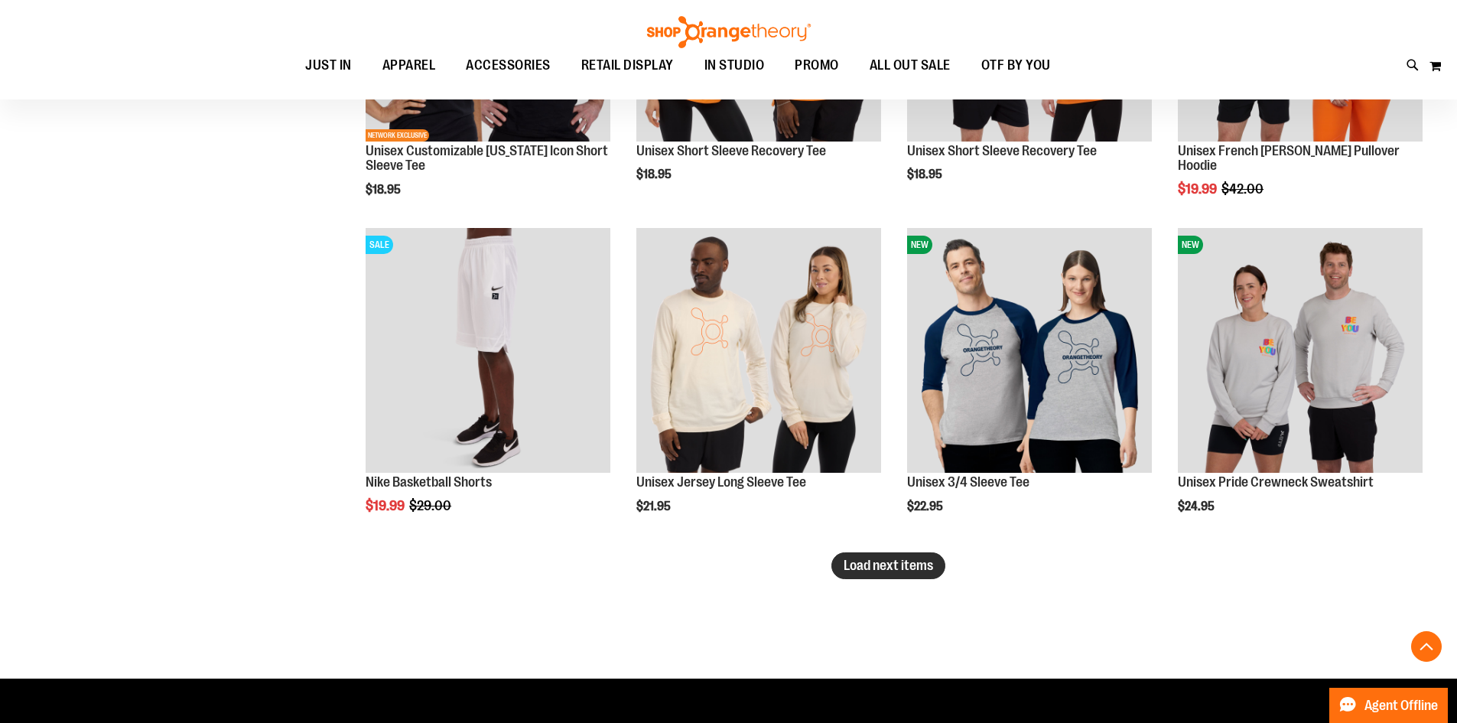
click at [865, 572] on span "Load next items" at bounding box center [888, 565] width 89 height 15
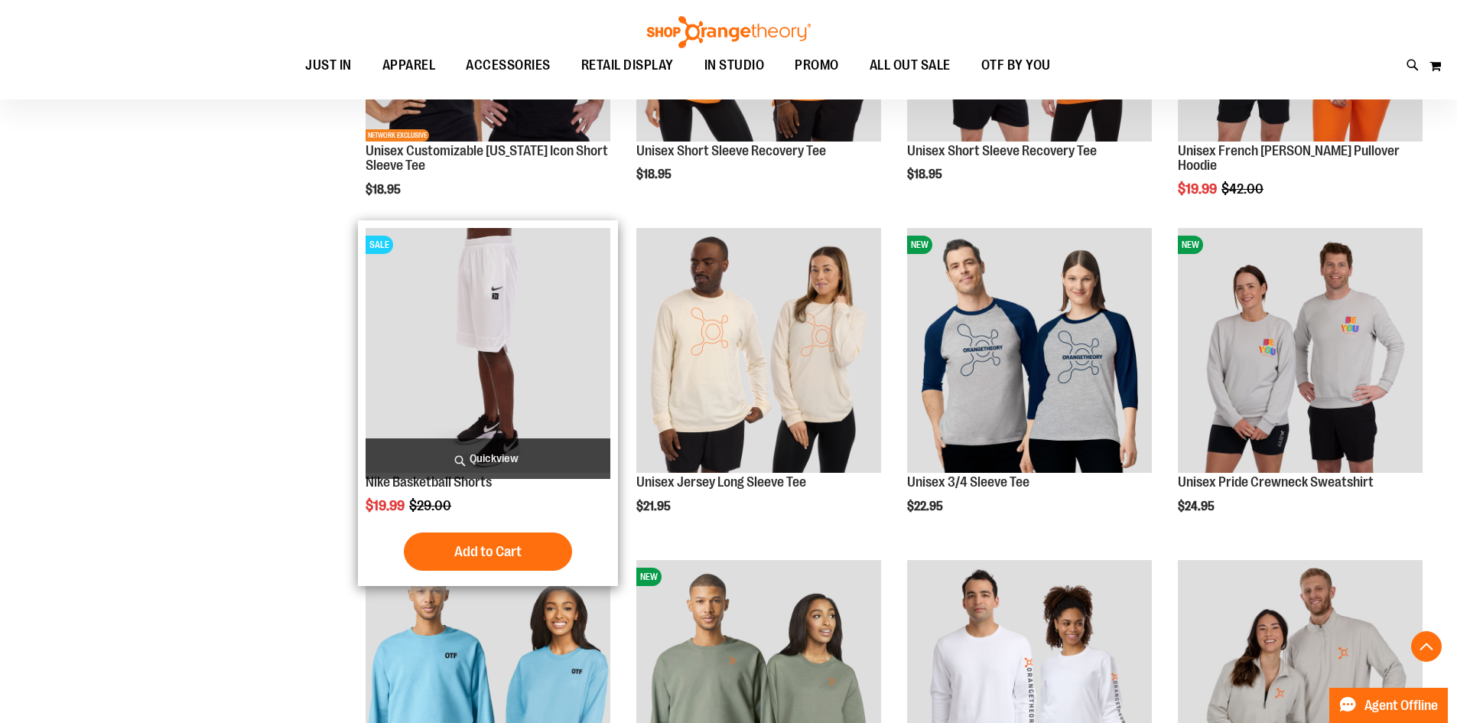
click at [507, 462] on span "Quickview" at bounding box center [488, 458] width 245 height 41
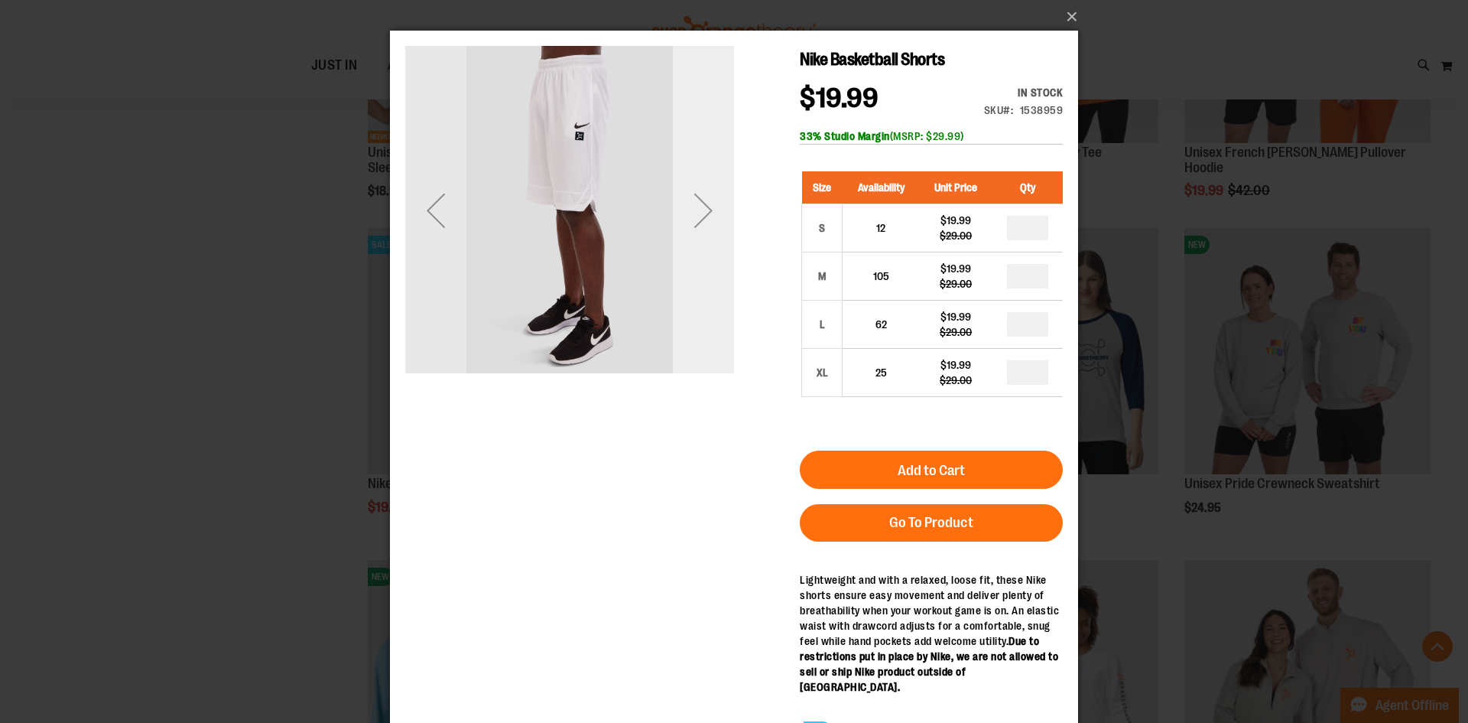
click at [709, 206] on div "Next" at bounding box center [703, 210] width 61 height 61
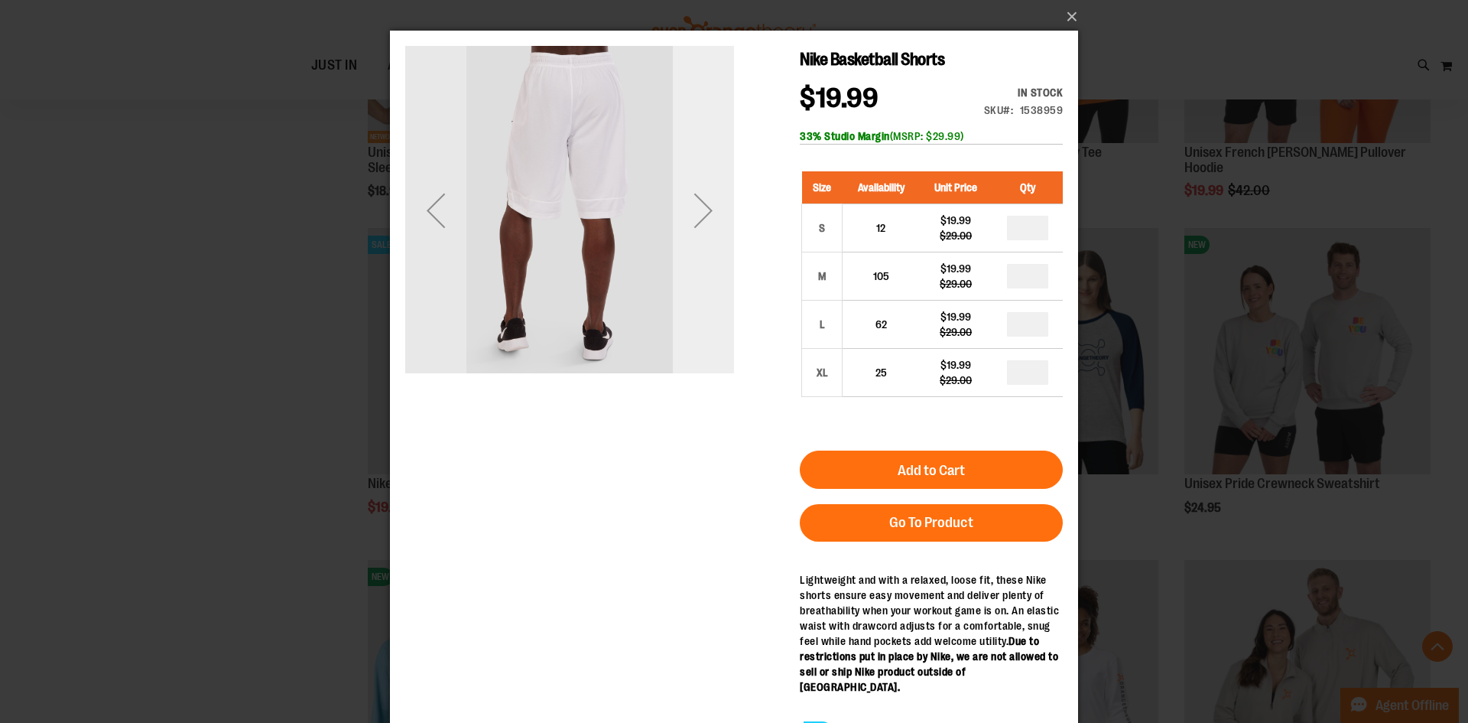
click at [709, 206] on div "Next" at bounding box center [703, 210] width 61 height 61
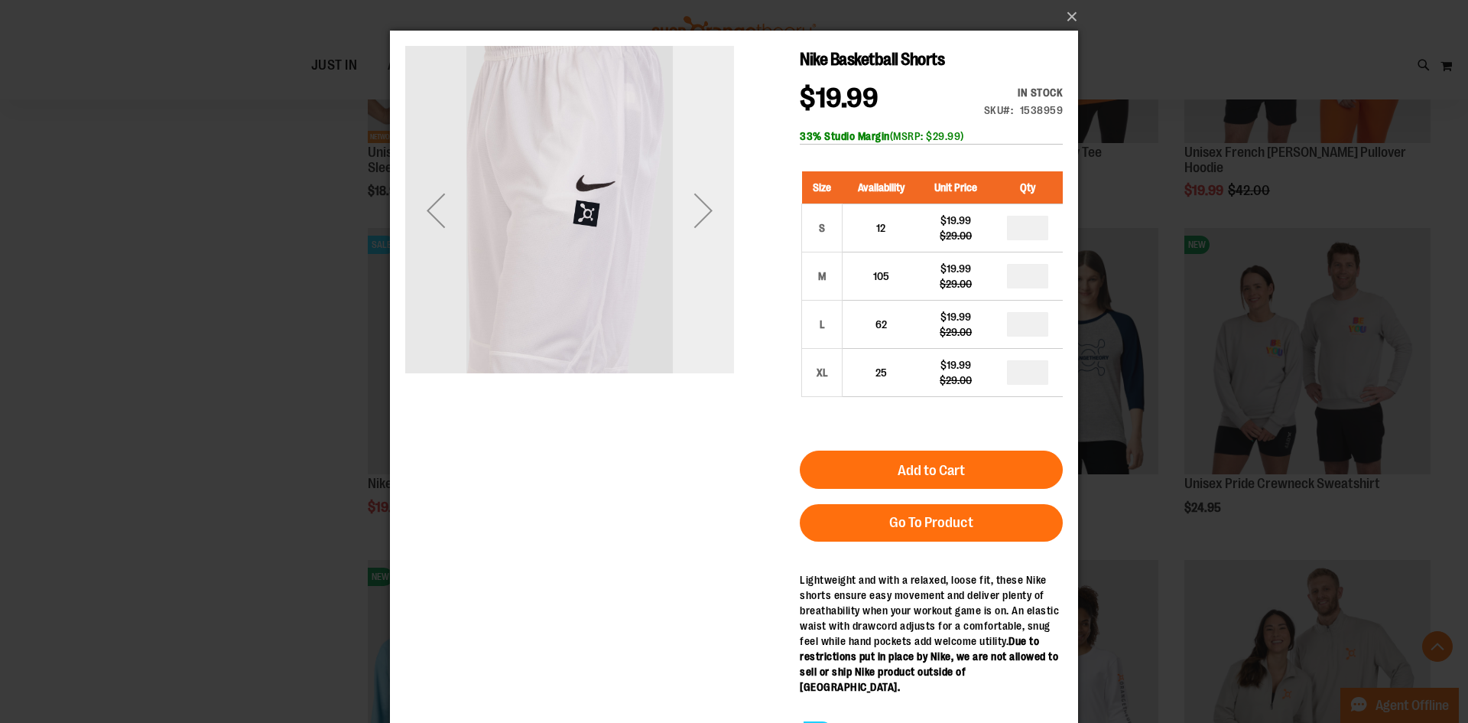
click at [709, 206] on div "Next" at bounding box center [703, 210] width 61 height 61
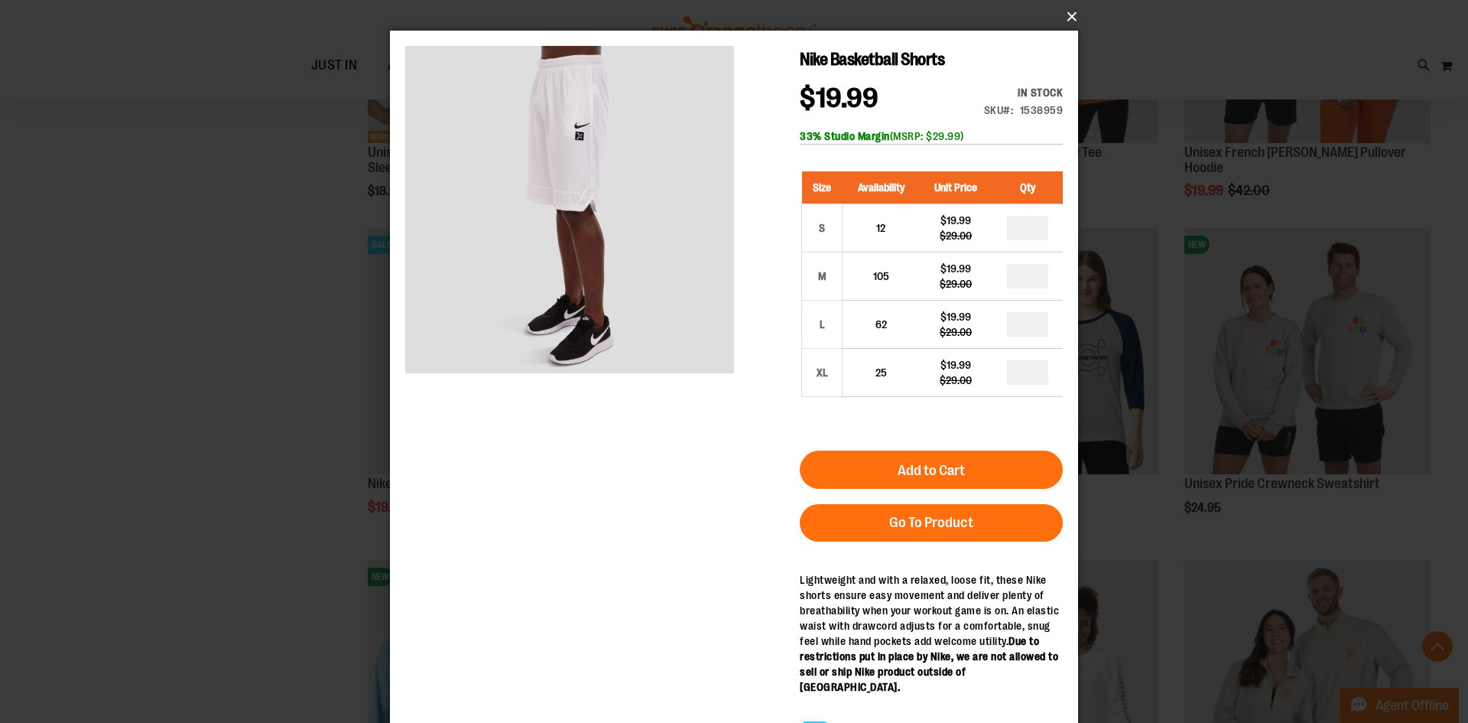
click at [1070, 10] on button "×" at bounding box center [739, 17] width 688 height 34
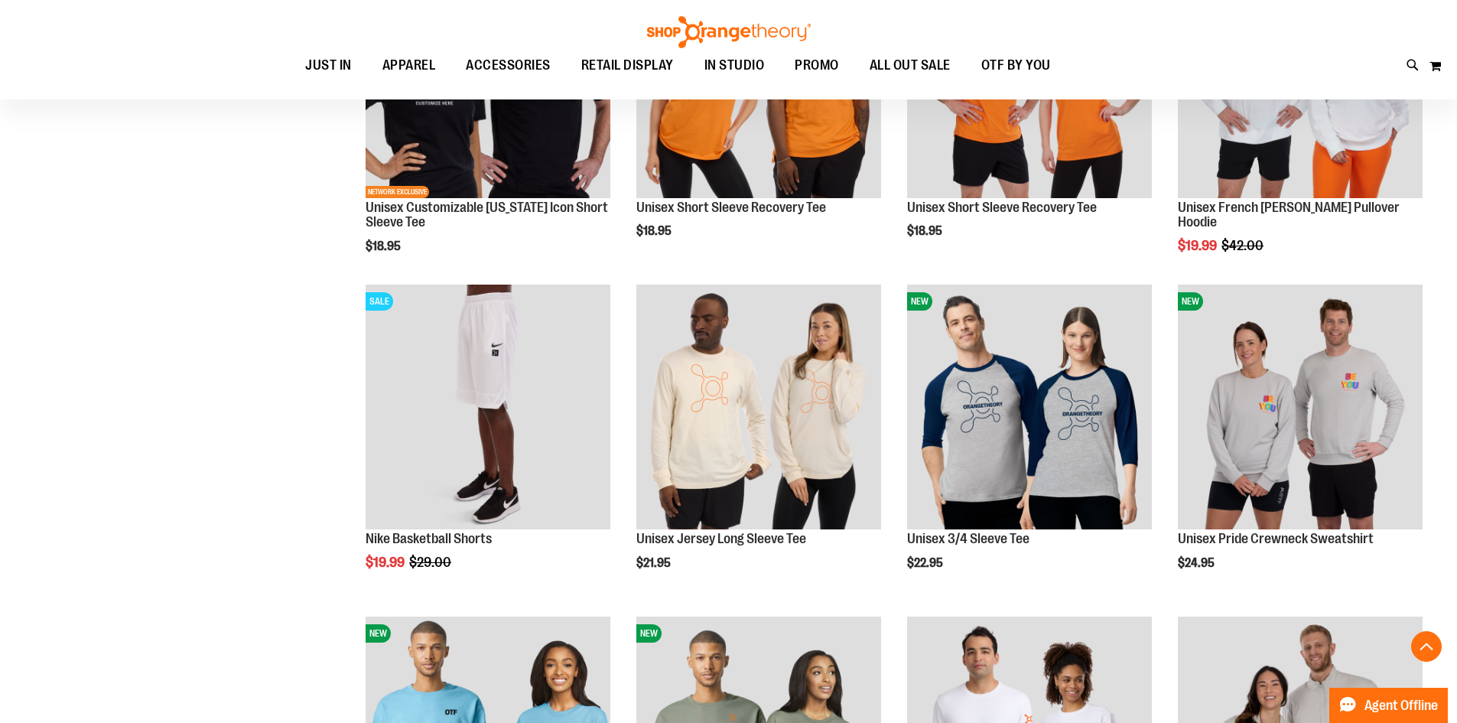
scroll to position [3655, 0]
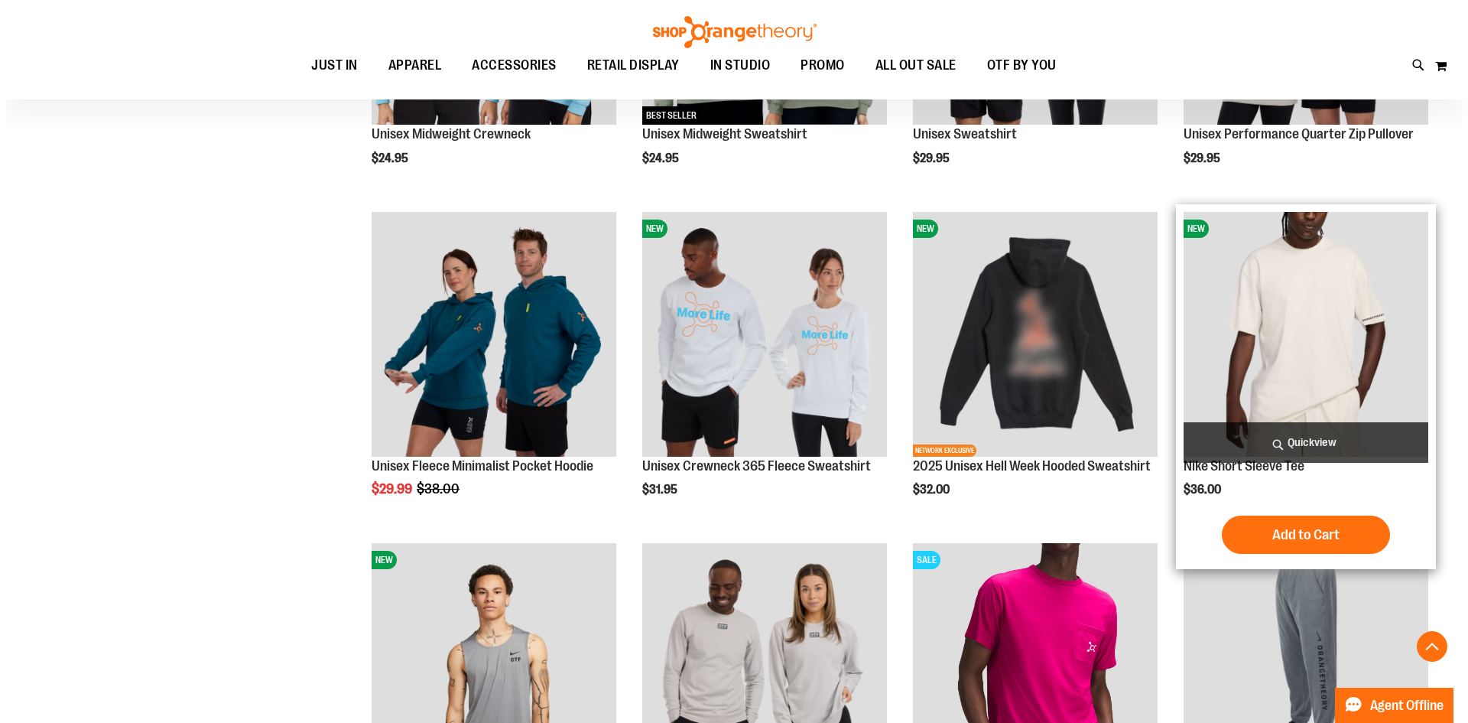
scroll to position [4420, 0]
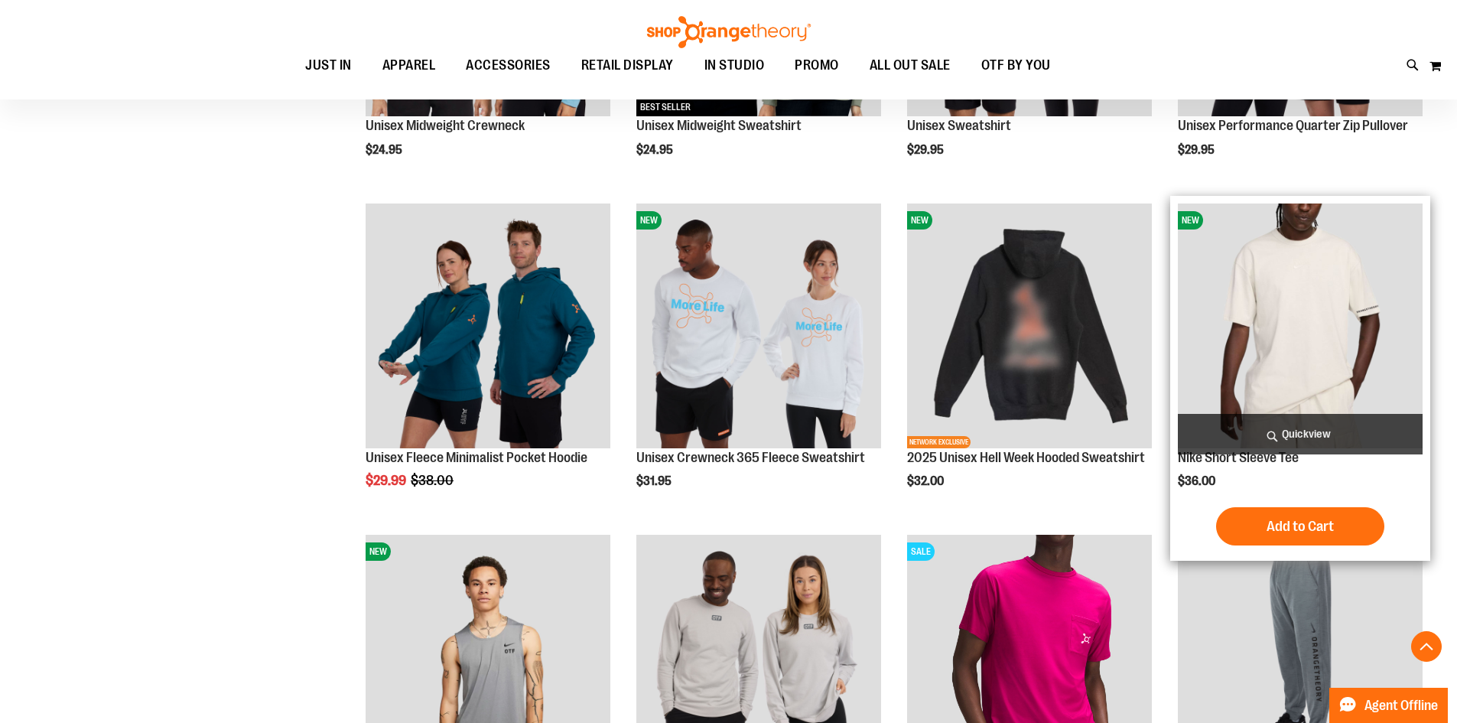
click at [1299, 429] on span "Quickview" at bounding box center [1300, 434] width 245 height 41
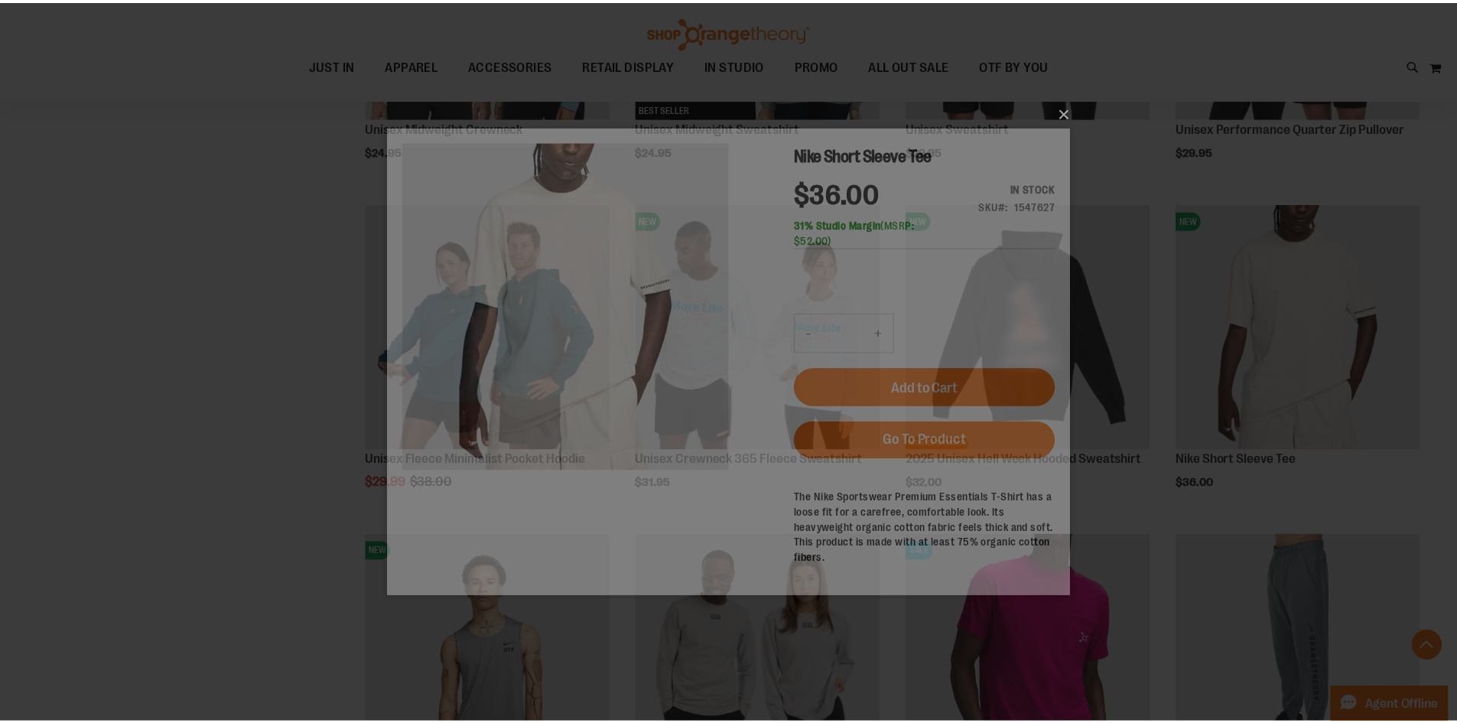
scroll to position [0, 0]
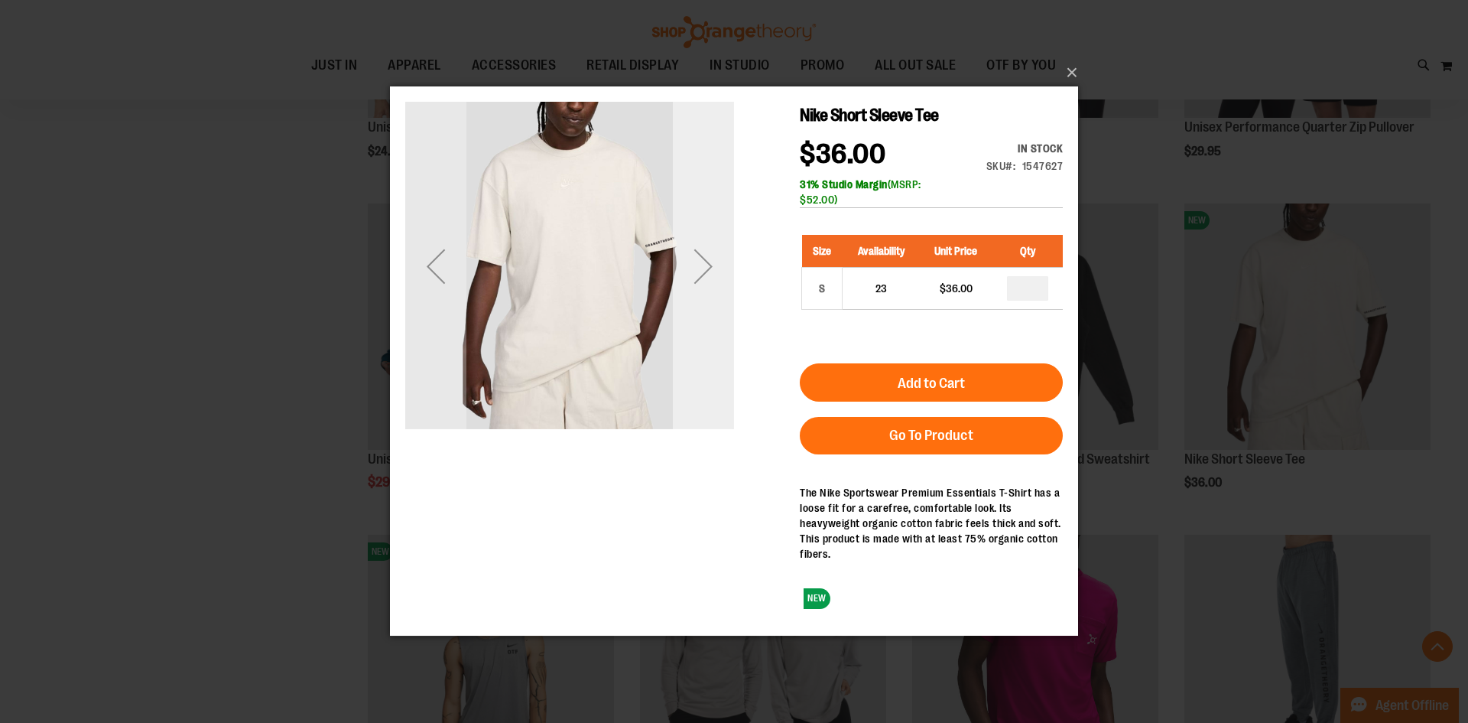
click at [699, 255] on div "Next" at bounding box center [703, 266] width 61 height 61
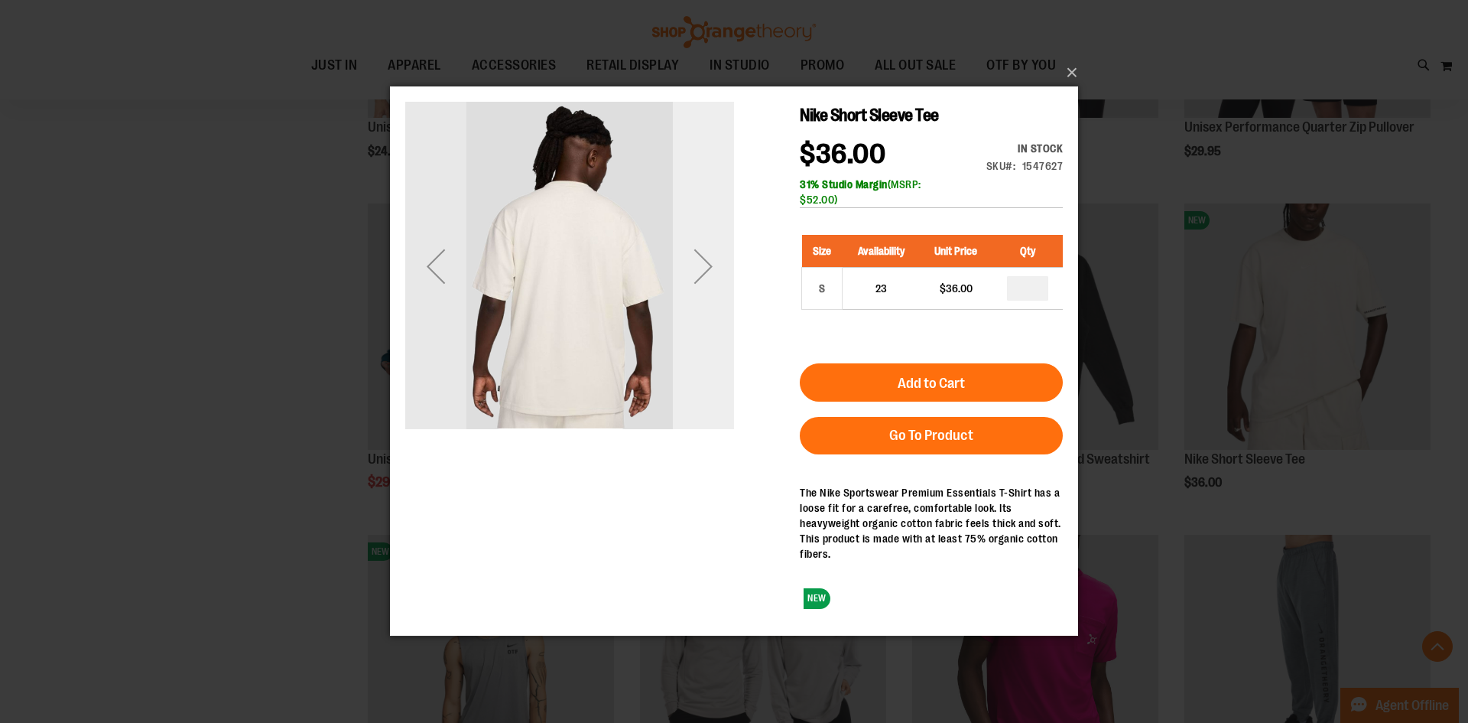
click at [705, 255] on div "Next" at bounding box center [703, 266] width 61 height 61
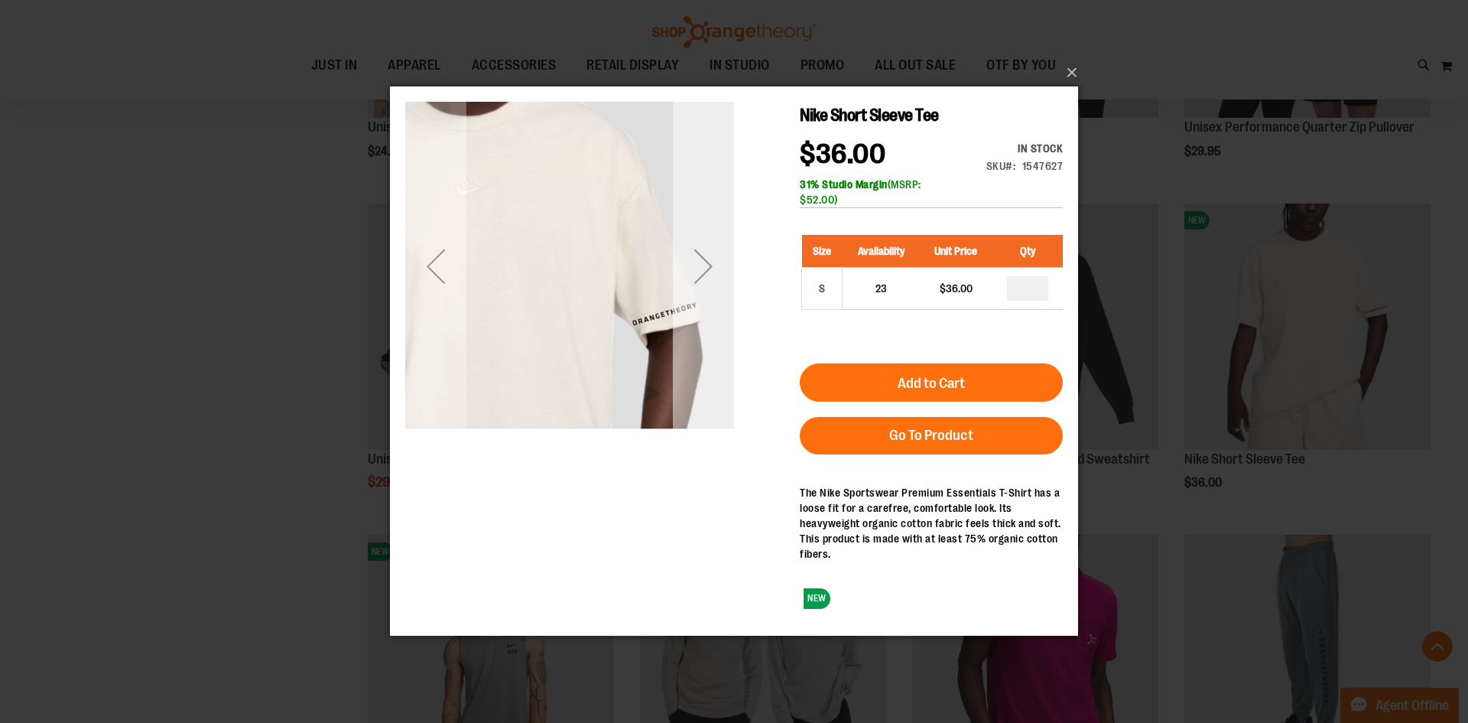
click at [705, 255] on div "Next" at bounding box center [703, 266] width 61 height 61
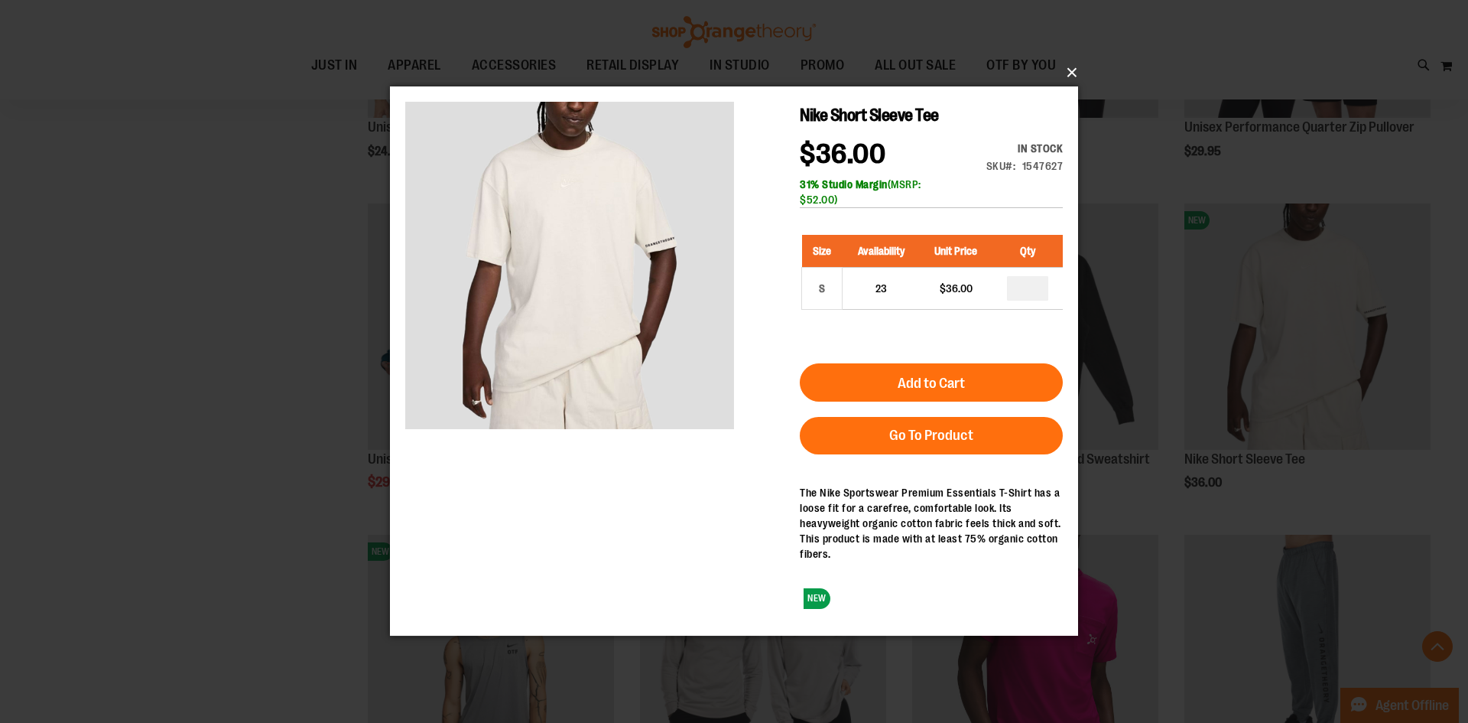
click at [1071, 69] on button "×" at bounding box center [739, 73] width 688 height 34
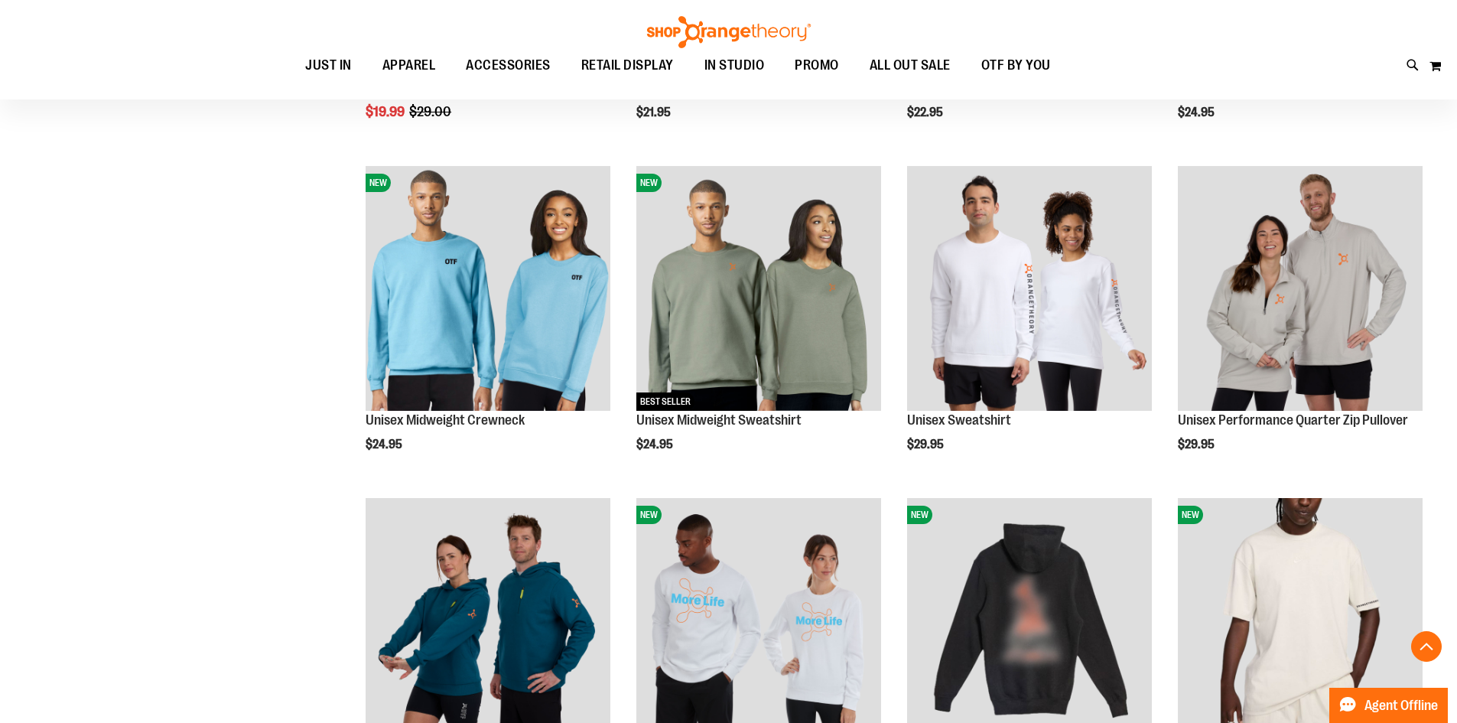
scroll to position [3961, 0]
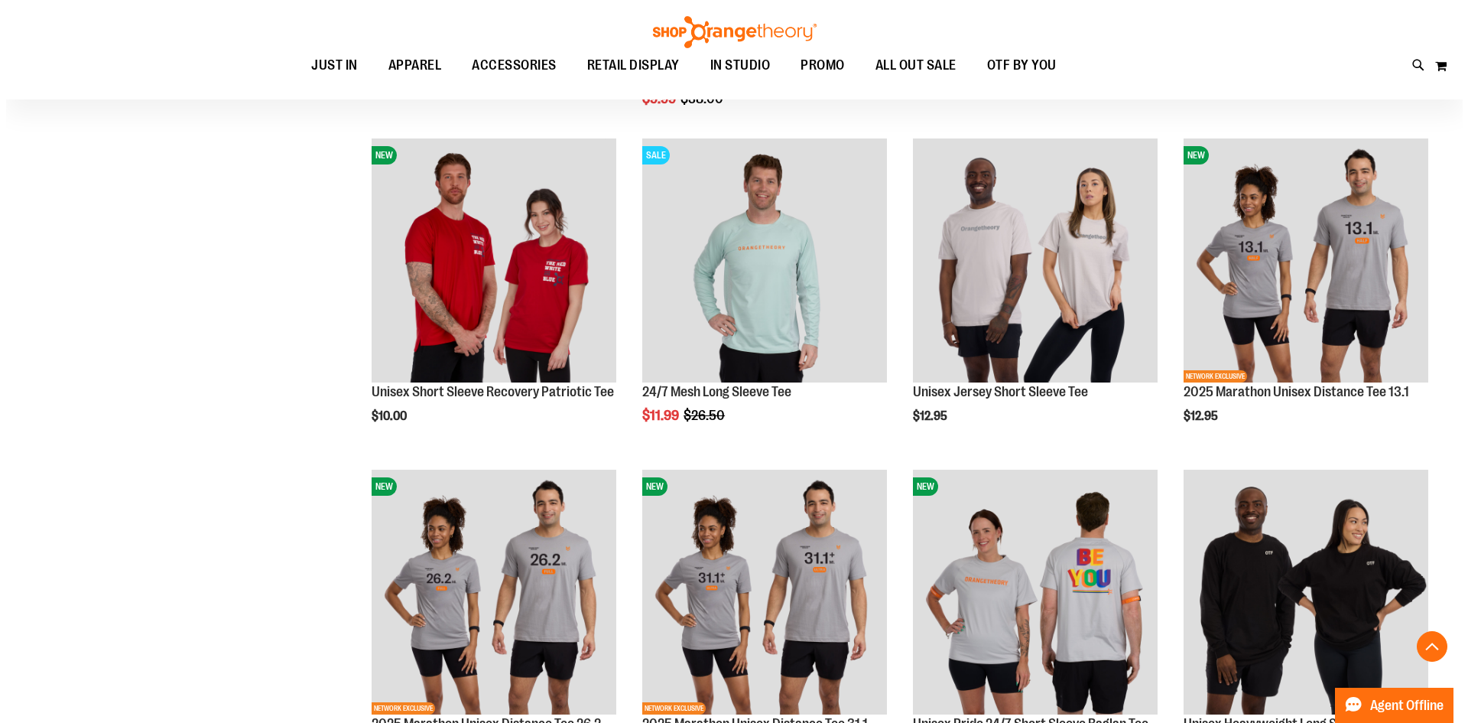
scroll to position [1743, 0]
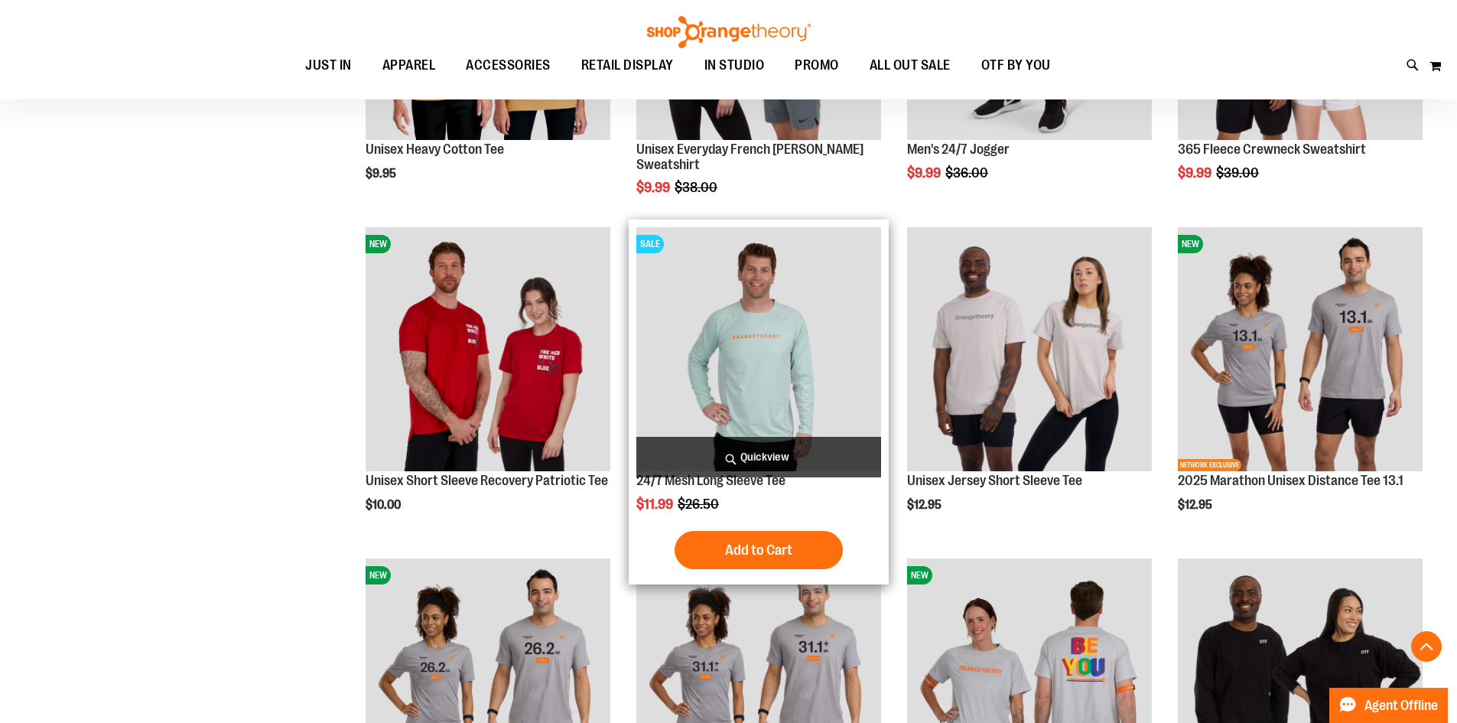
click at [796, 455] on span "Quickview" at bounding box center [758, 457] width 245 height 41
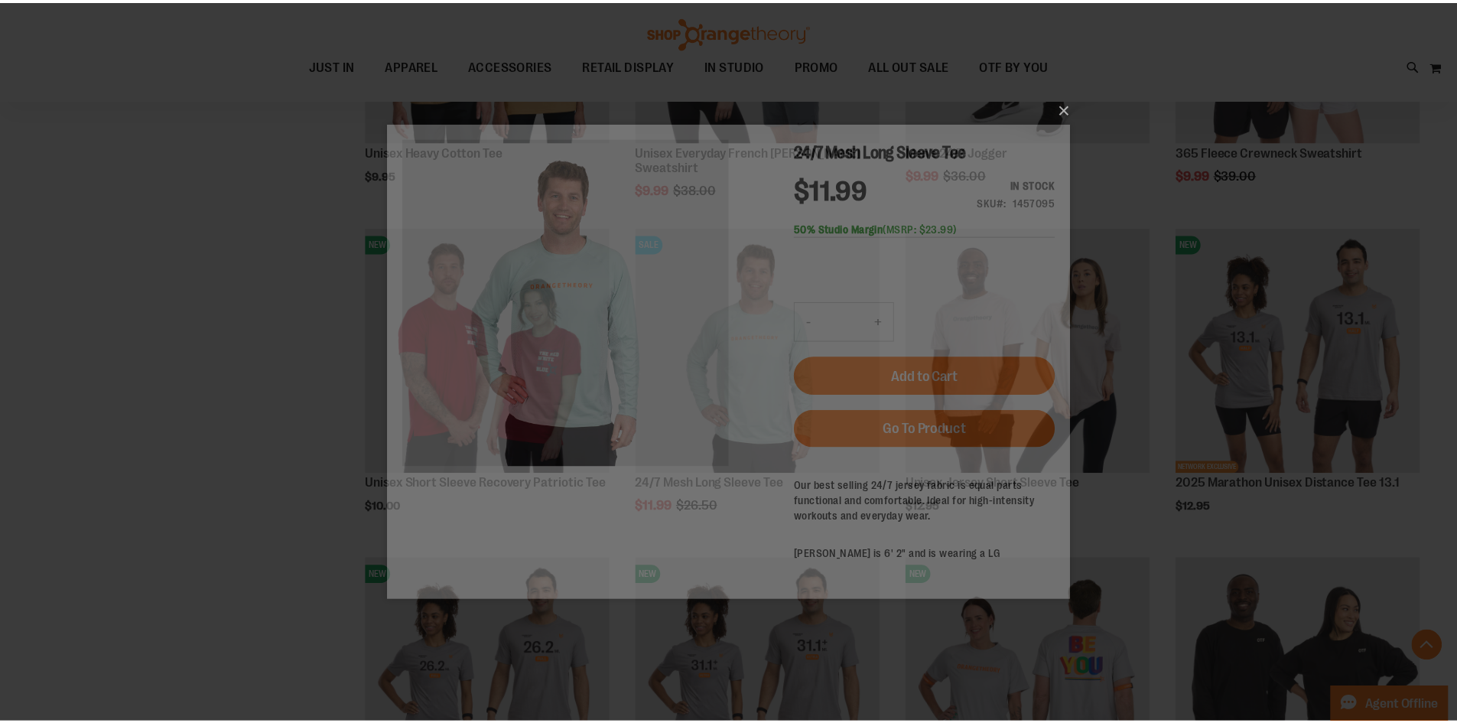
scroll to position [0, 0]
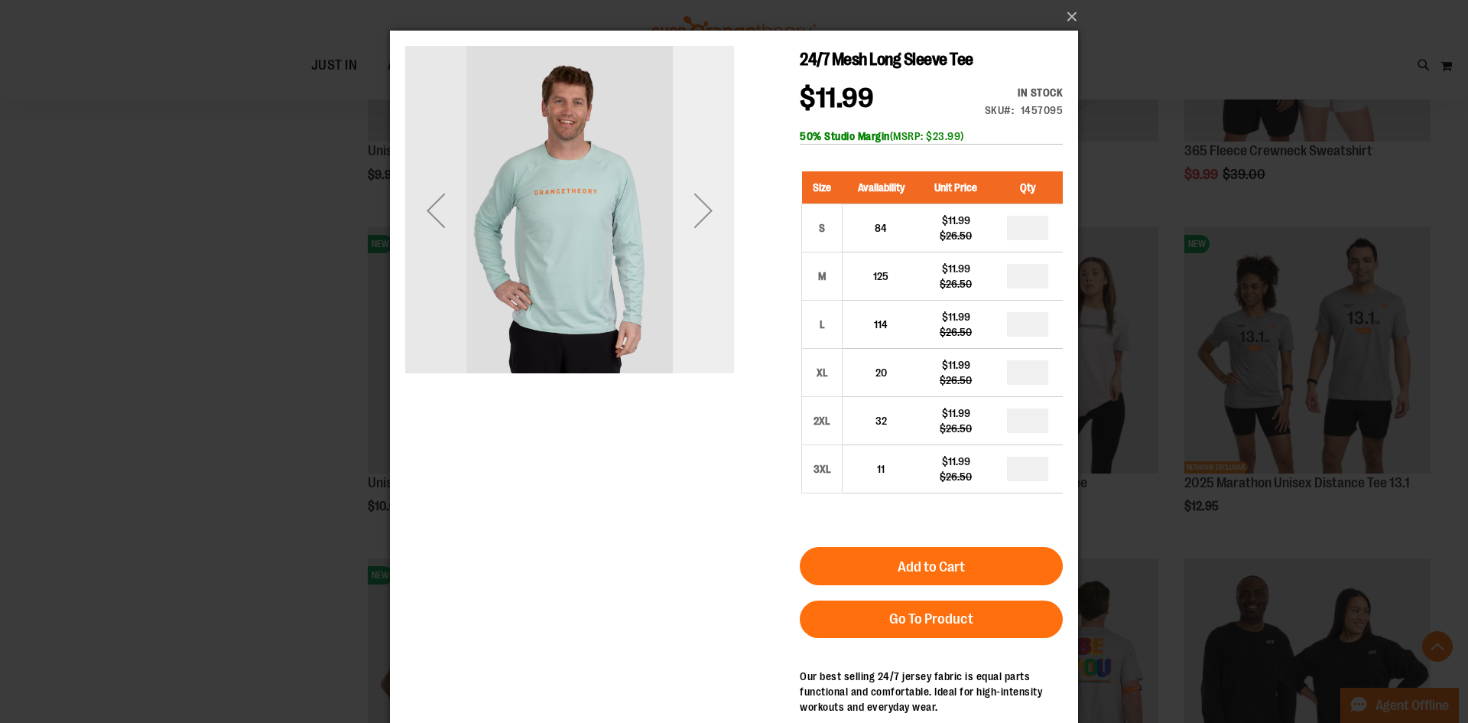
click at [717, 215] on div "Next" at bounding box center [703, 210] width 61 height 61
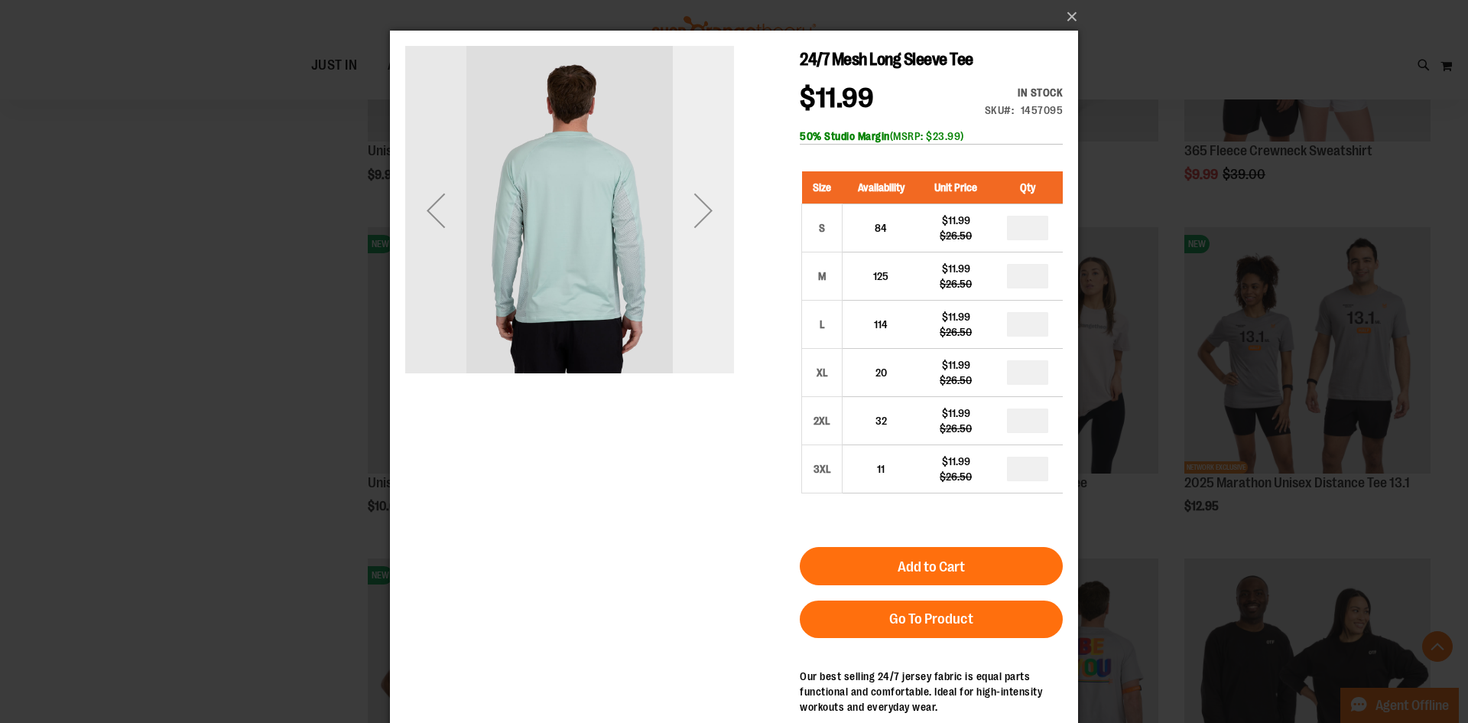
click at [717, 215] on div "Next" at bounding box center [703, 210] width 61 height 61
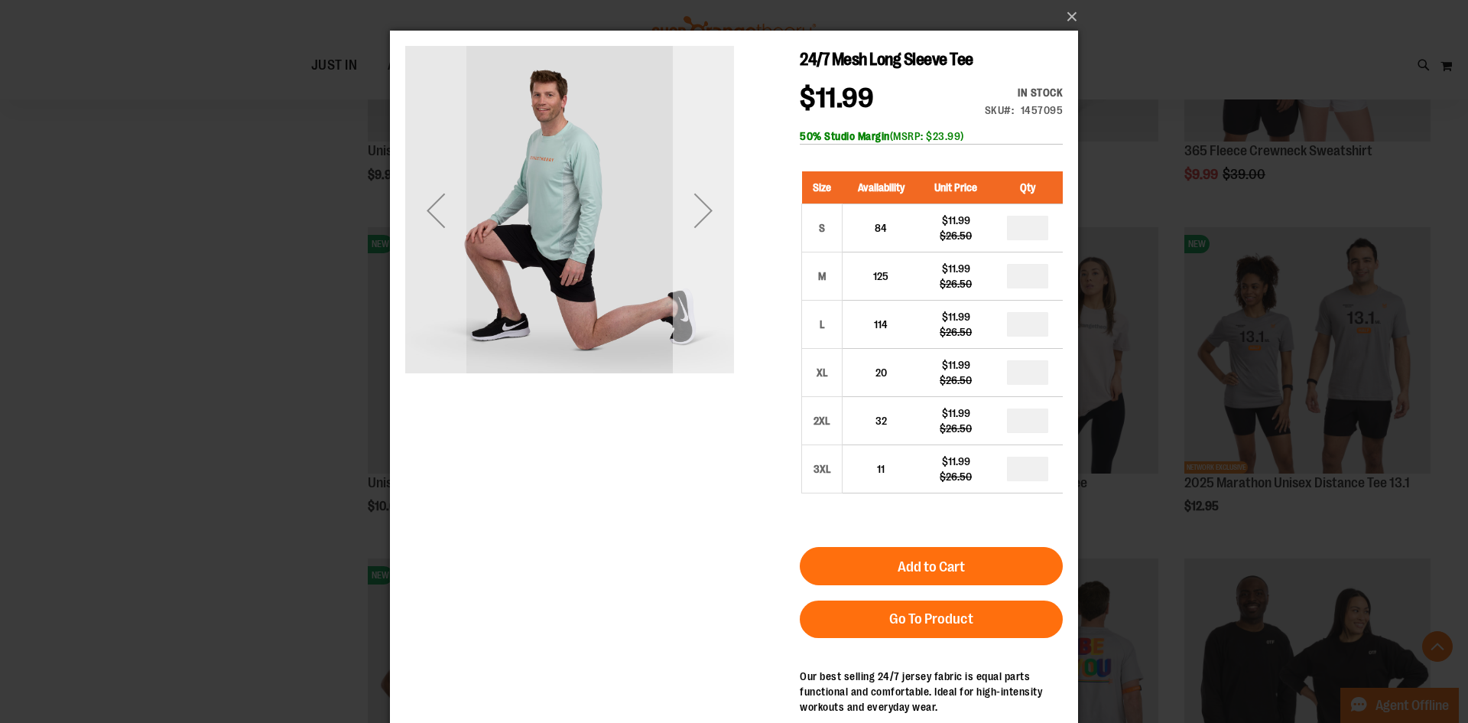
click at [717, 215] on div "Next" at bounding box center [703, 210] width 61 height 61
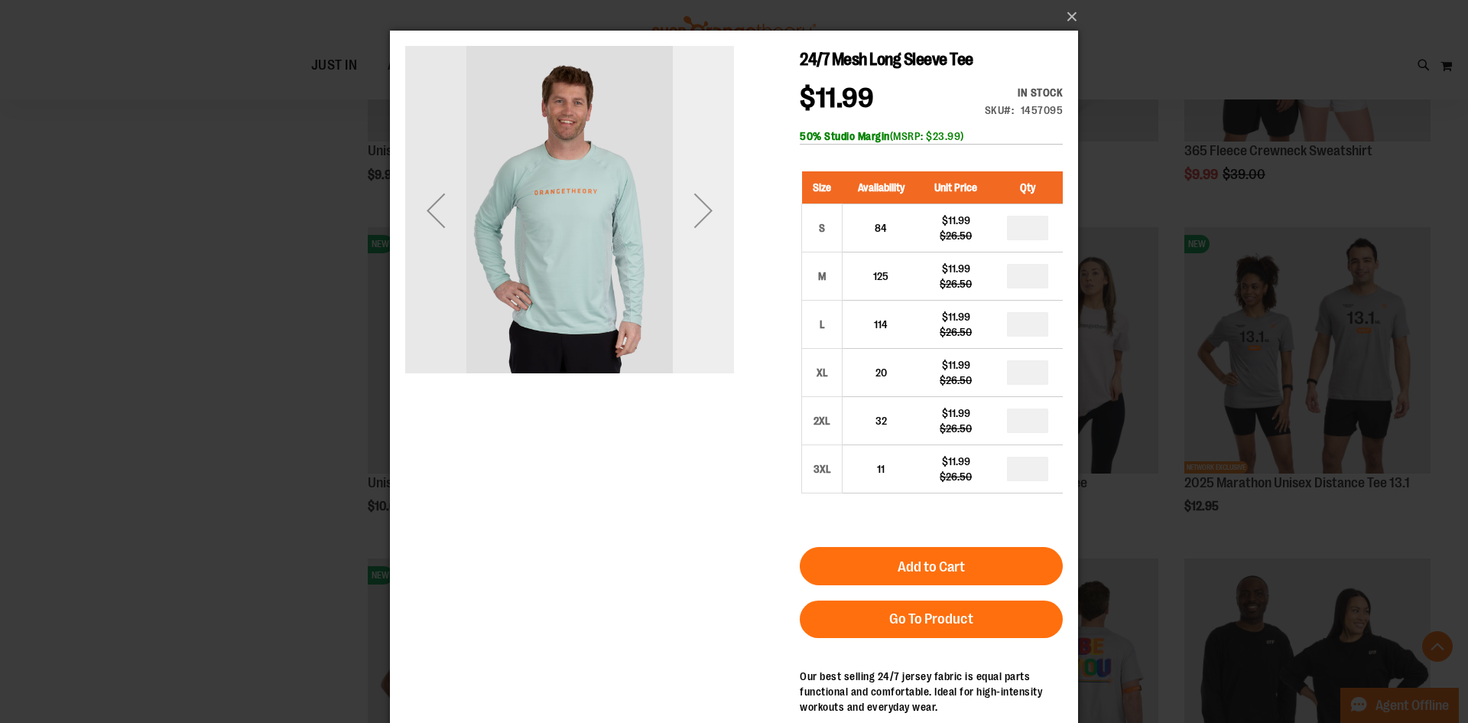
click at [717, 215] on div "Next" at bounding box center [703, 210] width 61 height 61
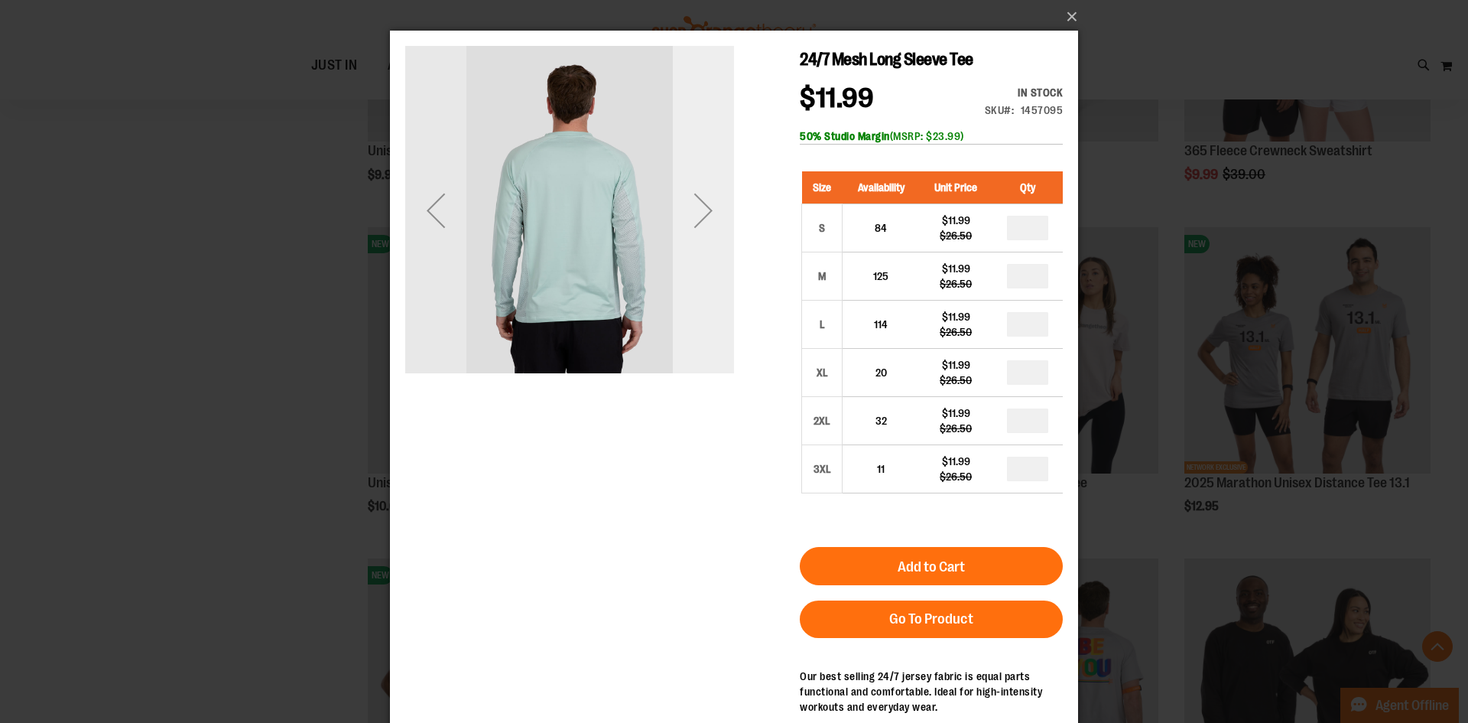
click at [717, 215] on div "Next" at bounding box center [703, 210] width 61 height 61
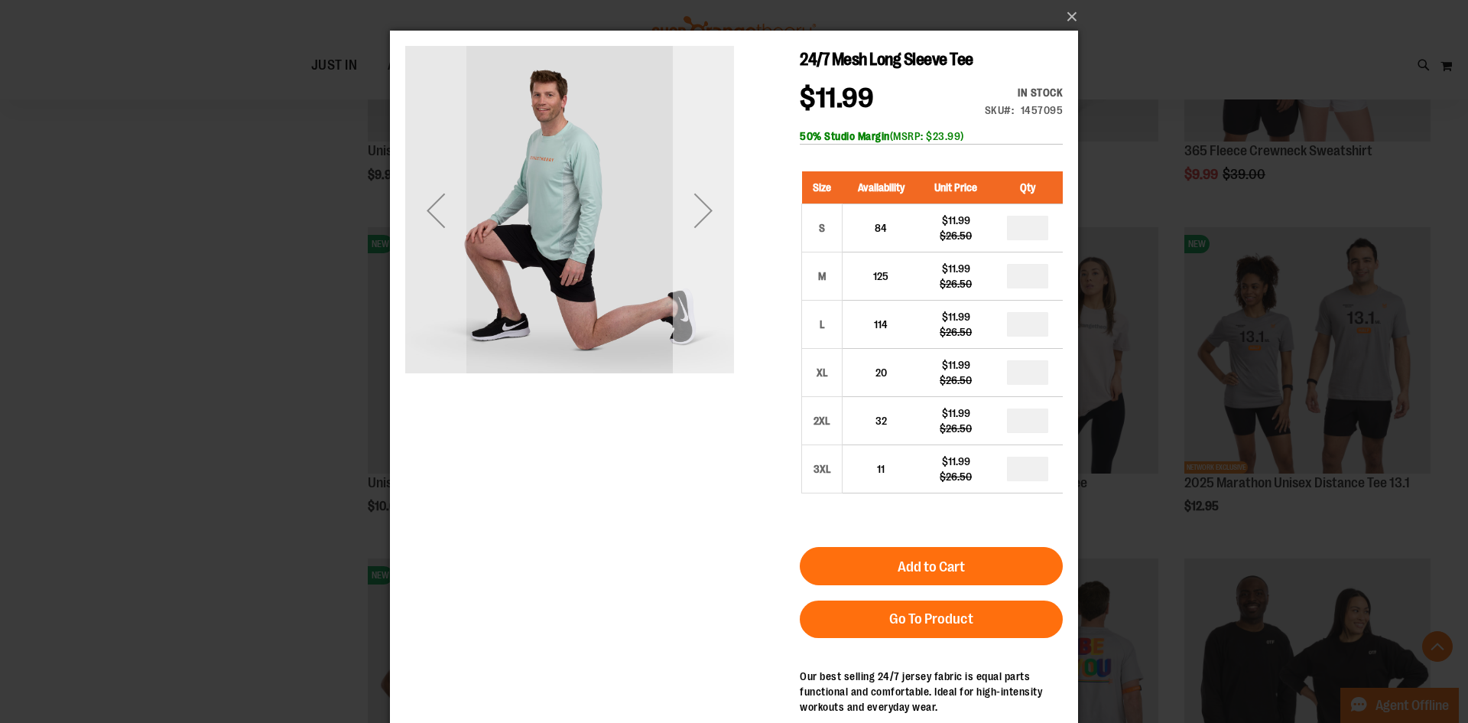
click at [717, 215] on div "Next" at bounding box center [703, 210] width 61 height 61
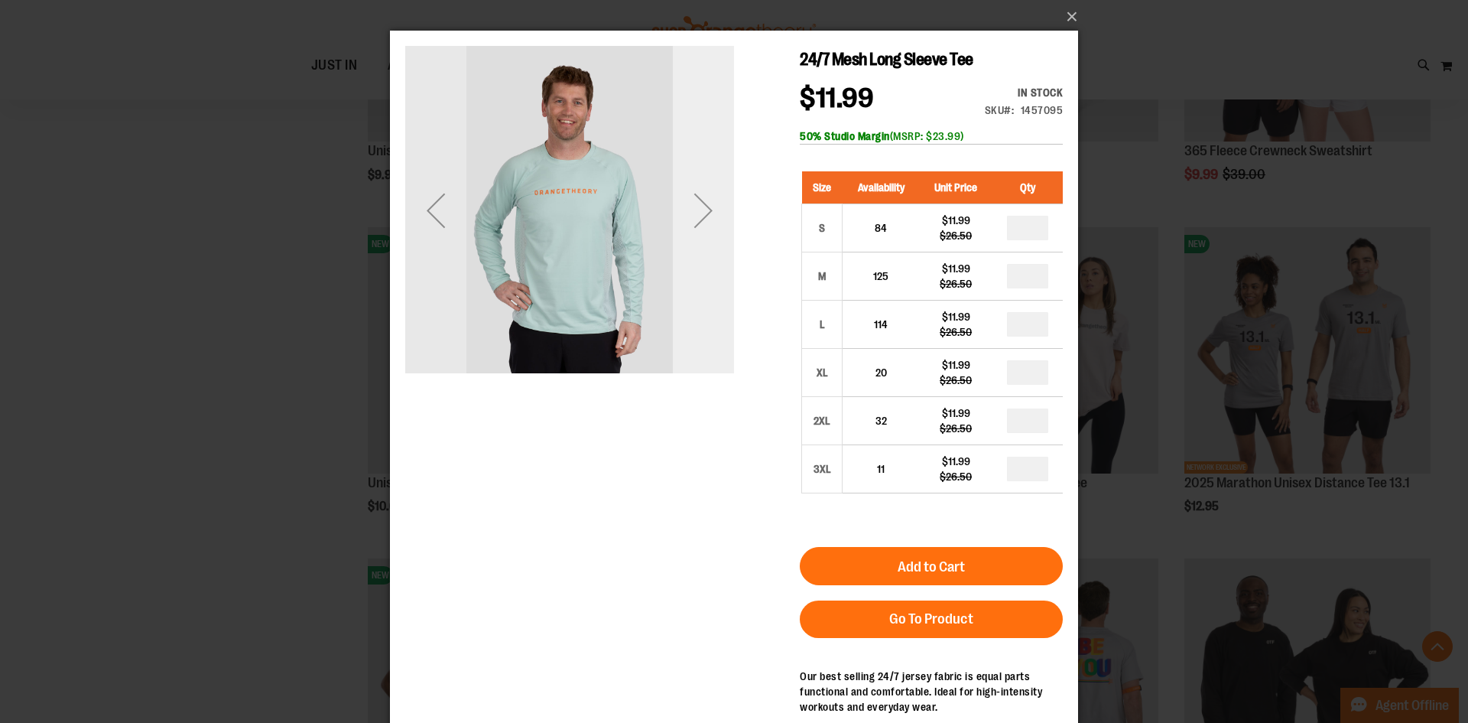
click at [717, 222] on div "Next" at bounding box center [703, 210] width 61 height 61
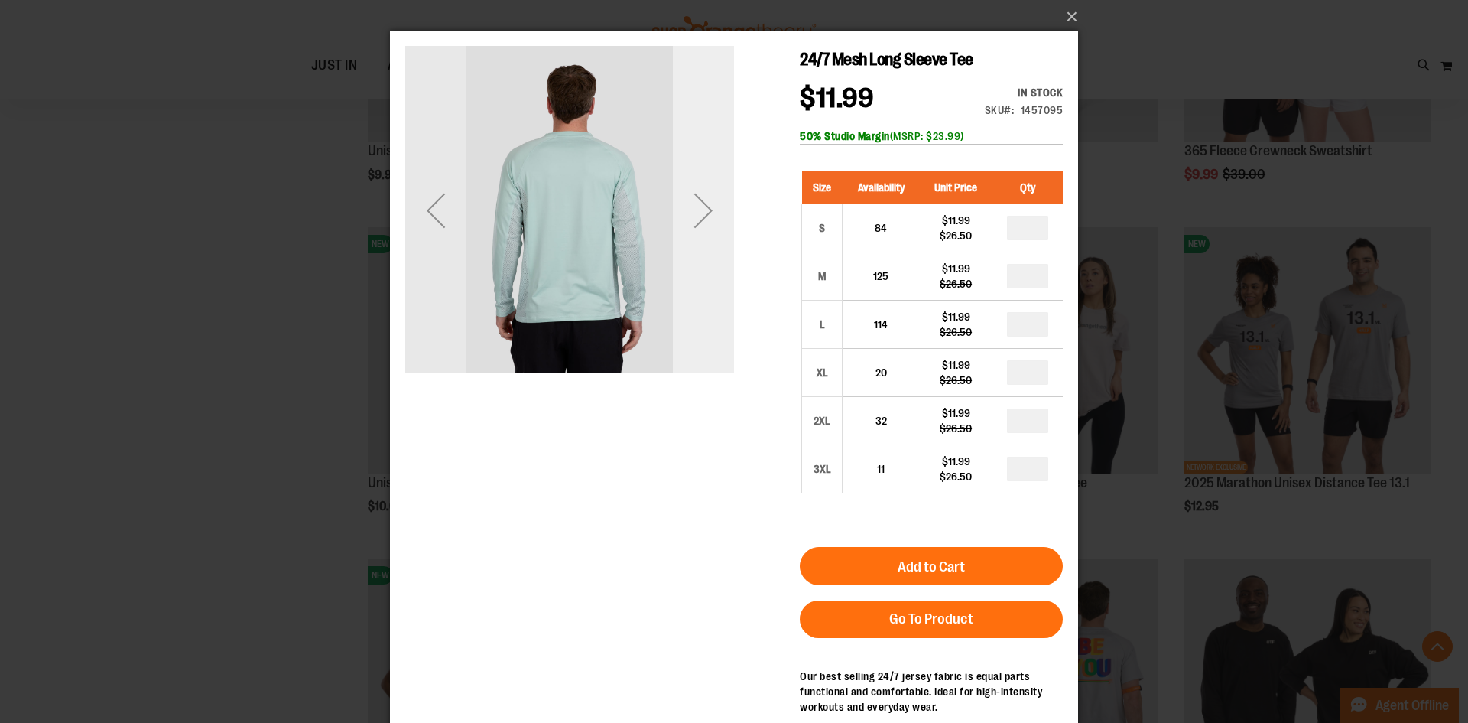
click at [716, 222] on div "Next" at bounding box center [703, 210] width 61 height 61
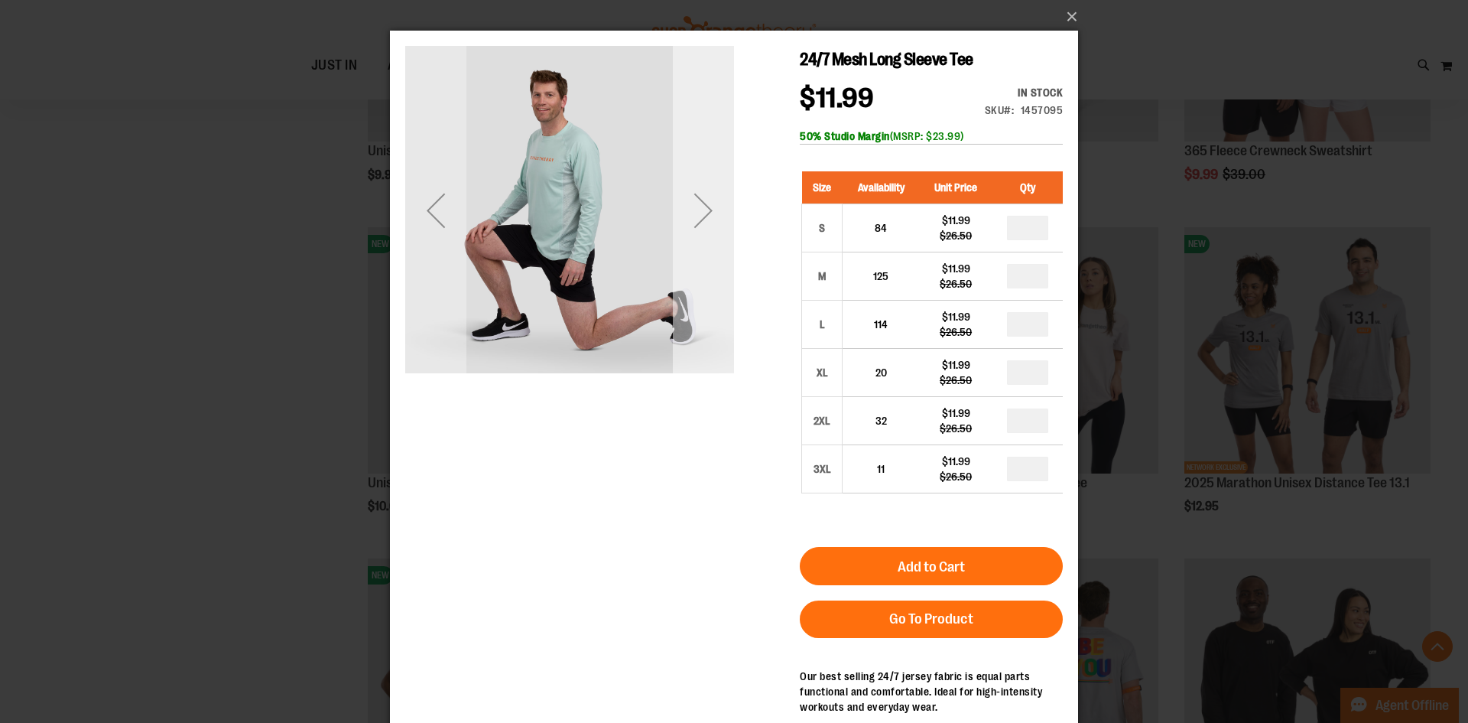
click at [716, 222] on div "Next" at bounding box center [703, 210] width 61 height 61
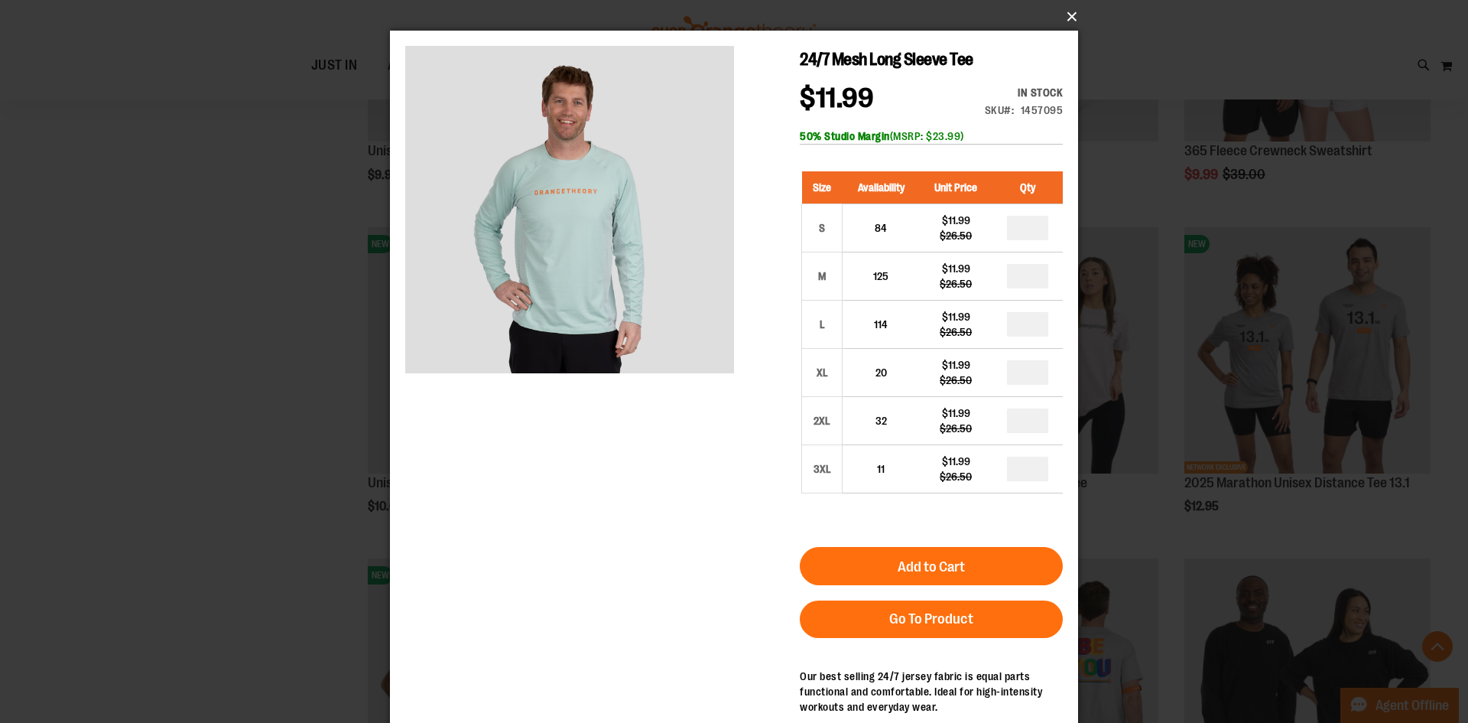
click at [1062, 5] on button "×" at bounding box center [739, 17] width 688 height 34
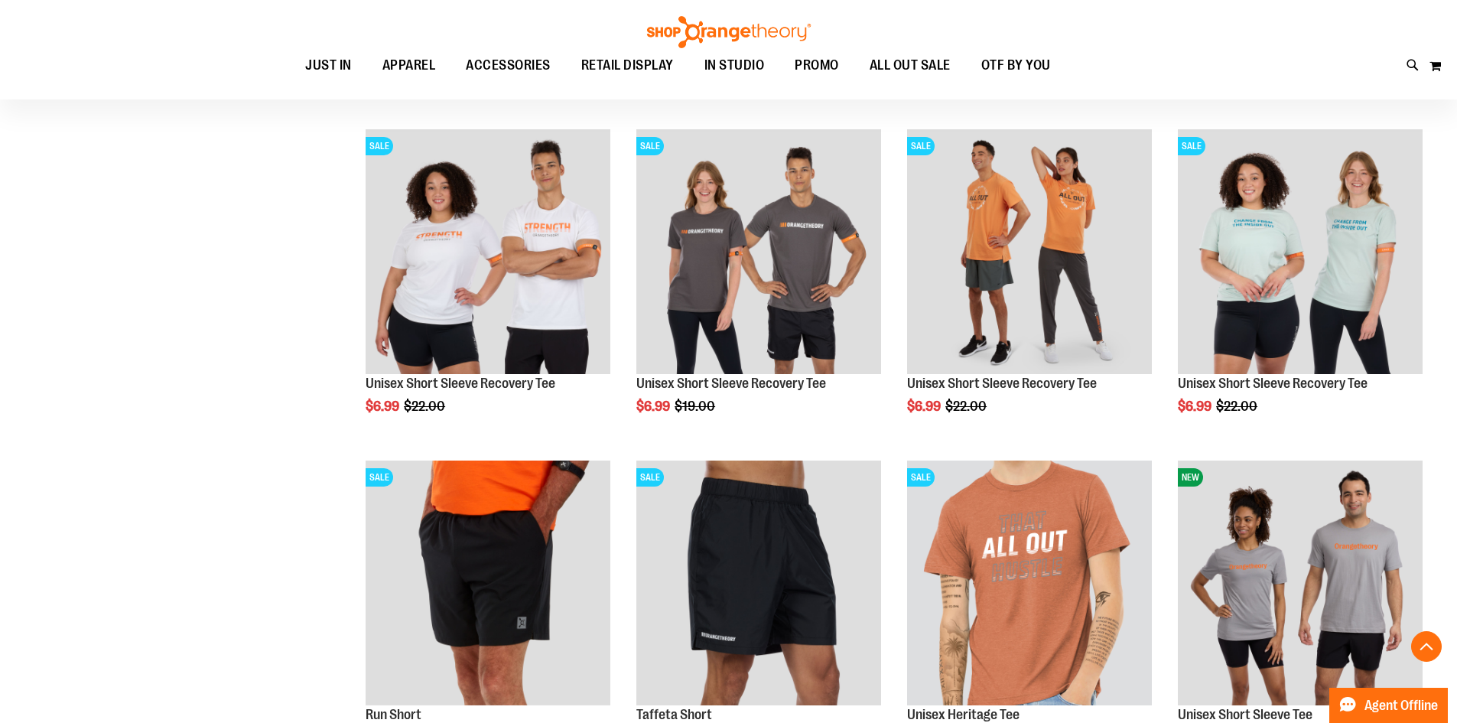
scroll to position [672, 0]
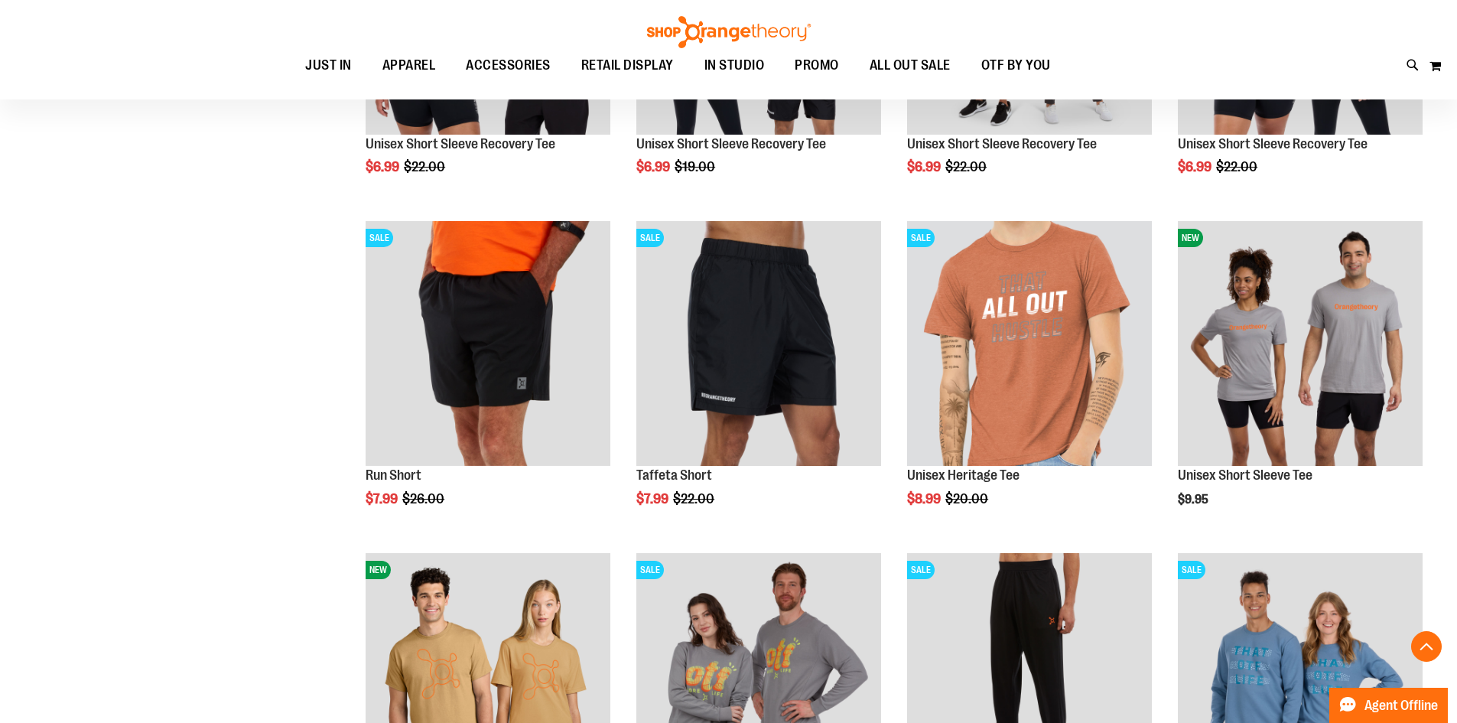
scroll to position [1299, 0]
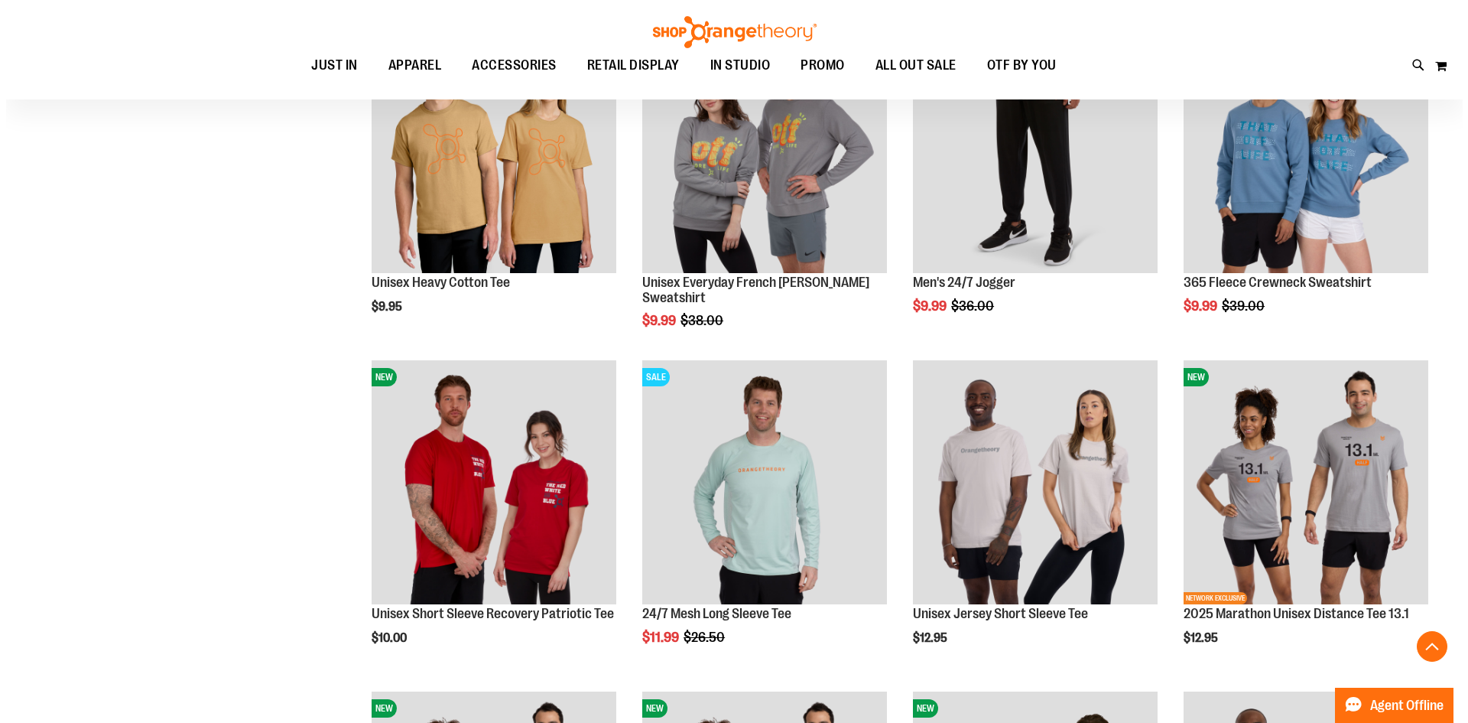
scroll to position [1605, 0]
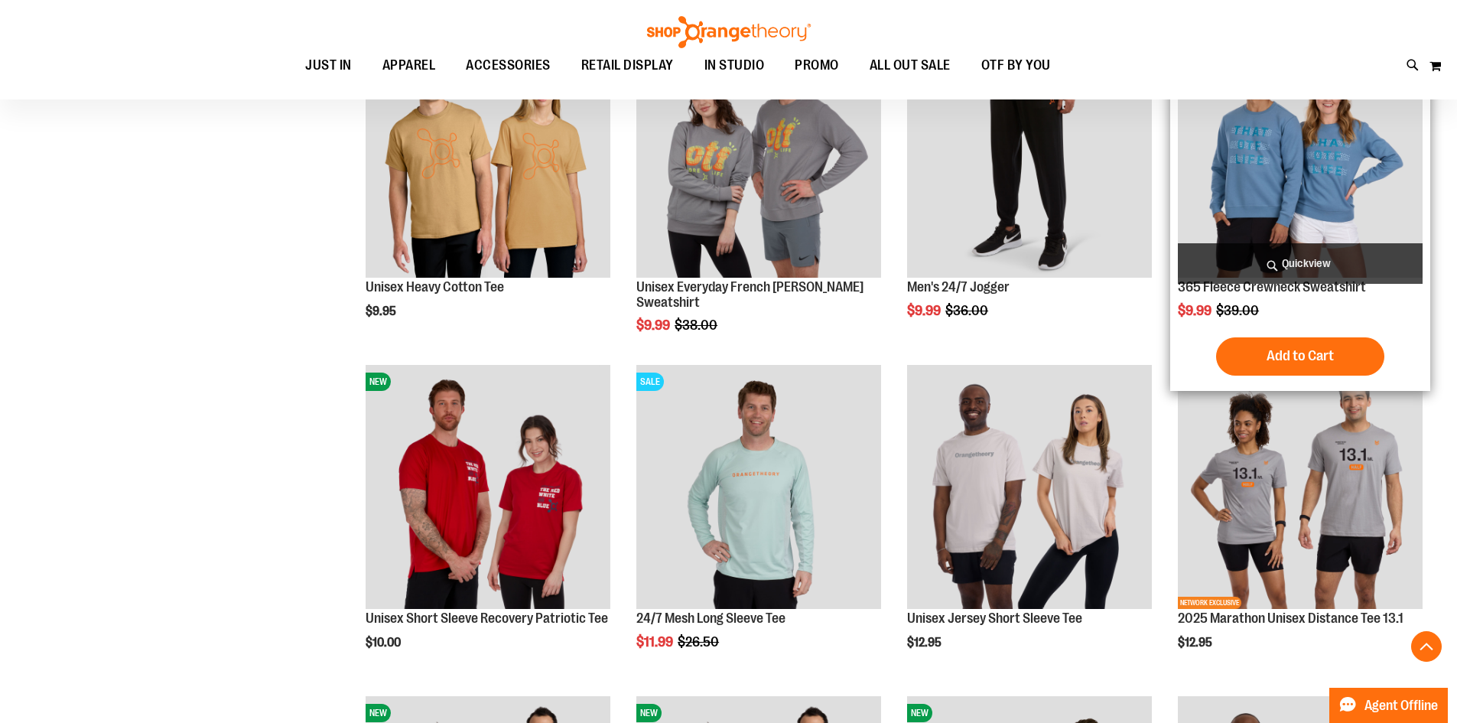
click at [1294, 250] on span "Quickview" at bounding box center [1300, 263] width 245 height 41
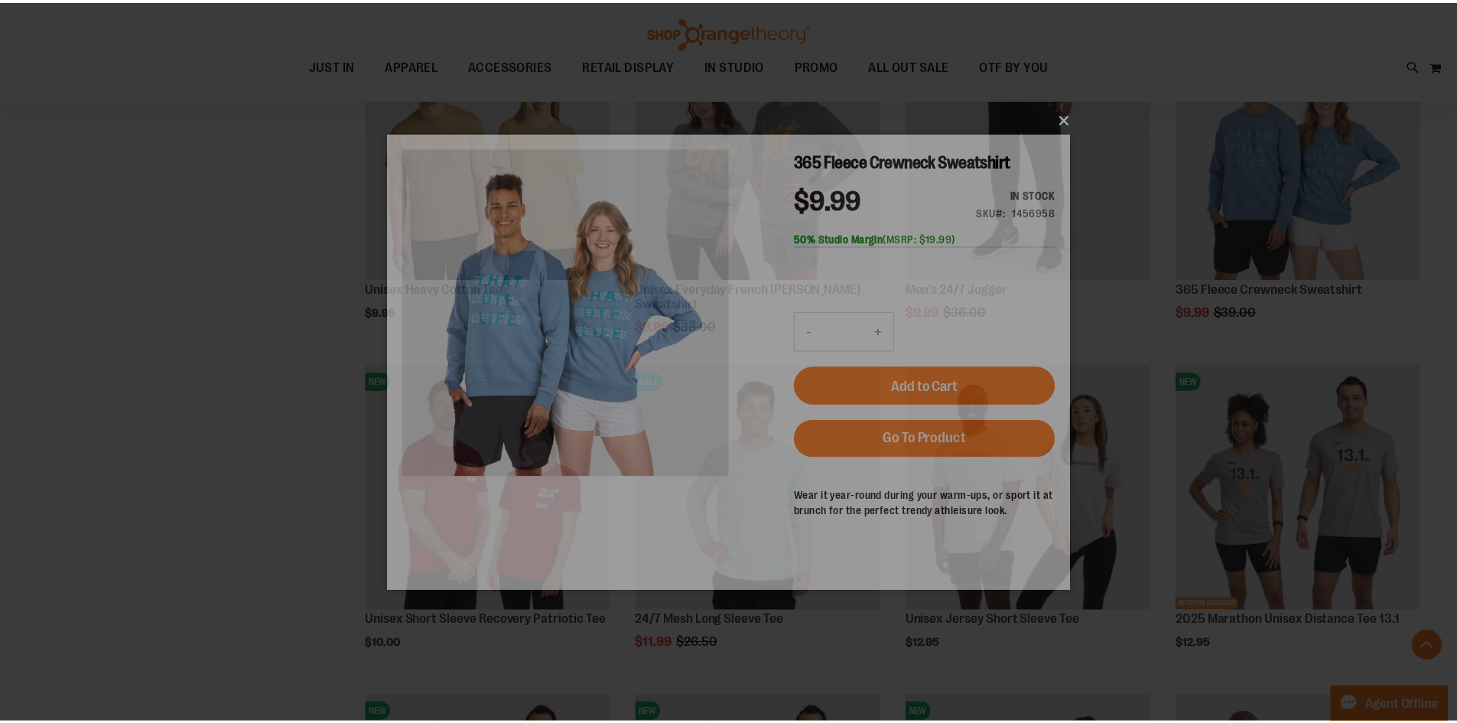
scroll to position [0, 0]
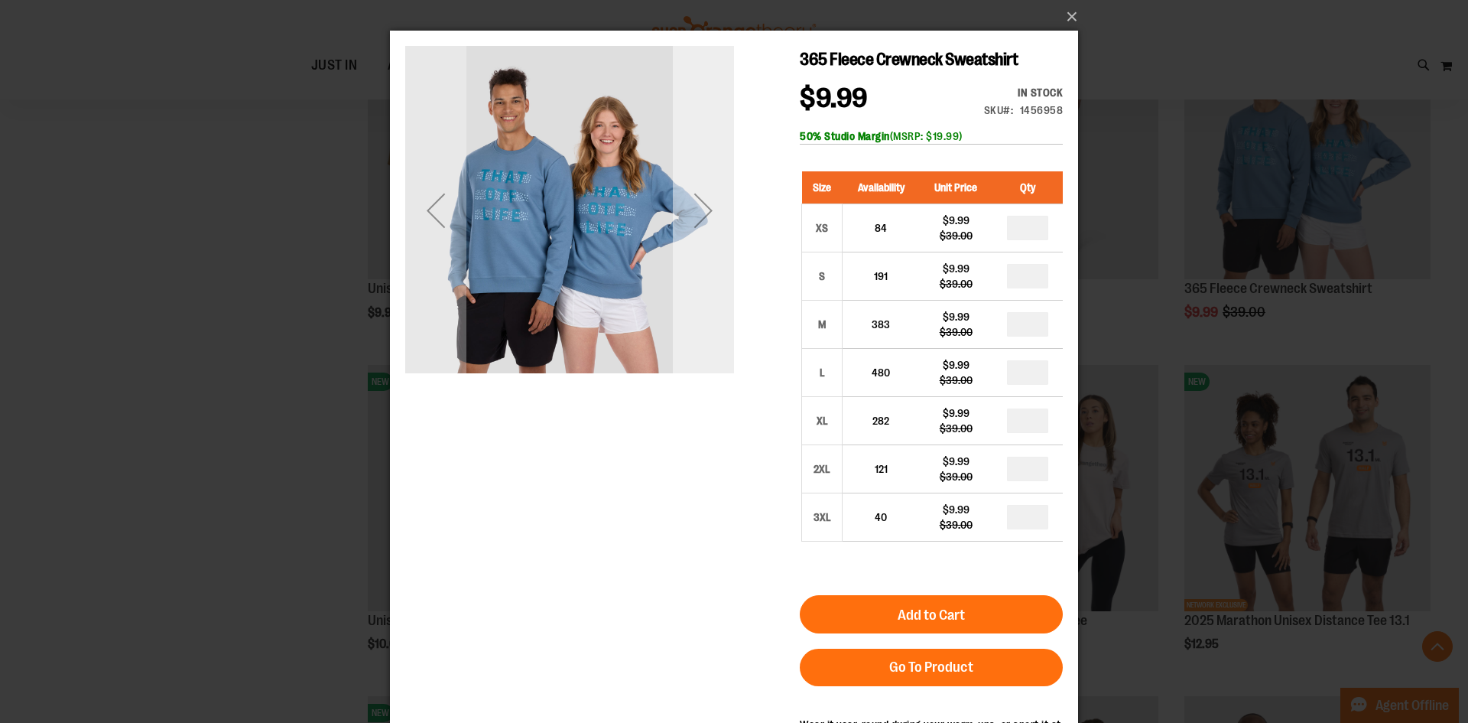
click at [706, 223] on div "Next" at bounding box center [703, 210] width 61 height 61
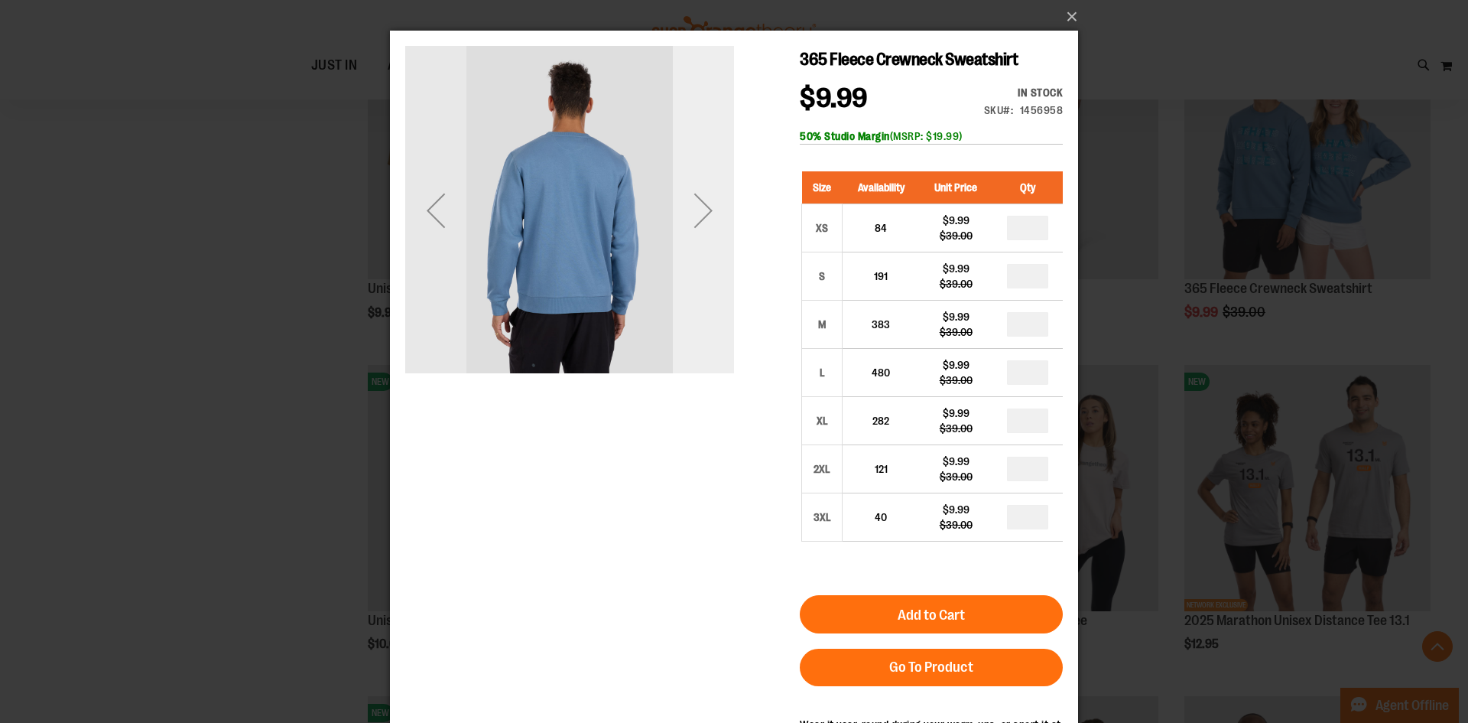
click at [702, 224] on div "Next" at bounding box center [703, 210] width 61 height 61
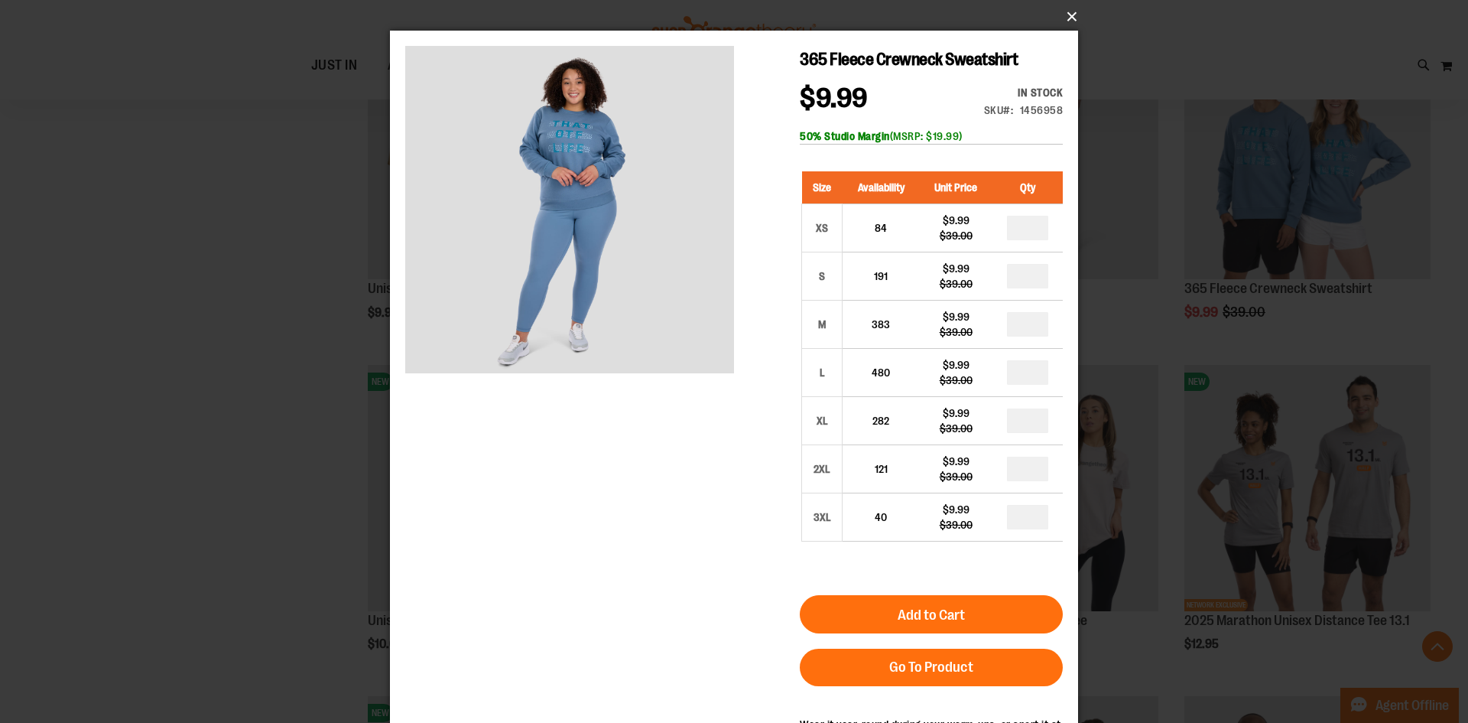
click at [1071, 5] on button "×" at bounding box center [739, 17] width 688 height 34
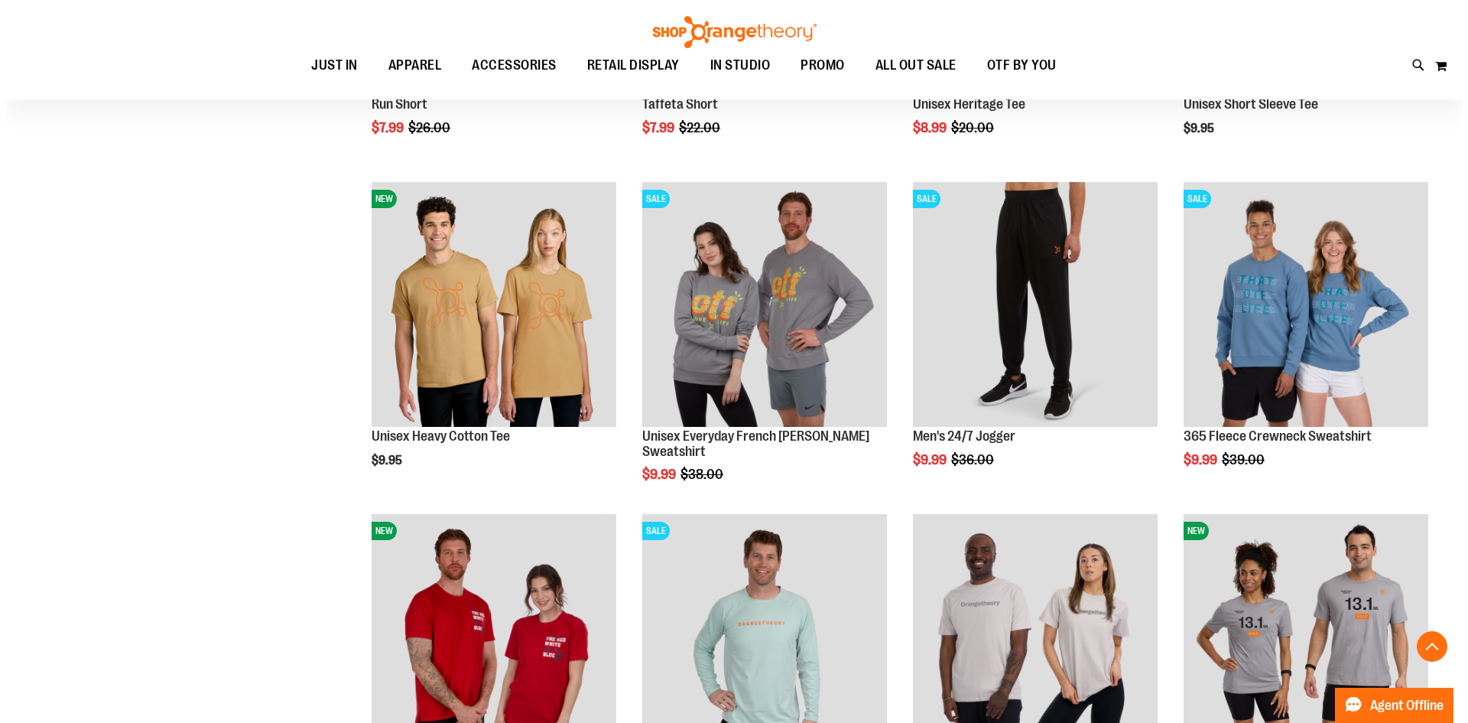
scroll to position [1452, 0]
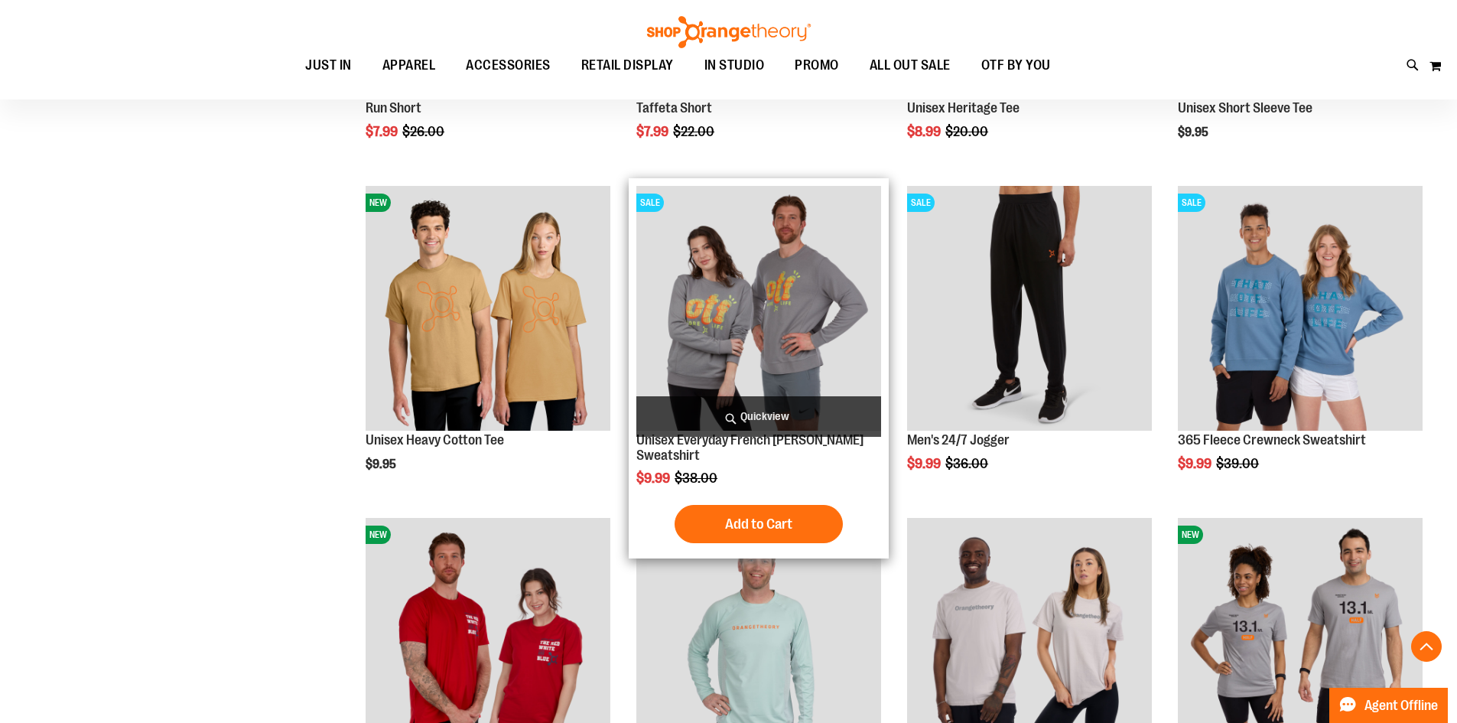
click at [743, 411] on span "Quickview" at bounding box center [758, 416] width 245 height 41
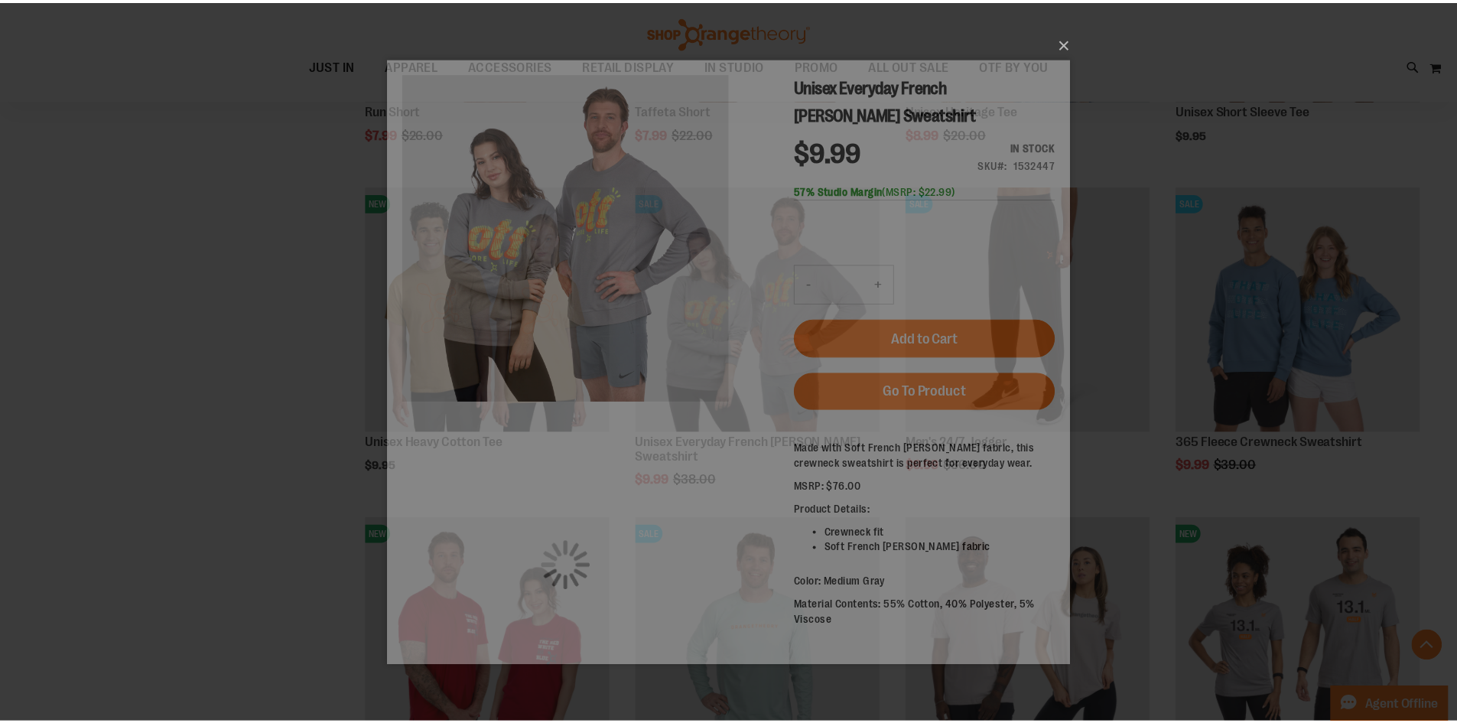
scroll to position [0, 0]
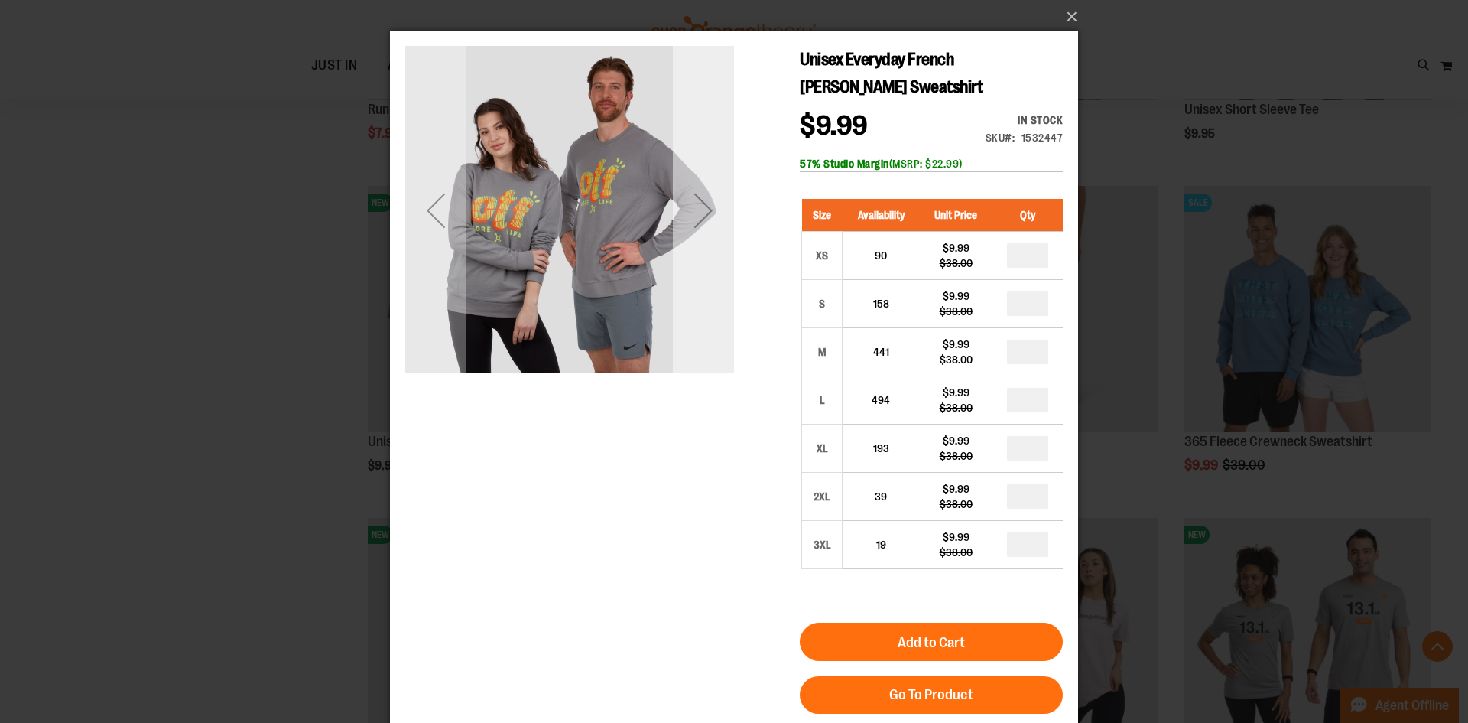
click at [698, 229] on div "Next" at bounding box center [703, 210] width 61 height 61
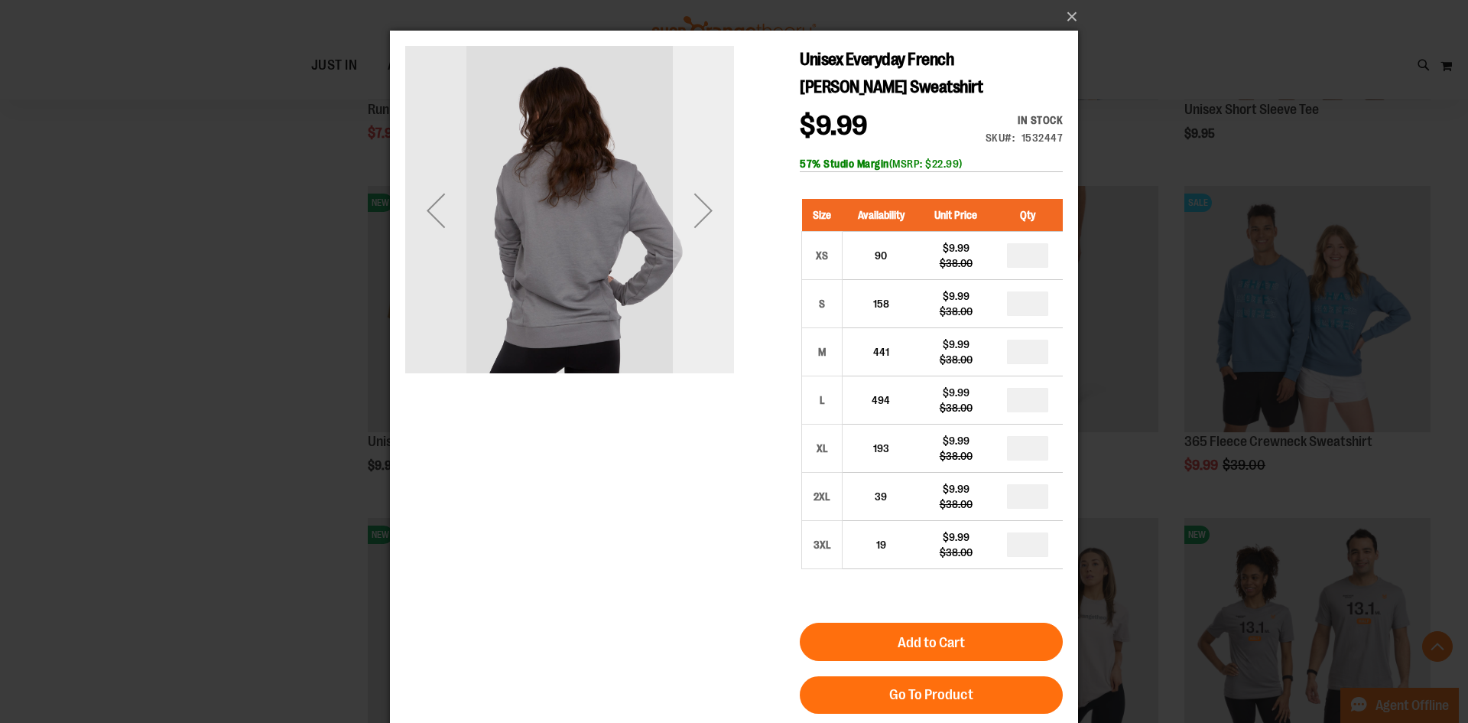
click at [698, 229] on div "Next" at bounding box center [703, 210] width 61 height 61
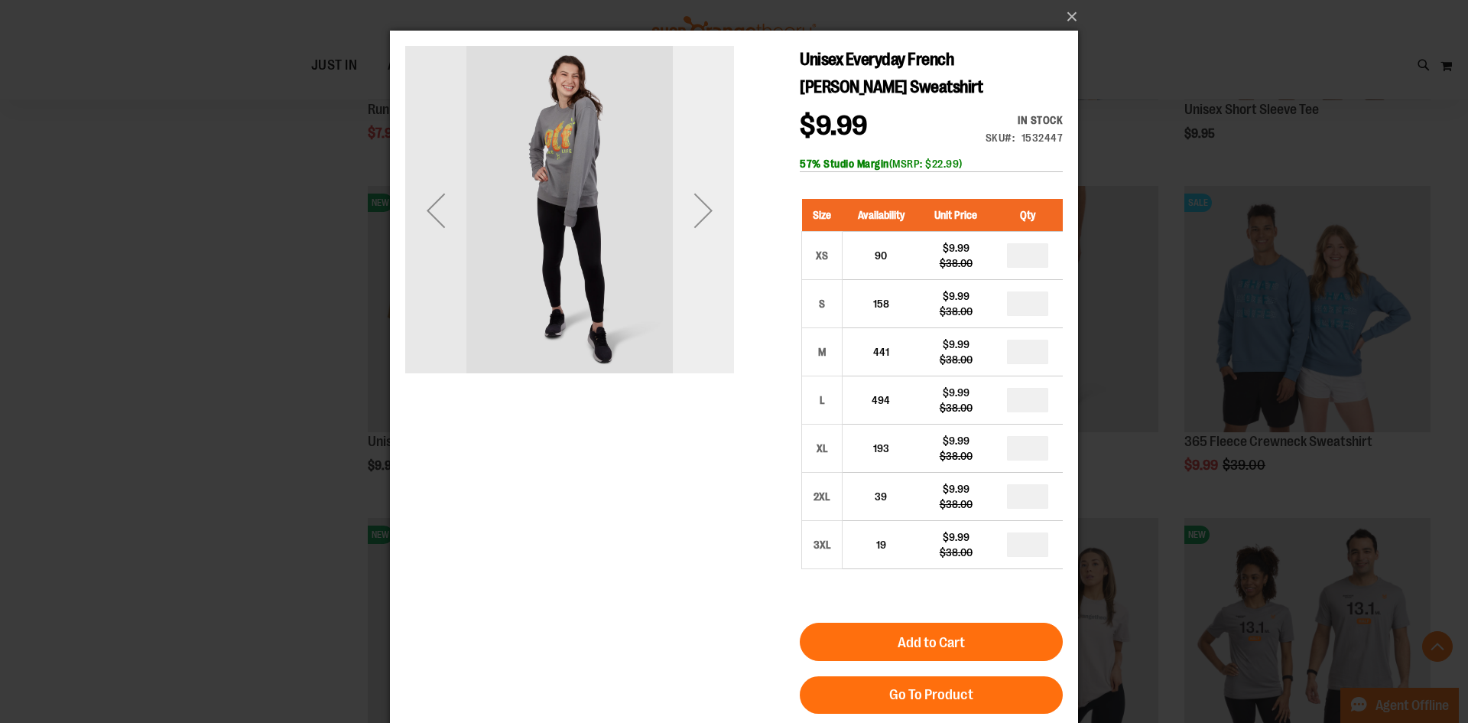
click at [699, 229] on div "Next" at bounding box center [703, 210] width 61 height 61
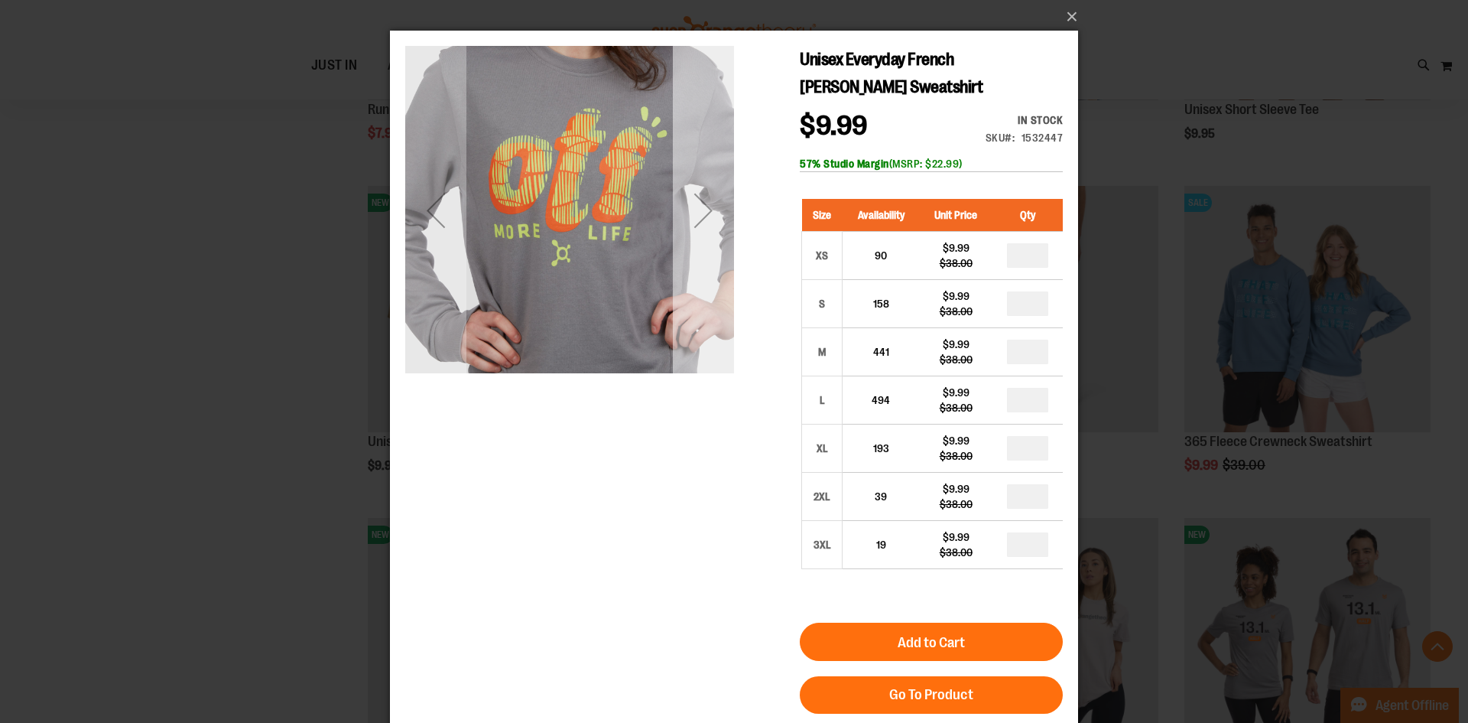
click at [711, 217] on div "Next" at bounding box center [703, 210] width 61 height 61
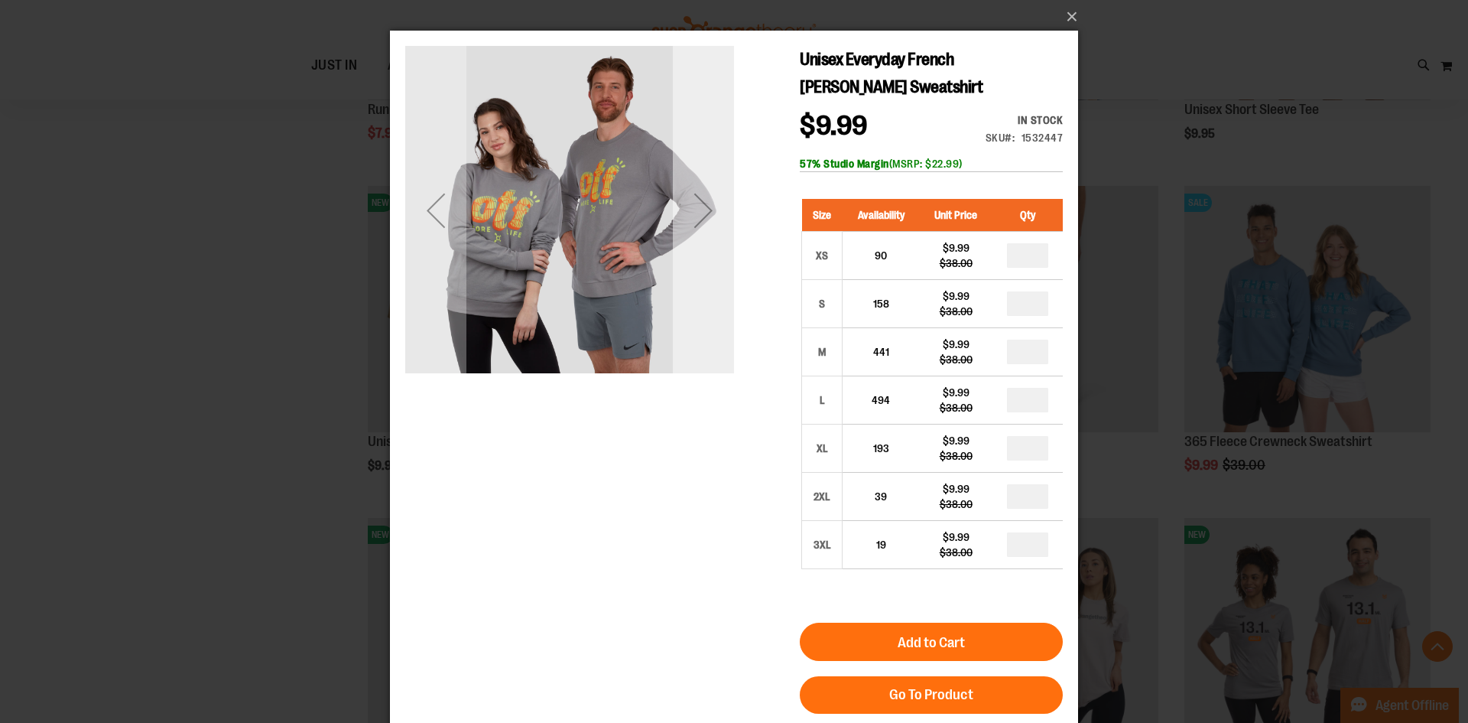
click at [713, 216] on div "Next" at bounding box center [703, 210] width 61 height 61
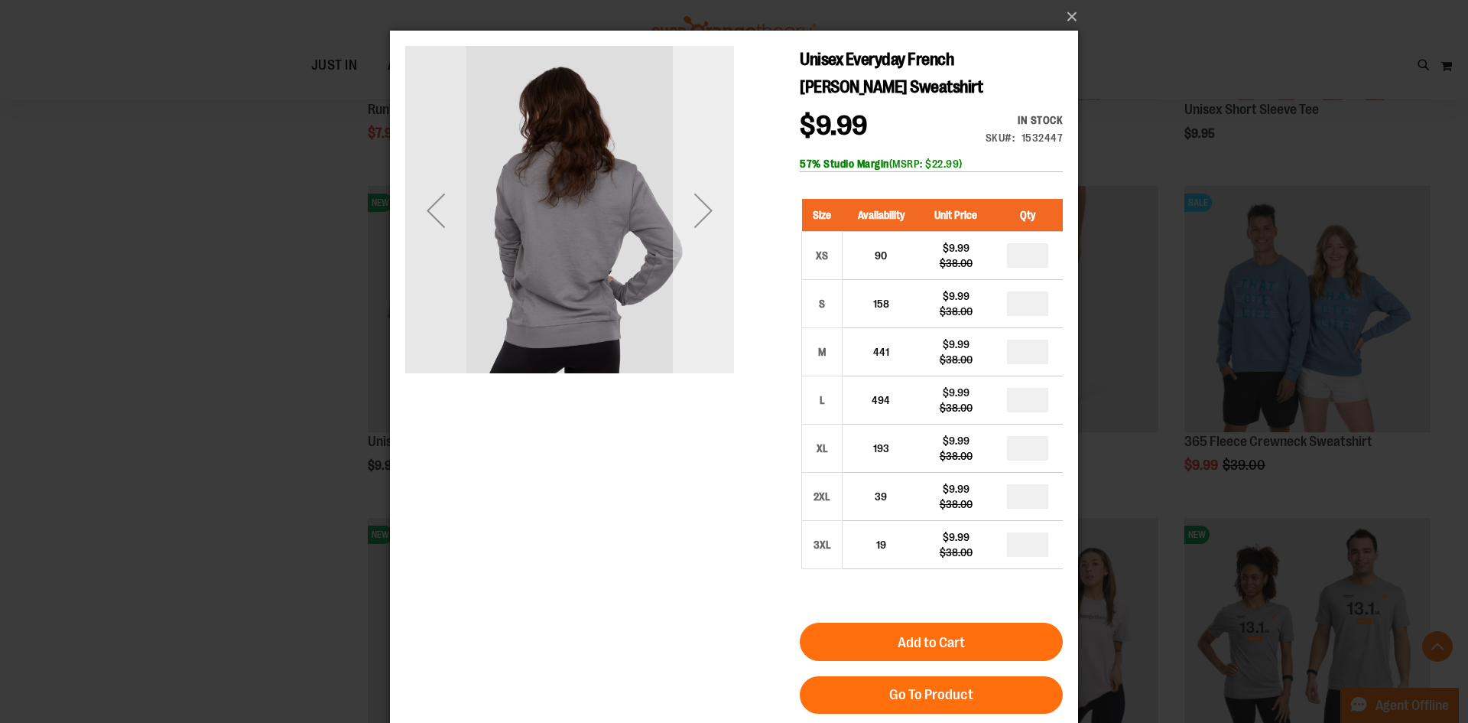
click at [713, 216] on div "Next" at bounding box center [703, 210] width 61 height 61
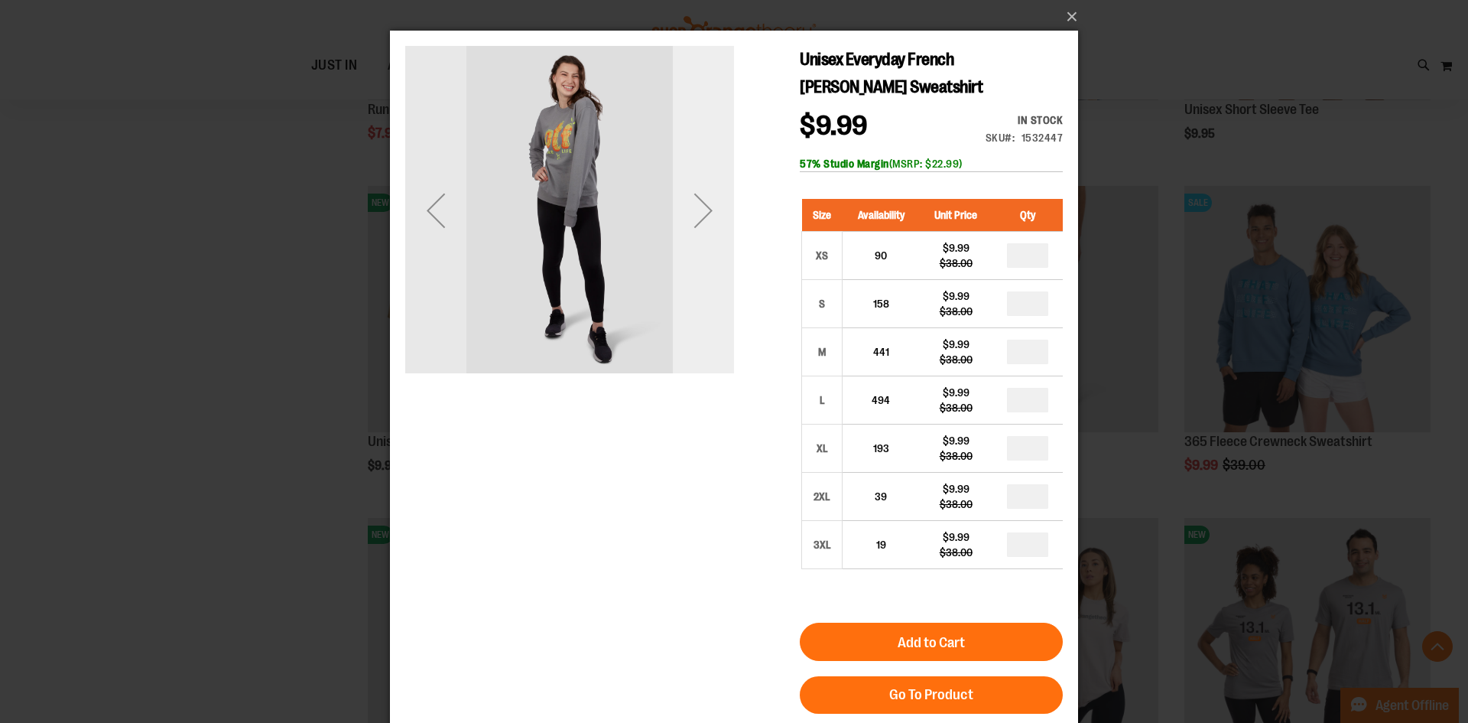
click at [713, 216] on div "Next" at bounding box center [703, 210] width 61 height 61
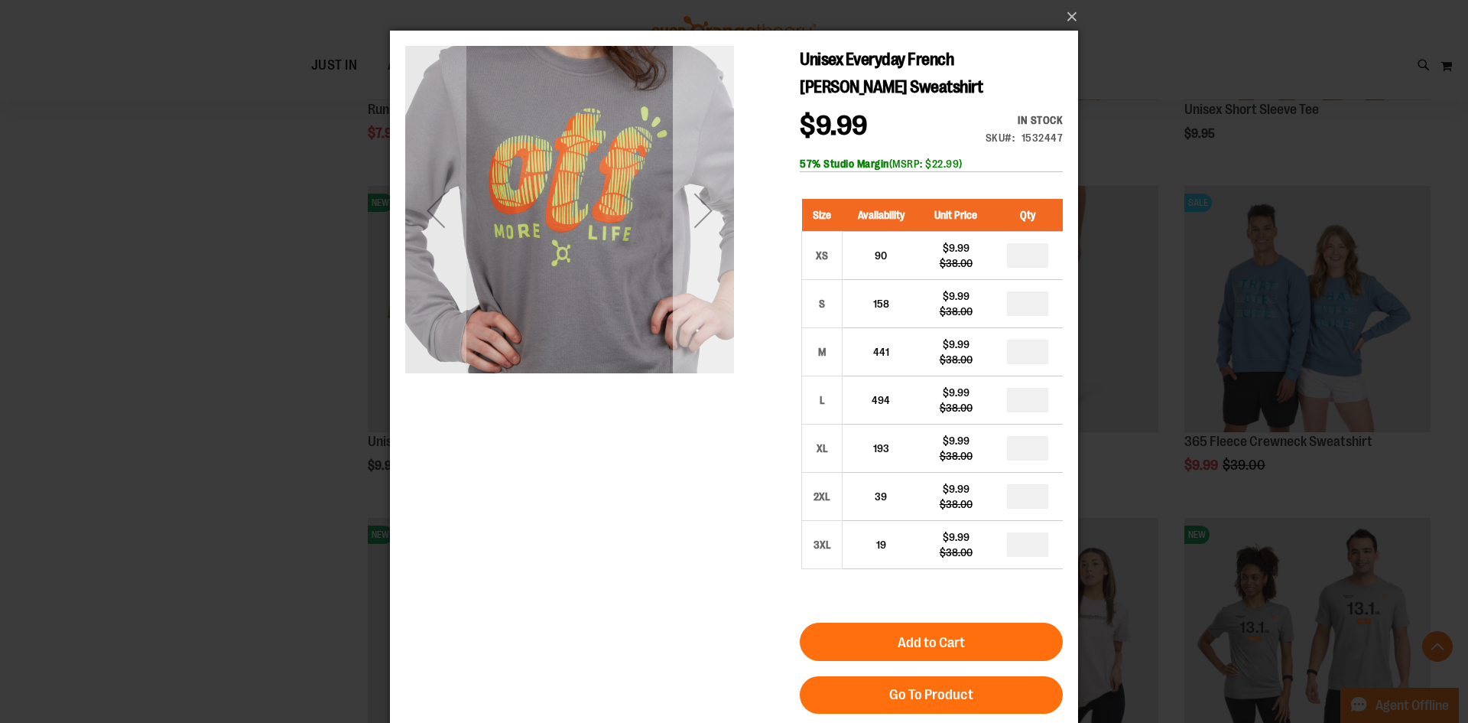
click at [713, 216] on div "Next" at bounding box center [703, 210] width 61 height 61
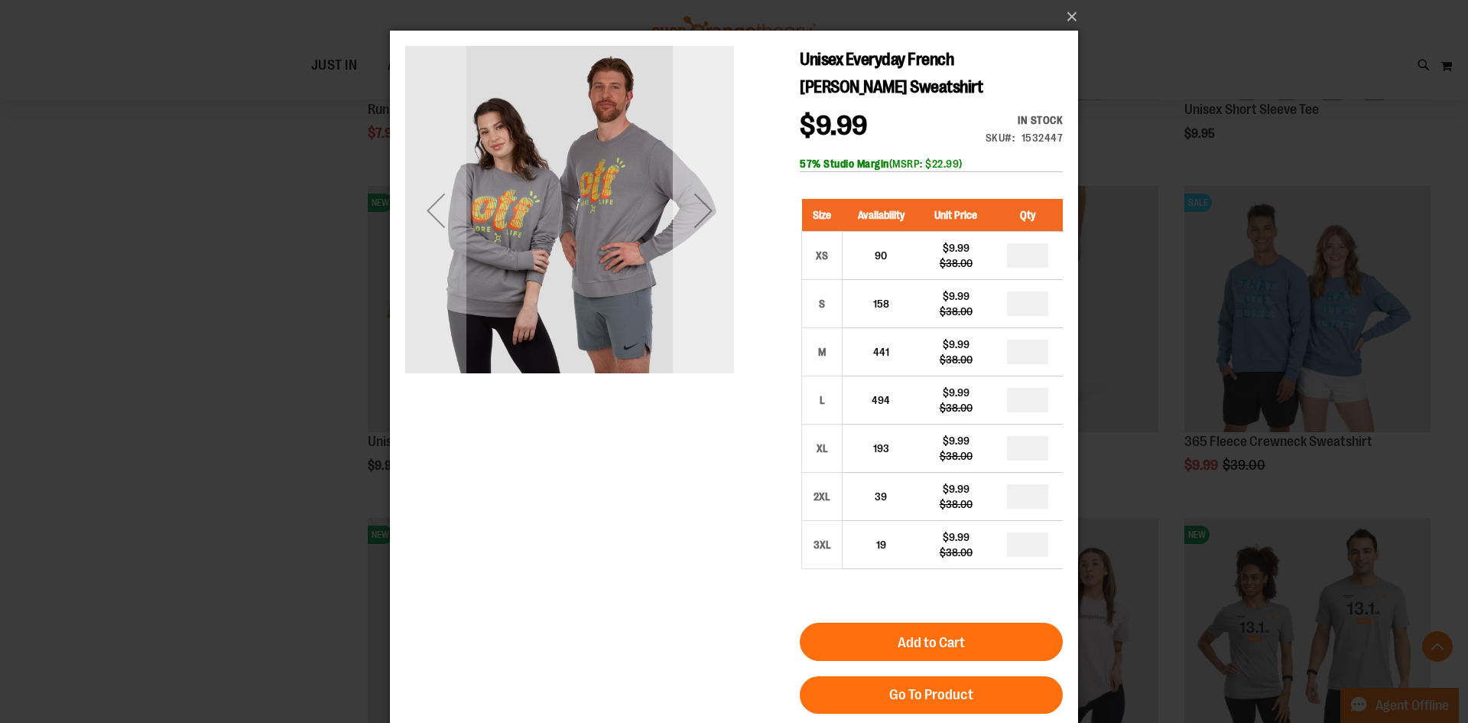
click at [713, 216] on div "Next" at bounding box center [703, 210] width 61 height 61
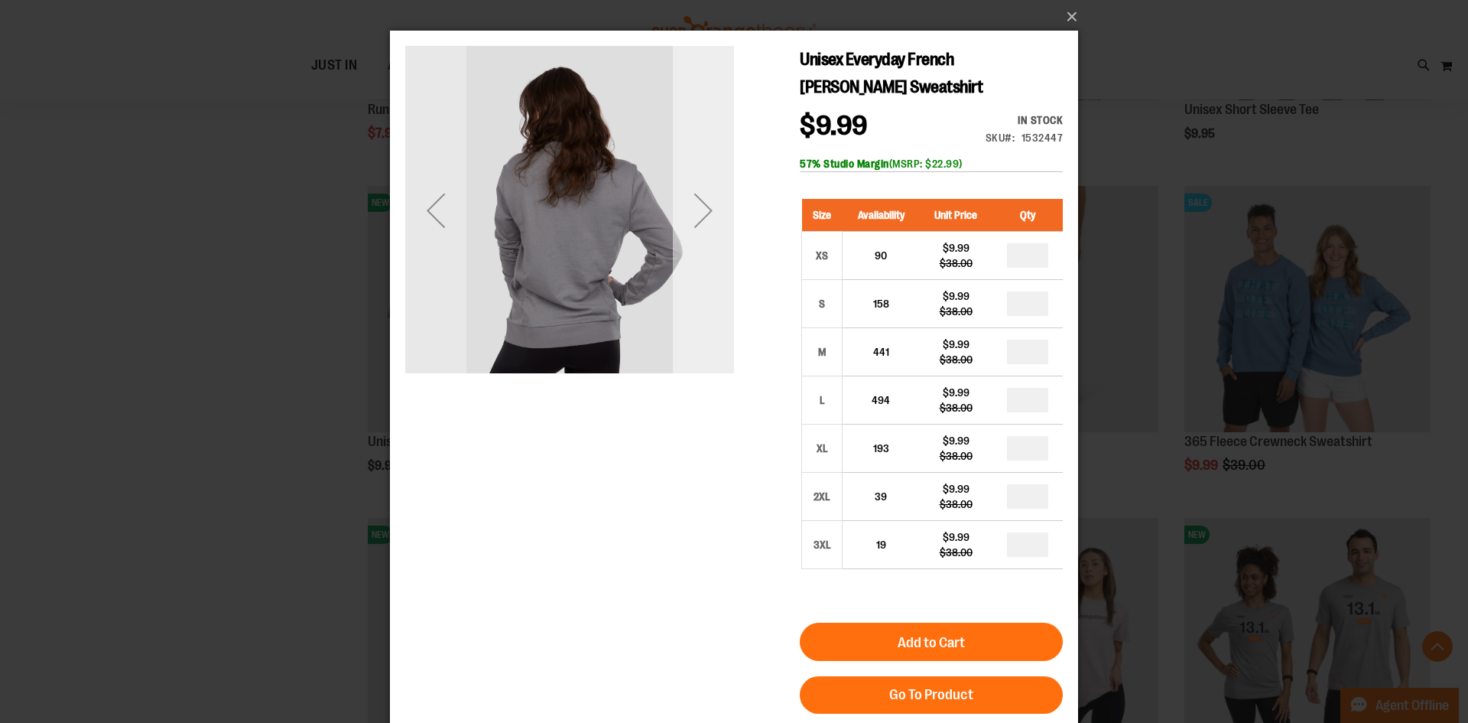
click at [713, 216] on div "Next" at bounding box center [703, 210] width 61 height 61
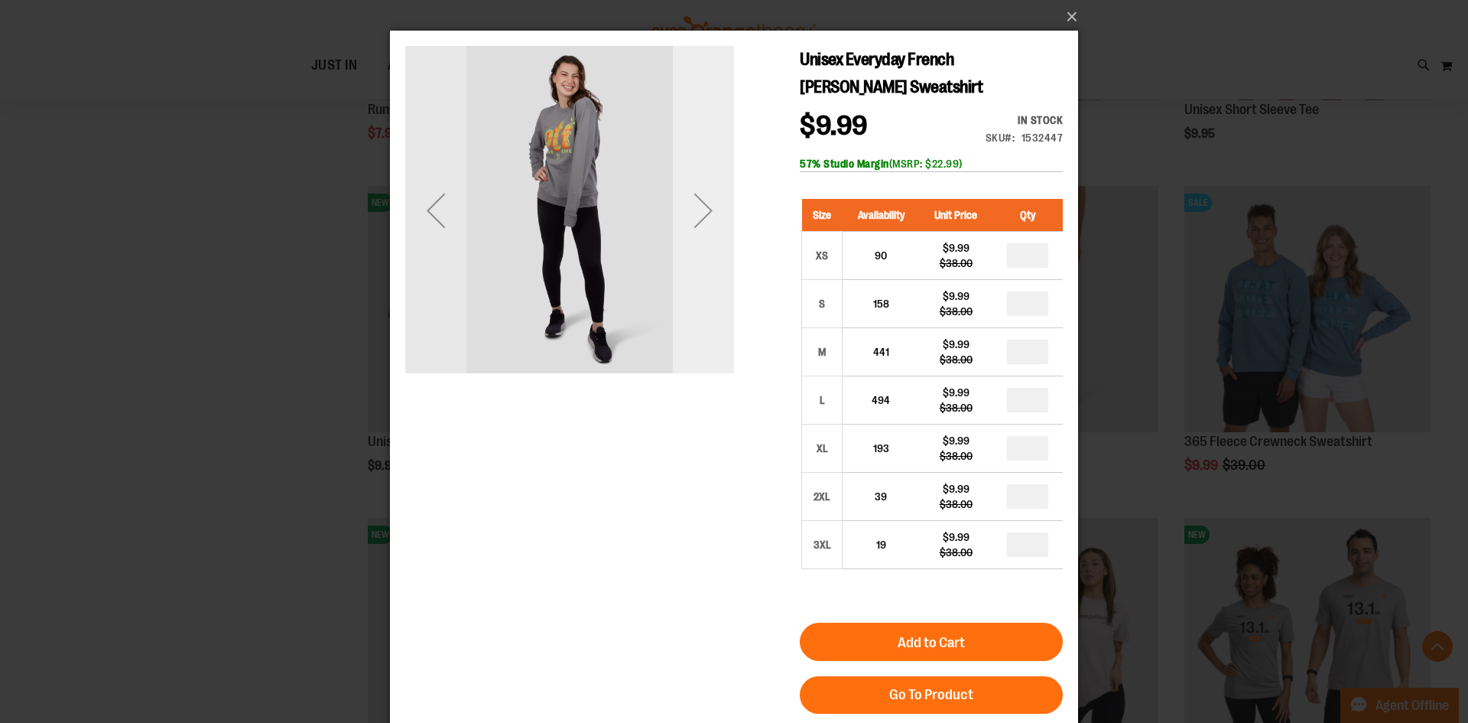
click at [715, 216] on div "Next" at bounding box center [703, 210] width 61 height 61
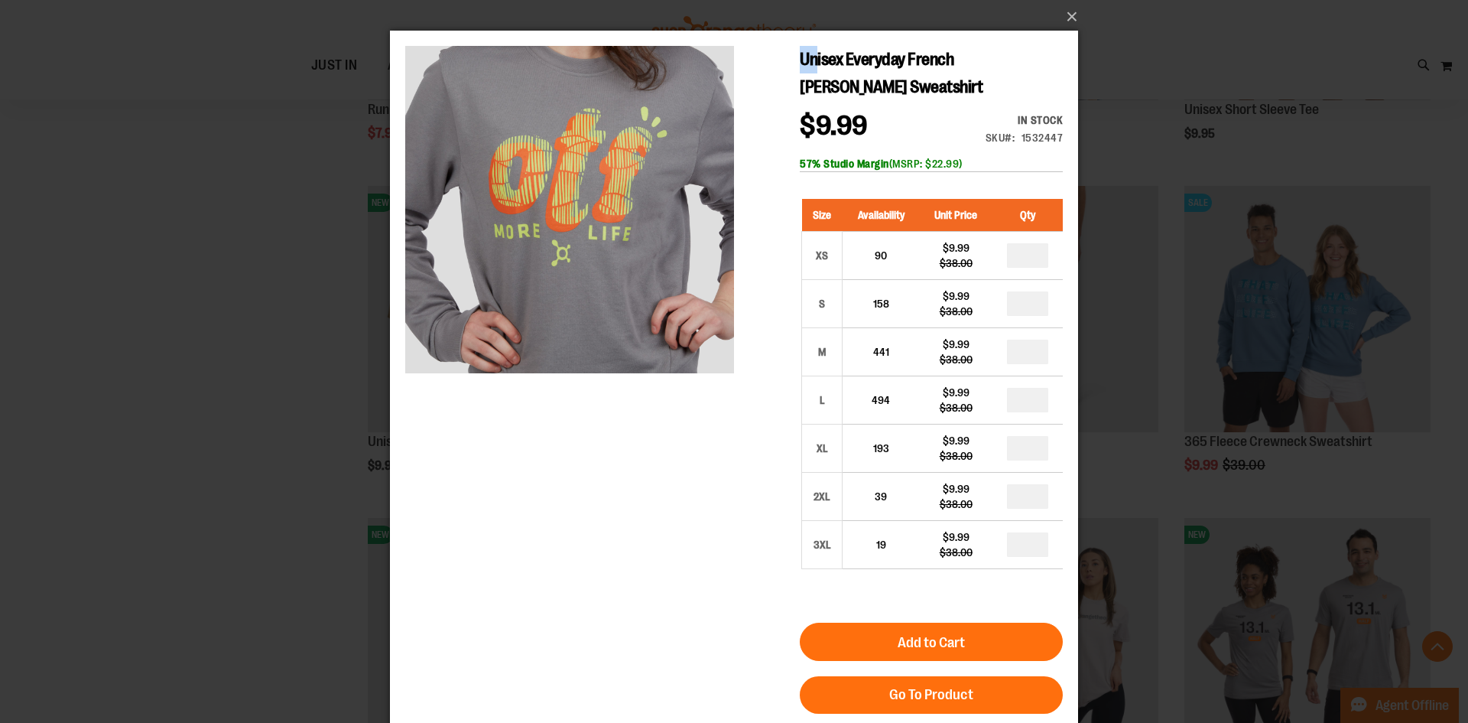
drag, startPoint x: 801, startPoint y: 61, endPoint x: 819, endPoint y: 60, distance: 18.4
click at [819, 60] on span "Unisex Everyday French [PERSON_NAME] Sweatshirt" at bounding box center [891, 73] width 183 height 47
click at [813, 64] on span "Unisex Everyday French [PERSON_NAME] Sweatshirt" at bounding box center [891, 73] width 183 height 47
drag, startPoint x: 795, startPoint y: 58, endPoint x: 894, endPoint y: 86, distance: 102.4
click at [894, 86] on div "Unisex Everyday French [PERSON_NAME] Sweatshirt $9.99 Regular Price $38.00 In s…" at bounding box center [734, 160] width 658 height 229
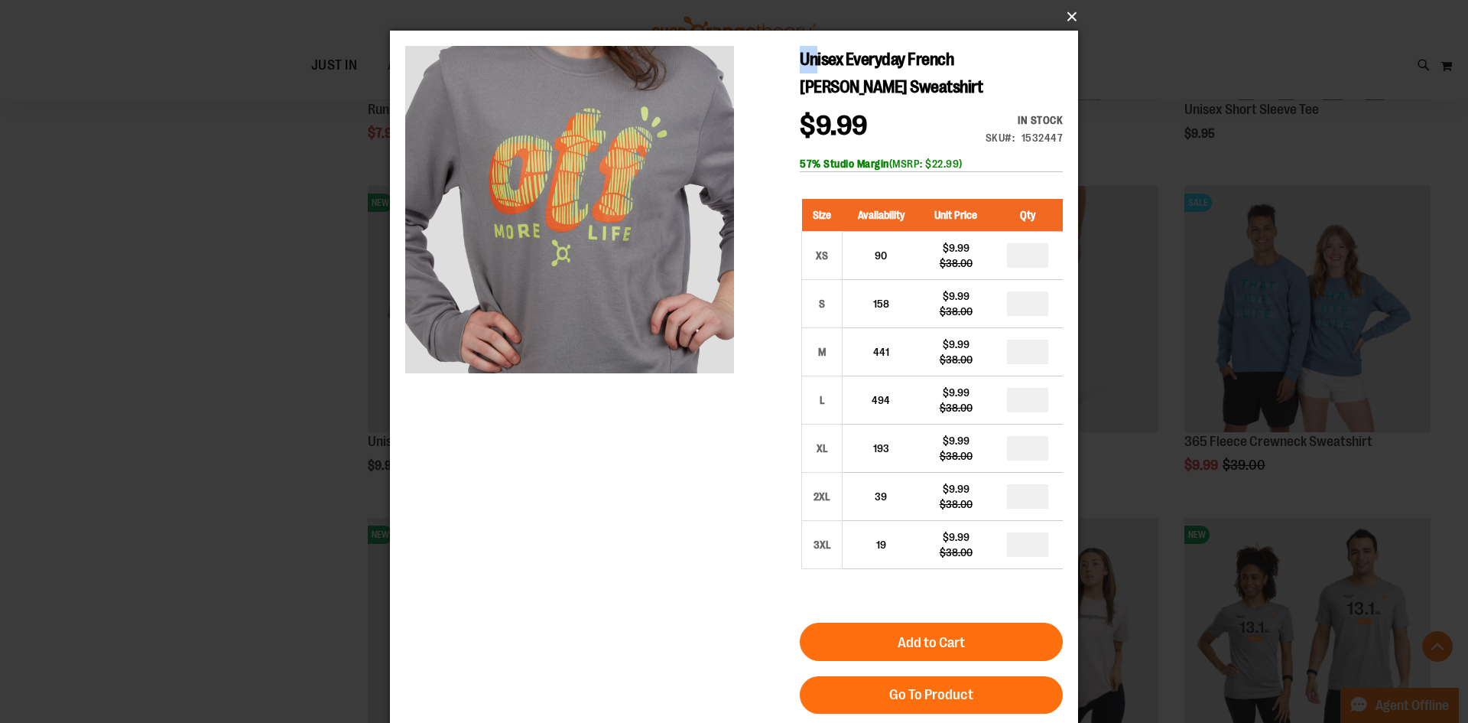
copy span "Unisex Everyday French [PERSON_NAME] Sweatshirt"
drag, startPoint x: 1026, startPoint y: 136, endPoint x: 1062, endPoint y: 146, distance: 37.3
click at [1062, 146] on div "In stock Only %1 left SKU 1532447" at bounding box center [1011, 132] width 104 height 41
copy div "1532447"
click at [1066, 15] on button "×" at bounding box center [739, 17] width 688 height 34
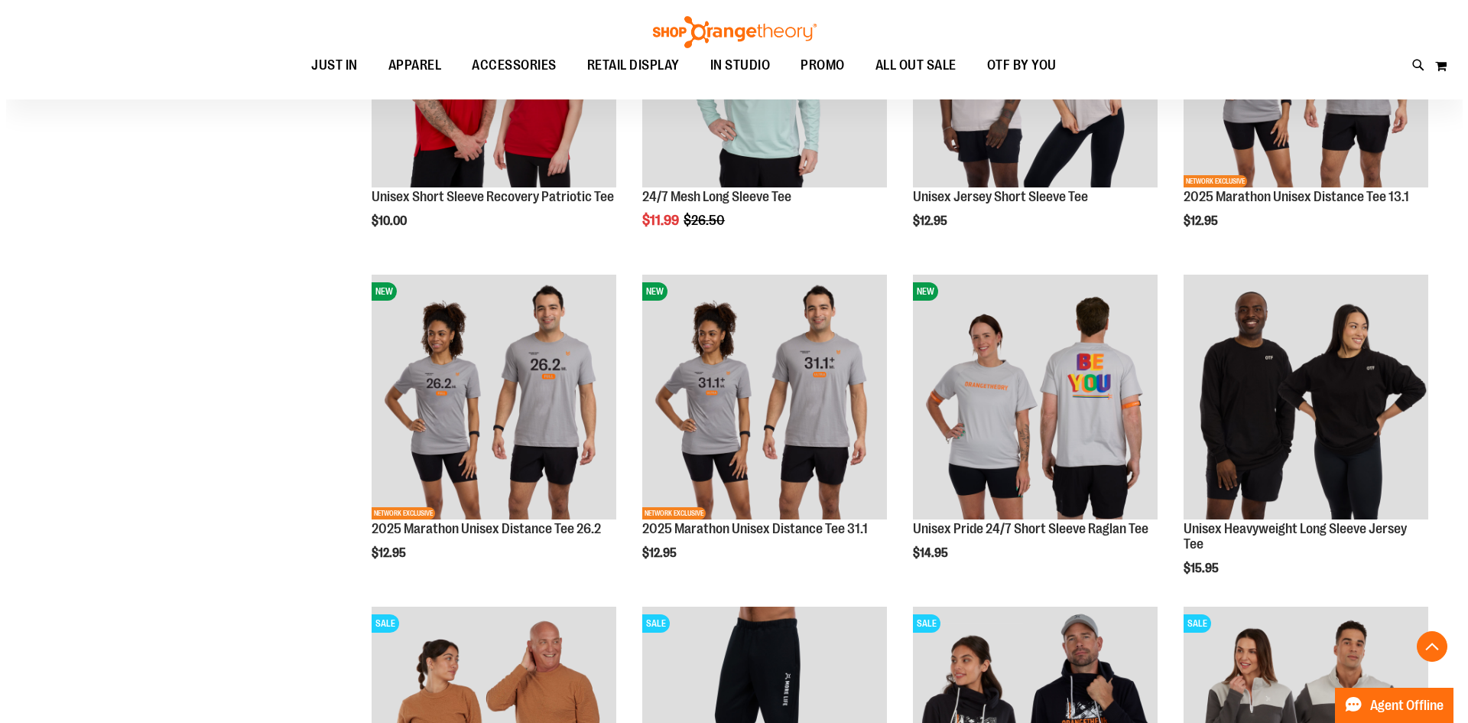
scroll to position [2141, 0]
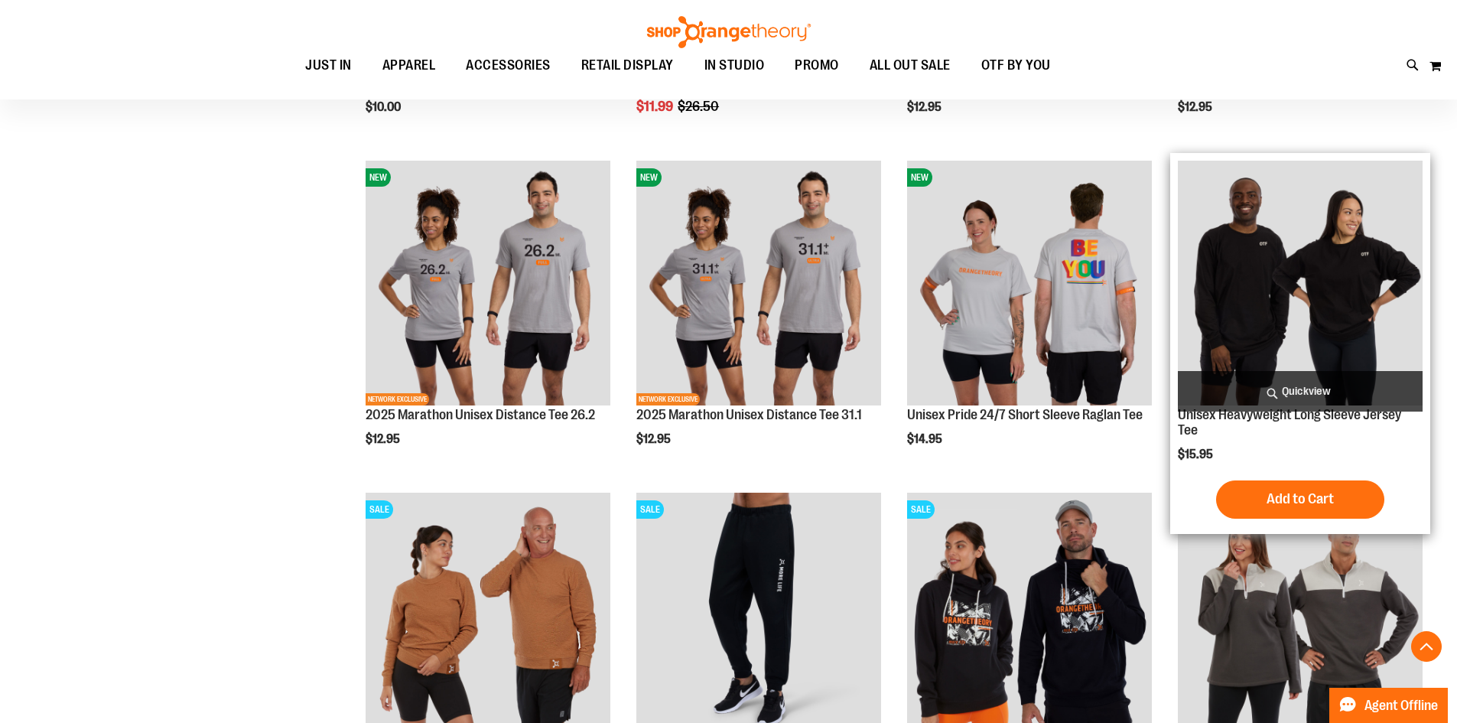
click at [1303, 382] on span "Quickview" at bounding box center [1300, 391] width 245 height 41
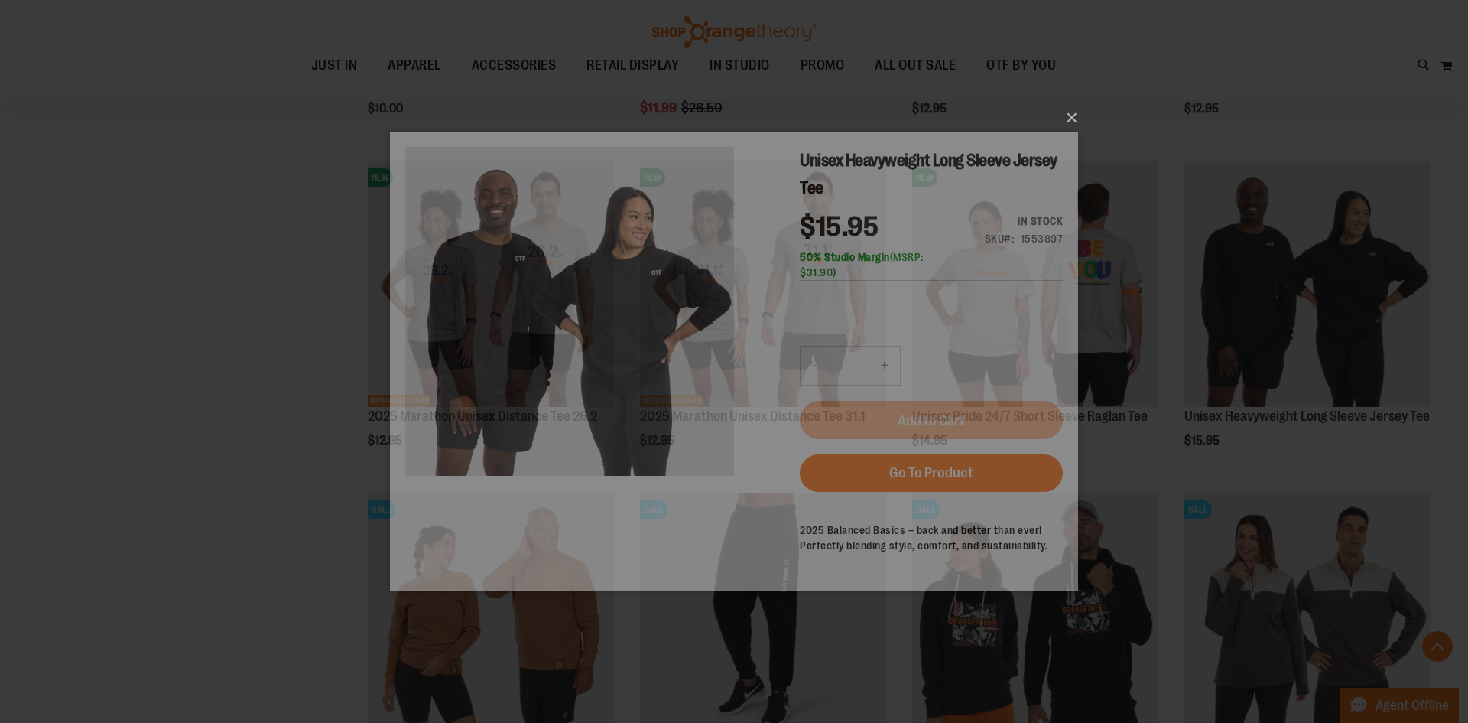
scroll to position [0, 0]
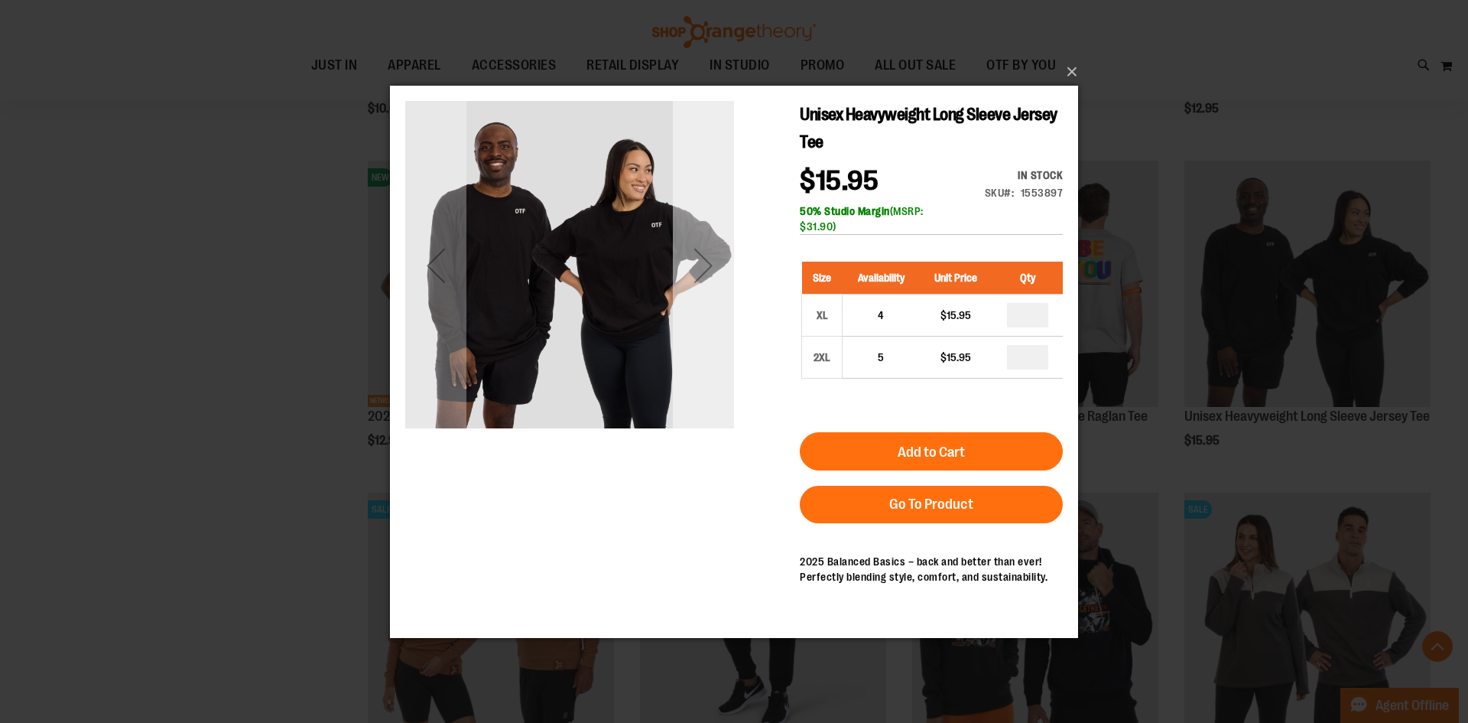
click at [691, 268] on div "Next" at bounding box center [703, 264] width 61 height 61
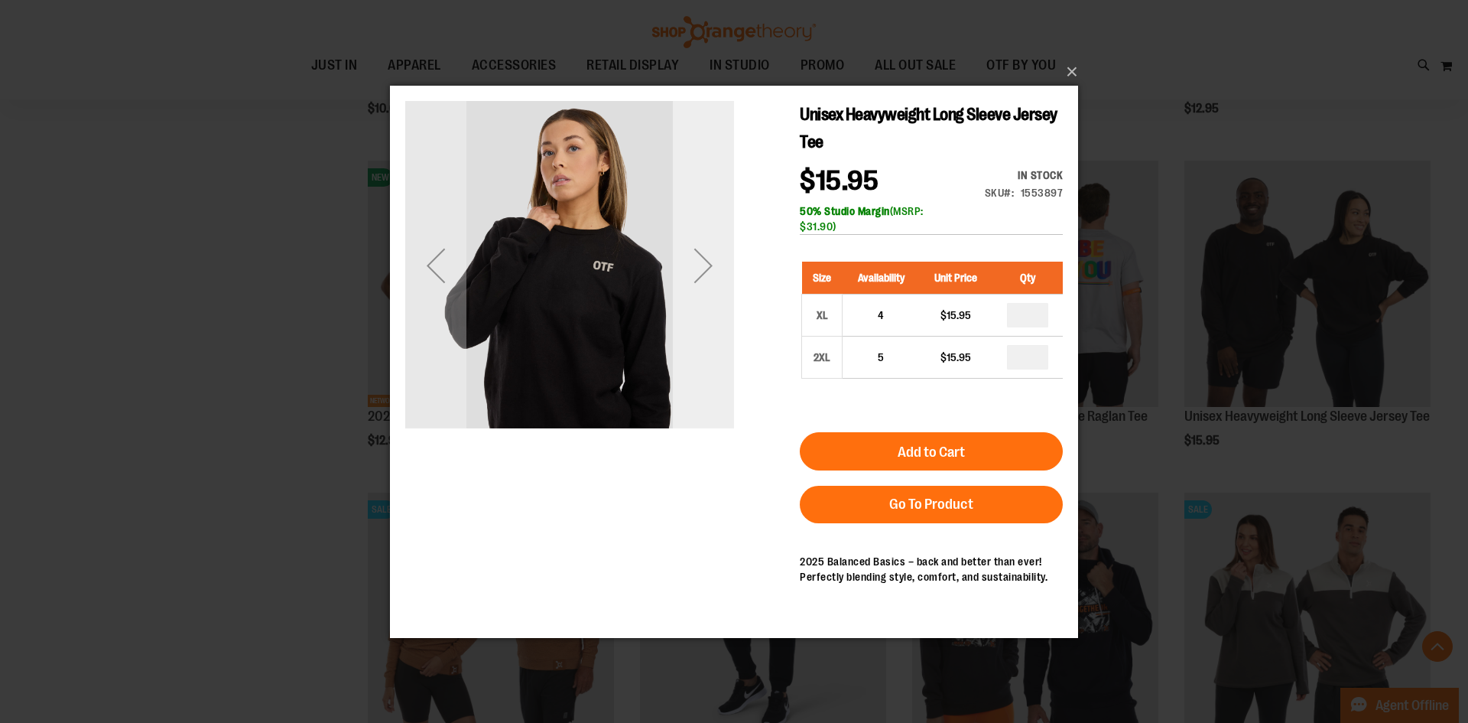
click at [691, 268] on div "Next" at bounding box center [703, 264] width 61 height 61
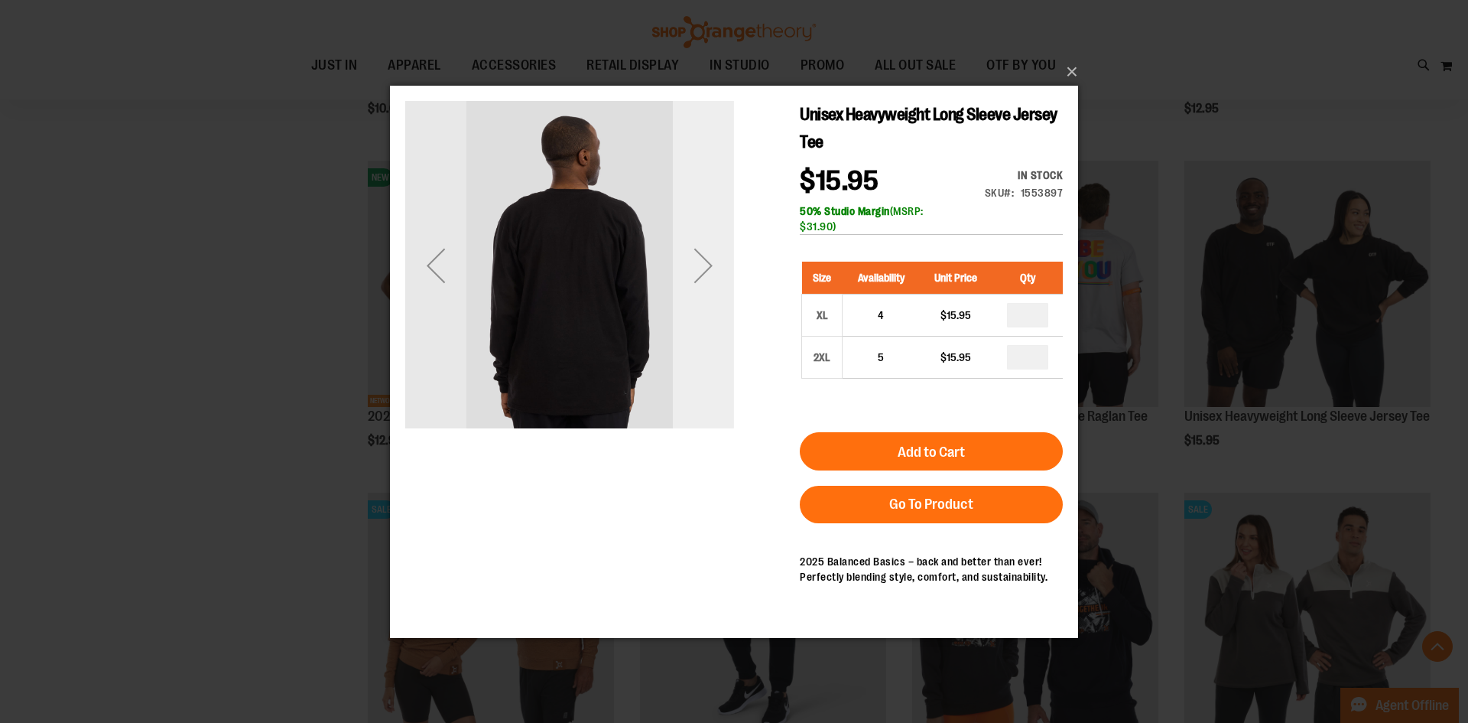
click at [691, 268] on div "Next" at bounding box center [703, 264] width 61 height 61
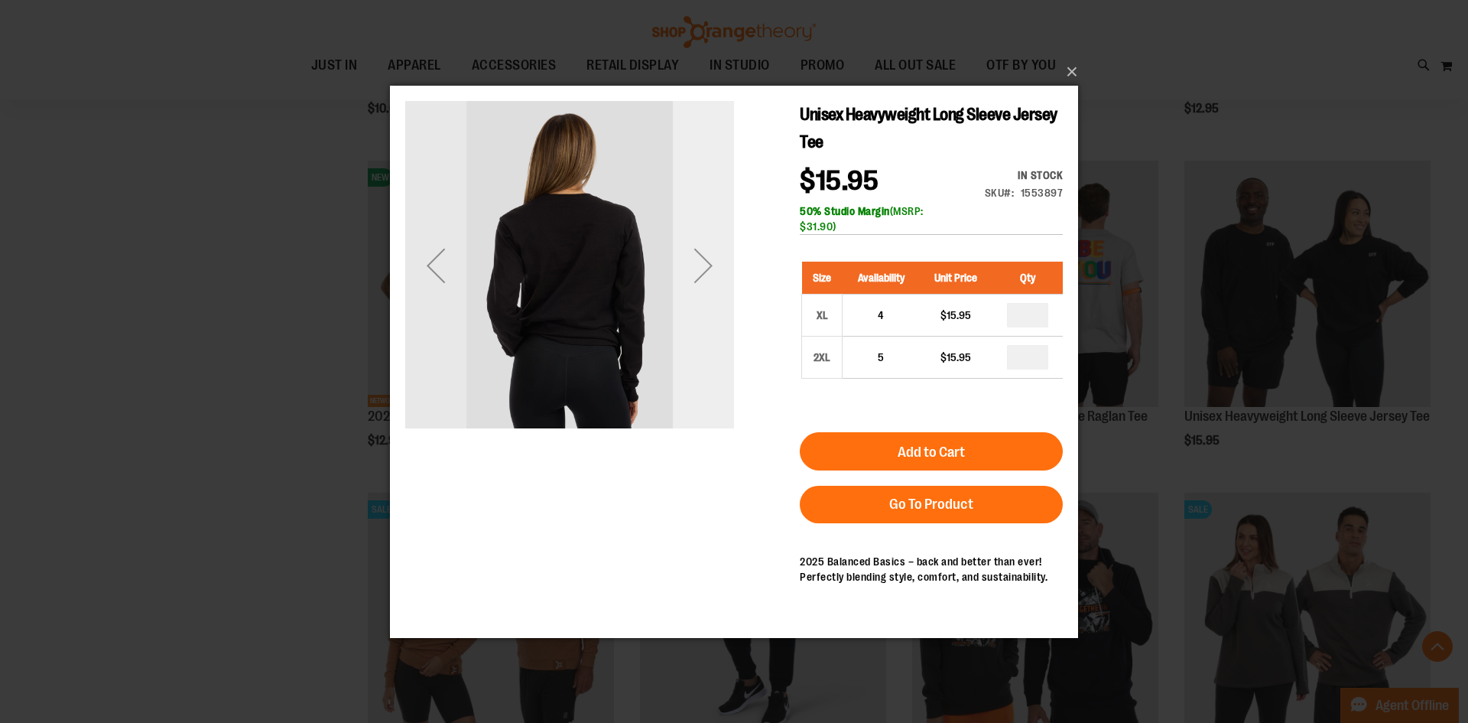
click at [704, 249] on div "Next" at bounding box center [703, 264] width 61 height 61
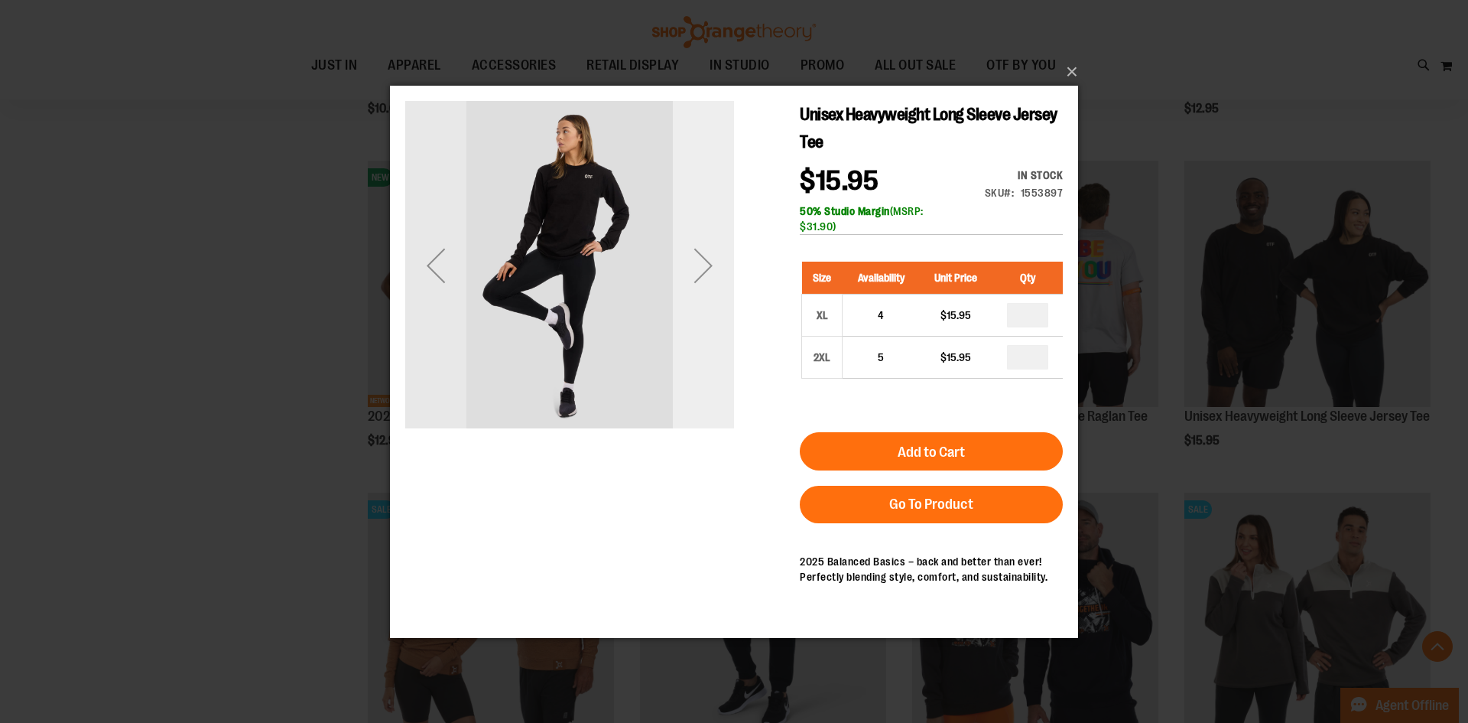
click at [704, 249] on div "Next" at bounding box center [703, 264] width 61 height 61
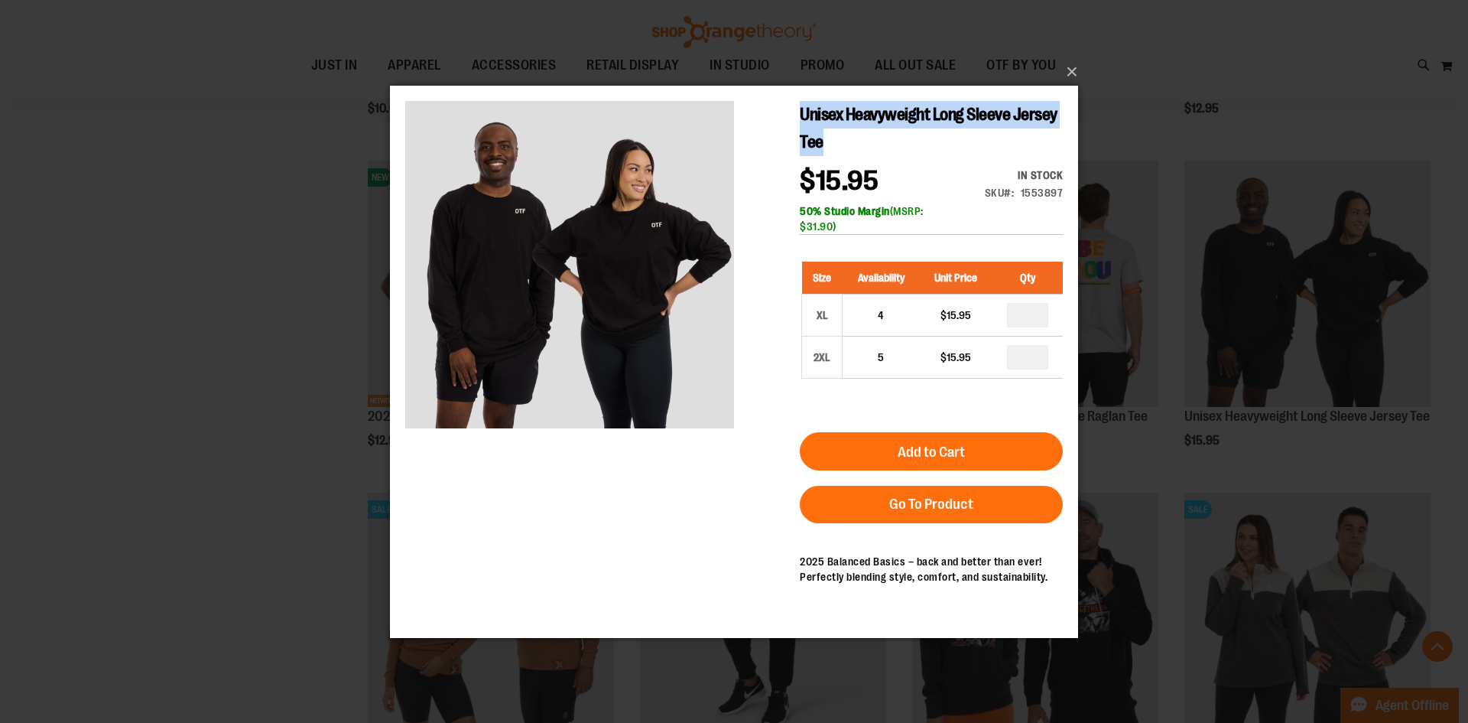
drag, startPoint x: 802, startPoint y: 116, endPoint x: 844, endPoint y: 137, distance: 46.2
click at [844, 137] on h1 "Unisex Heavyweight Long Sleeve Jersey Tee" at bounding box center [931, 127] width 263 height 55
copy span "Unisex Heavyweight Long Sleeve Jersey Tee"
drag, startPoint x: 1020, startPoint y: 194, endPoint x: 1061, endPoint y: 192, distance: 40.6
click at [1061, 192] on div "SKU 1553897" at bounding box center [1024, 191] width 79 height 15
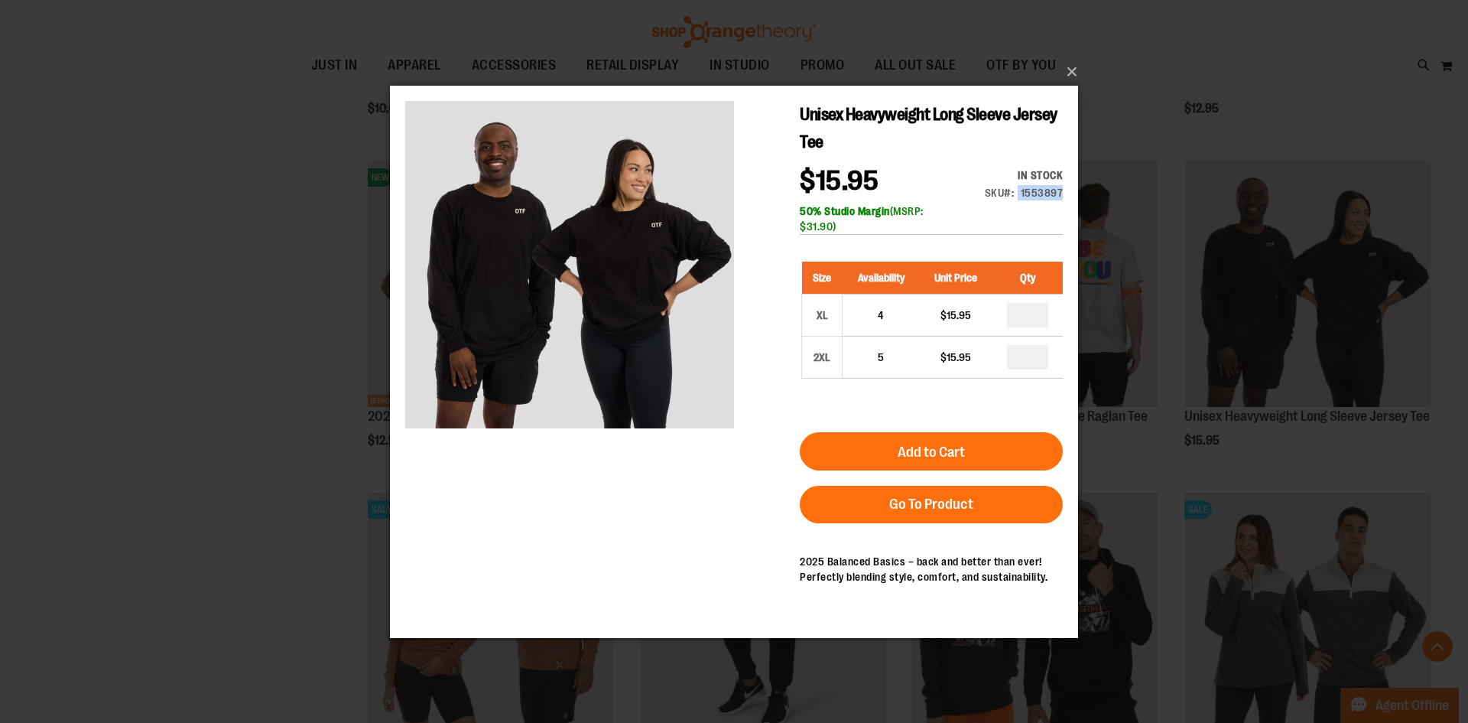
copy div "1553897"
